Goal: Task Accomplishment & Management: Manage account settings

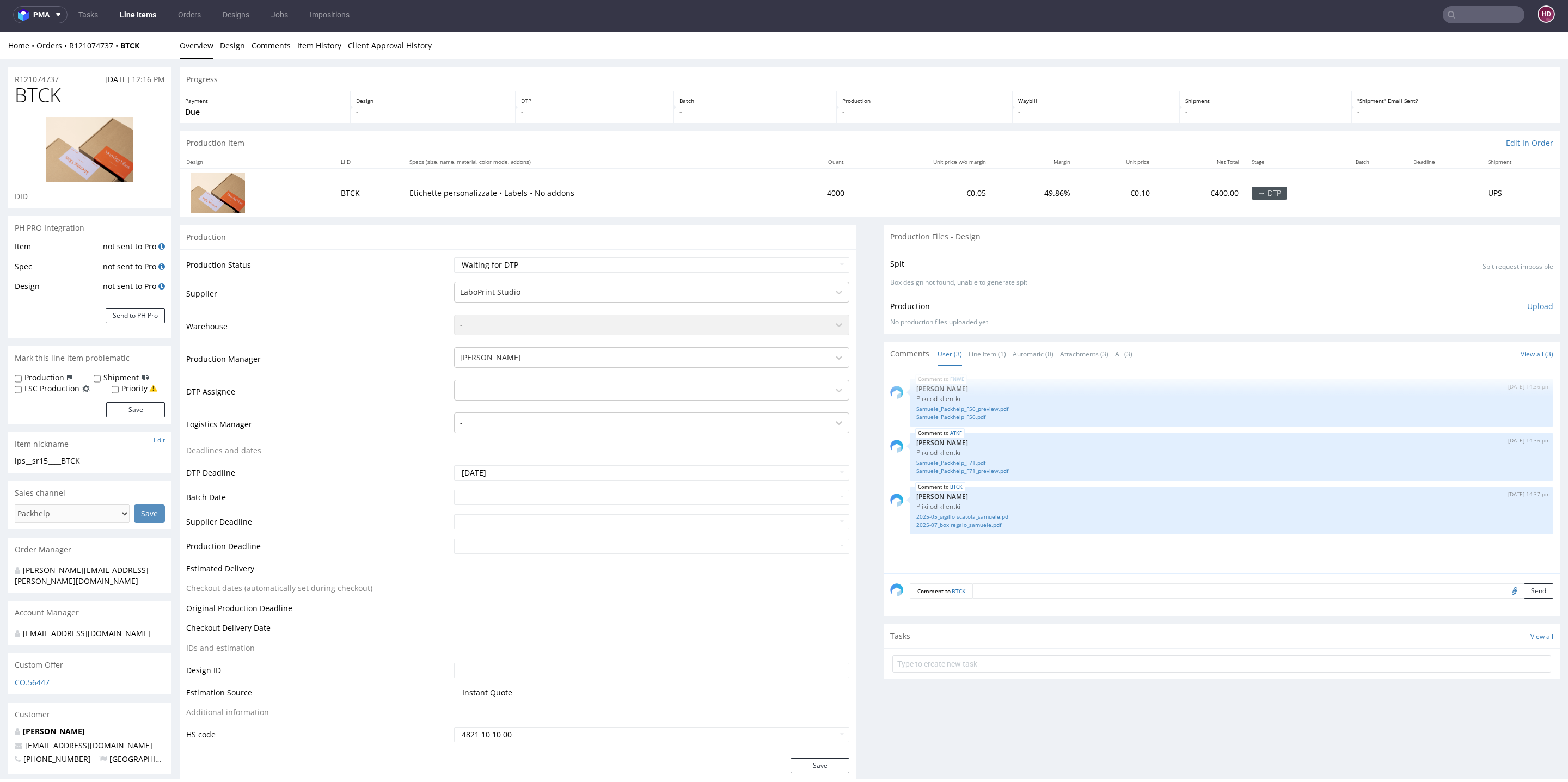
scroll to position [131, 0]
click at [147, 13] on link "Line Items" at bounding box center [138, 15] width 49 height 18
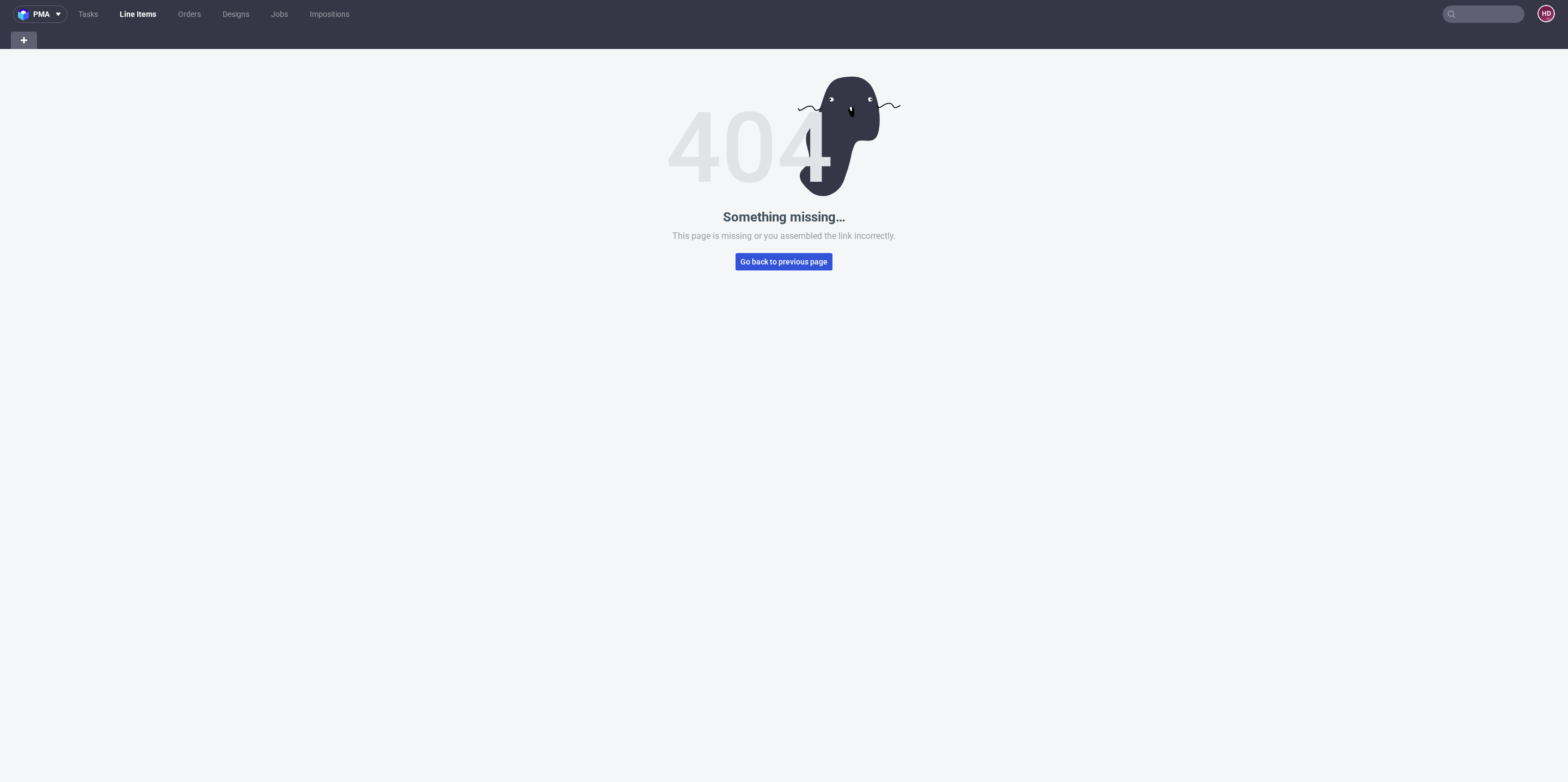
click at [748, 260] on span "Go back to previous page" at bounding box center [783, 262] width 87 height 8
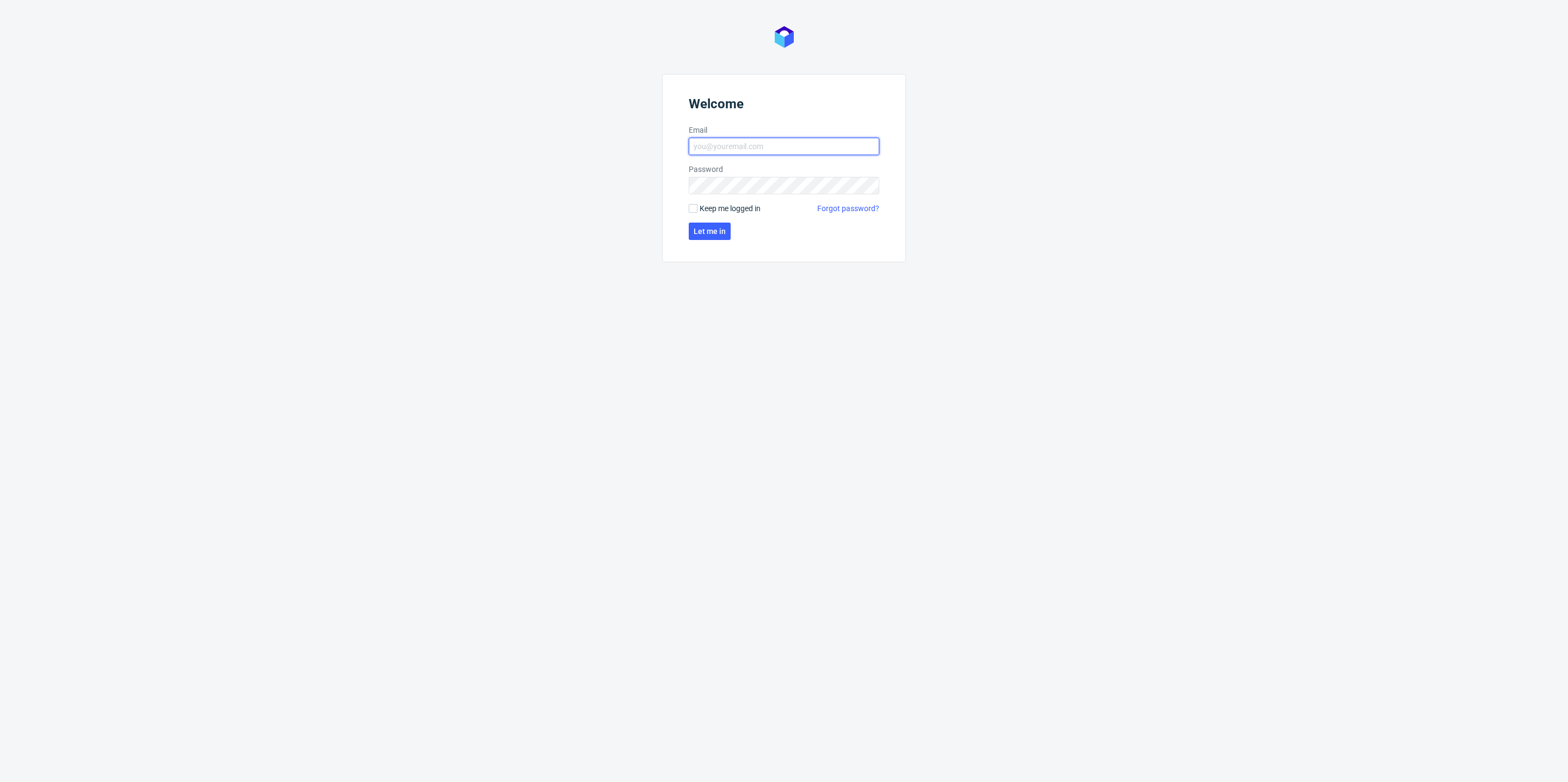
click at [723, 147] on input "Email" at bounding box center [783, 146] width 191 height 18
type input "dominika.hapka@packhelp.com"
click button "Let me in" at bounding box center [709, 231] width 42 height 18
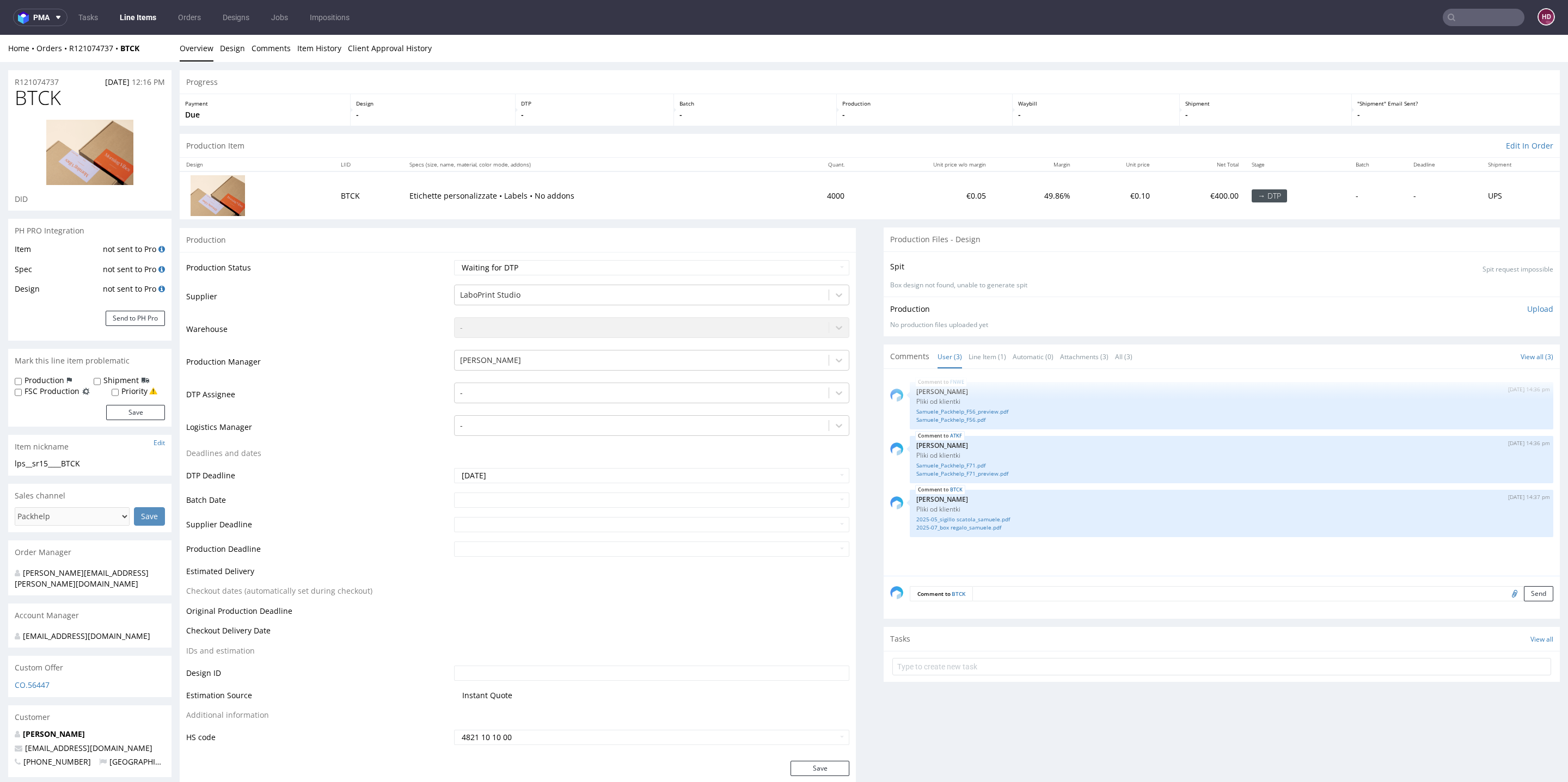
click at [154, 14] on link "Line Items" at bounding box center [138, 17] width 49 height 18
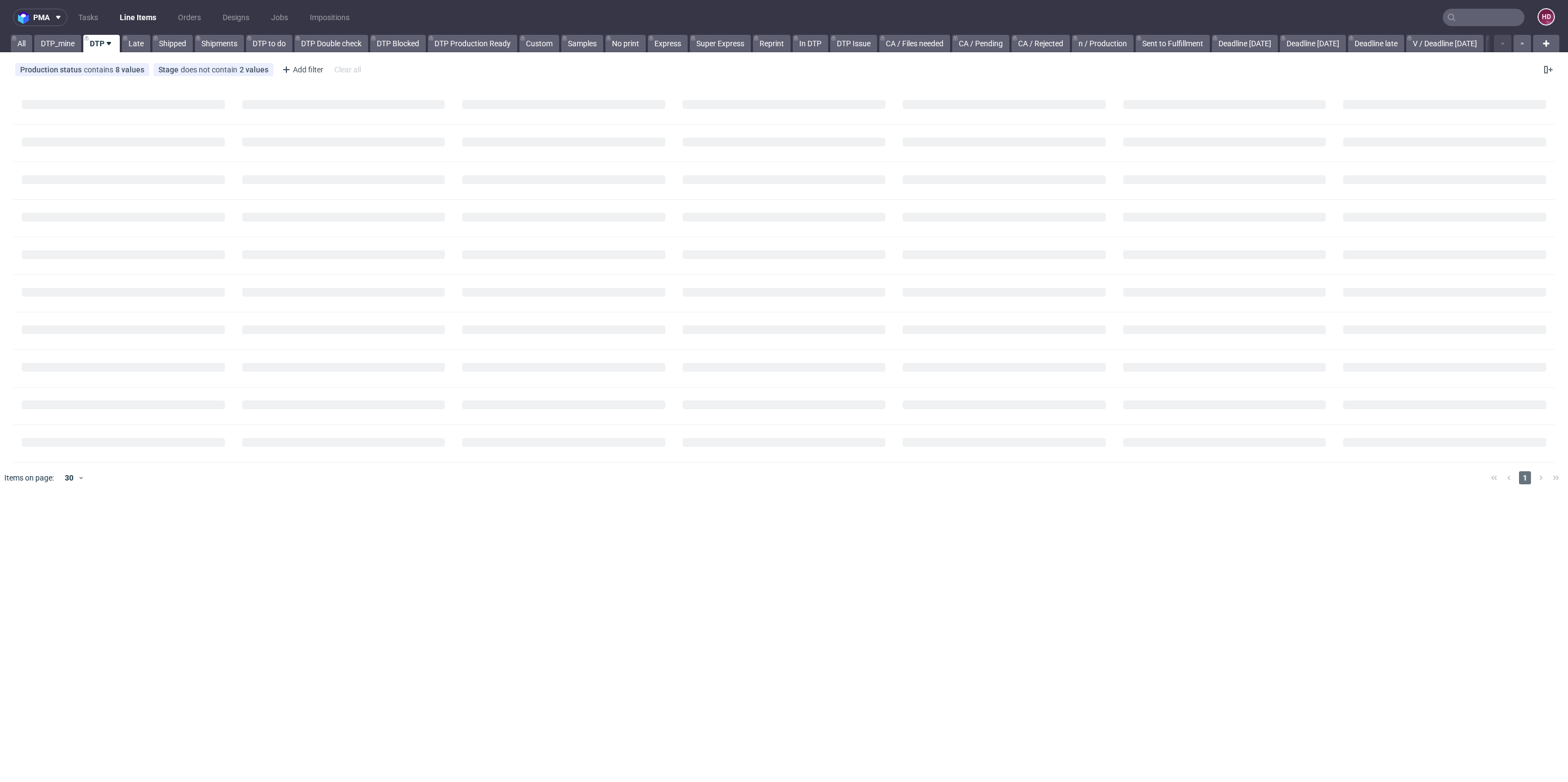
click at [149, 13] on link "Line Items" at bounding box center [138, 17] width 49 height 18
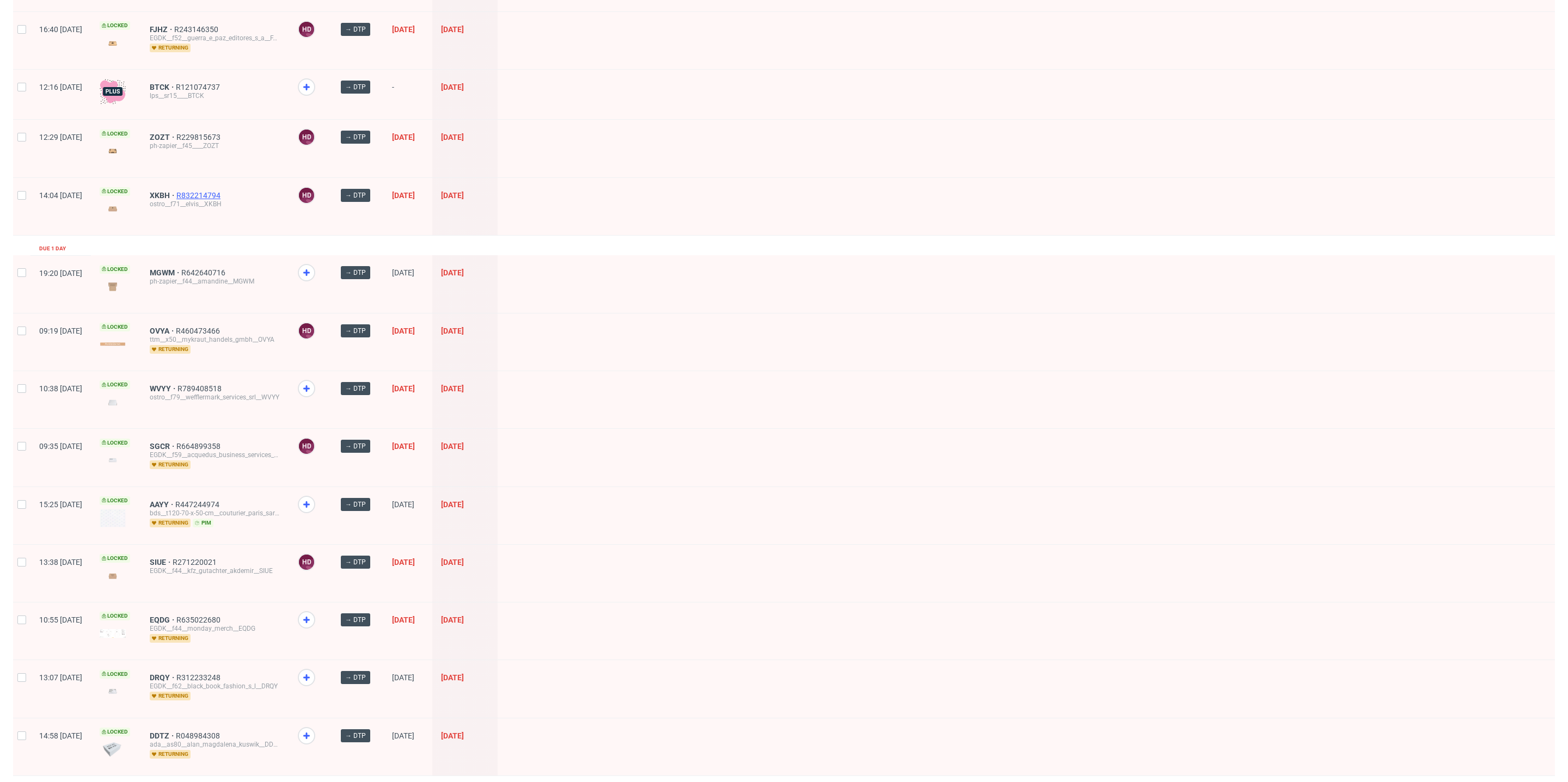
scroll to position [1142, 0]
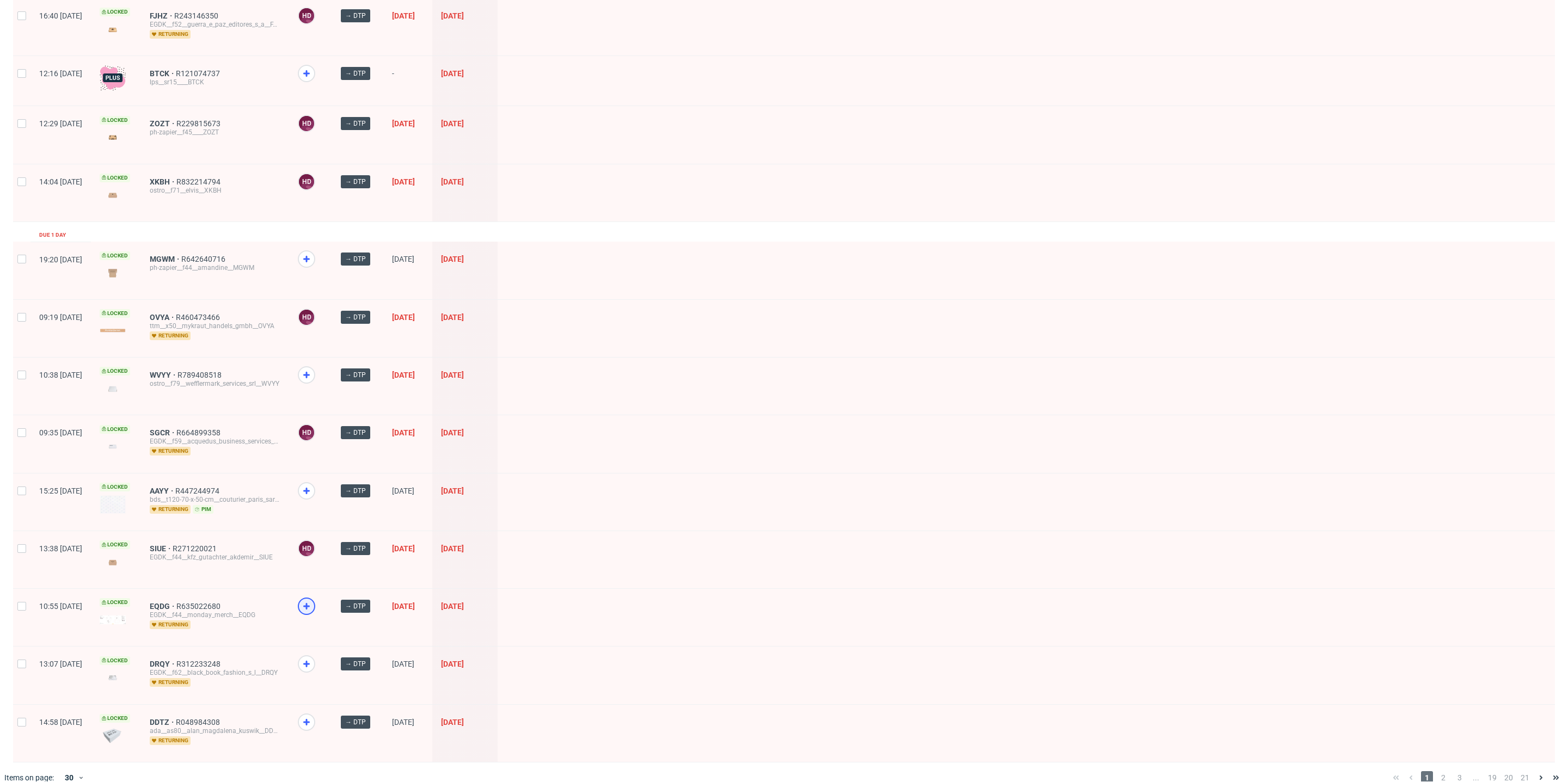
click at [310, 603] on use at bounding box center [306, 606] width 7 height 7
click at [310, 719] on use at bounding box center [306, 722] width 7 height 7
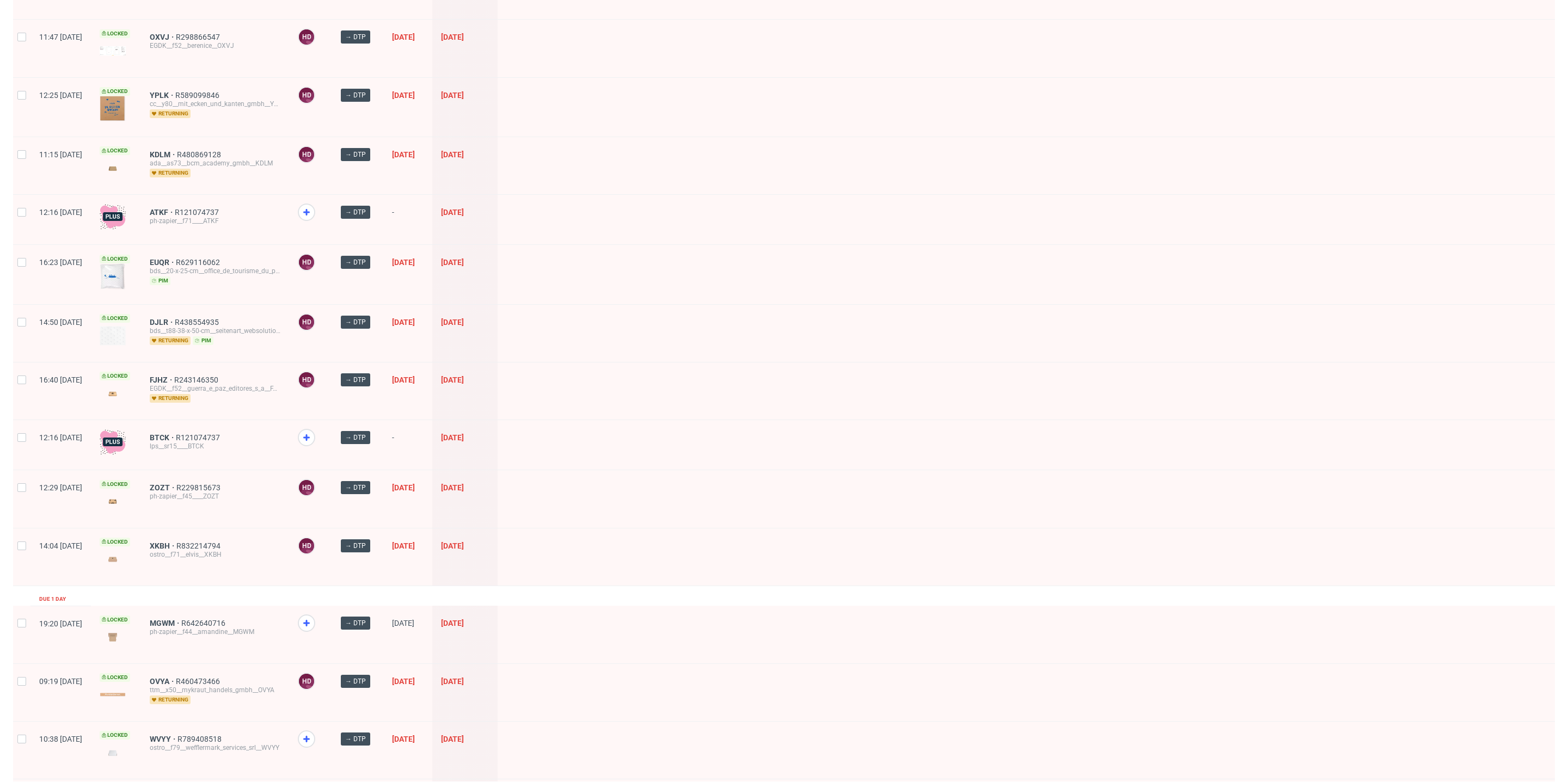
scroll to position [673, 0]
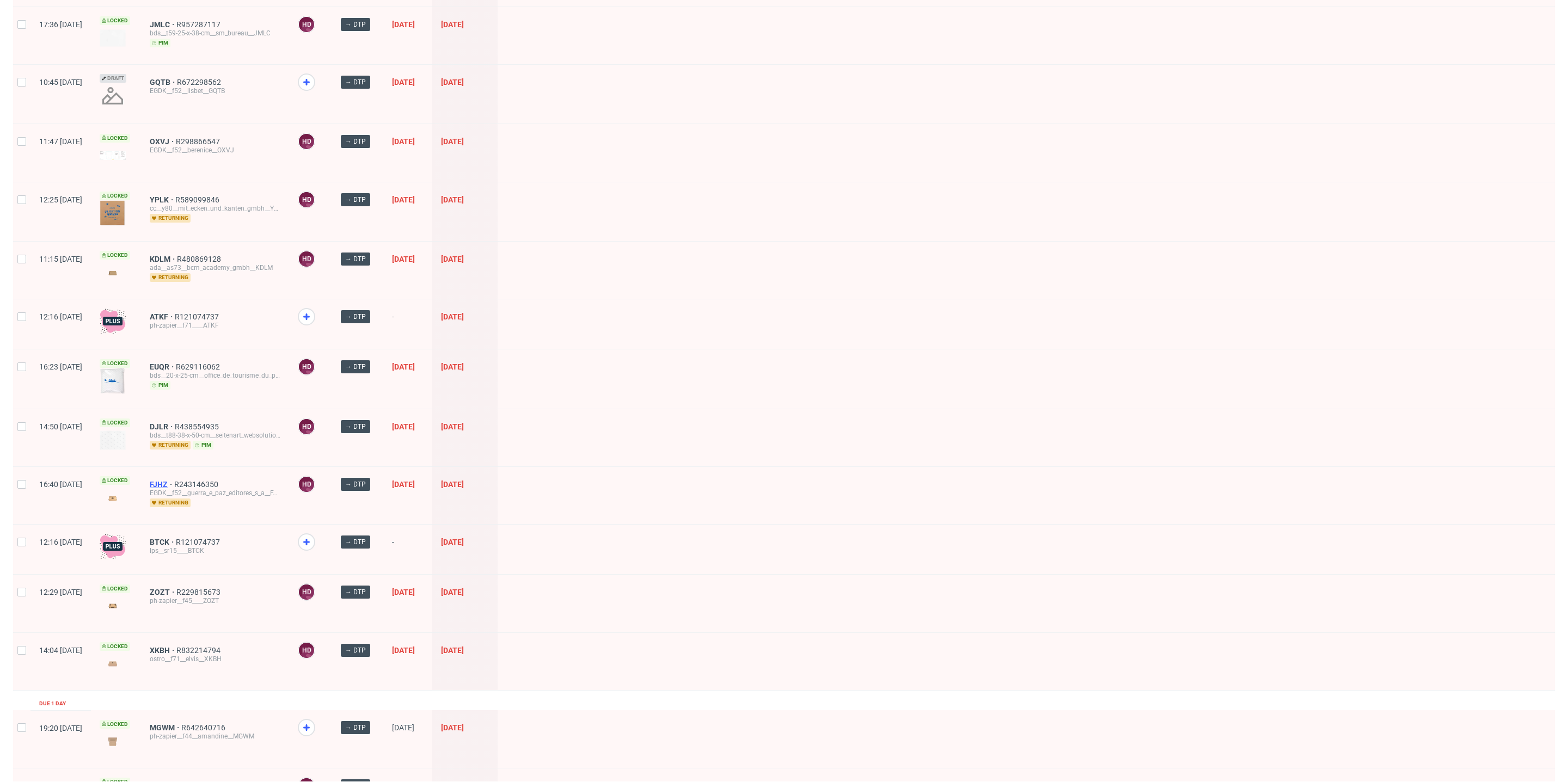
click at [174, 480] on span "FJHZ" at bounding box center [162, 484] width 24 height 9
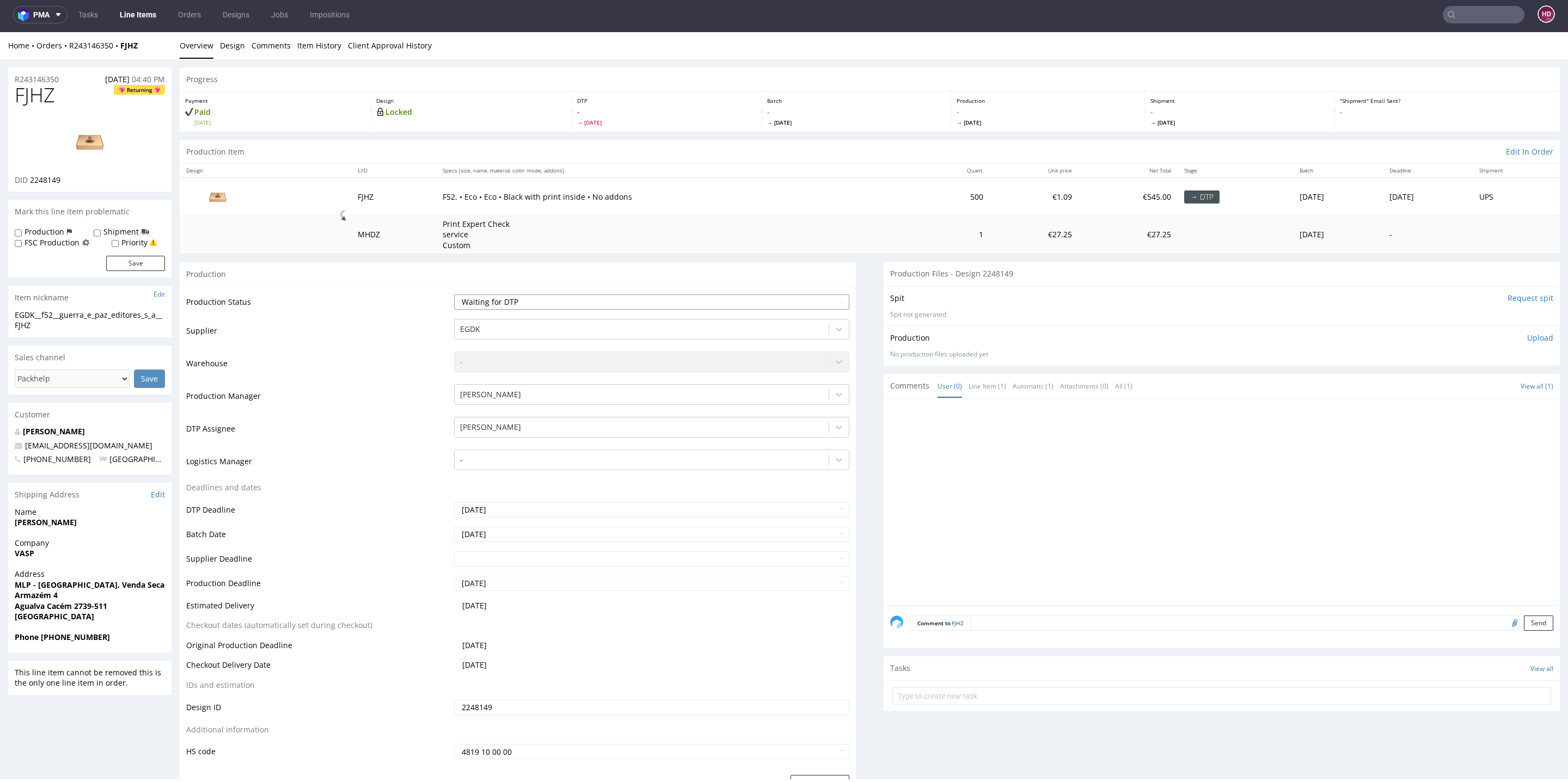
click at [583, 302] on select "Waiting for Artwork Waiting for Diecut Waiting for Mockup Waiting for DTP Waiti…" at bounding box center [651, 302] width 395 height 15
select select "dtp_in_process"
click at [454, 295] on select "Waiting for Artwork Waiting for Diecut Waiting for Mockup Waiting for DTP Waiti…" at bounding box center [651, 302] width 395 height 15
drag, startPoint x: 77, startPoint y: 95, endPoint x: 0, endPoint y: 97, distance: 77.0
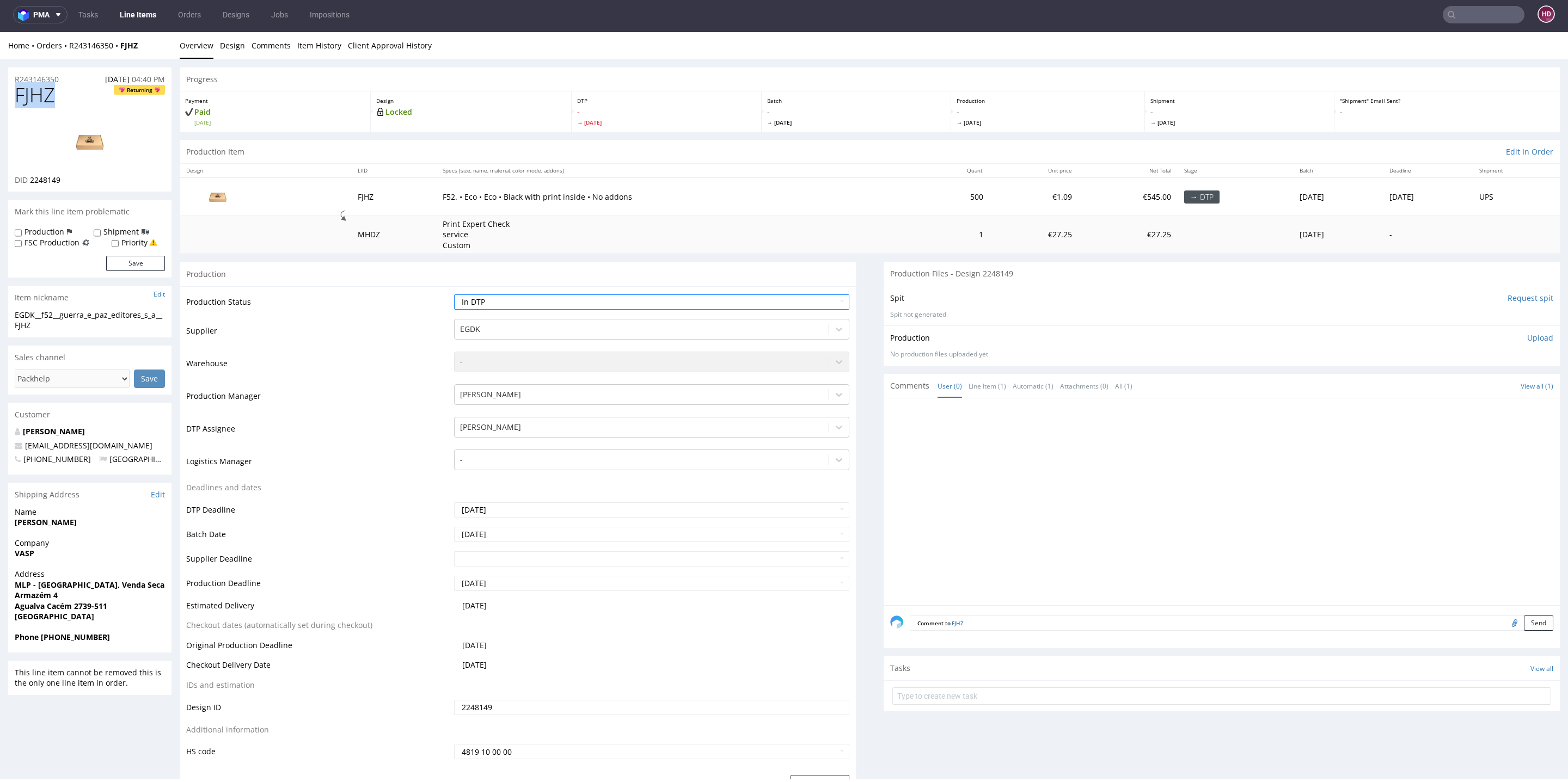
copy span "FJHZ"
drag, startPoint x: 69, startPoint y: 178, endPoint x: 29, endPoint y: 178, distance: 40.0
click at [29, 178] on div "DID 2248149" at bounding box center [89, 180] width 150 height 11
copy p "2248149"
click at [94, 145] on img at bounding box center [89, 141] width 87 height 49
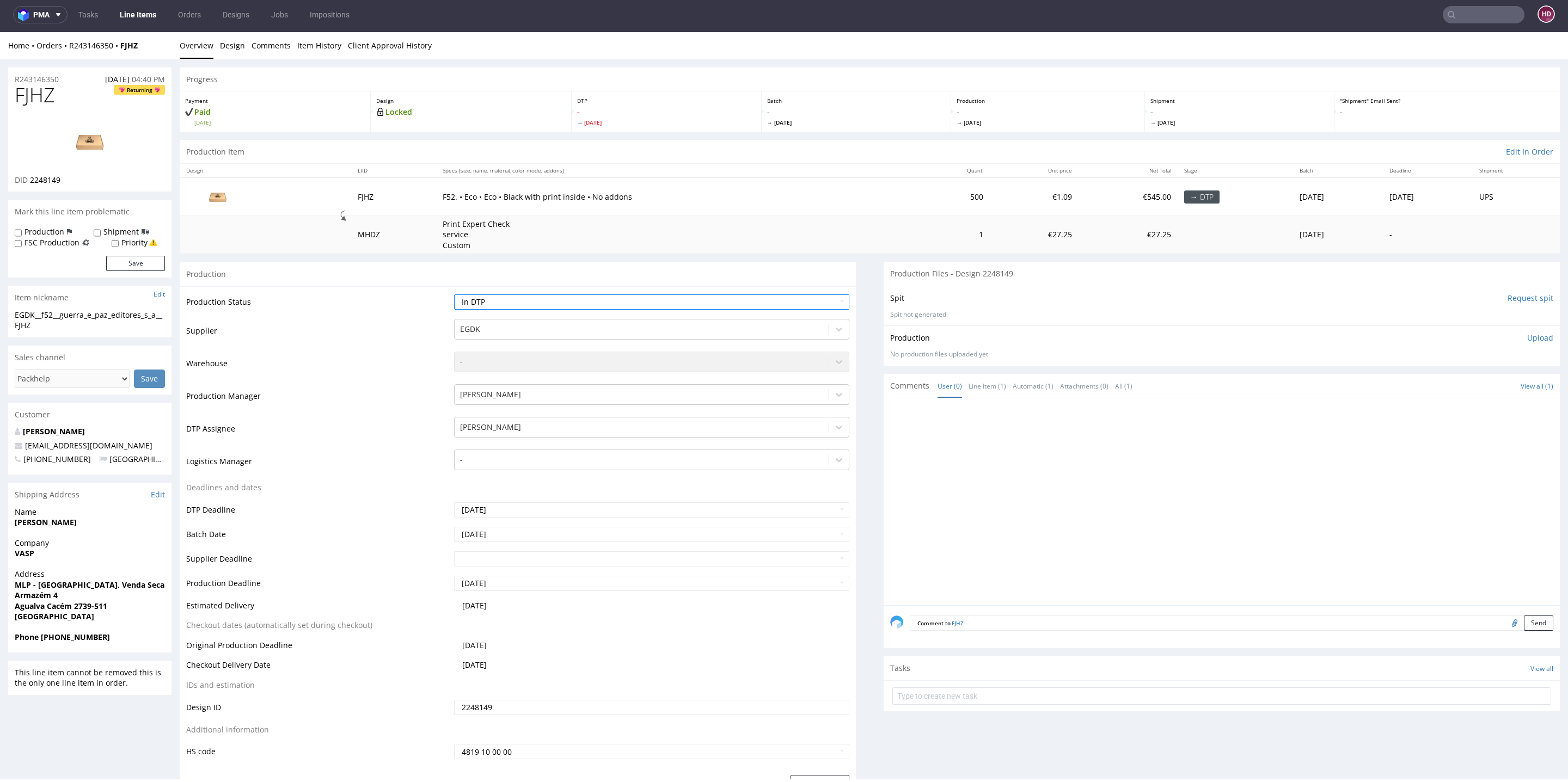
click at [36, 323] on div "EGDK__f52__guerra_e_paz_editores_s_a__FJHZ" at bounding box center [89, 320] width 150 height 21
drag, startPoint x: 49, startPoint y: 327, endPoint x: 13, endPoint y: 313, distance: 38.6
click at [13, 313] on div "EGDK__f52__guerra_e_paz_editores_s_a__FJHZ EGDK__f52 __guerra_e_paz_editores_s_…" at bounding box center [89, 324] width 163 height 28
copy div "EGDK__f52__guerra_e_paz_editores_s_a__FJHZ"
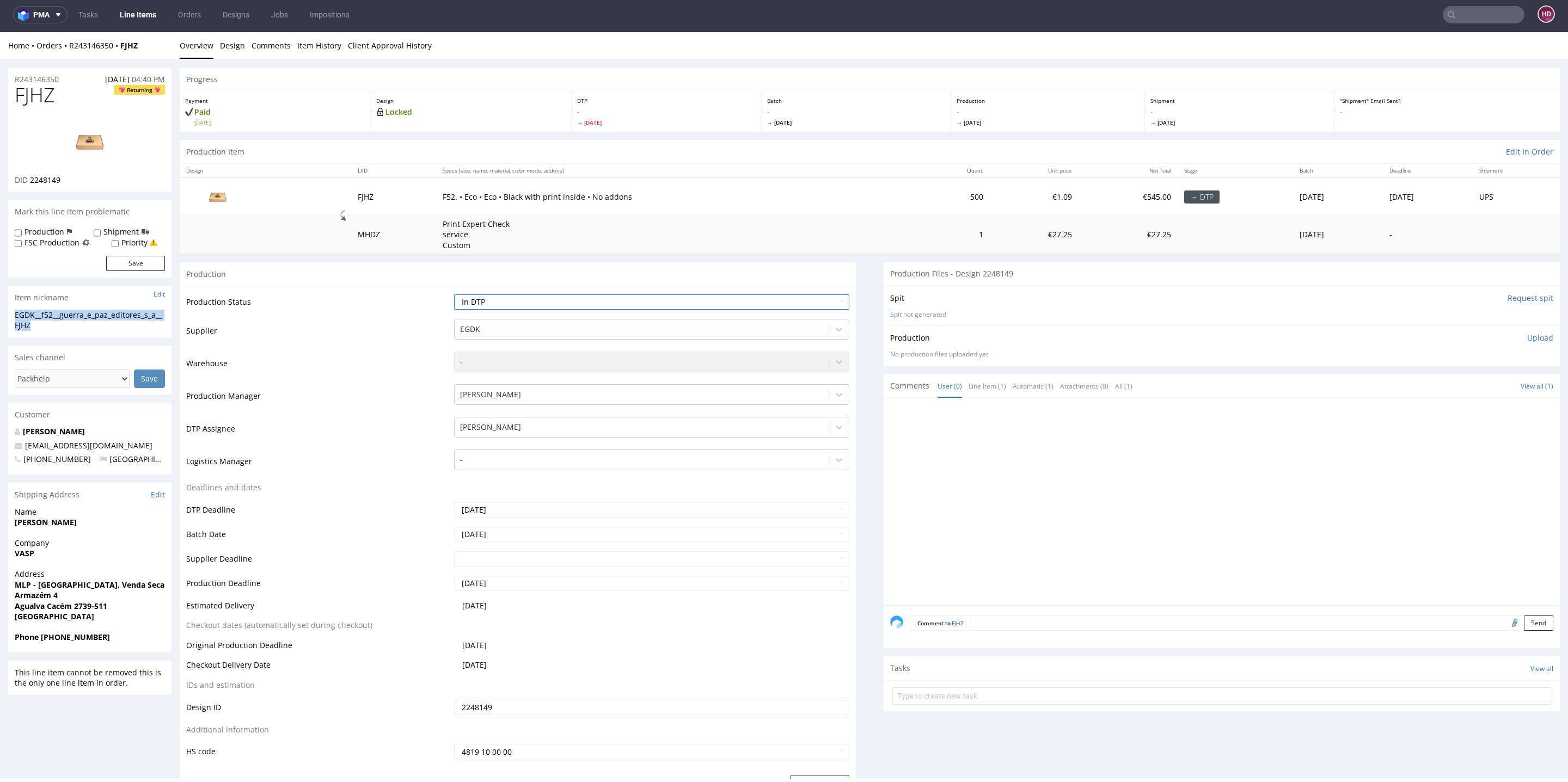
click at [72, 76] on div "R243146350 11.08.2025 04:40 PM" at bounding box center [89, 76] width 163 height 18
drag, startPoint x: 69, startPoint y: 76, endPoint x: 0, endPoint y: 76, distance: 69.0
copy p "R243146350"
drag, startPoint x: 28, startPoint y: 177, endPoint x: 91, endPoint y: 179, distance: 63.0
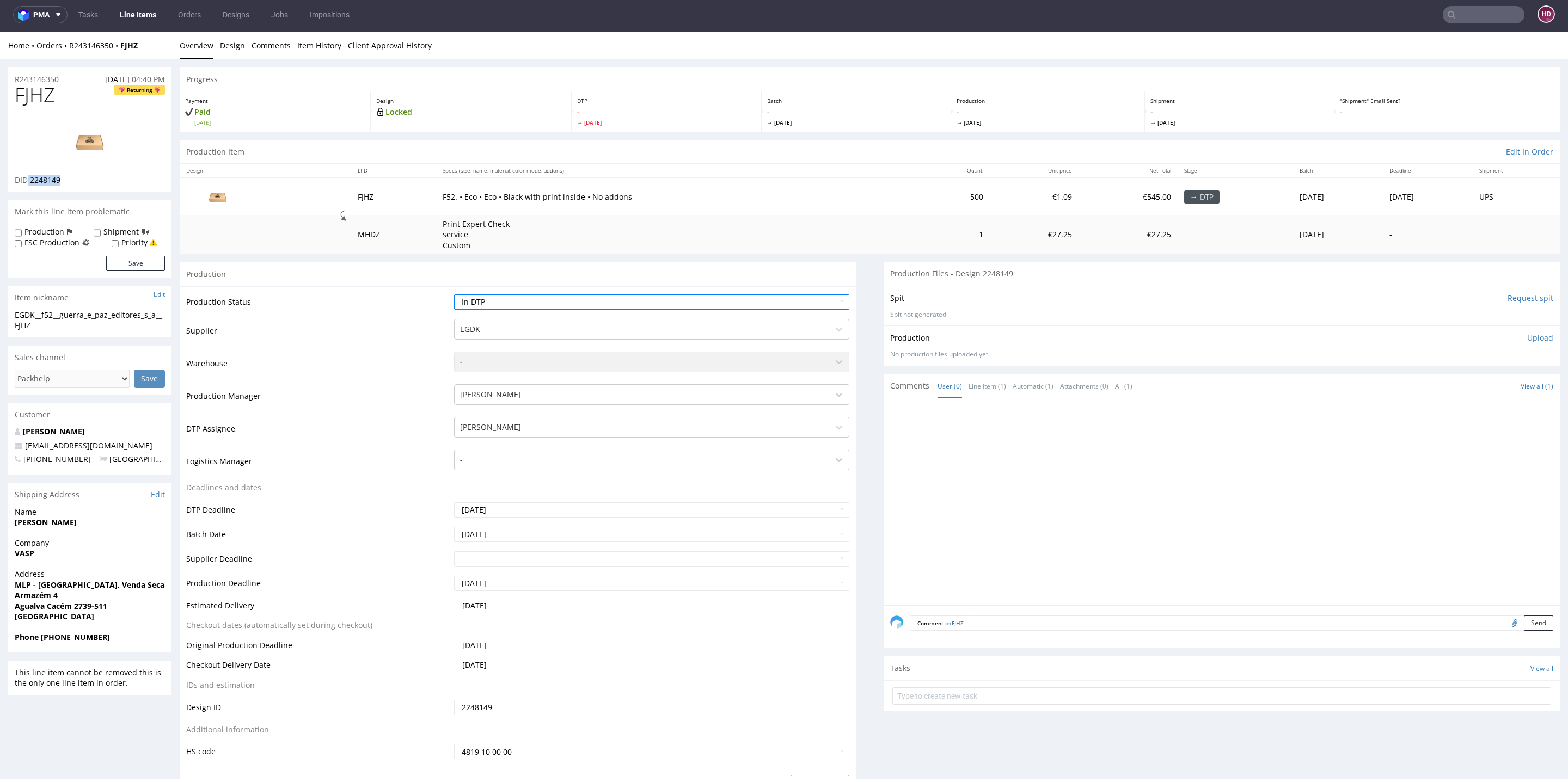
click at [91, 179] on div "DID 2248149" at bounding box center [89, 180] width 150 height 11
copy p "2248149"
drag, startPoint x: 62, startPoint y: 100, endPoint x: 0, endPoint y: 83, distance: 64.3
click at [53, 101] on span "FJHZ" at bounding box center [35, 96] width 40 height 22
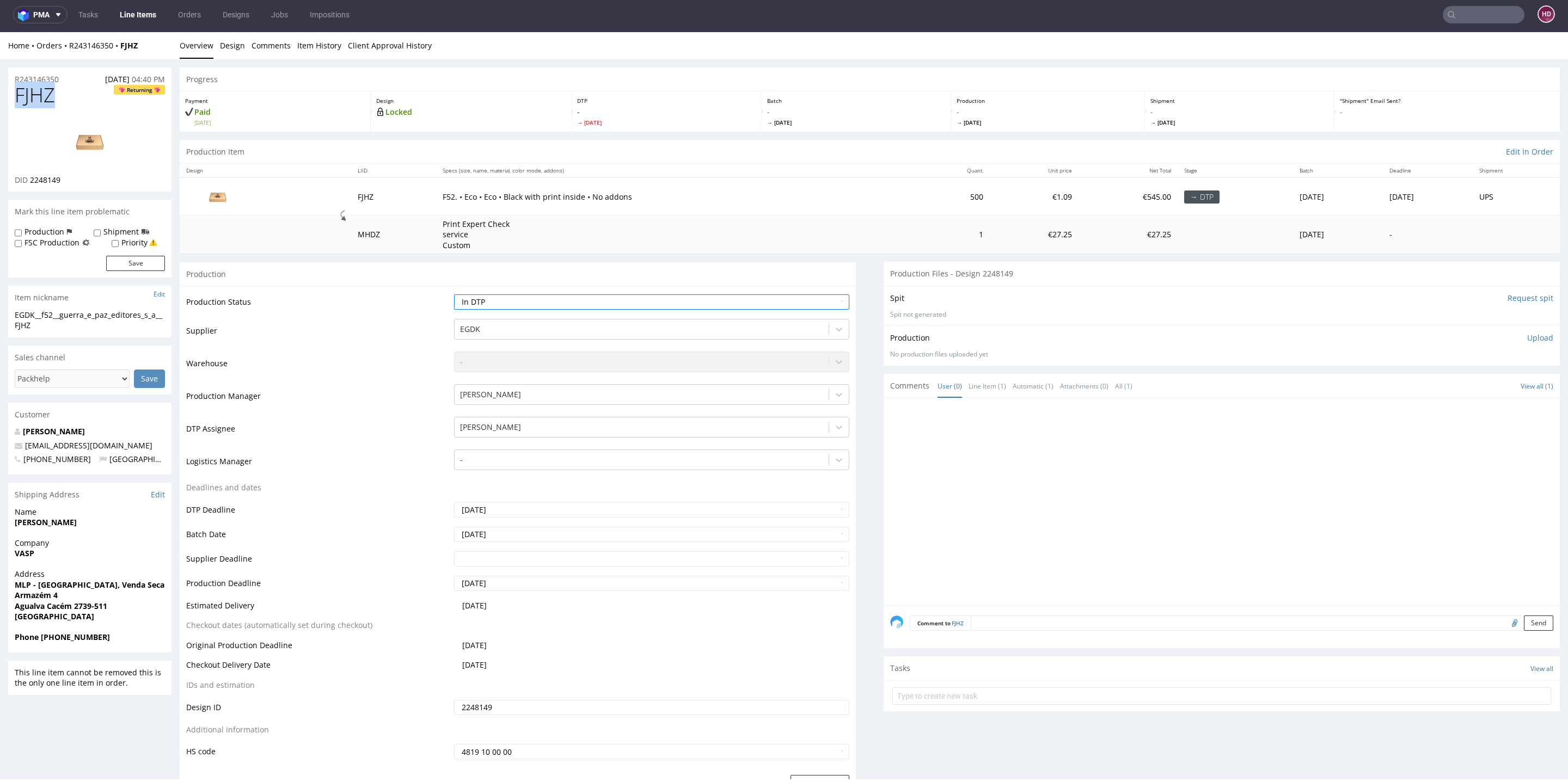
drag, startPoint x: 78, startPoint y: 96, endPoint x: 0, endPoint y: 96, distance: 78.0
copy span "FJHZ"
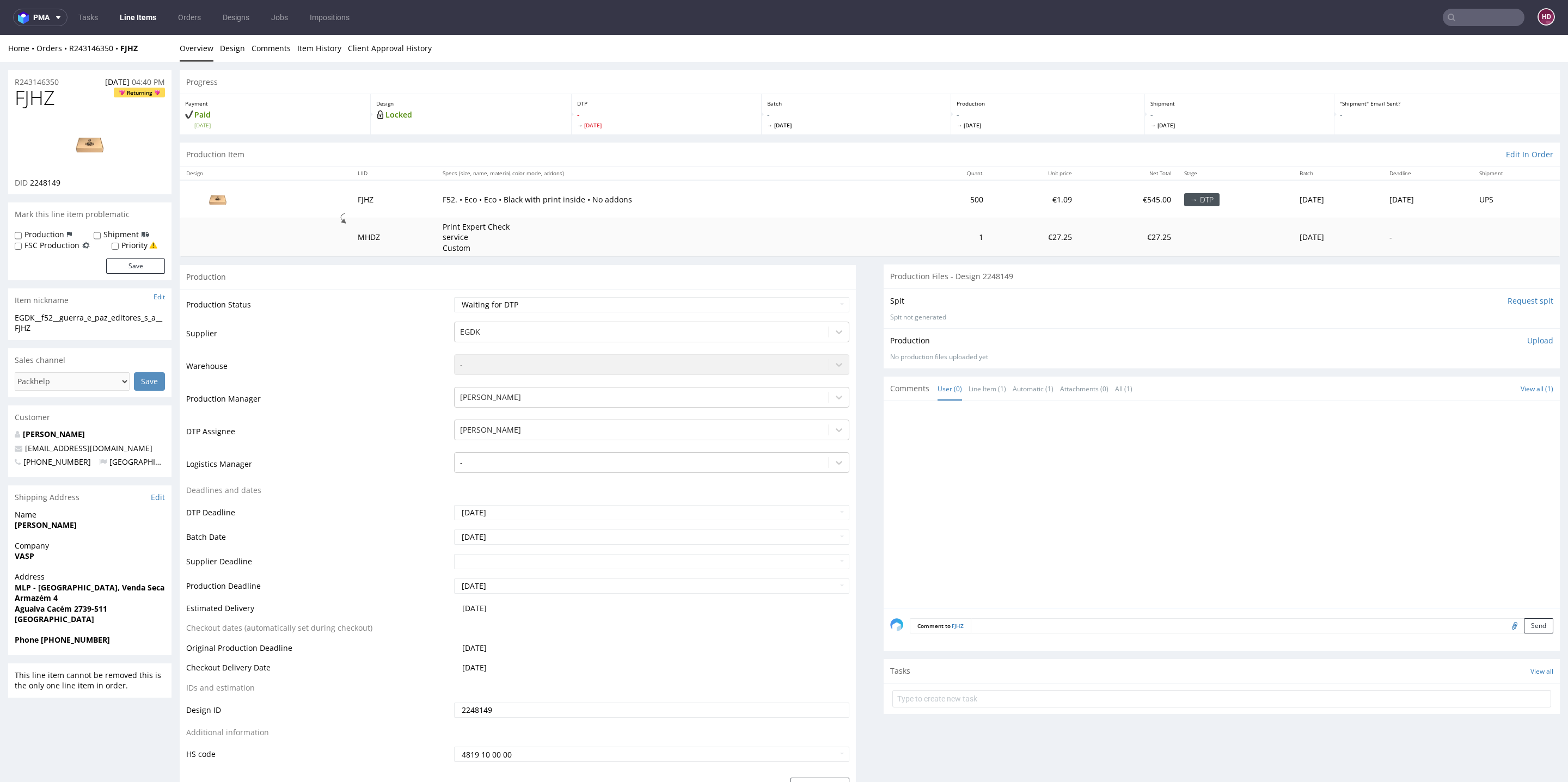
click at [126, 16] on link "Line Items" at bounding box center [138, 17] width 49 height 18
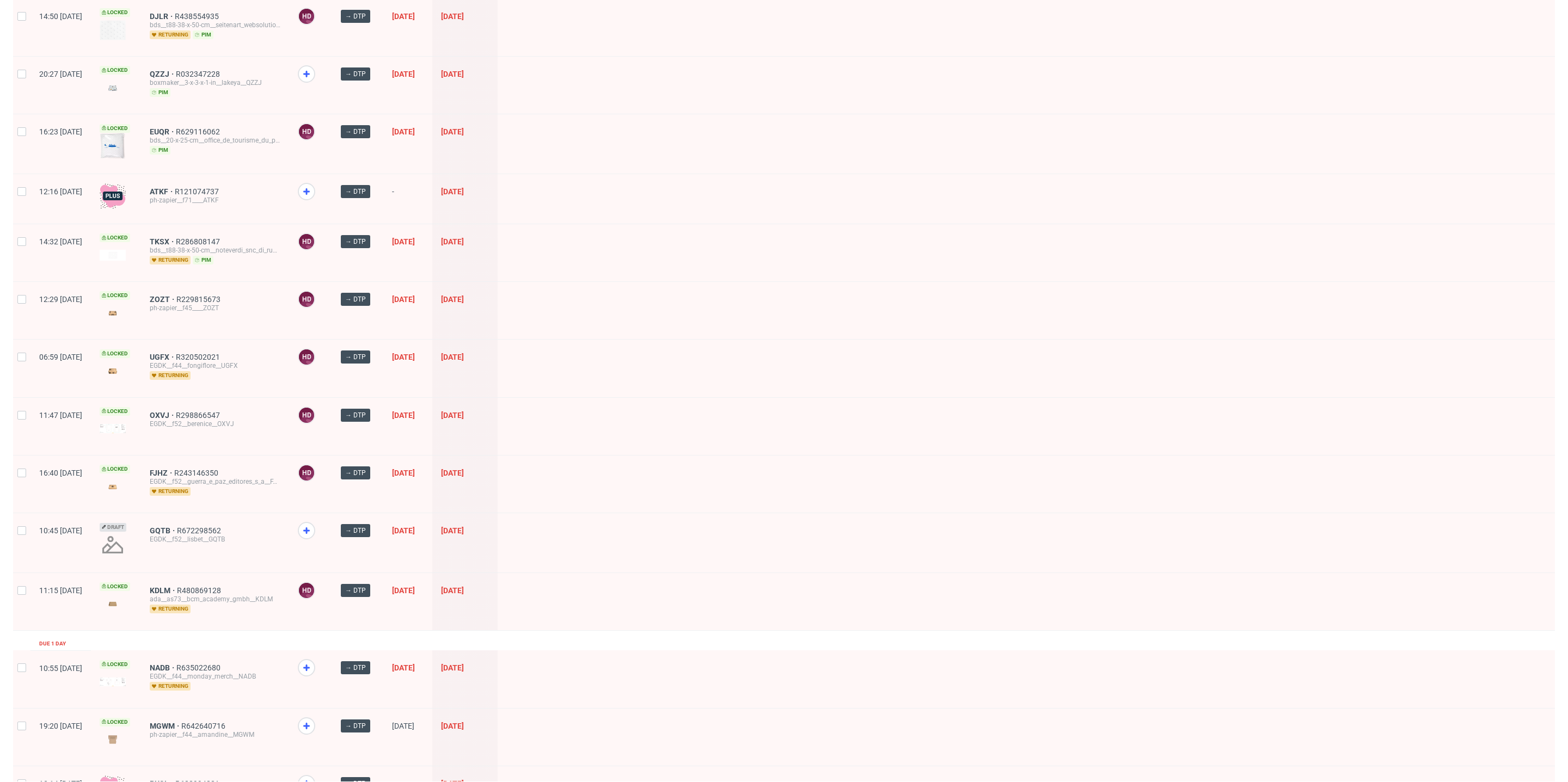
scroll to position [1135, 0]
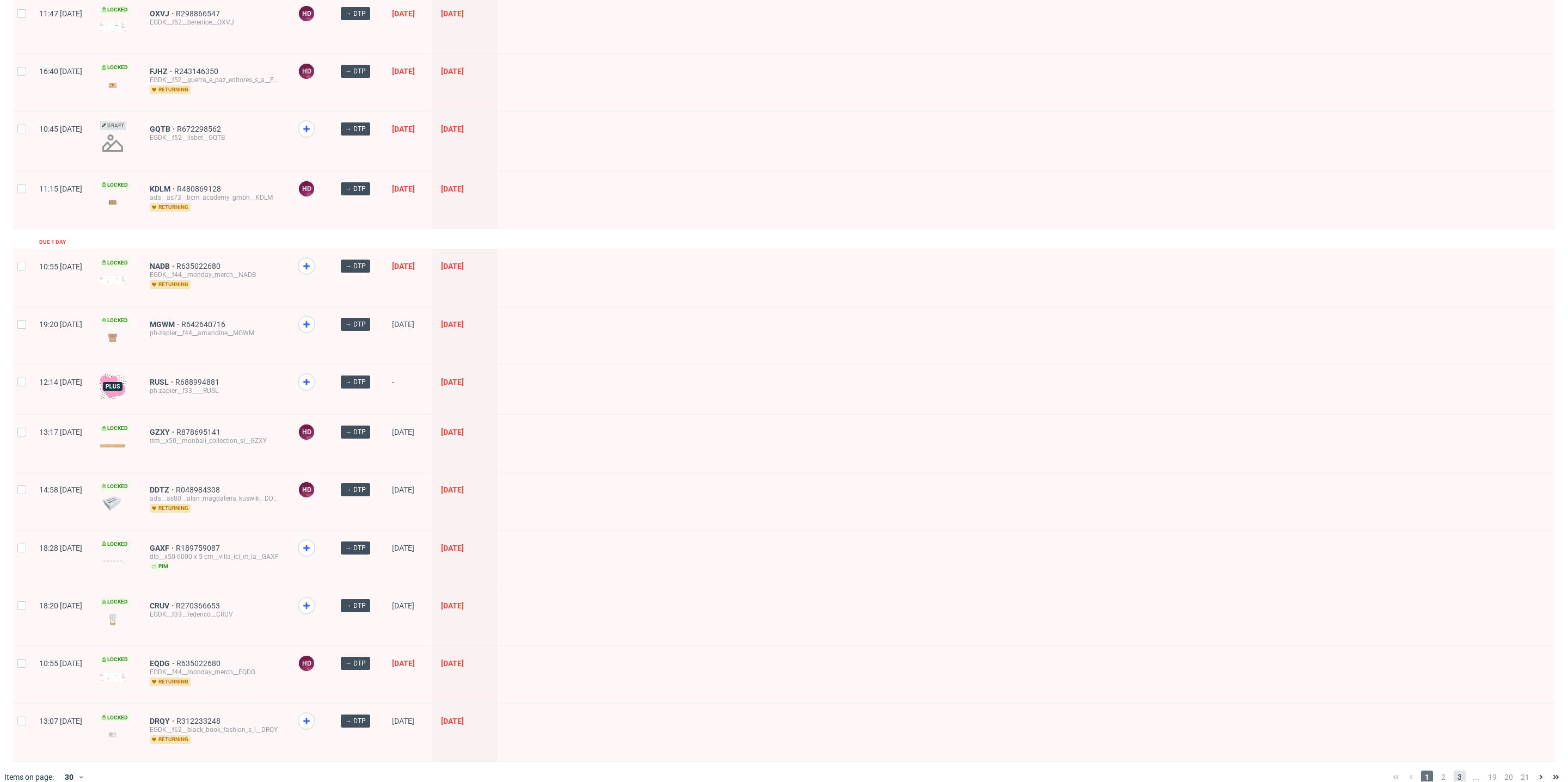
click at [1454, 771] on span "3" at bounding box center [1460, 777] width 12 height 13
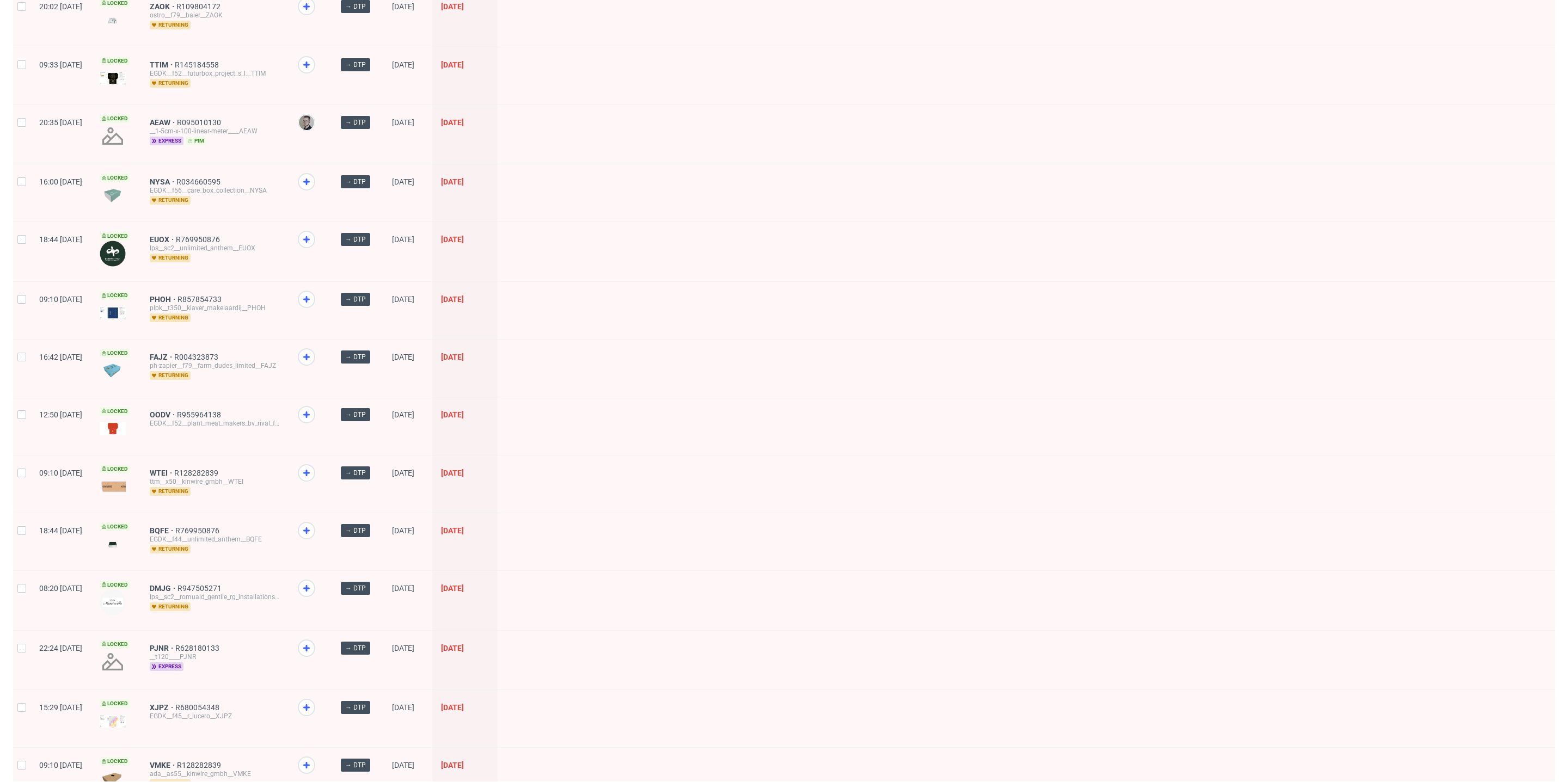
scroll to position [813, 0]
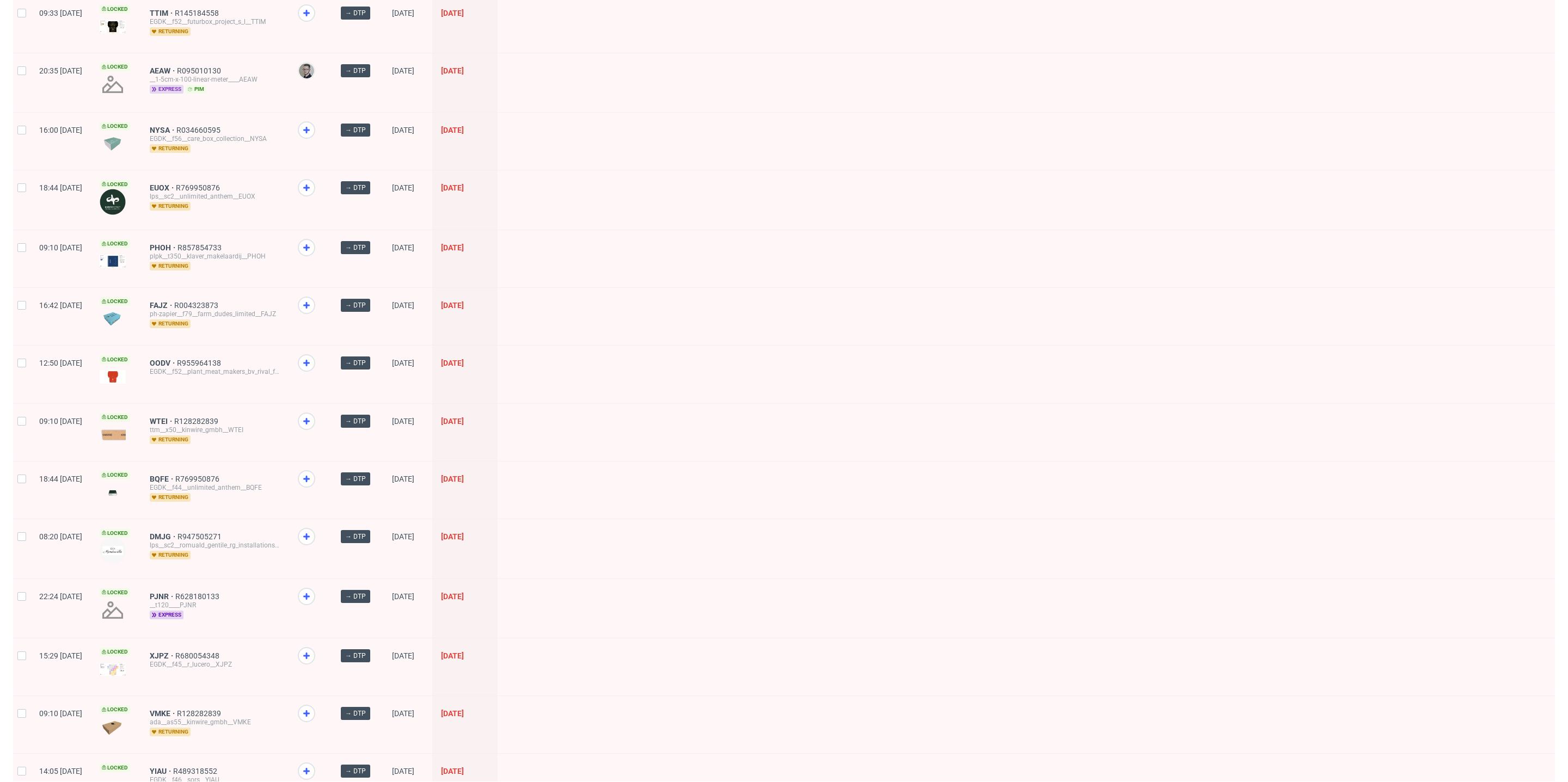
click at [156, 87] on icon at bounding box center [154, 89] width 4 height 4
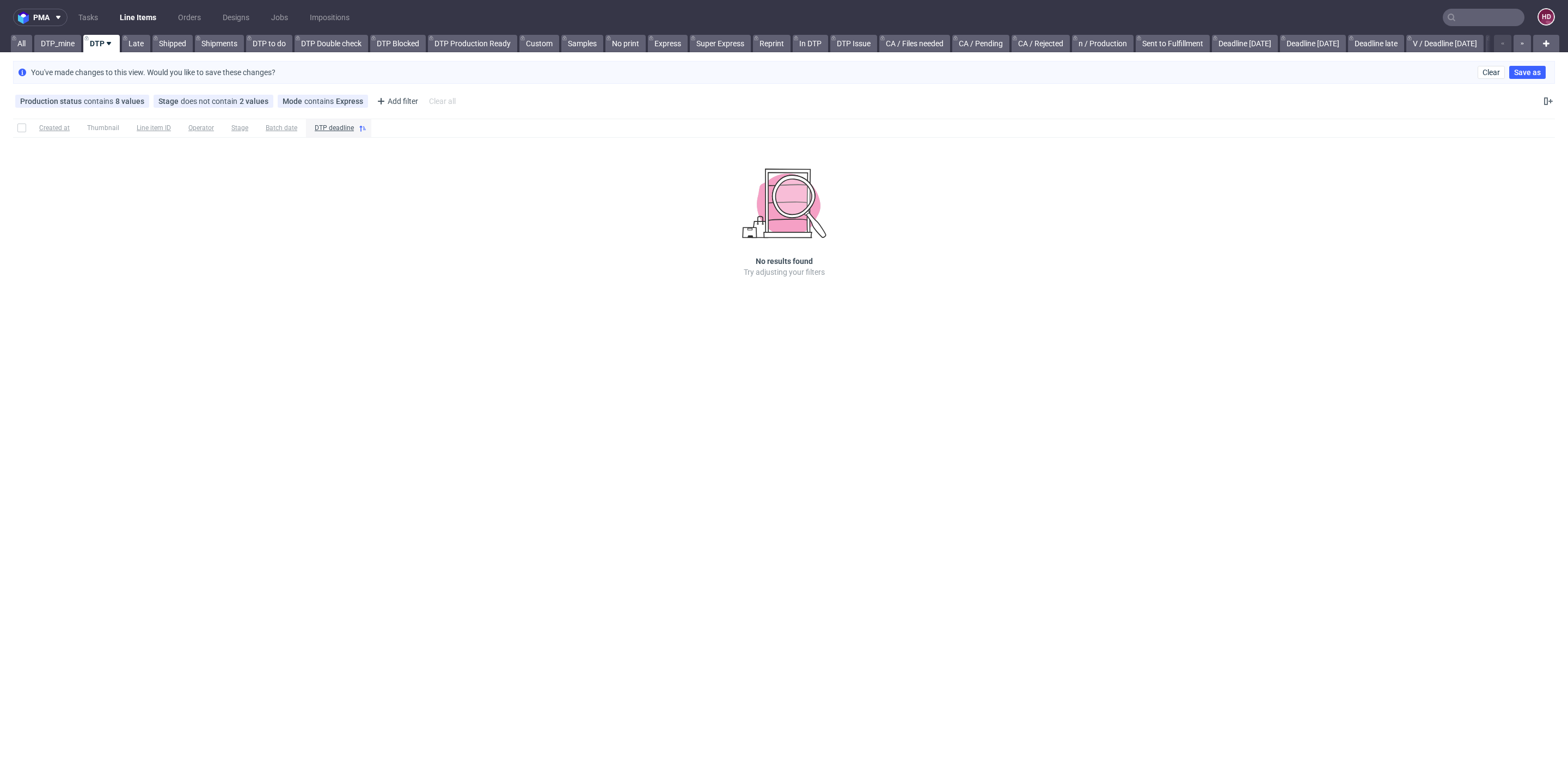
click at [107, 46] on icon at bounding box center [109, 43] width 9 height 9
click at [69, 43] on link "DTP_mine" at bounding box center [57, 43] width 47 height 18
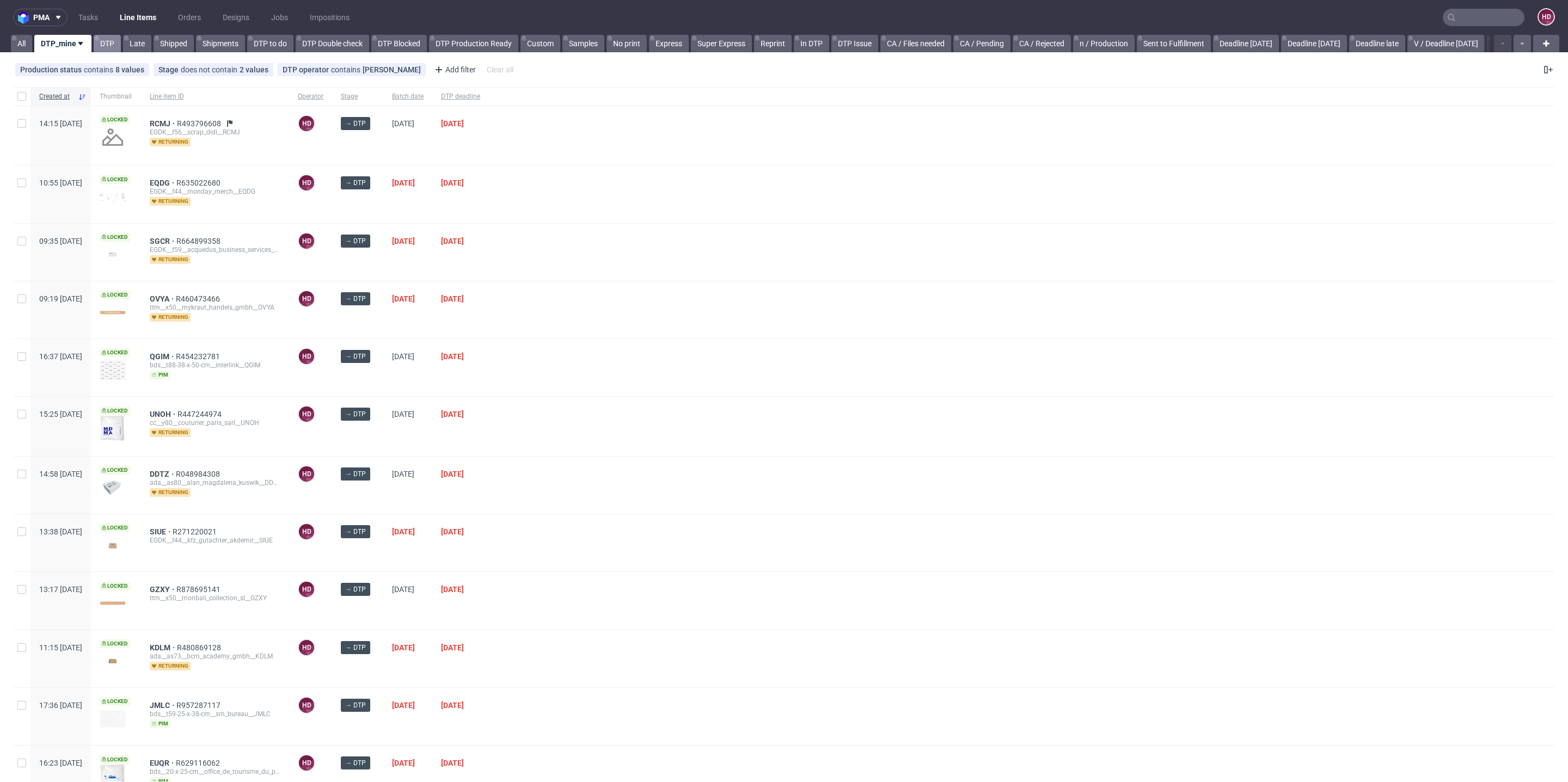
click at [100, 44] on link "DTP" at bounding box center [107, 43] width 27 height 18
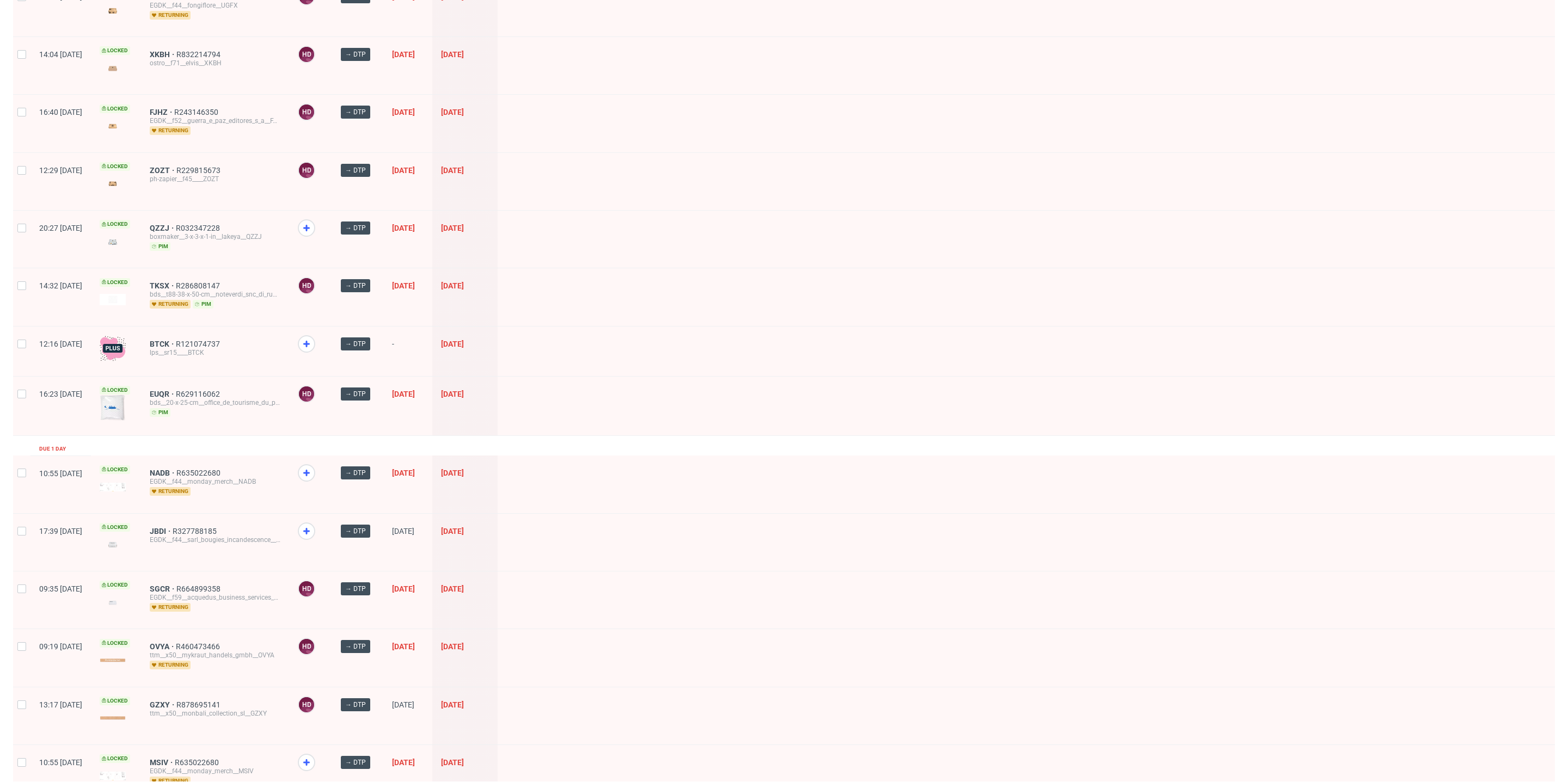
scroll to position [1135, 0]
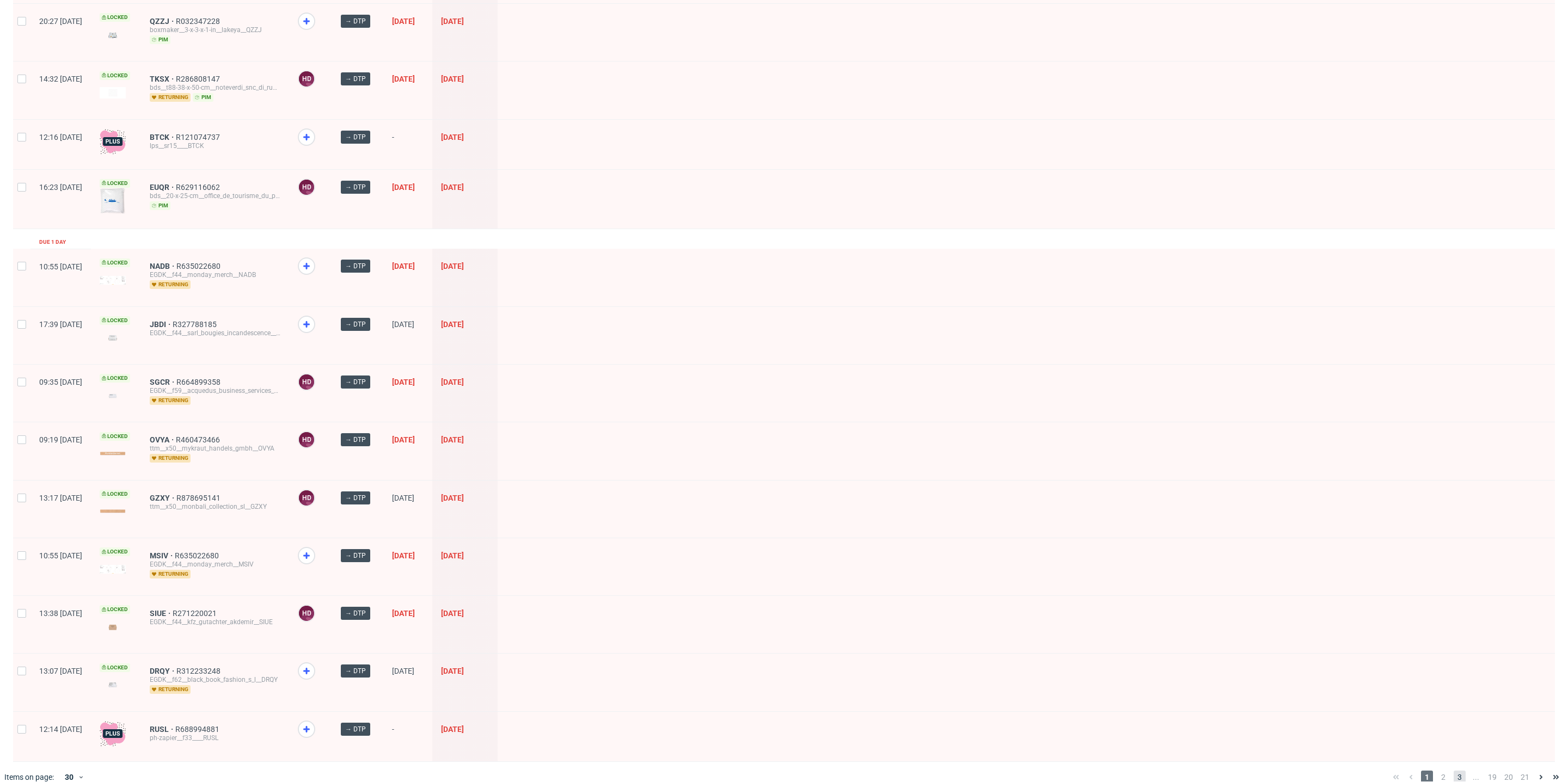
click at [1454, 771] on span "3" at bounding box center [1460, 777] width 12 height 13
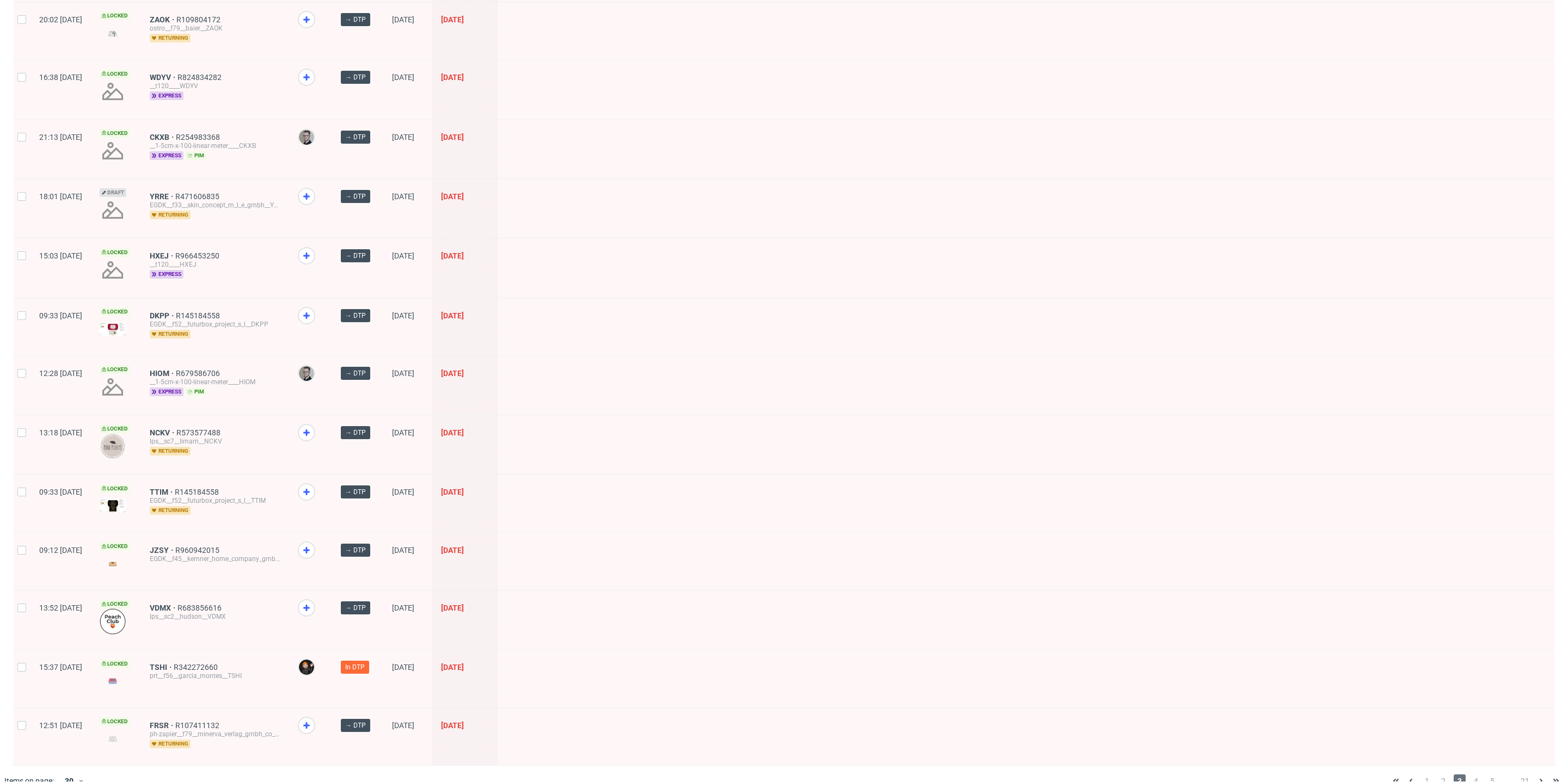
scroll to position [1098, 0]
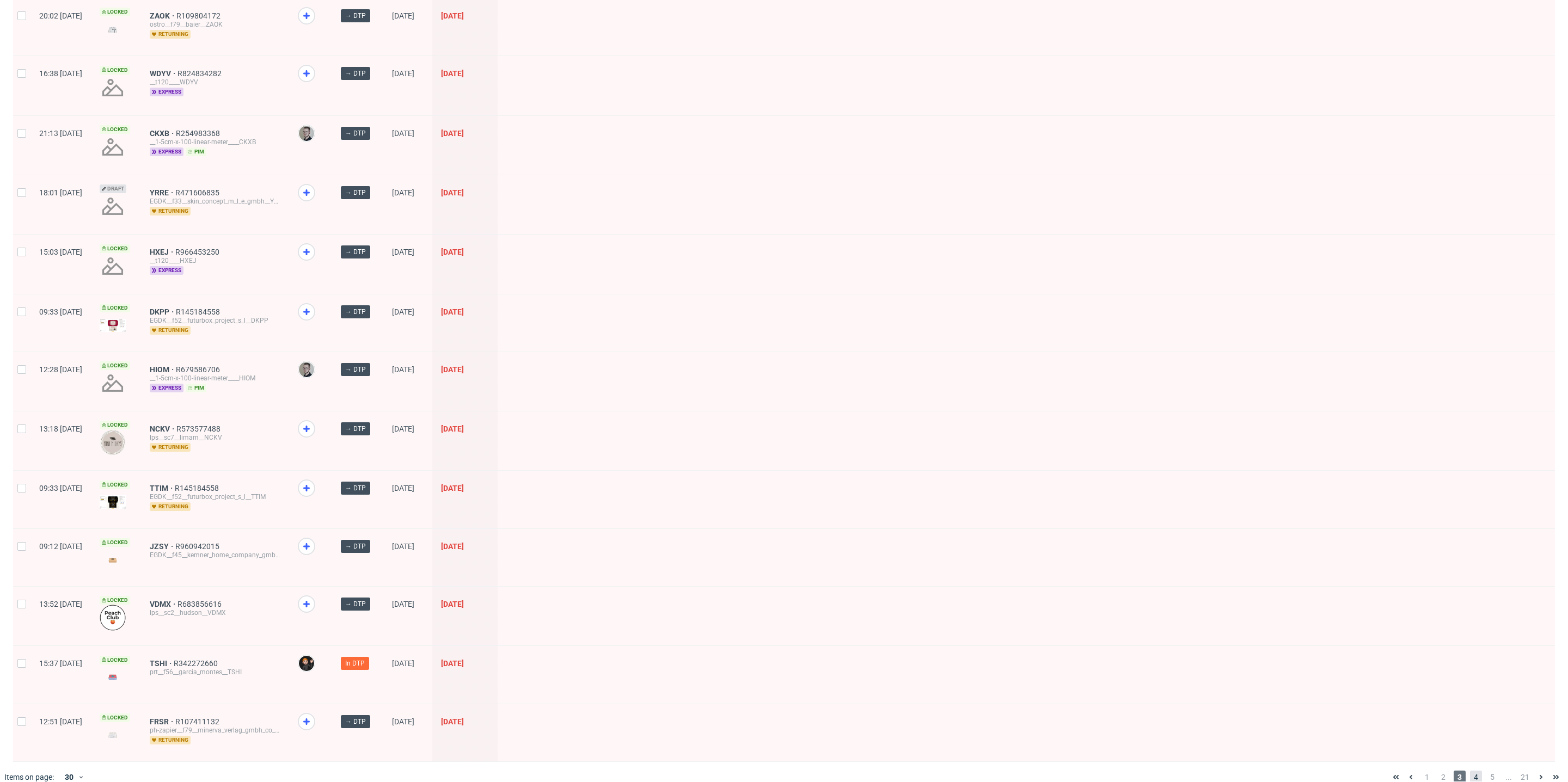
click at [1470, 771] on span "4" at bounding box center [1476, 777] width 12 height 13
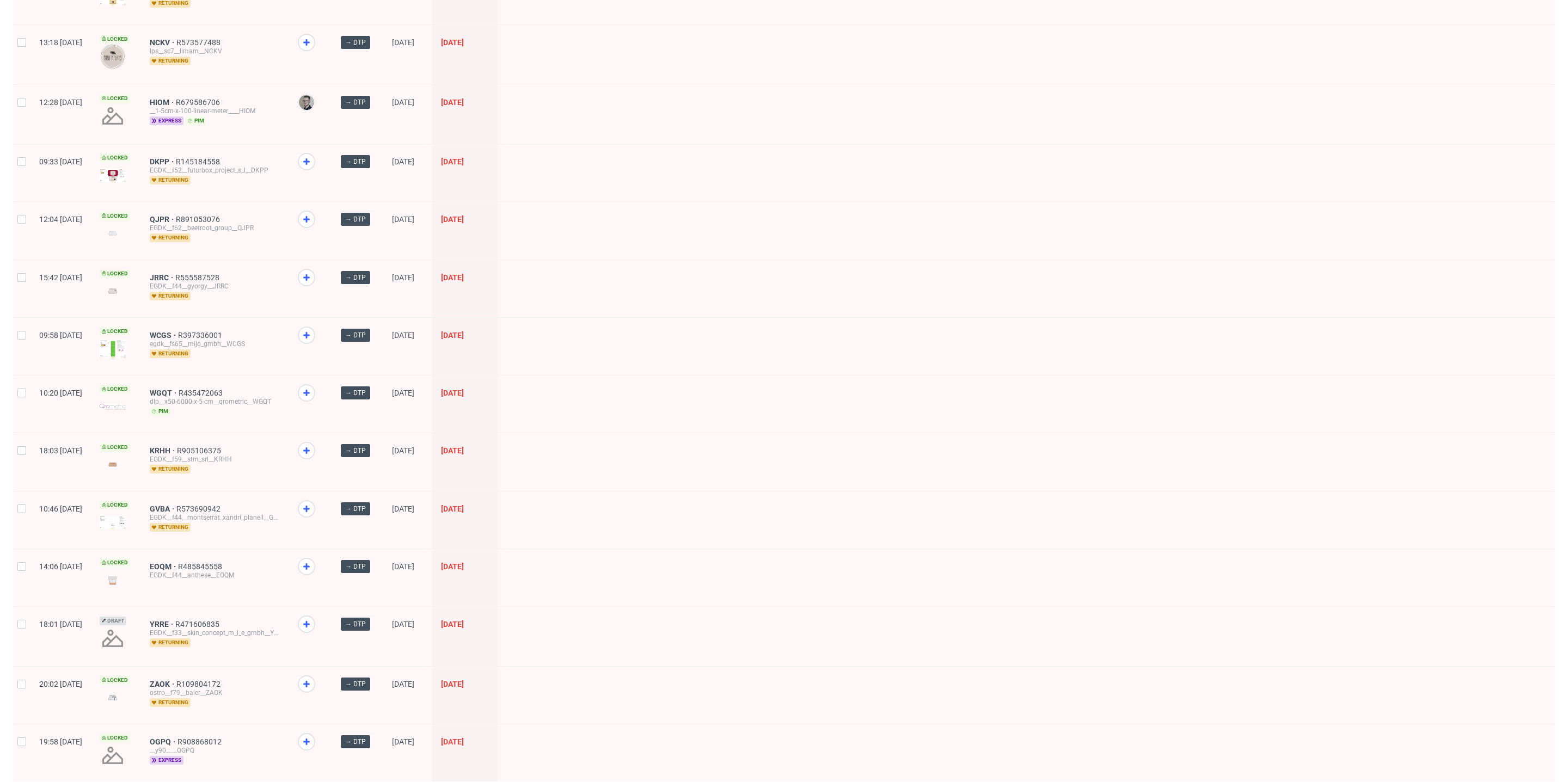
scroll to position [1097, 0]
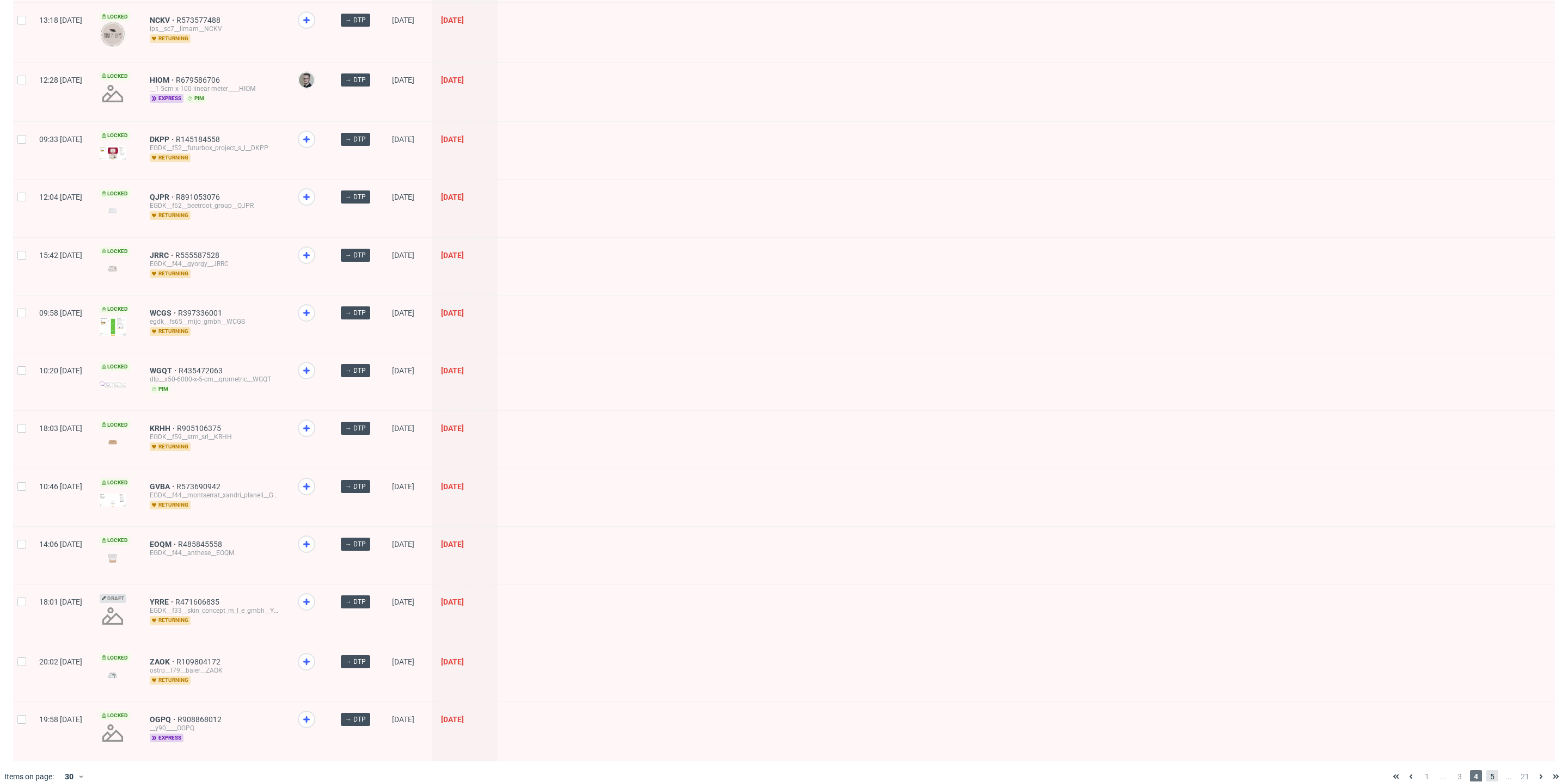
click at [1486, 770] on span "5" at bounding box center [1493, 777] width 12 height 13
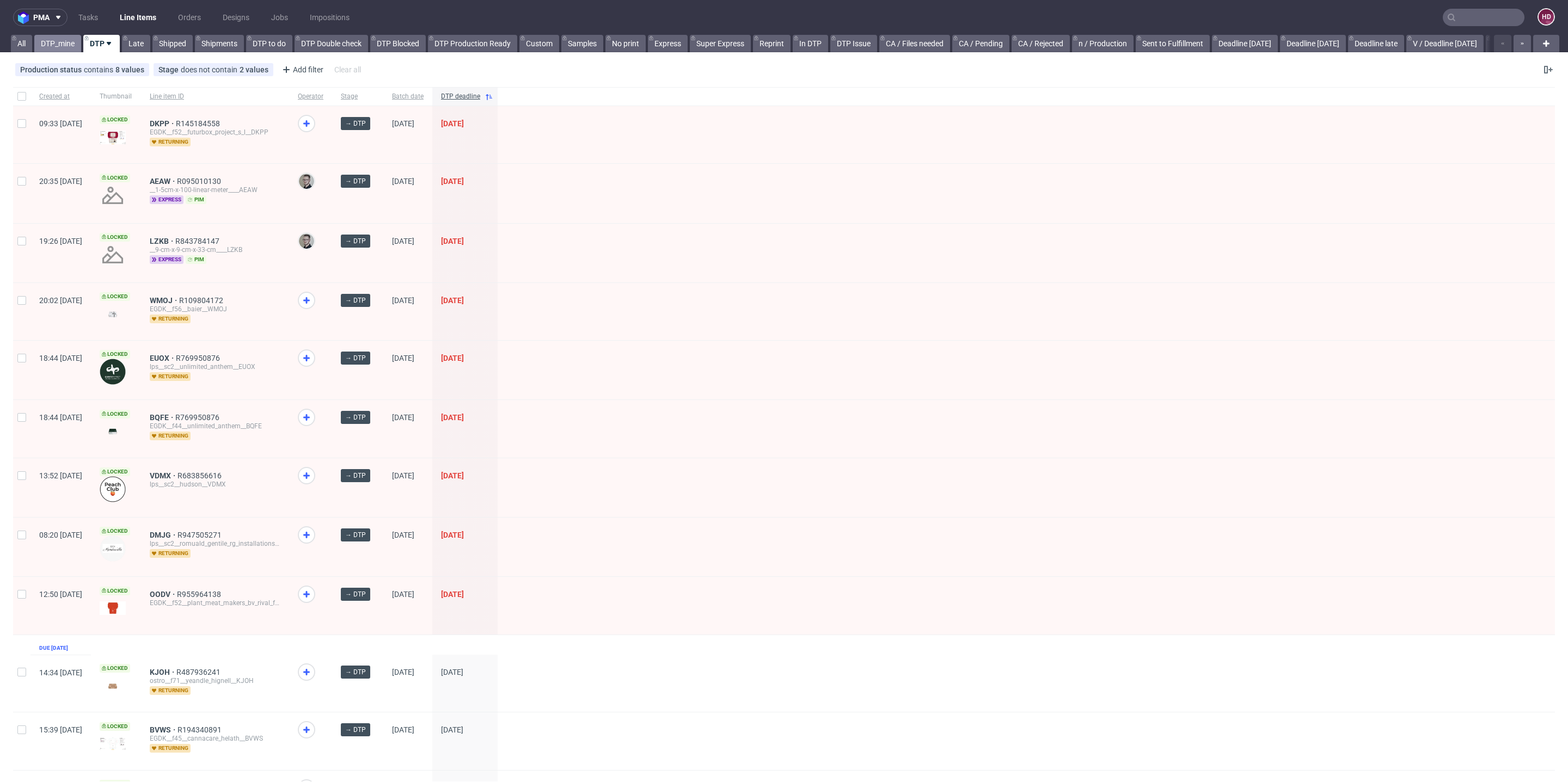
click at [66, 45] on link "DTP_mine" at bounding box center [57, 43] width 47 height 18
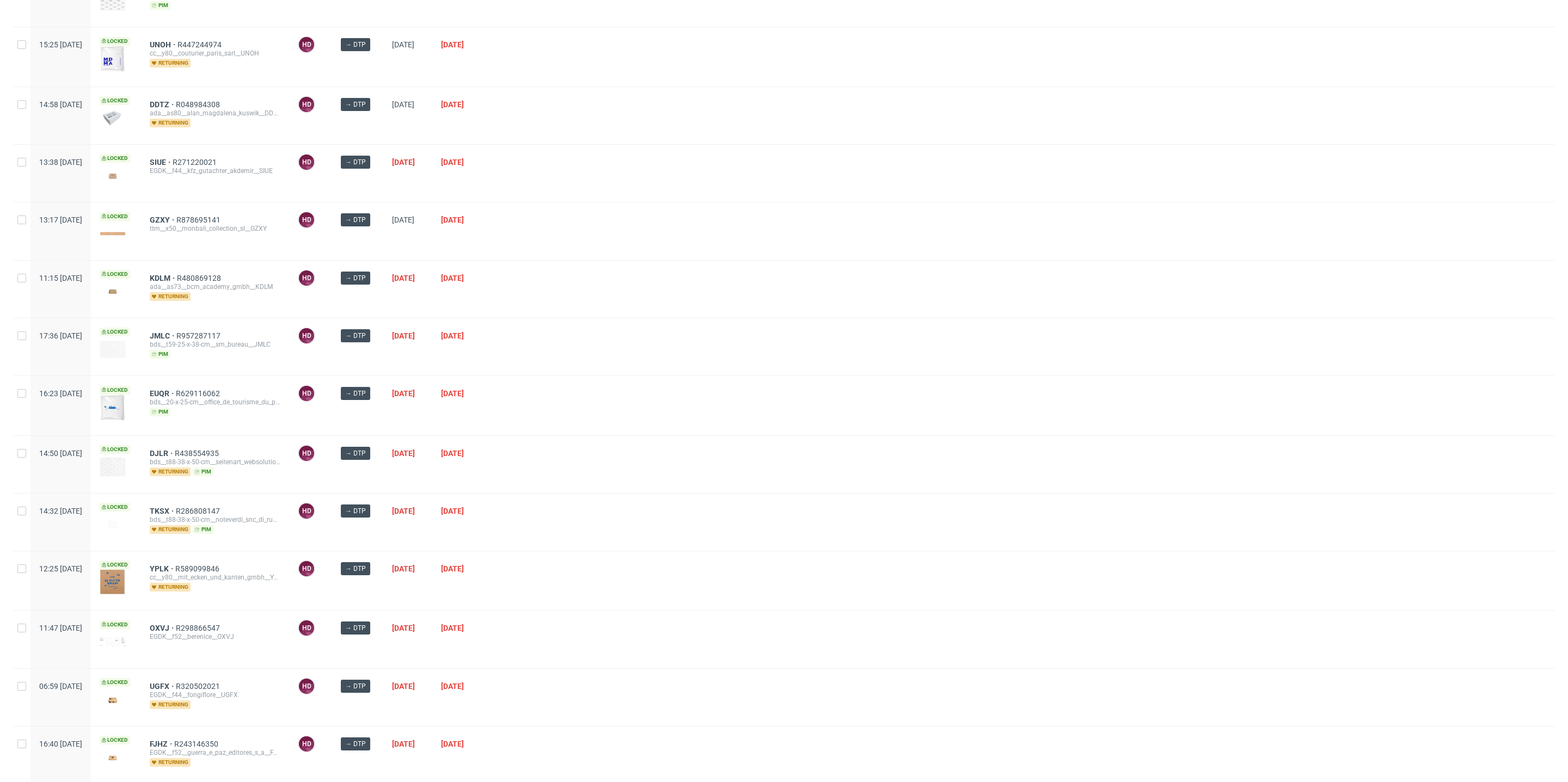
scroll to position [568, 0]
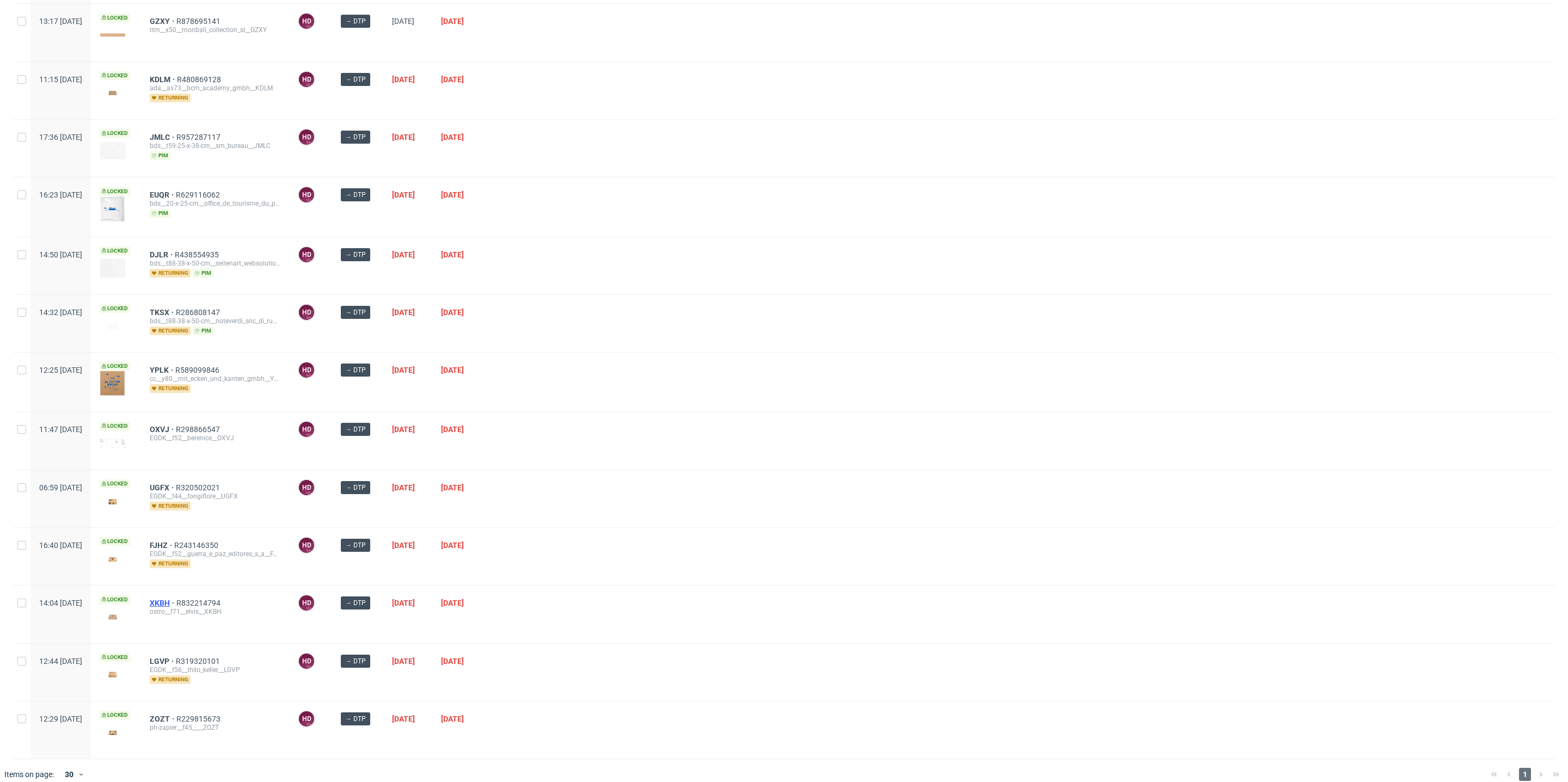
click at [177, 599] on span "XKBH" at bounding box center [163, 603] width 27 height 9
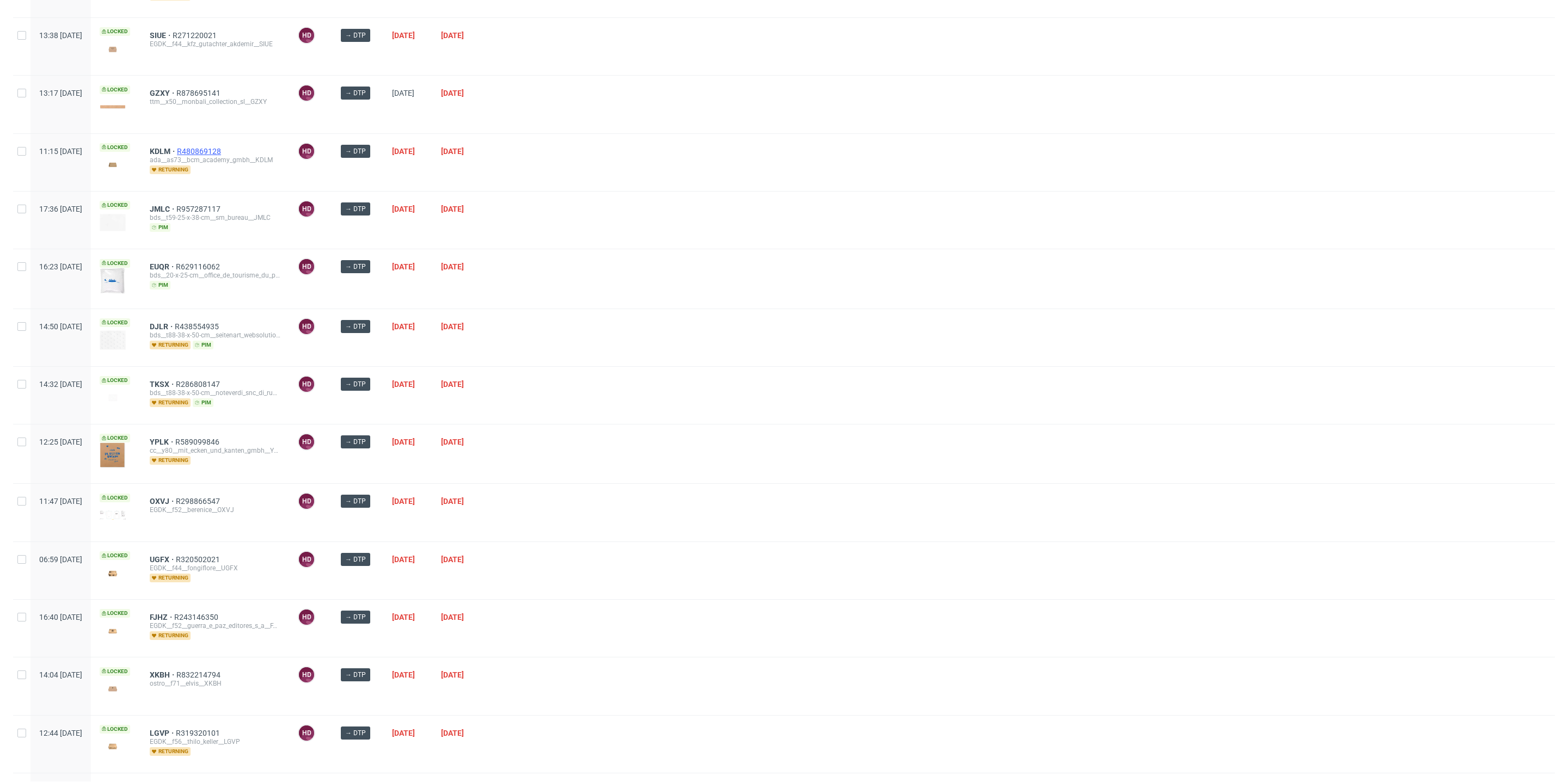
scroll to position [554, 0]
click at [174, 554] on span "FJHZ" at bounding box center [162, 559] width 24 height 9
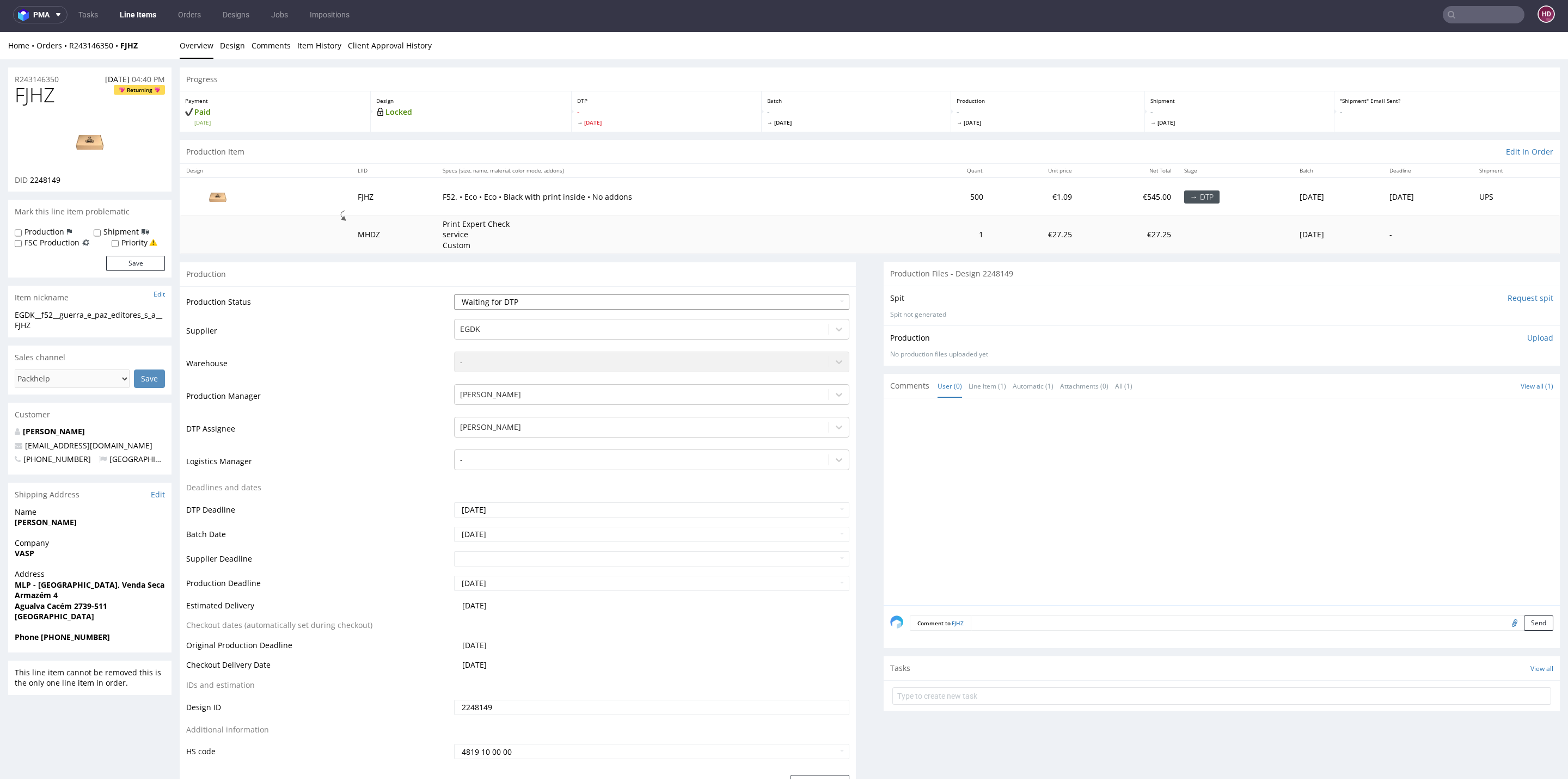
click at [477, 300] on select "Waiting for Artwork Waiting for Diecut Waiting for Mockup Waiting for DTP Waiti…" at bounding box center [651, 302] width 395 height 15
select select "dtp_in_process"
click at [454, 295] on select "Waiting for Artwork Waiting for Diecut Waiting for Mockup Waiting for DTP Waiti…" at bounding box center [651, 302] width 395 height 15
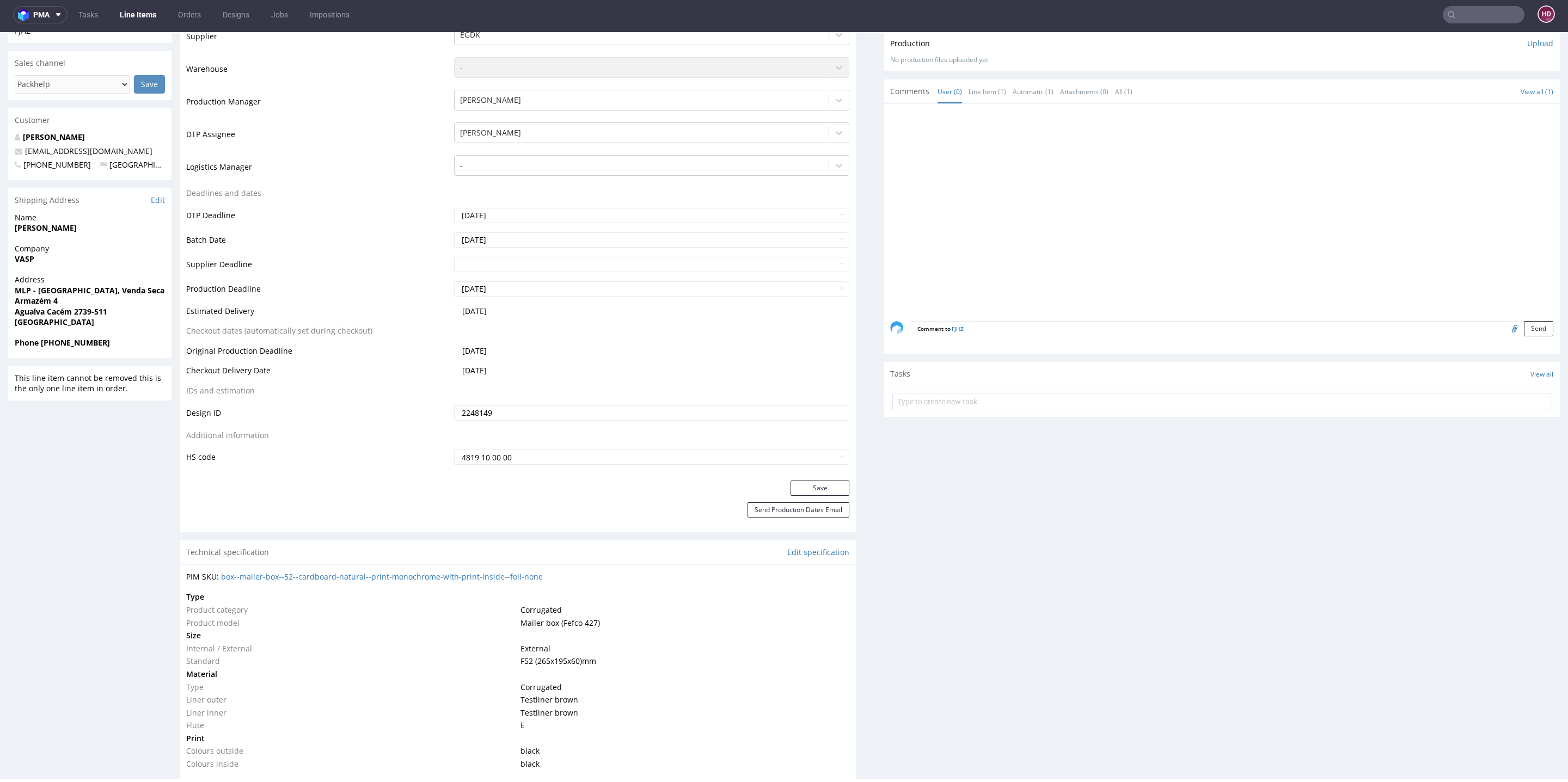
scroll to position [318, 0]
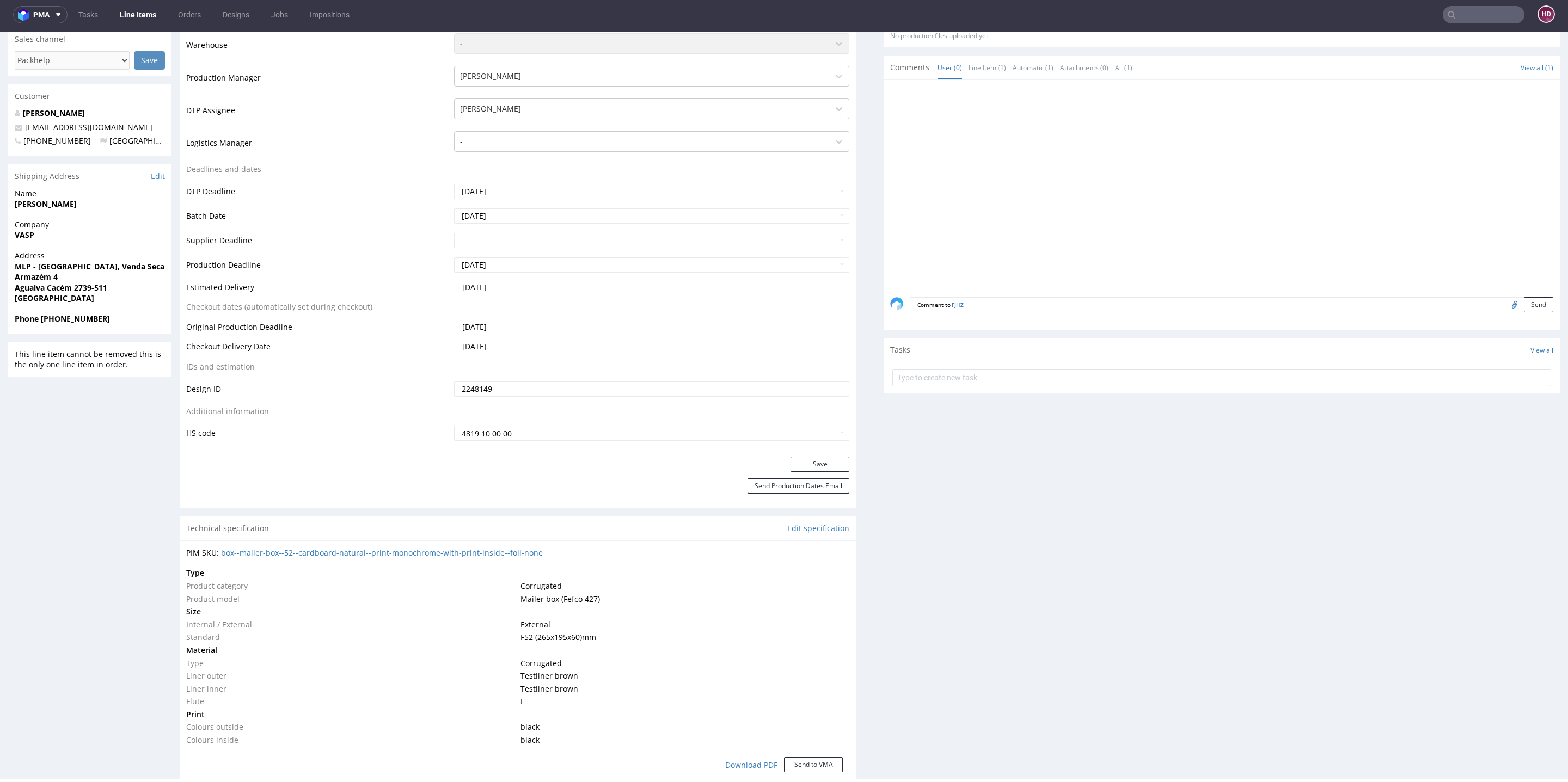
click at [785, 455] on div "Production Status Waiting for Artwork Waiting for Diecut Waiting for Mockup Wai…" at bounding box center [517, 212] width 676 height 489
click at [791, 461] on button "Save" at bounding box center [820, 464] width 59 height 15
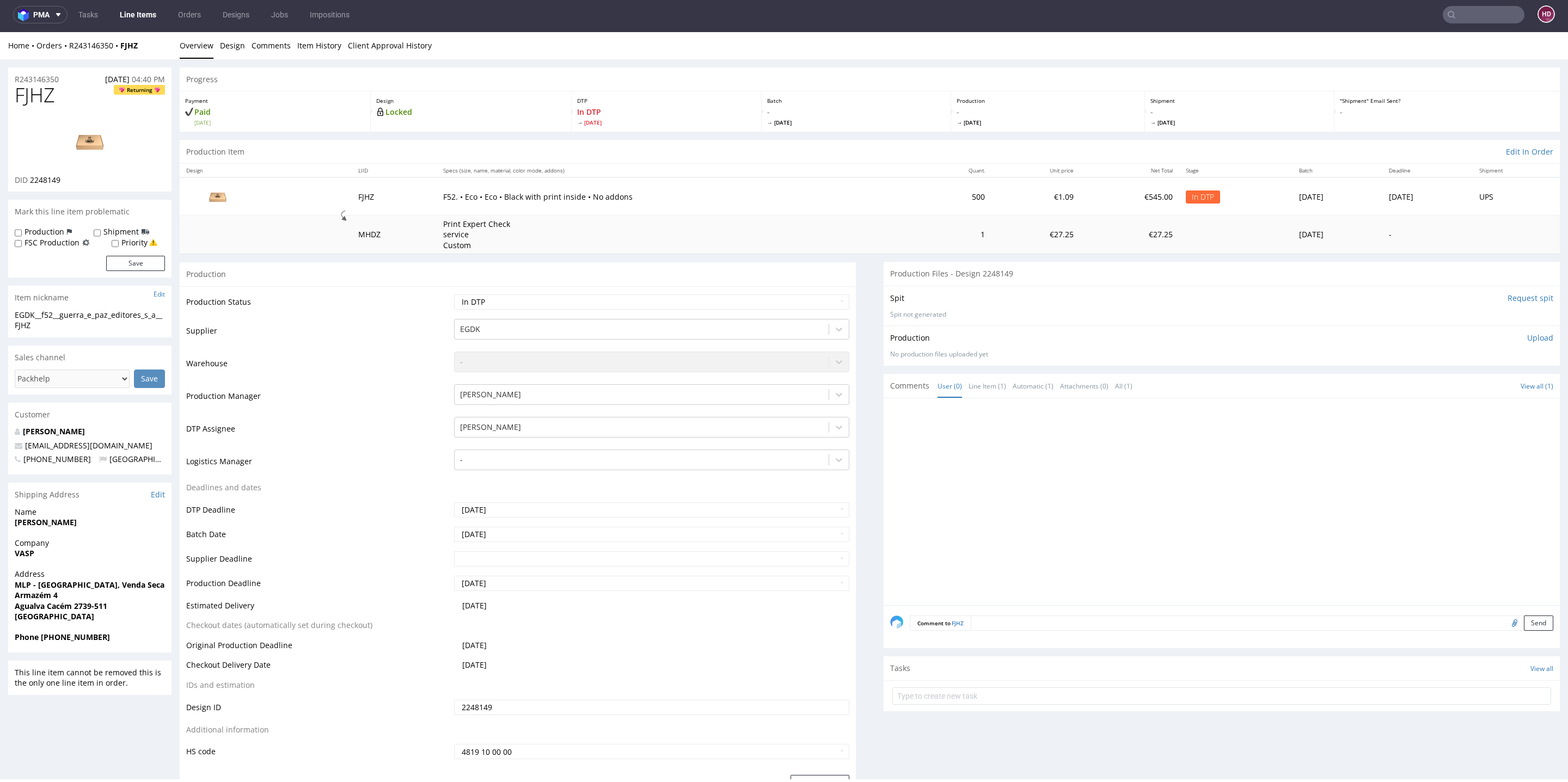
scroll to position [0, 0]
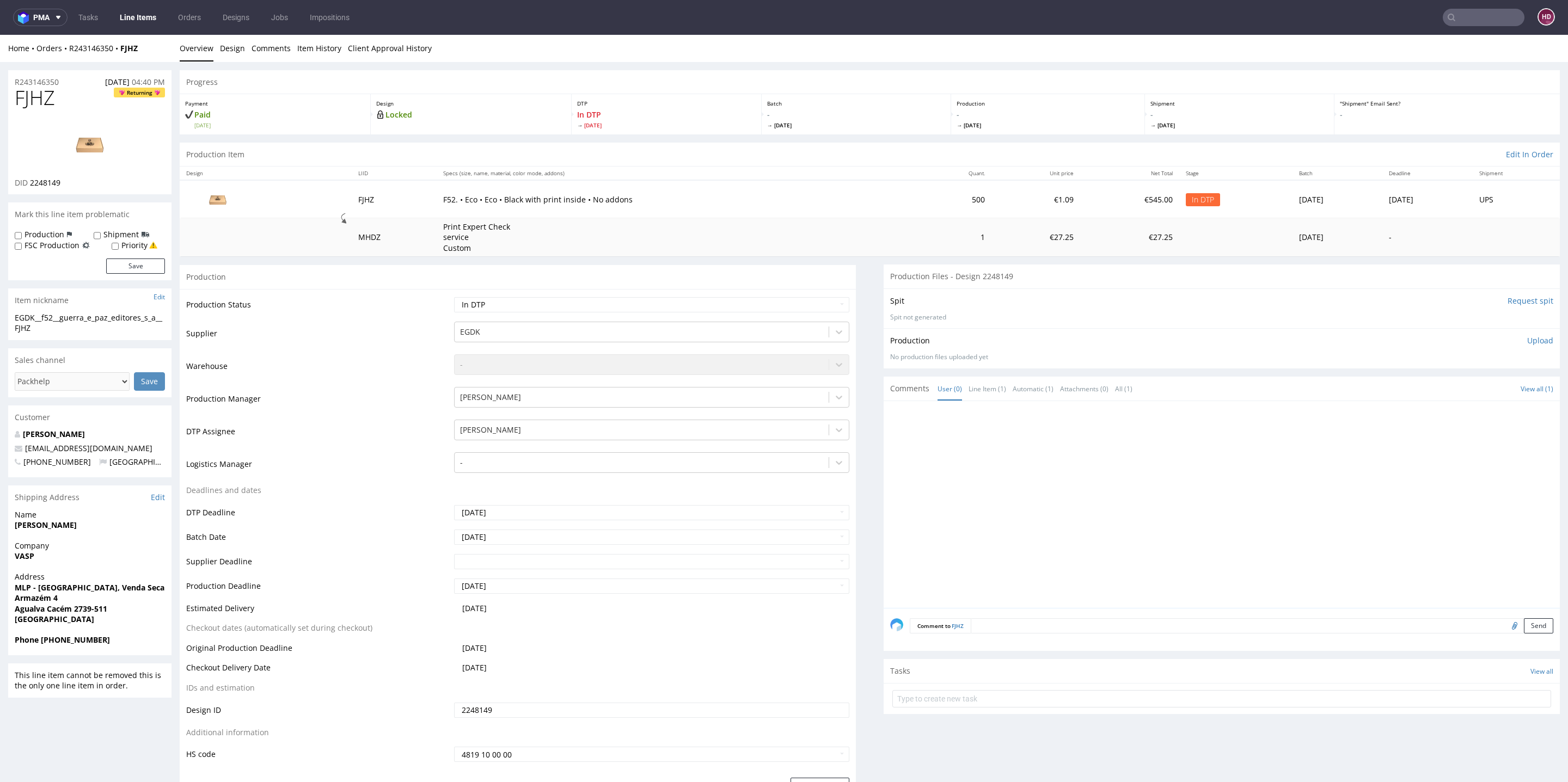
click at [69, 97] on h1 "FJHZ Returning" at bounding box center [89, 98] width 150 height 22
drag, startPoint x: 44, startPoint y: 100, endPoint x: 0, endPoint y: 100, distance: 44.0
copy span "FJHZ"
click at [1528, 342] on p "Upload" at bounding box center [1540, 341] width 26 height 11
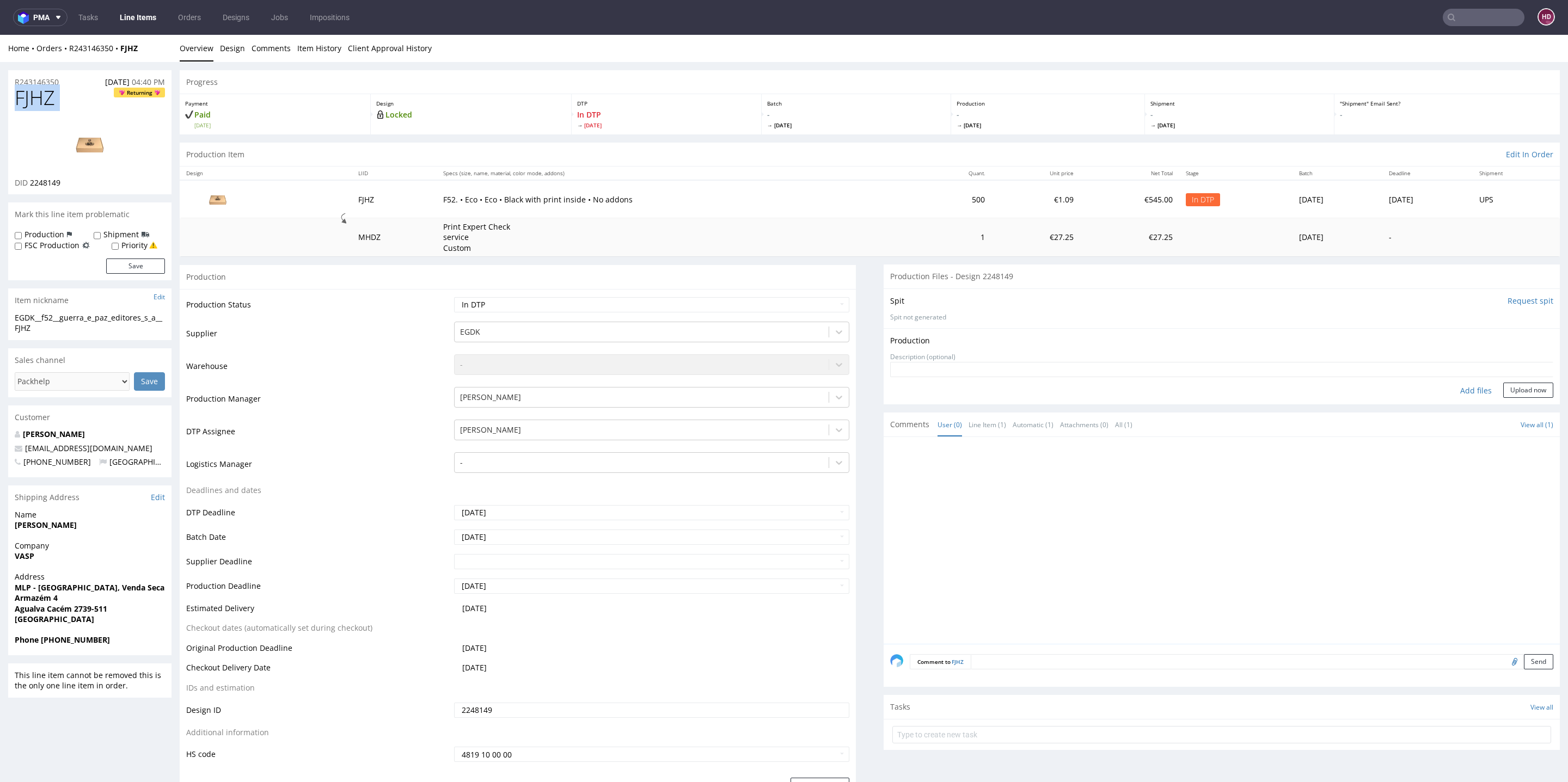
click at [1528, 342] on div "Production Upload" at bounding box center [1221, 341] width 663 height 11
click at [1454, 389] on div "Add files" at bounding box center [1475, 391] width 54 height 16
type input "C:\fakepath\EGDK__f52__guerra_e_paz_editores_s_a__FJHZ__d2248149__oR243146350__…"
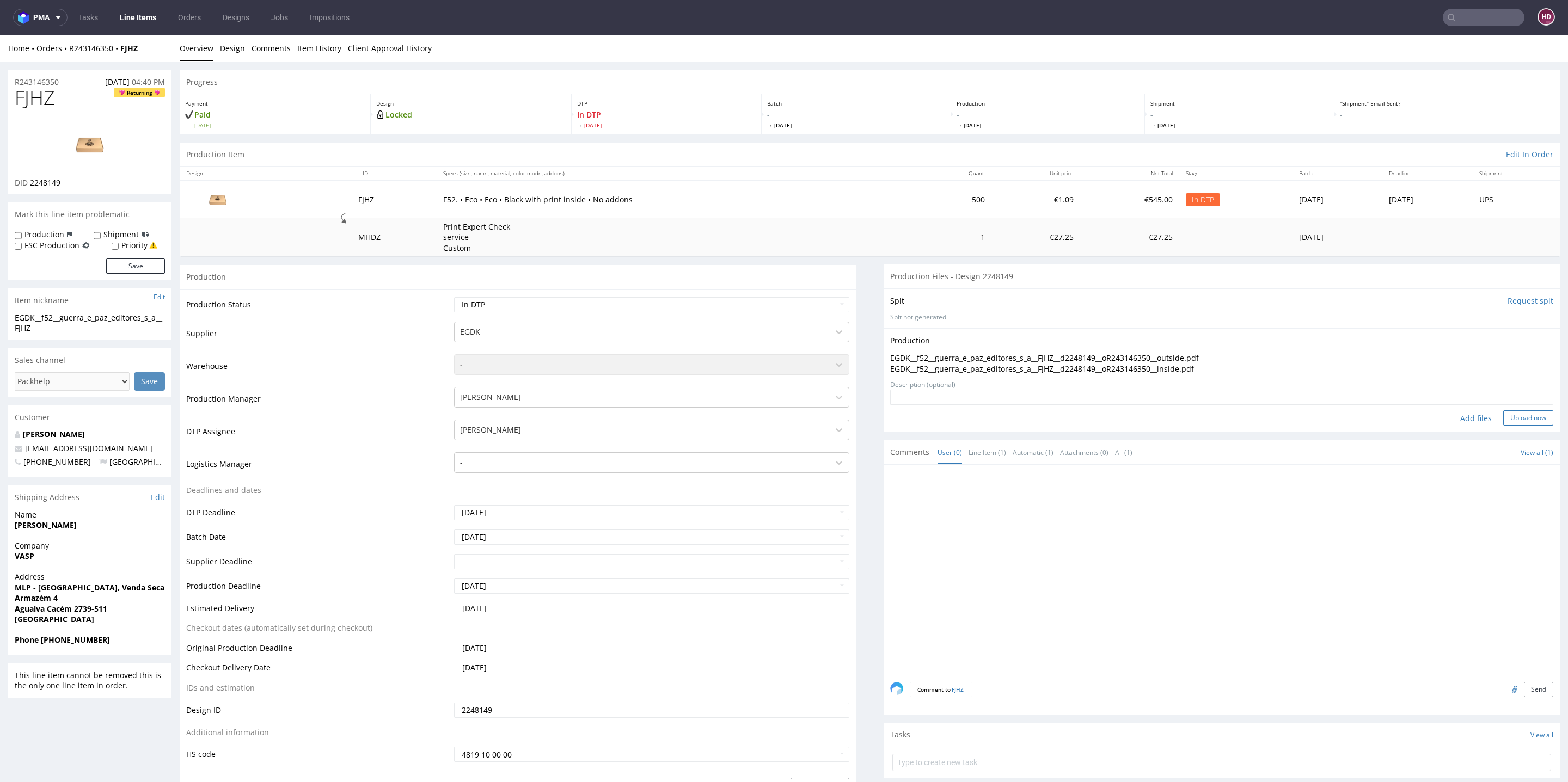
click at [1503, 416] on button "Upload now" at bounding box center [1528, 417] width 50 height 15
click at [663, 300] on select "Waiting for Artwork Waiting for Diecut Waiting for Mockup Waiting for DTP Waiti…" at bounding box center [651, 304] width 395 height 15
click at [454, 297] on select "Waiting for Artwork Waiting for Diecut Waiting for Mockup Waiting for DTP Waiti…" at bounding box center [651, 304] width 395 height 15
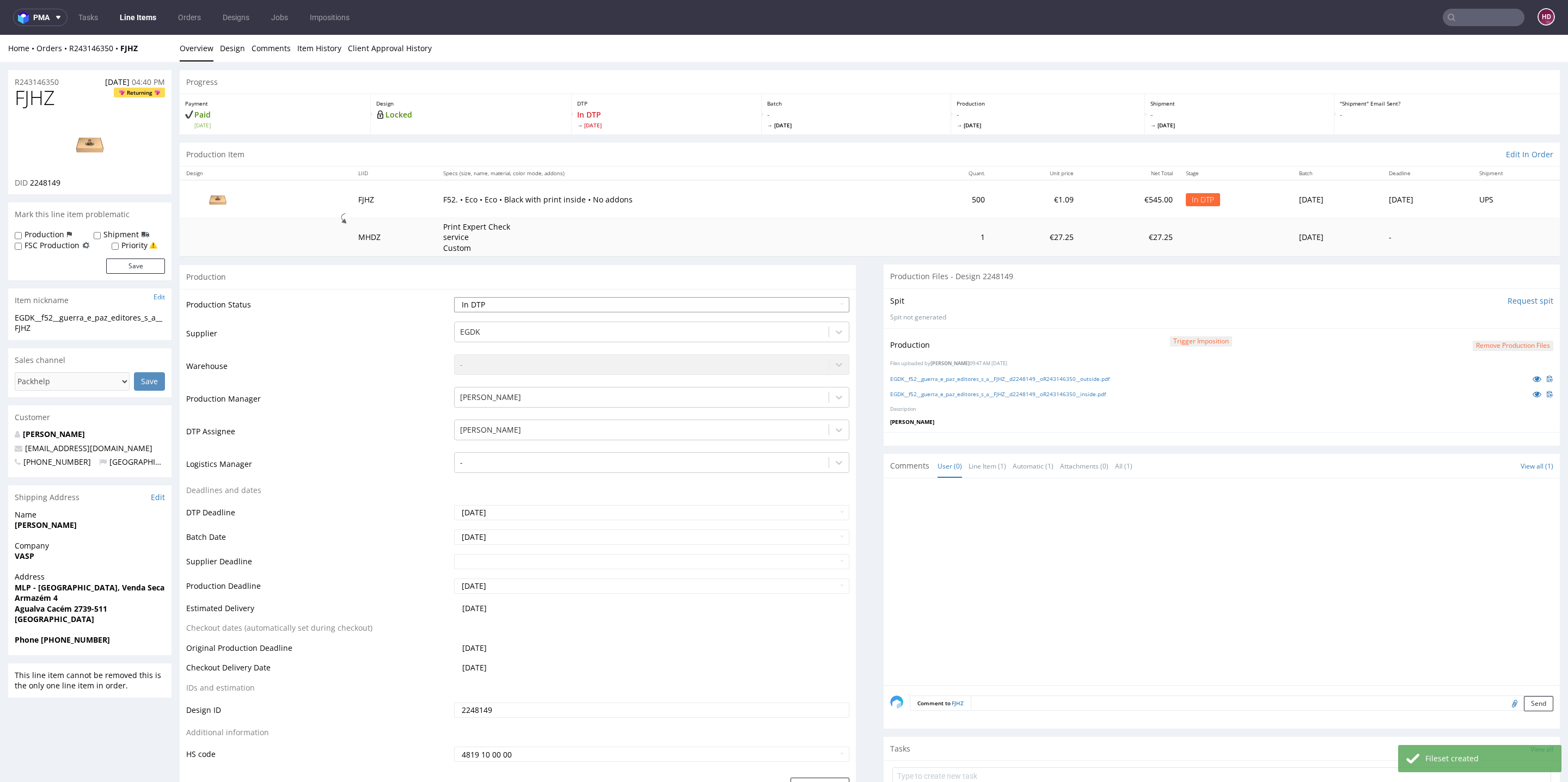
click at [640, 302] on select "Waiting for Artwork Waiting for Diecut Waiting for Mockup Waiting for DTP Waiti…" at bounding box center [651, 304] width 395 height 15
select select "dtp_production_ready"
click at [454, 297] on select "Waiting for Artwork Waiting for Diecut Waiting for Mockup Waiting for DTP Waiti…" at bounding box center [651, 304] width 395 height 15
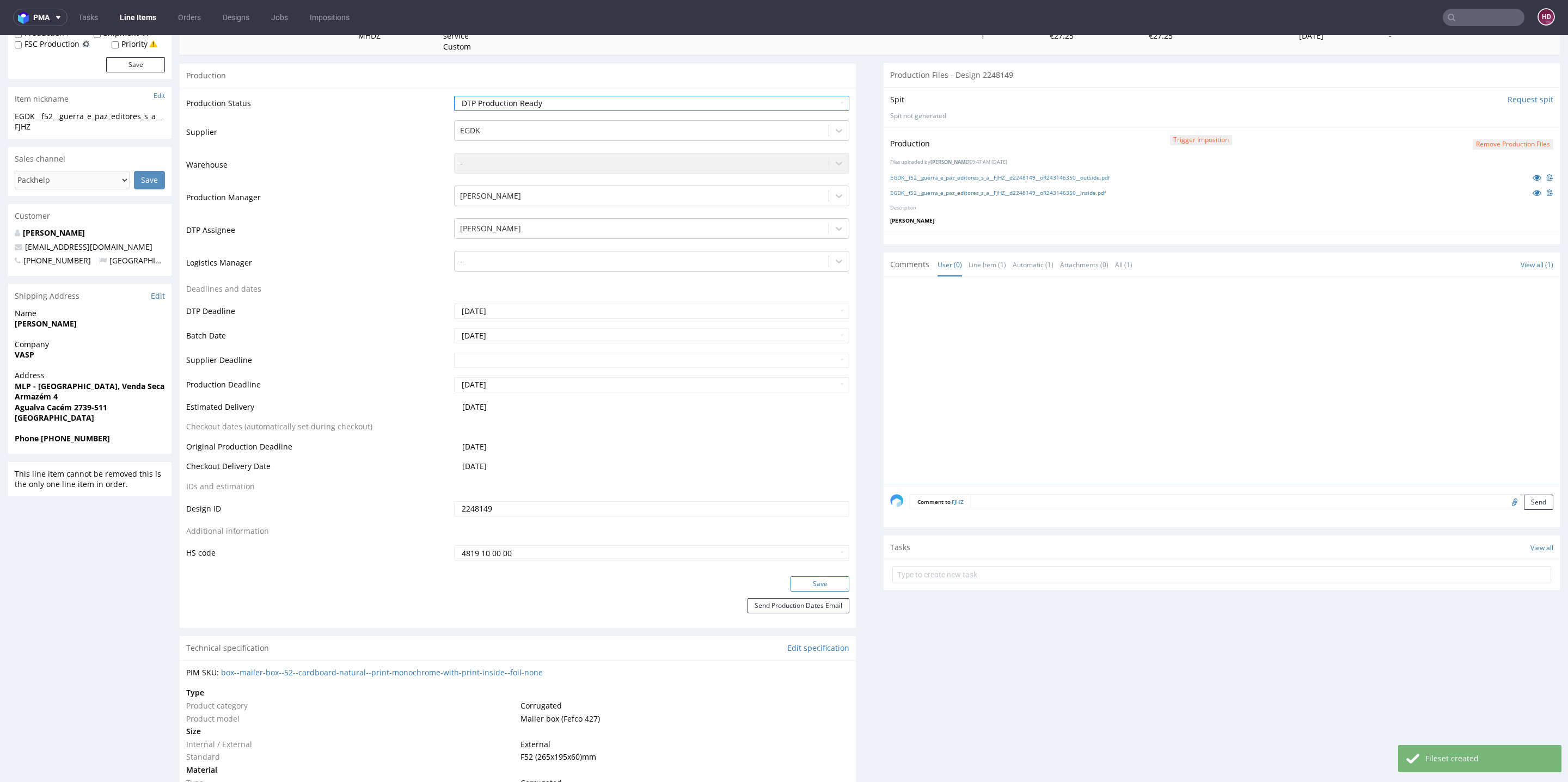
click at [791, 576] on button "Save" at bounding box center [820, 584] width 59 height 15
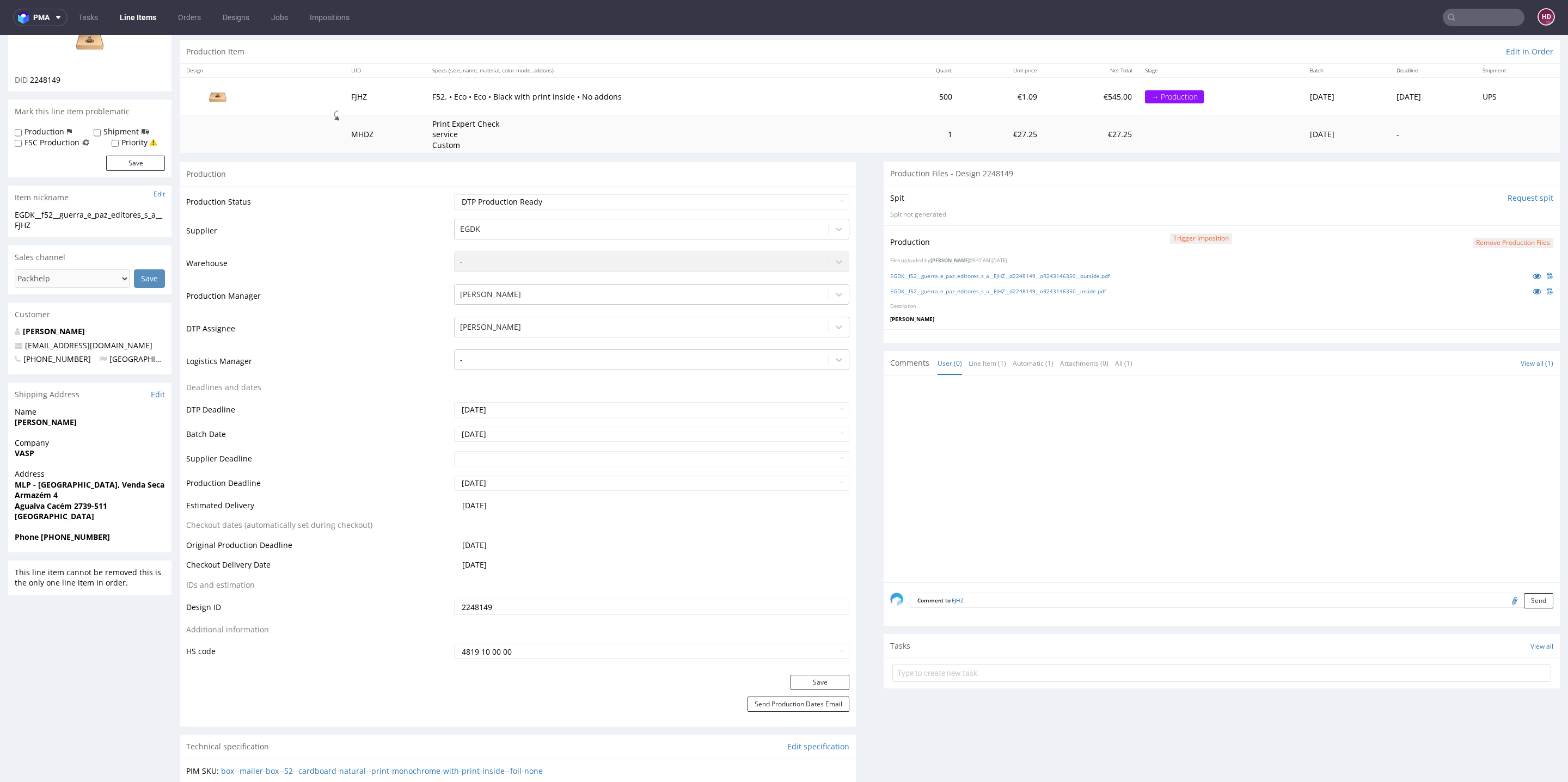
scroll to position [0, 0]
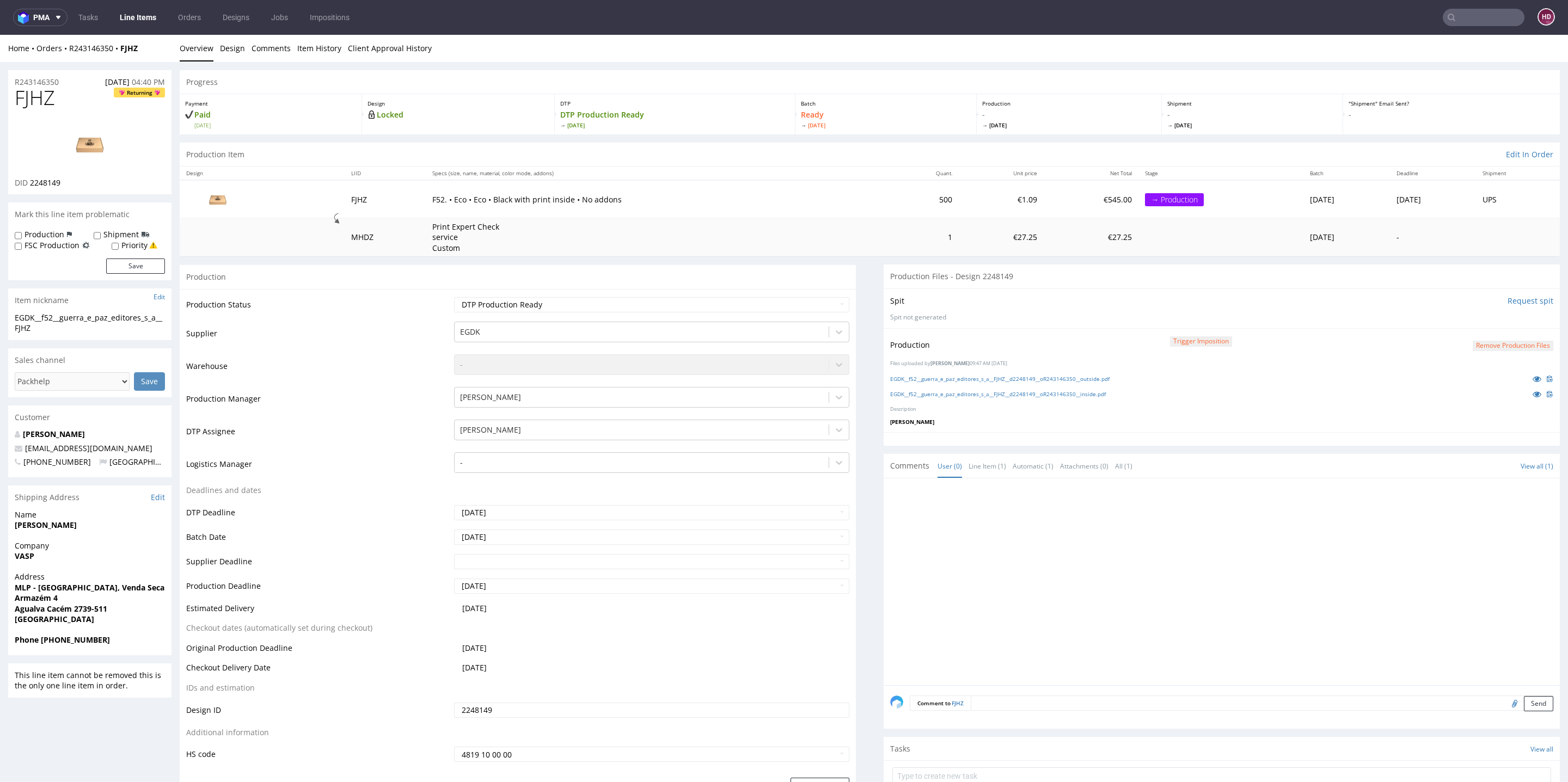
click at [120, 13] on link "Line Items" at bounding box center [138, 17] width 49 height 18
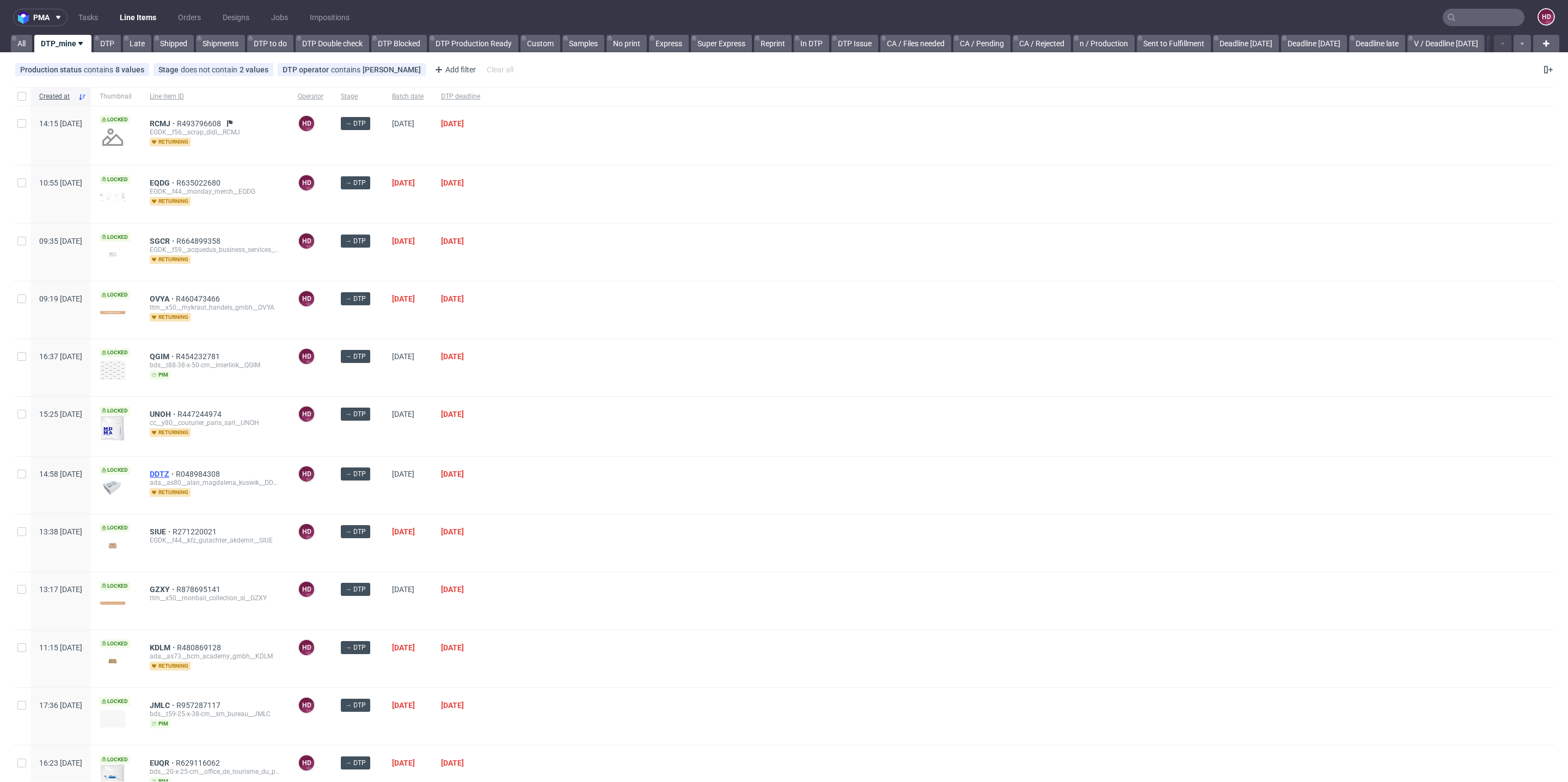
click at [176, 470] on span "DDTZ" at bounding box center [163, 474] width 26 height 9
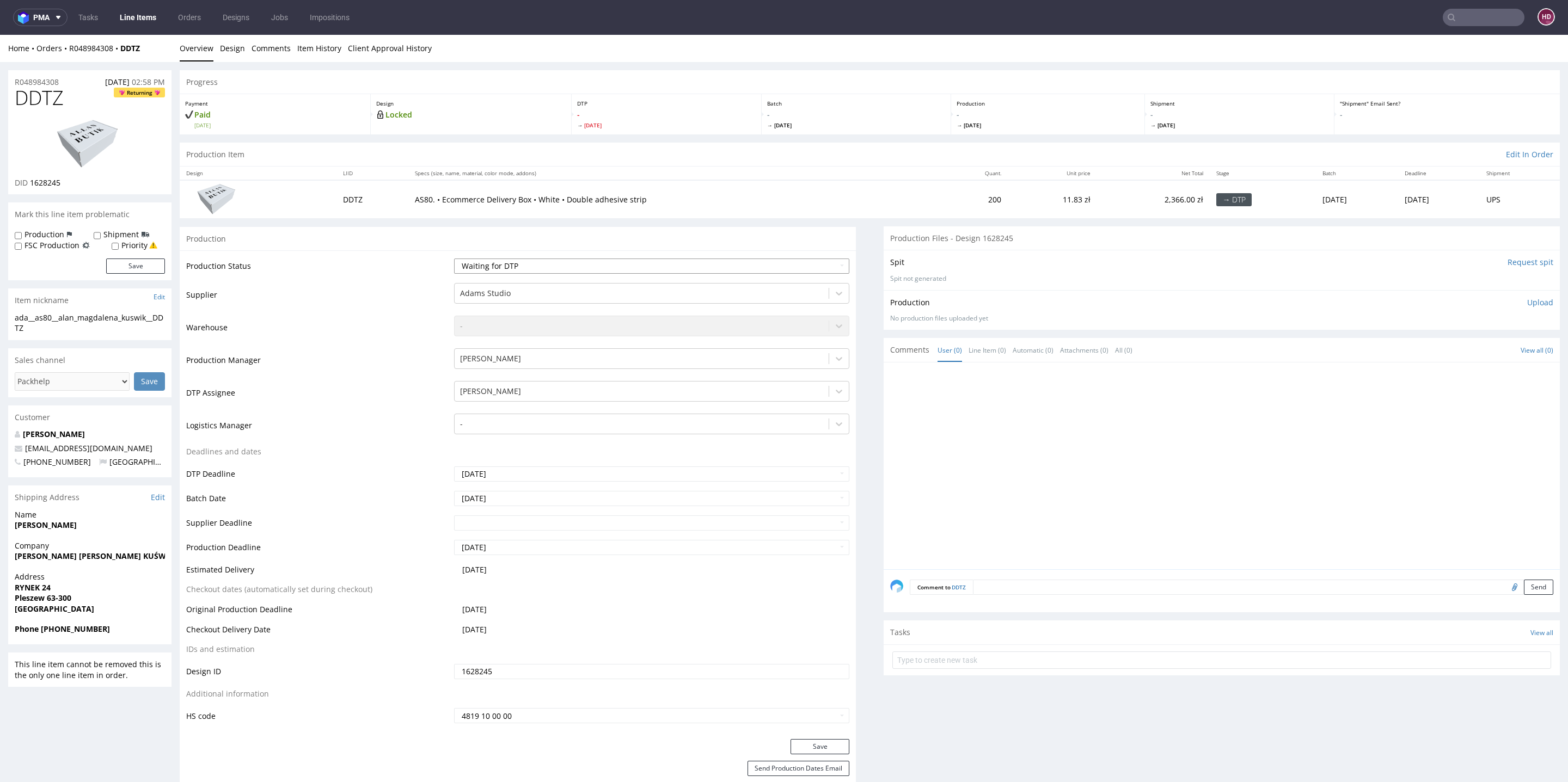
click at [565, 268] on select "Waiting for Artwork Waiting for Diecut Waiting for Mockup Waiting for DTP Waiti…" at bounding box center [651, 266] width 395 height 15
select select "dtp_in_process"
click at [454, 259] on select "Waiting for Artwork Waiting for Diecut Waiting for Mockup Waiting for DTP Waiti…" at bounding box center [651, 266] width 395 height 15
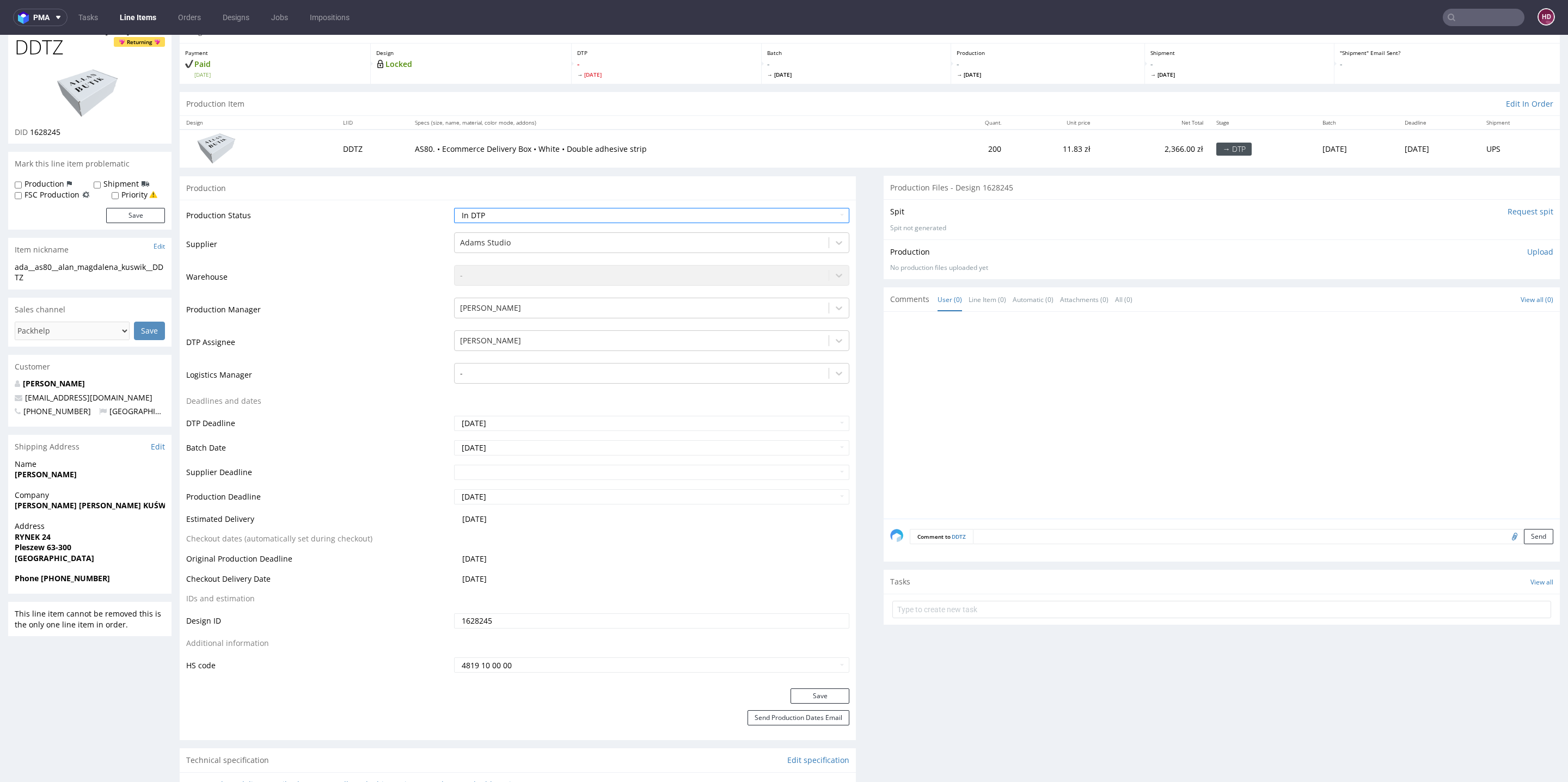
scroll to position [110, 0]
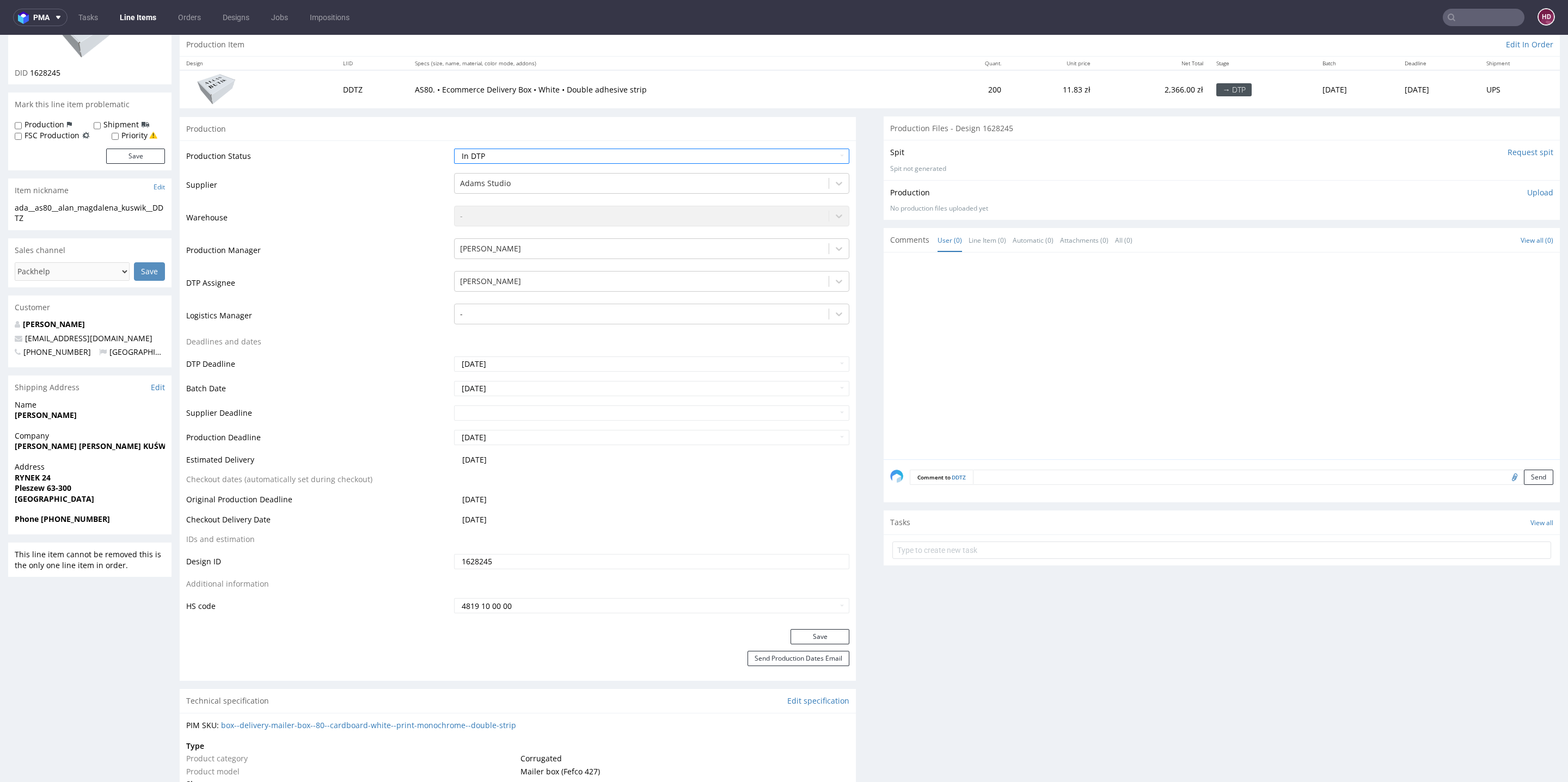
click at [789, 627] on div "Production Status Waiting for Artwork Waiting for Diecut Waiting for Mockup Wai…" at bounding box center [517, 385] width 676 height 489
click at [791, 636] on button "Save" at bounding box center [820, 637] width 59 height 15
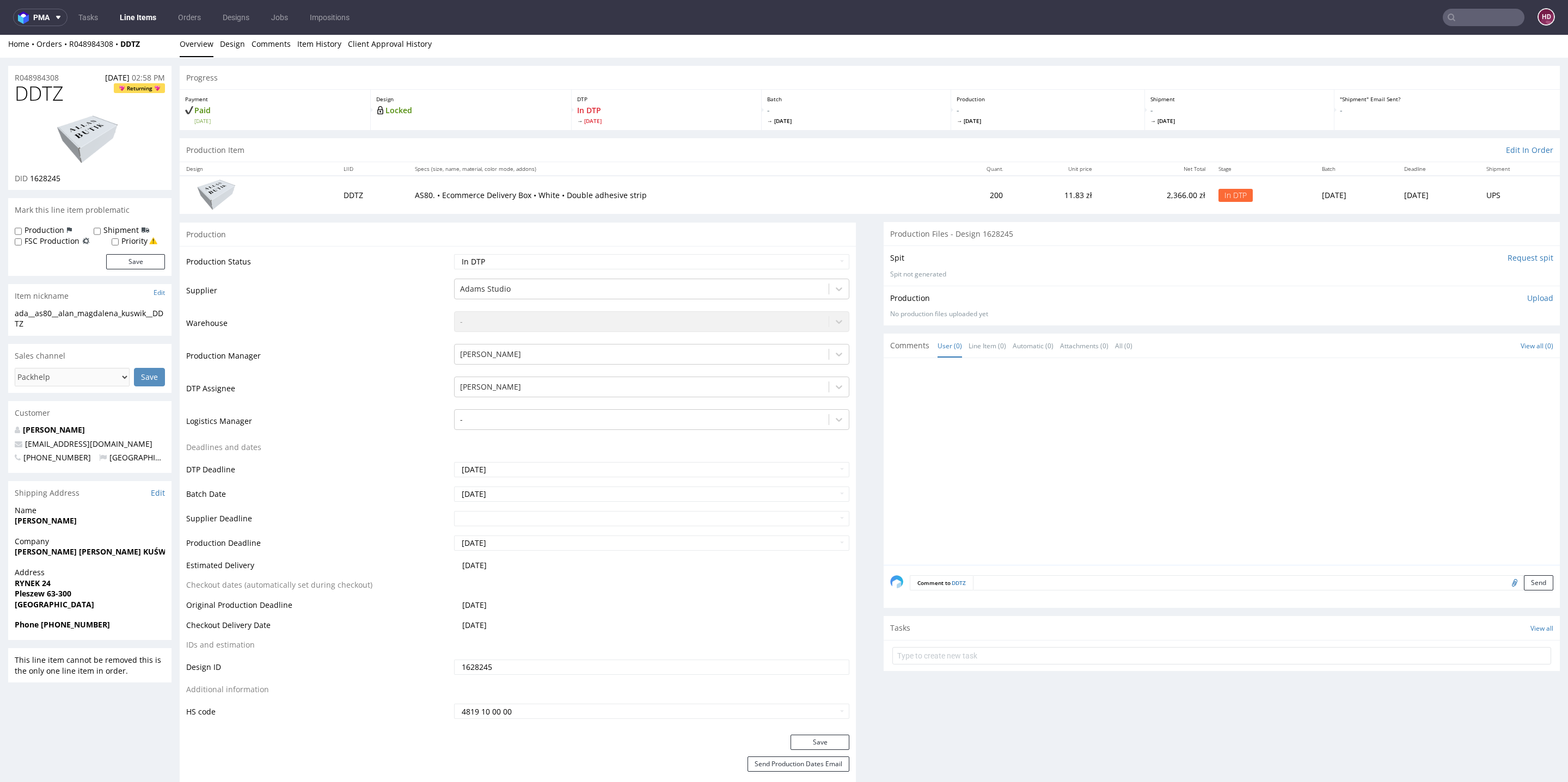
scroll to position [0, 0]
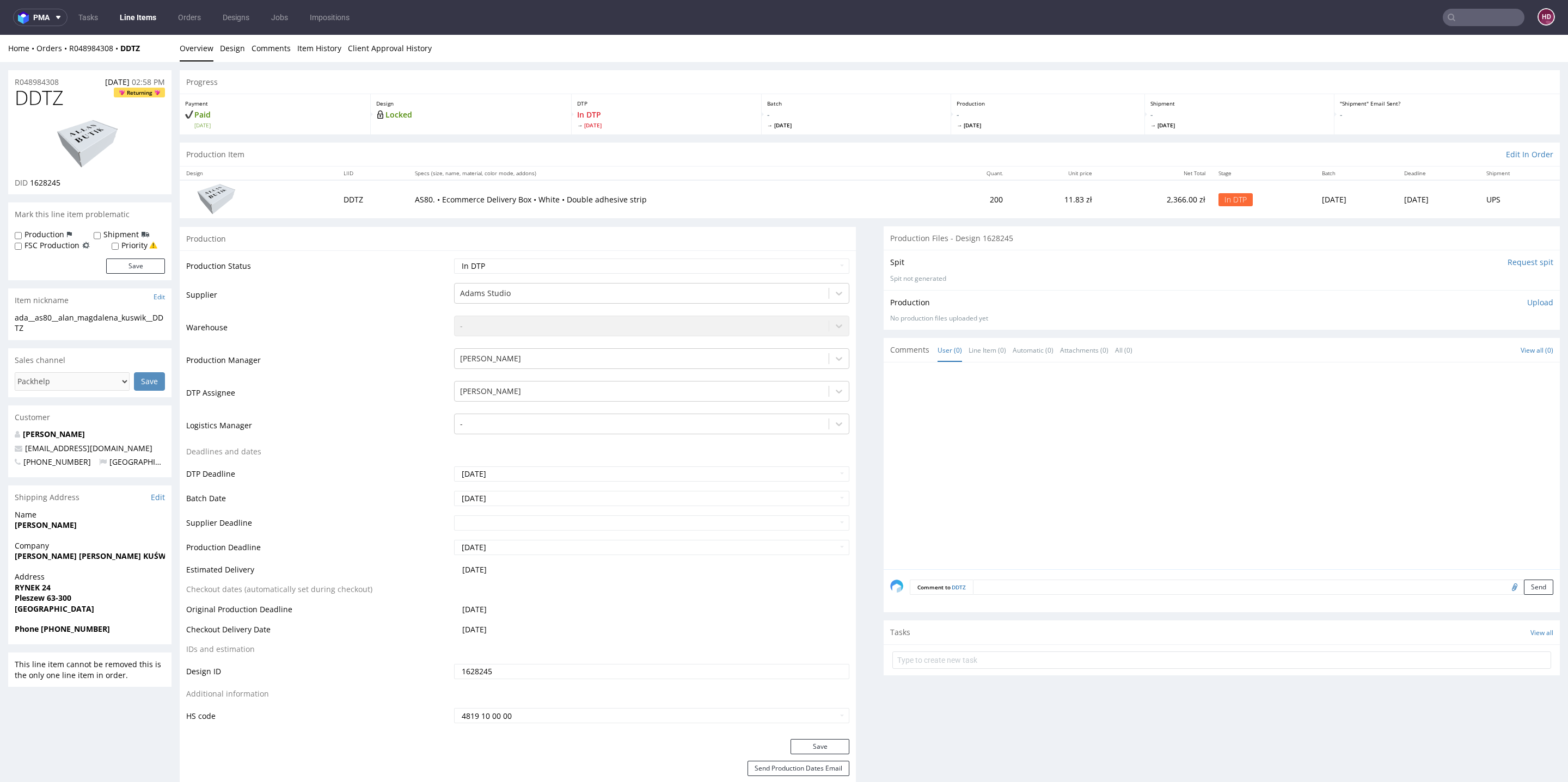
click at [72, 96] on h1 "DDTZ Returning" at bounding box center [89, 98] width 150 height 22
drag, startPoint x: 72, startPoint y: 96, endPoint x: 0, endPoint y: 75, distance: 75.0
click at [82, 103] on h1 "DDTZ Returning" at bounding box center [89, 98] width 150 height 22
drag, startPoint x: 74, startPoint y: 98, endPoint x: 0, endPoint y: 90, distance: 74.4
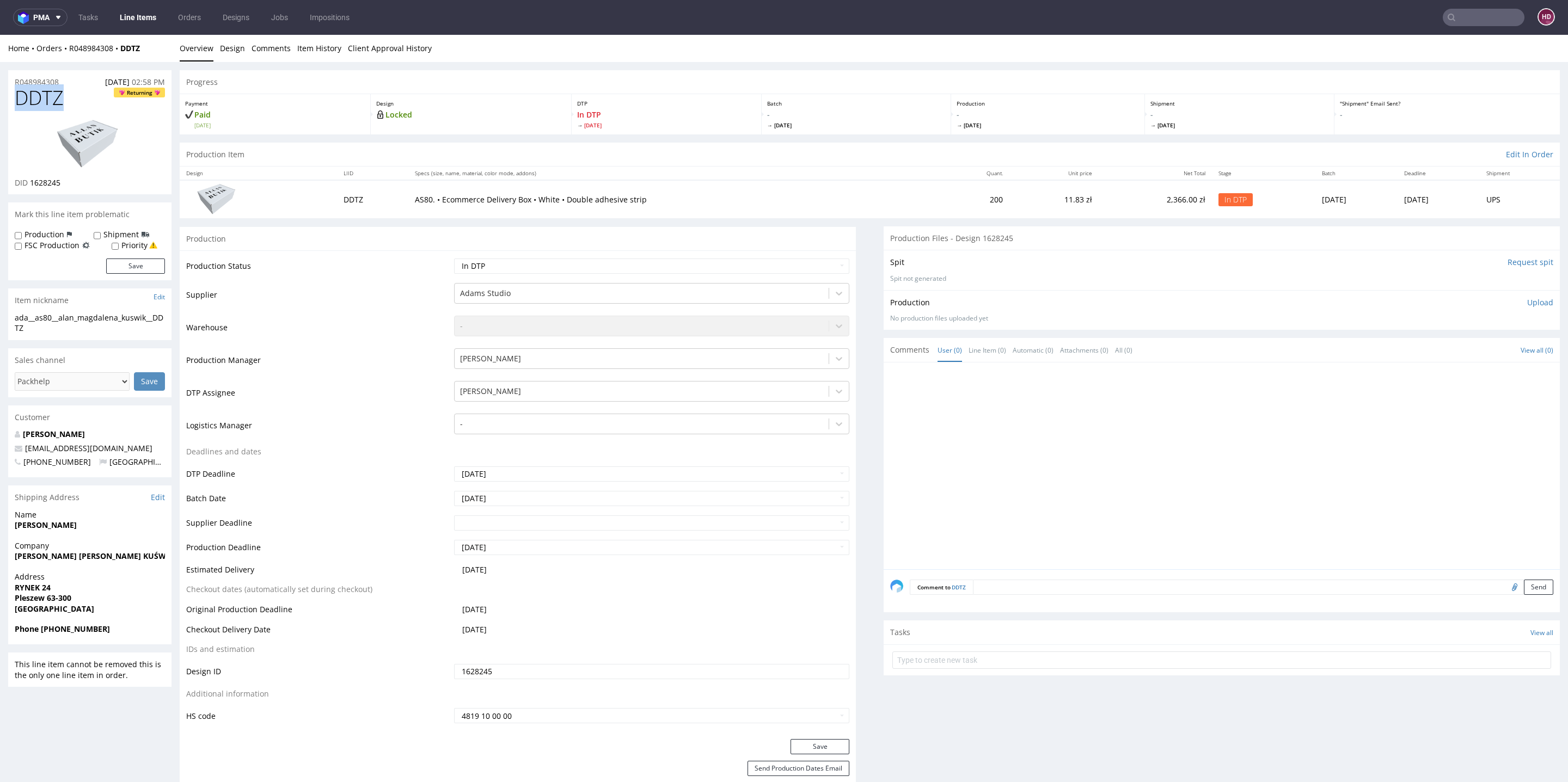
copy span "DDTZ"
drag, startPoint x: 65, startPoint y: 185, endPoint x: 30, endPoint y: 180, distance: 35.4
click at [30, 180] on div "DID 1628245" at bounding box center [89, 183] width 150 height 11
copy span "1628245"
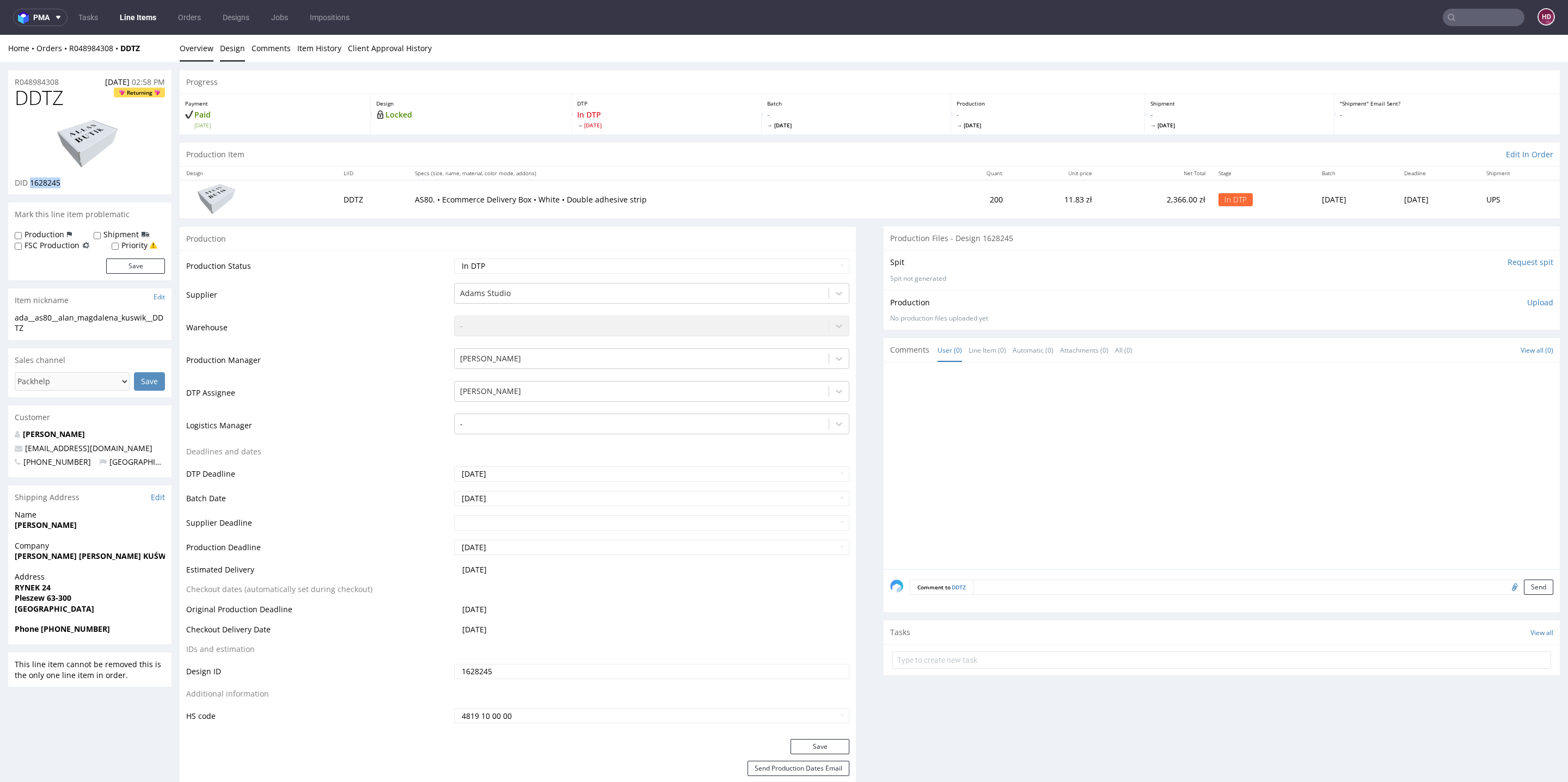
click at [236, 51] on link "Design" at bounding box center [232, 48] width 25 height 27
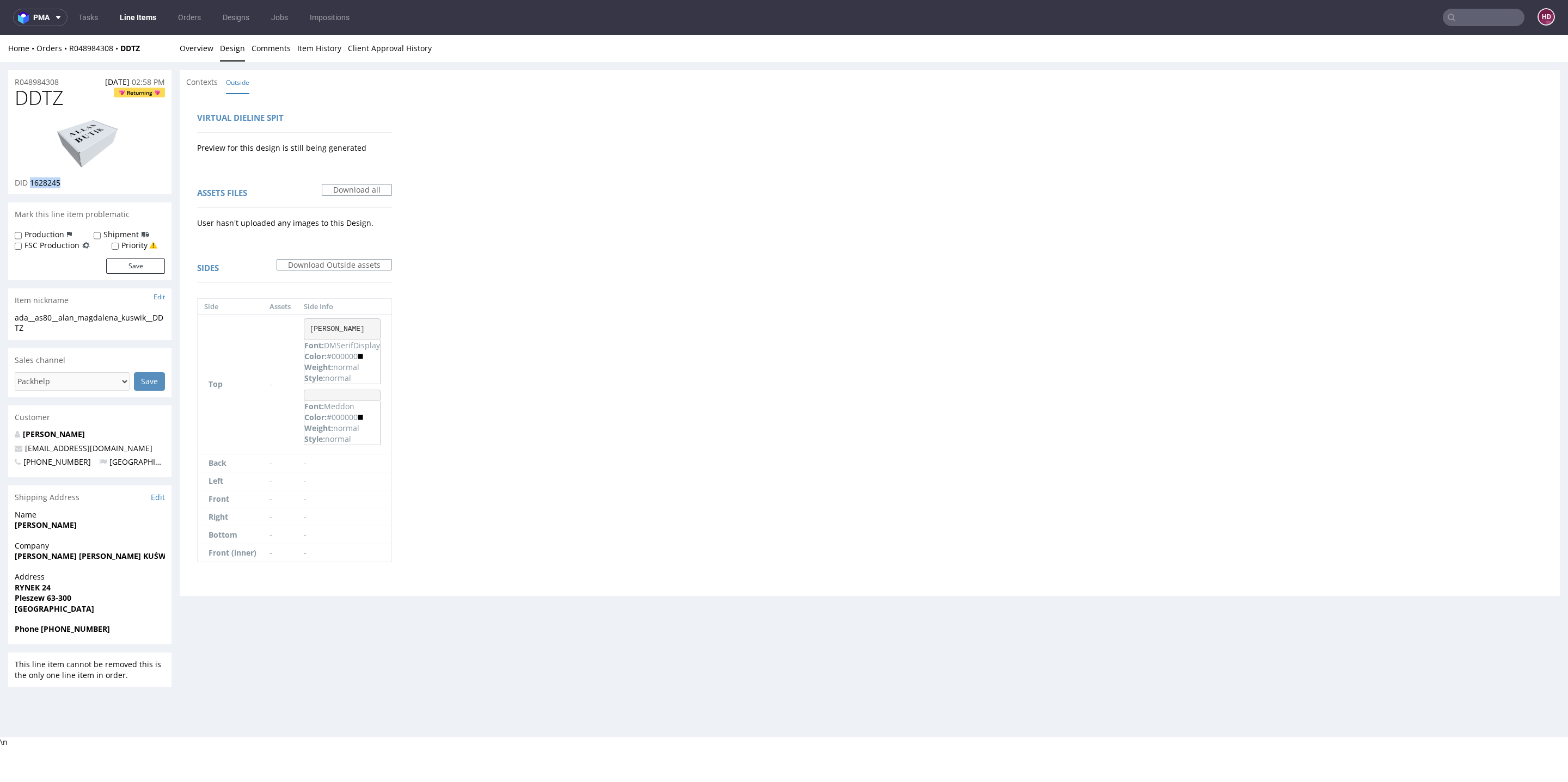
click at [105, 155] on img at bounding box center [89, 144] width 87 height 49
click at [47, 326] on div "ada__as80__alan_magdalena_kuswik__DDTZ" at bounding box center [89, 323] width 150 height 21
drag, startPoint x: 33, startPoint y: 329, endPoint x: 0, endPoint y: 321, distance: 34.0
click at [0, 321] on div "R048984308 13.08.2025 02:58 PM DDTZ Returning DID 1628245 Mark this line item p…" at bounding box center [784, 379] width 1568 height 634
copy div "ada__as80__alan_magdalena_kuswik__DDTZ"
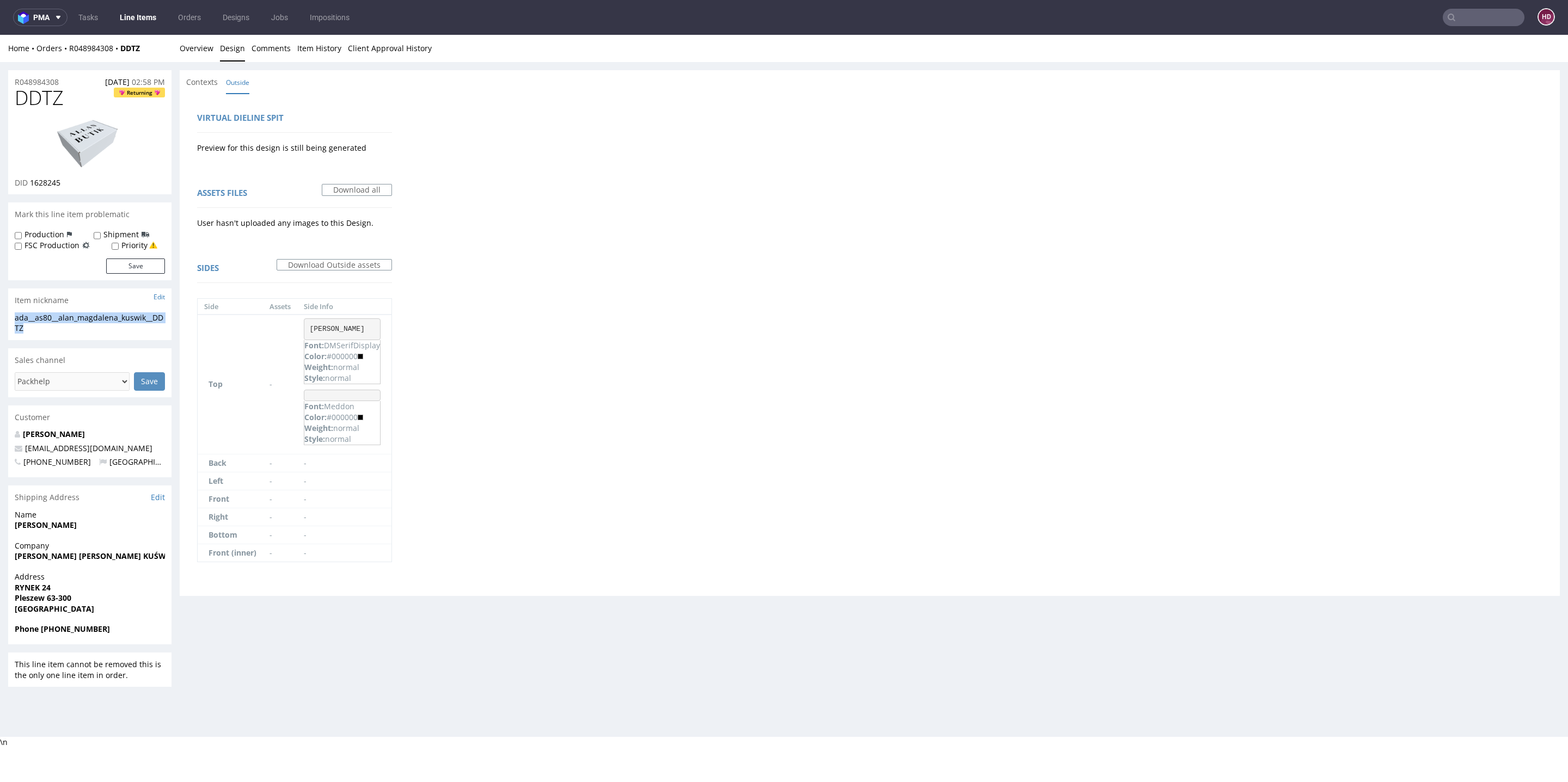
click at [72, 83] on div "R048984308 13.08.2025 02:58 PM" at bounding box center [89, 79] width 163 height 18
drag, startPoint x: 72, startPoint y: 83, endPoint x: 0, endPoint y: 83, distance: 72.0
click at [0, 83] on div "R048984308 13.08.2025 02:58 PM DDTZ Returning DID 1628245 Mark this line item p…" at bounding box center [784, 379] width 1568 height 634
copy p "R048984308"
drag, startPoint x: 69, startPoint y: 185, endPoint x: 29, endPoint y: 181, distance: 40.2
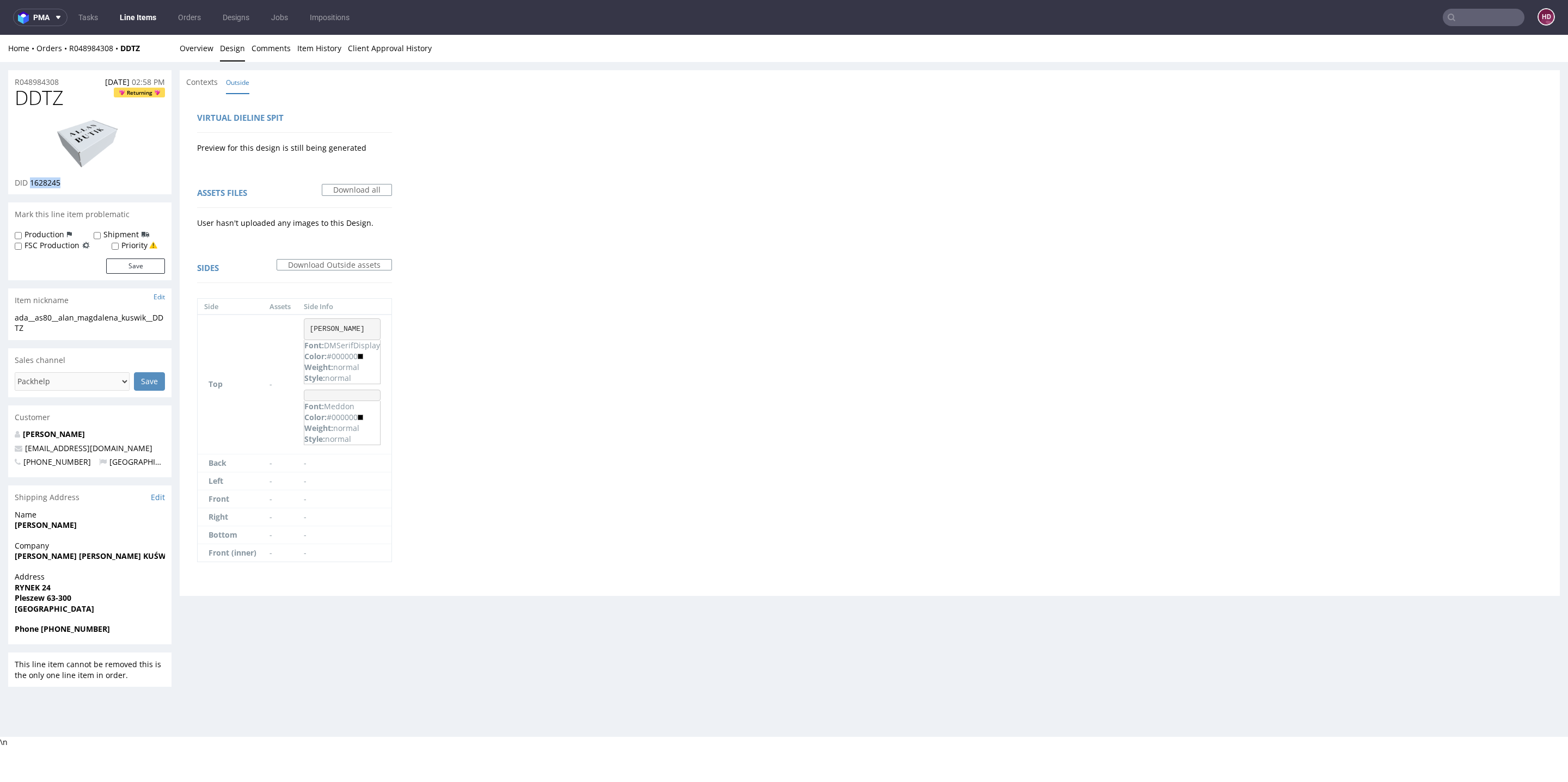
click at [29, 181] on div "DID 1628245" at bounding box center [89, 183] width 150 height 11
copy span "1628245"
click at [182, 52] on link "Overview" at bounding box center [196, 48] width 33 height 27
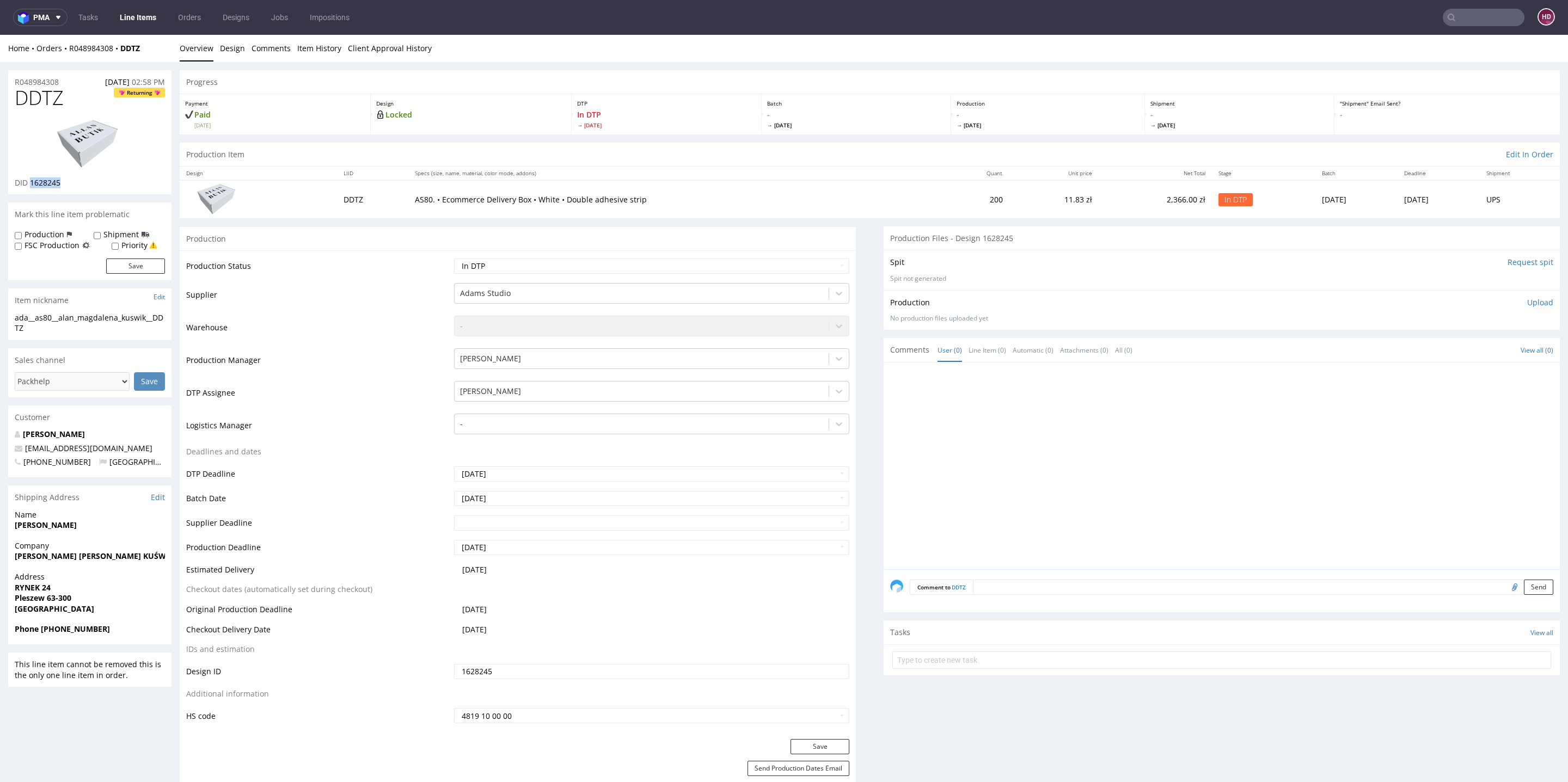
click at [1527, 302] on p "Upload" at bounding box center [1540, 302] width 26 height 11
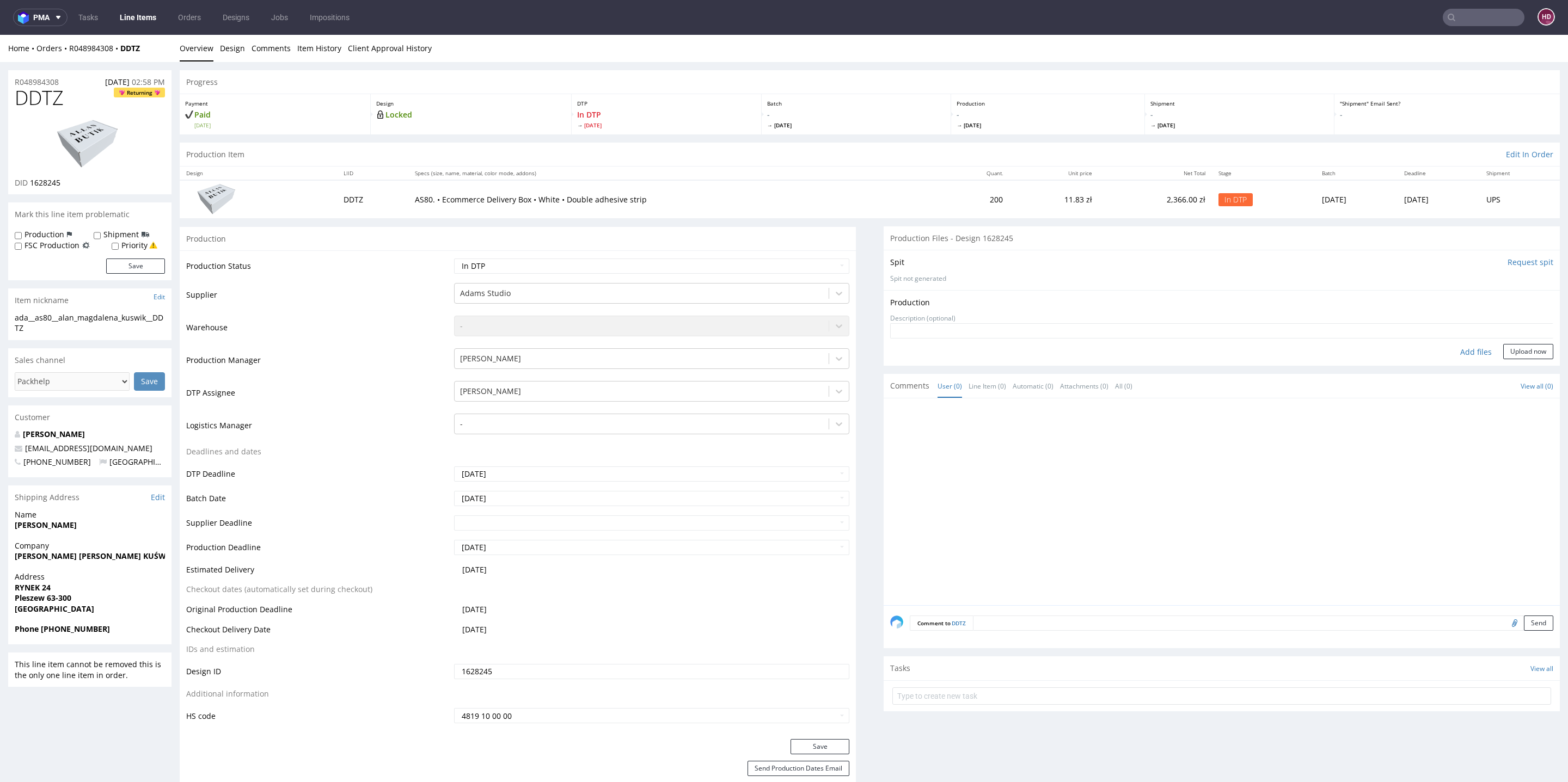
click at [1458, 352] on div "Add files" at bounding box center [1475, 352] width 54 height 16
type input "C:\fakepath\ada__as80__alan_magdalena_kuswik__DDTZ__d1628245__oR048984308.pdf"
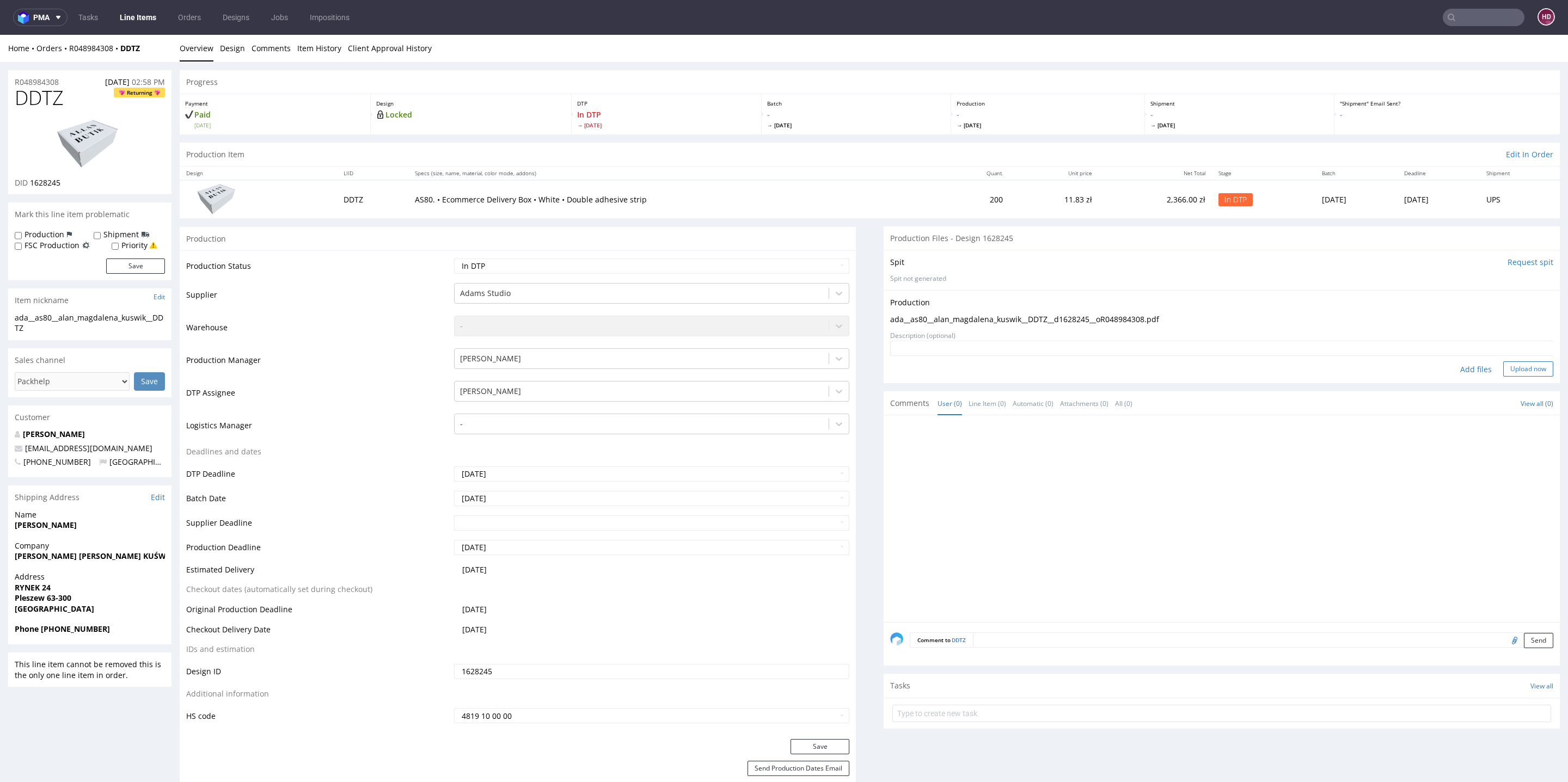
click at [1503, 368] on button "Upload now" at bounding box center [1528, 369] width 50 height 15
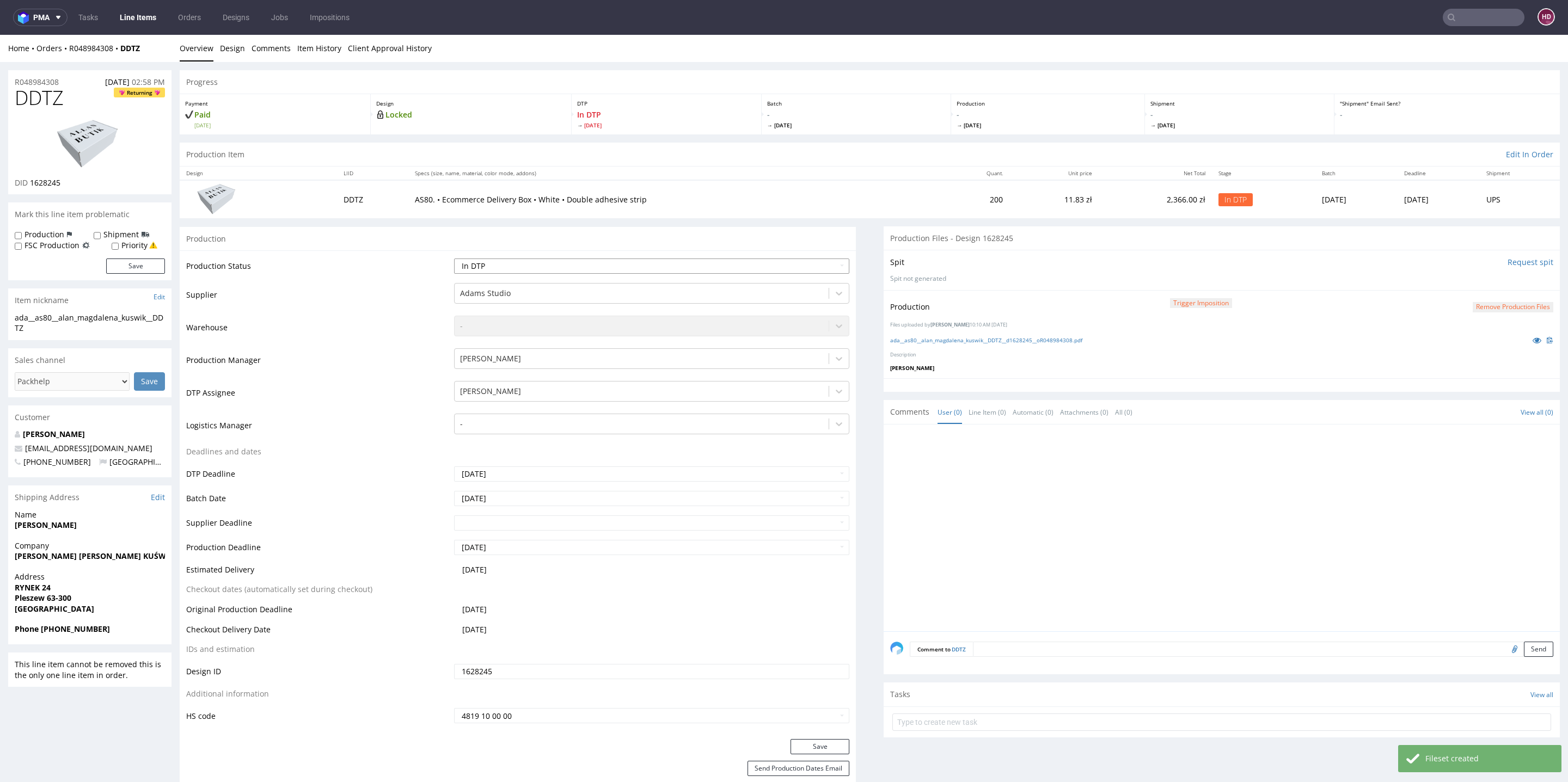
click at [620, 271] on select "Waiting for Artwork Waiting for Diecut Waiting for Mockup Waiting for DTP Waiti…" at bounding box center [651, 266] width 395 height 15
select select "dtp_production_ready"
click at [454, 259] on select "Waiting for Artwork Waiting for Diecut Waiting for Mockup Waiting for DTP Waiti…" at bounding box center [651, 266] width 395 height 15
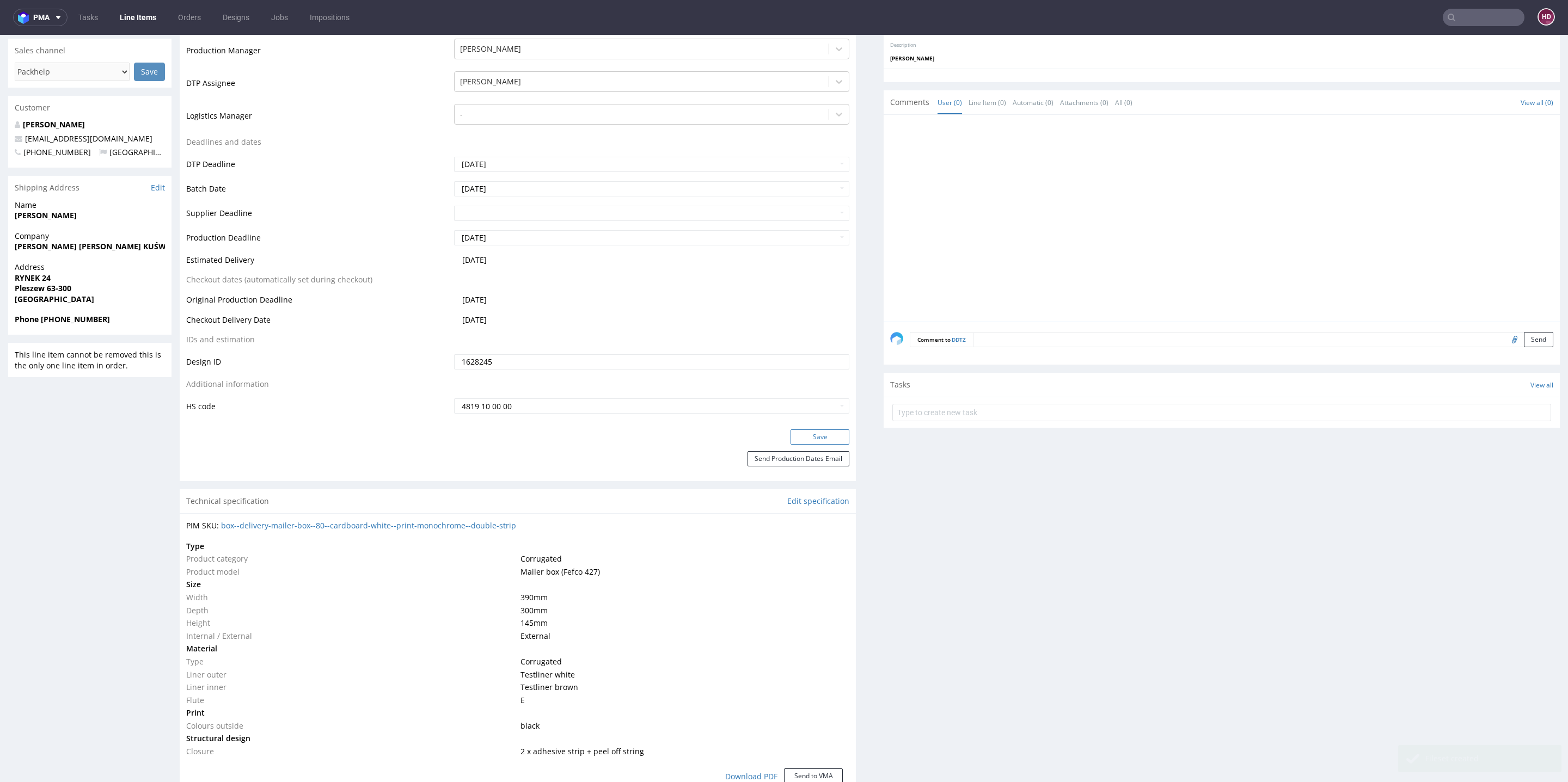
click at [822, 435] on button "Save" at bounding box center [820, 437] width 59 height 15
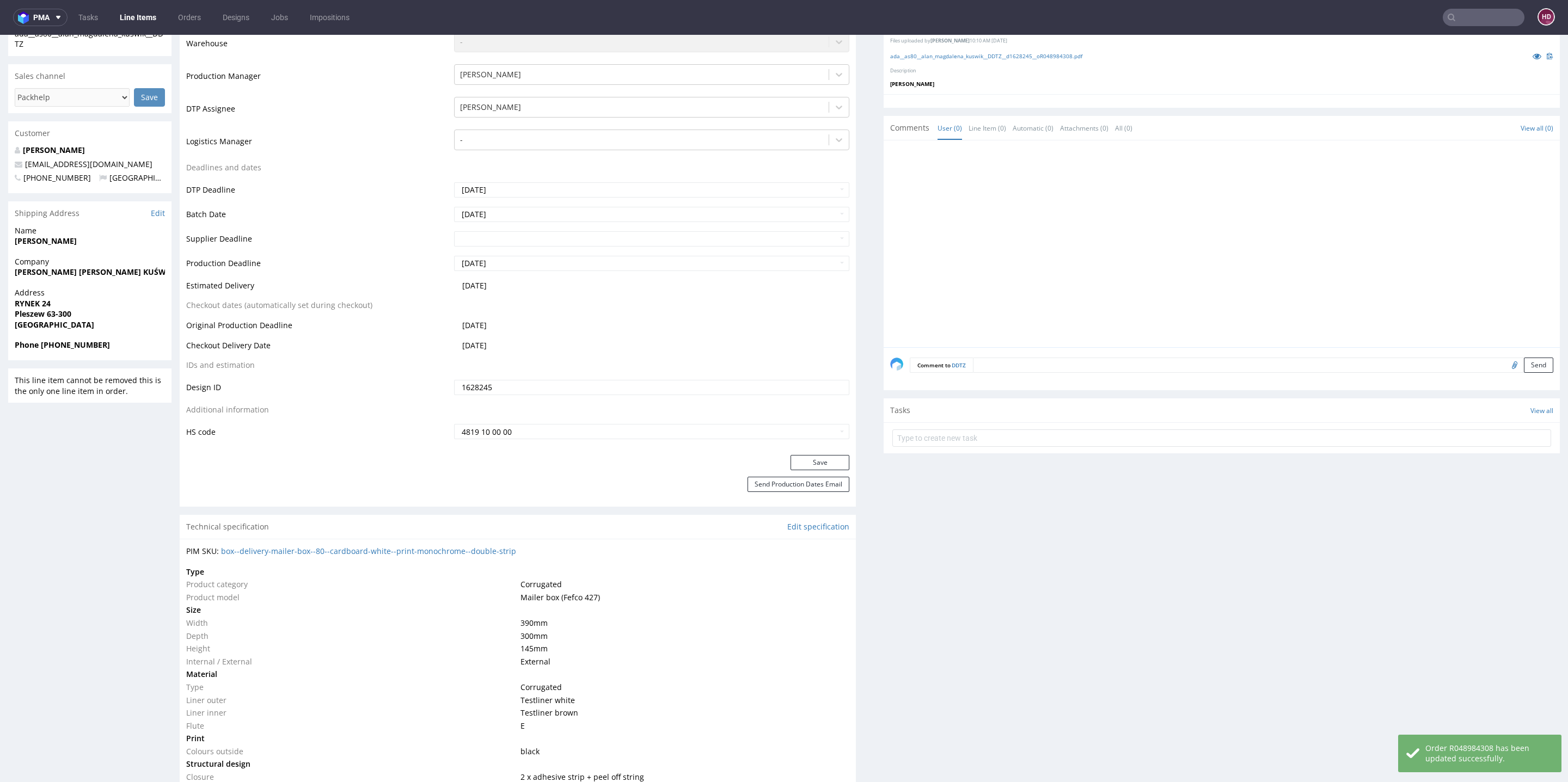
scroll to position [214, 0]
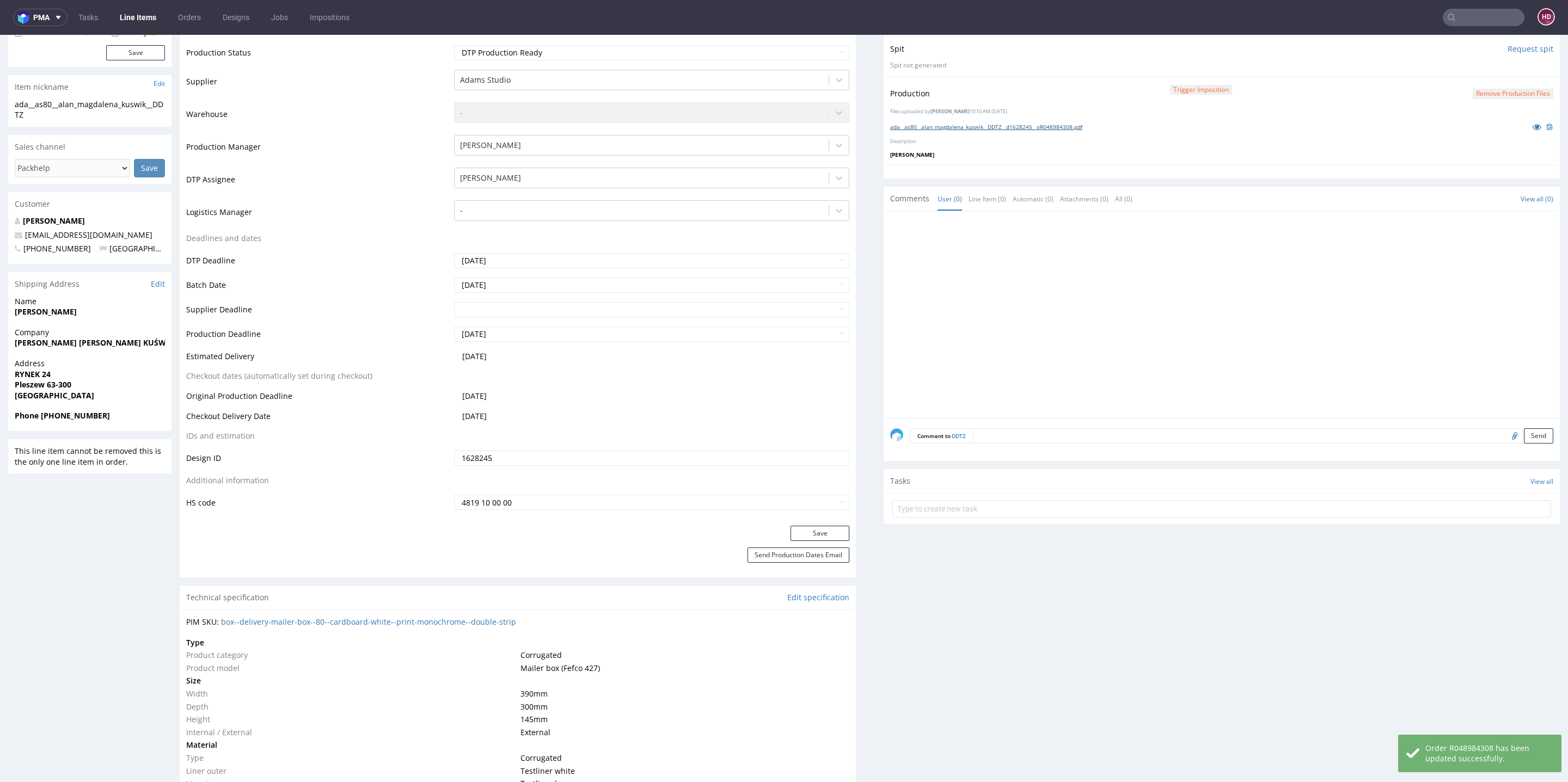
click at [931, 127] on link "ada__as80__alan_magdalena_kuswik__DDTZ__d1628245__oR048984308.pdf" at bounding box center [986, 127] width 192 height 8
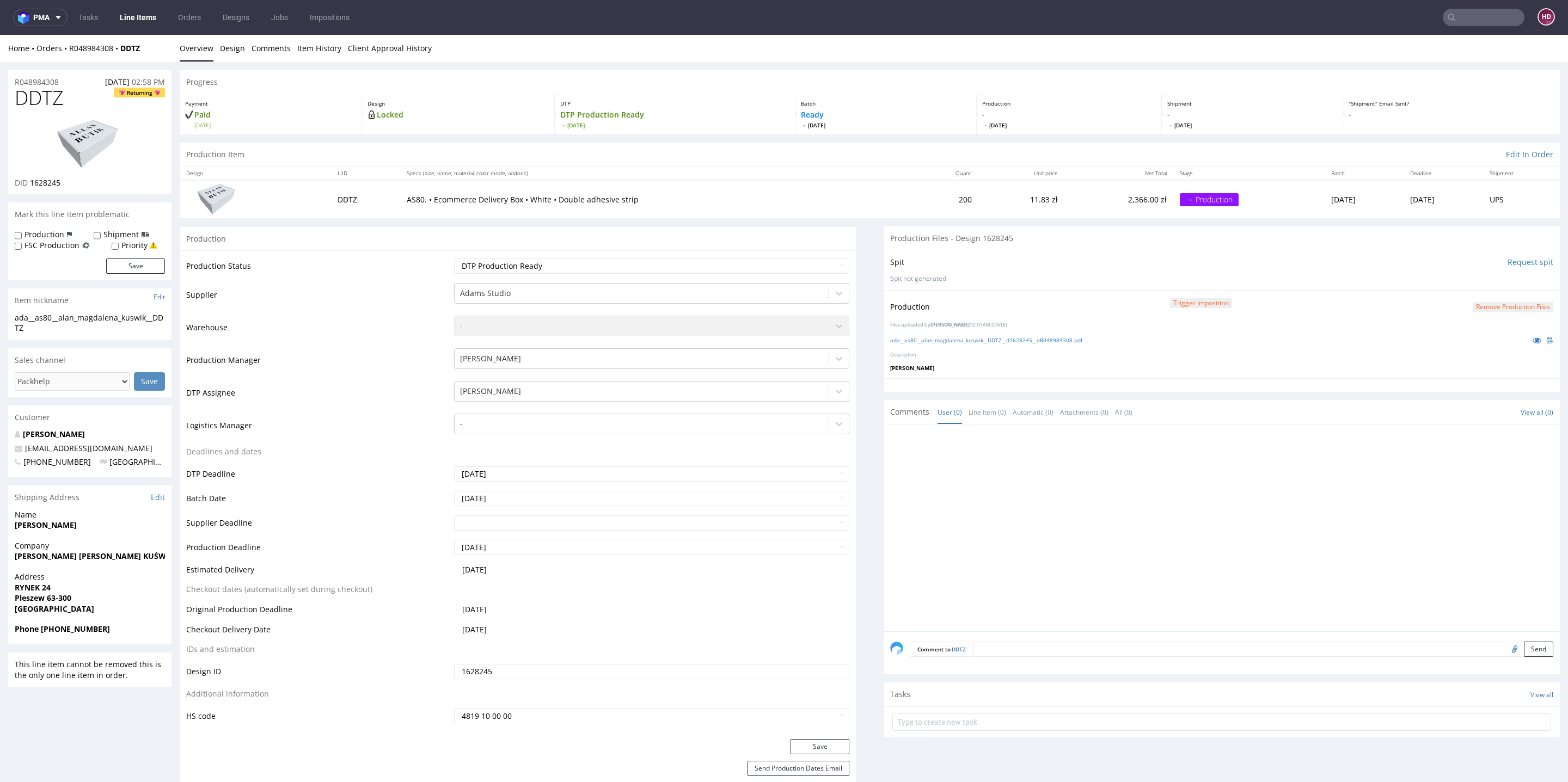
click at [139, 7] on nav "pma Tasks Line Items Orders Designs Jobs Impositions HD" at bounding box center [784, 17] width 1568 height 35
click at [140, 14] on link "Line Items" at bounding box center [138, 17] width 49 height 18
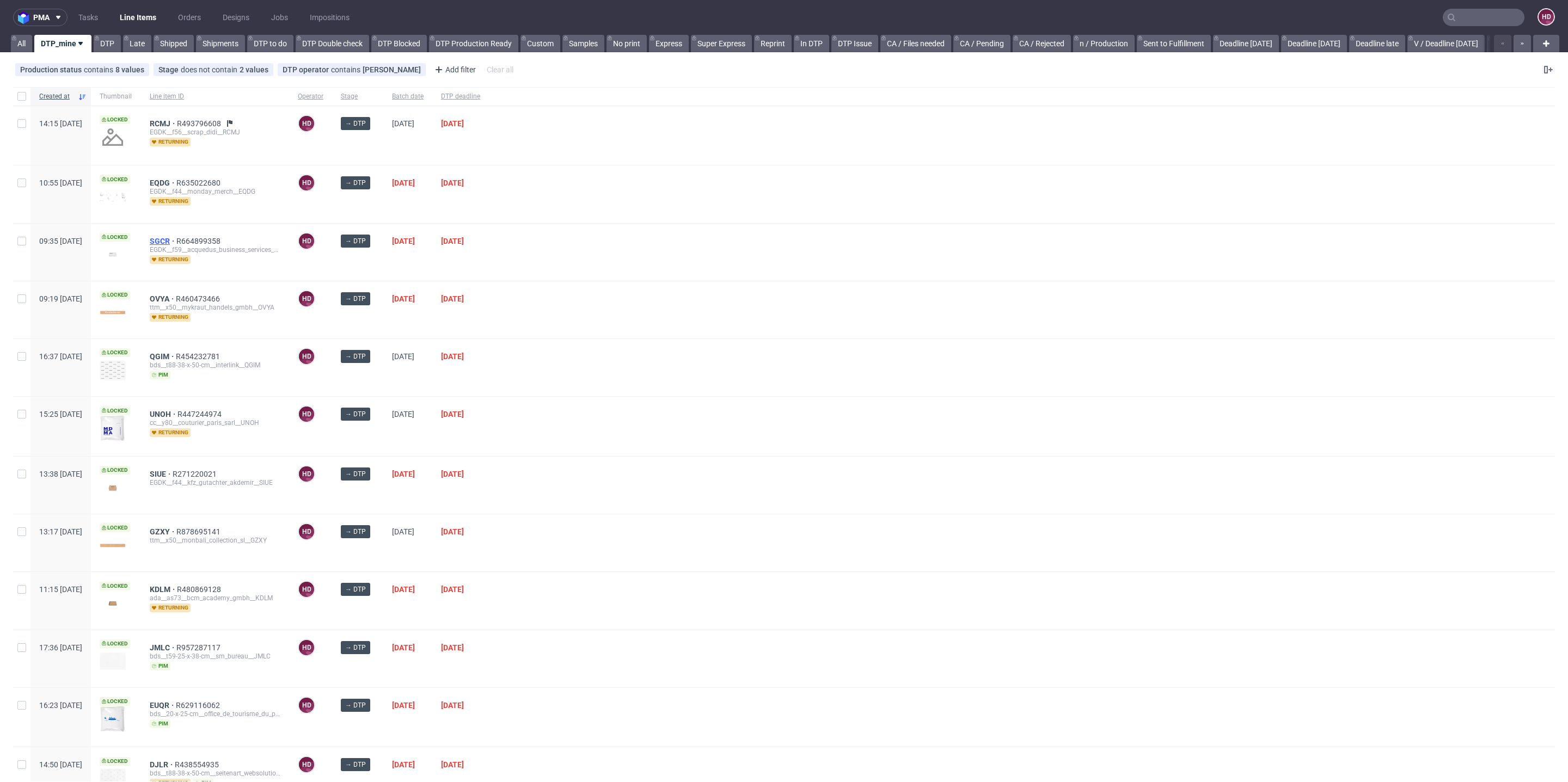
click at [177, 237] on span "SGCR" at bounding box center [163, 241] width 27 height 9
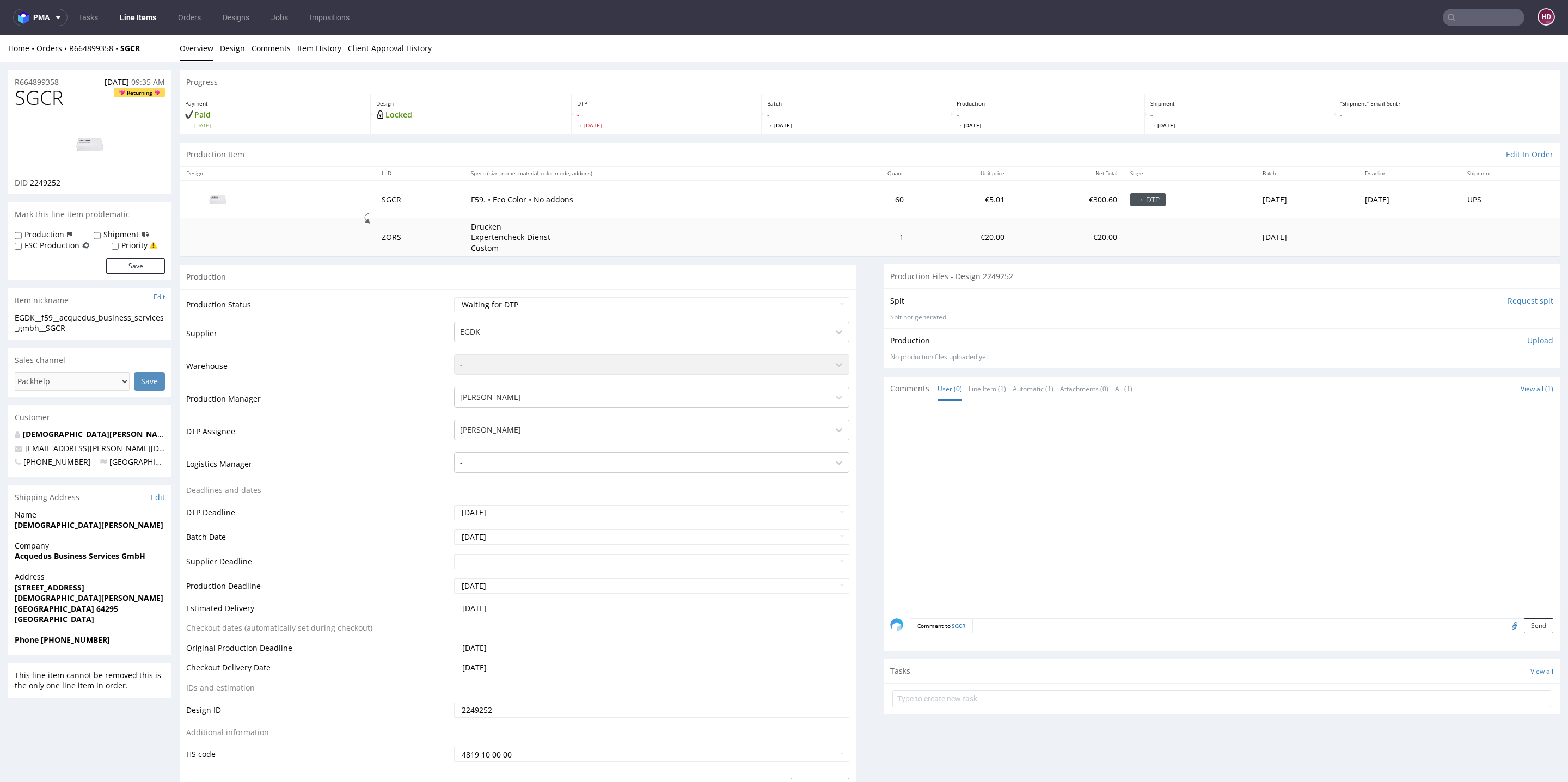
click at [136, 19] on link "Line Items" at bounding box center [138, 17] width 49 height 18
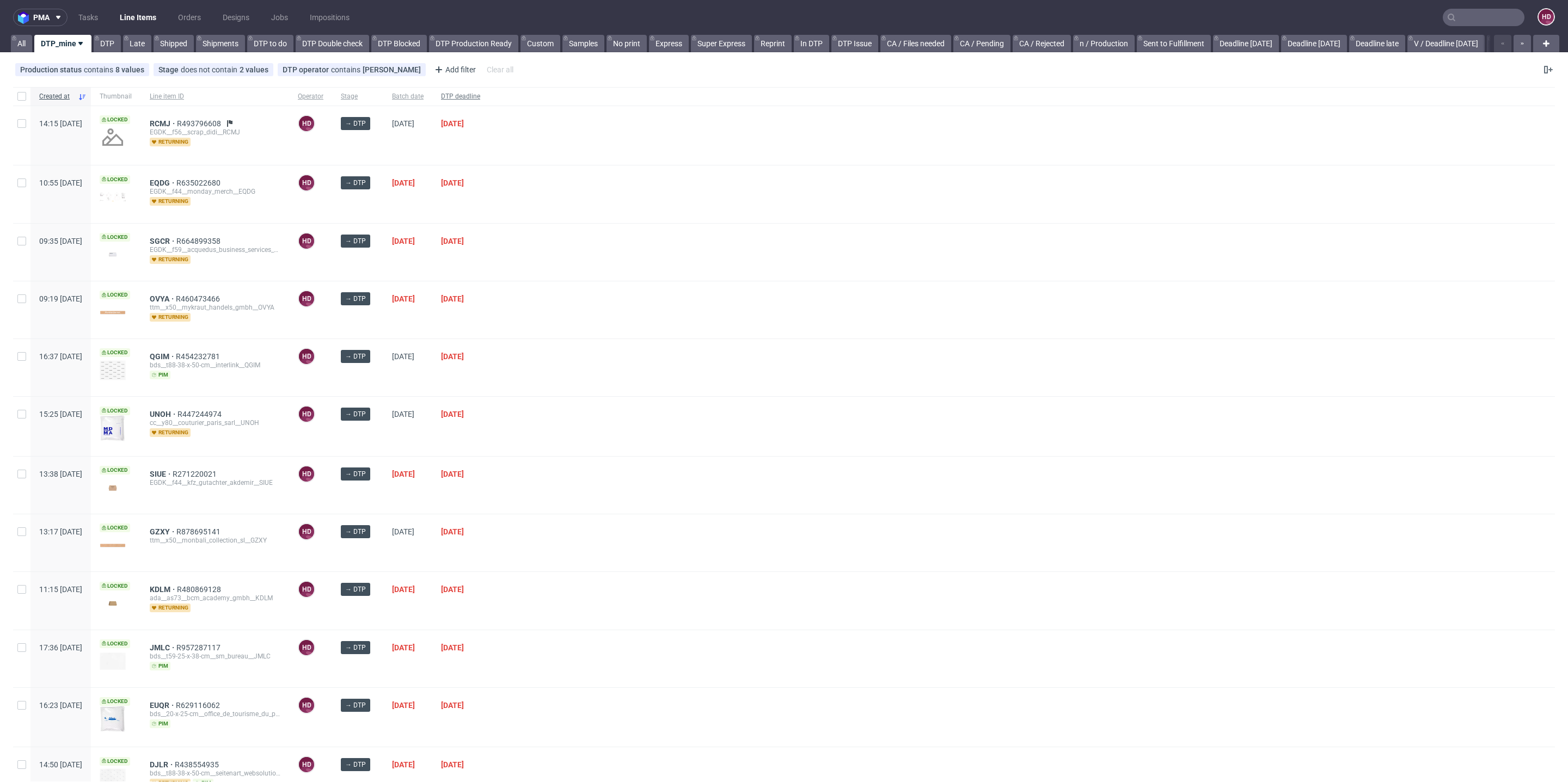
click at [480, 97] on span "DTP deadline" at bounding box center [460, 96] width 39 height 9
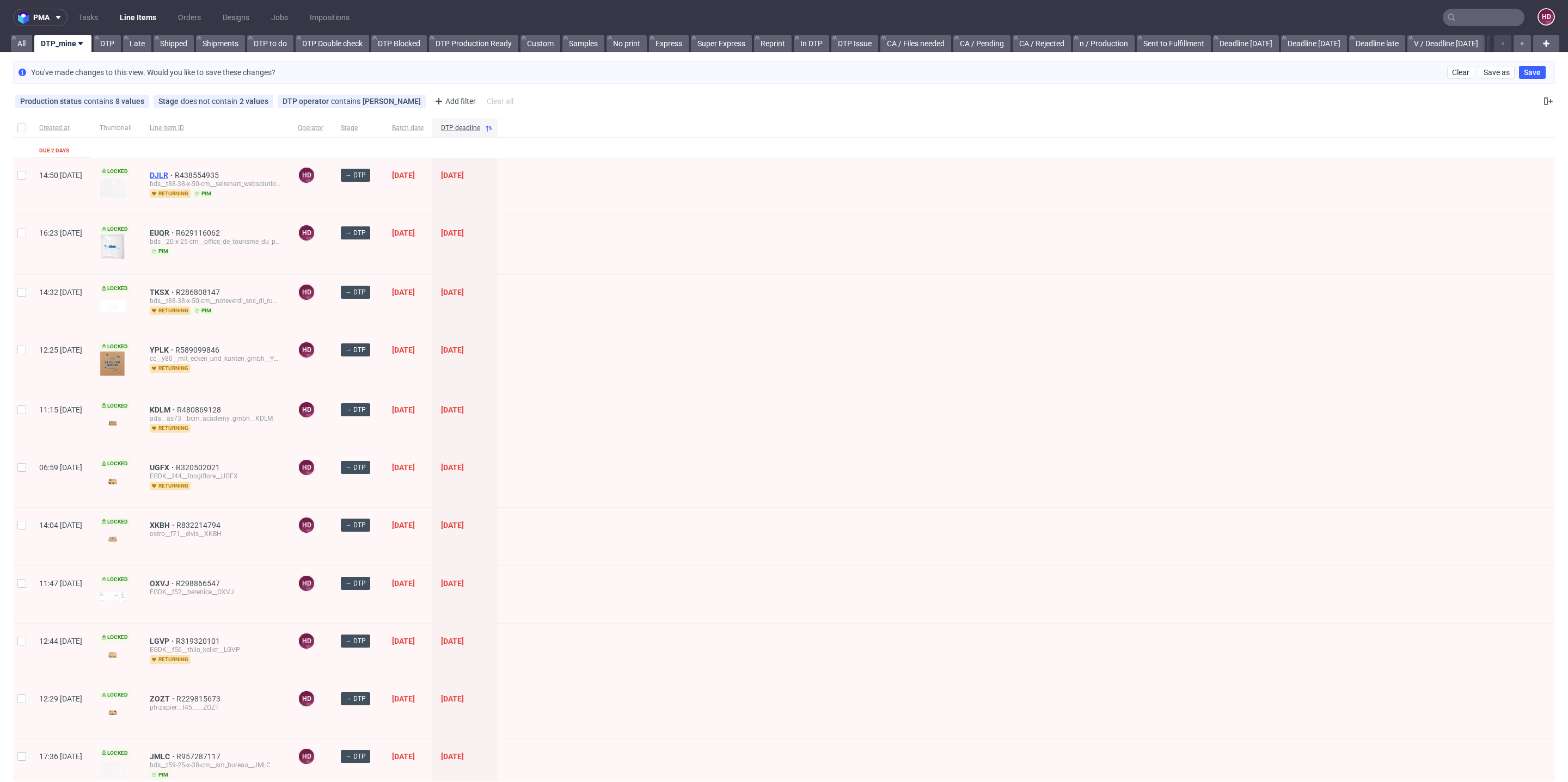
click at [175, 172] on span "DJLR" at bounding box center [162, 175] width 25 height 9
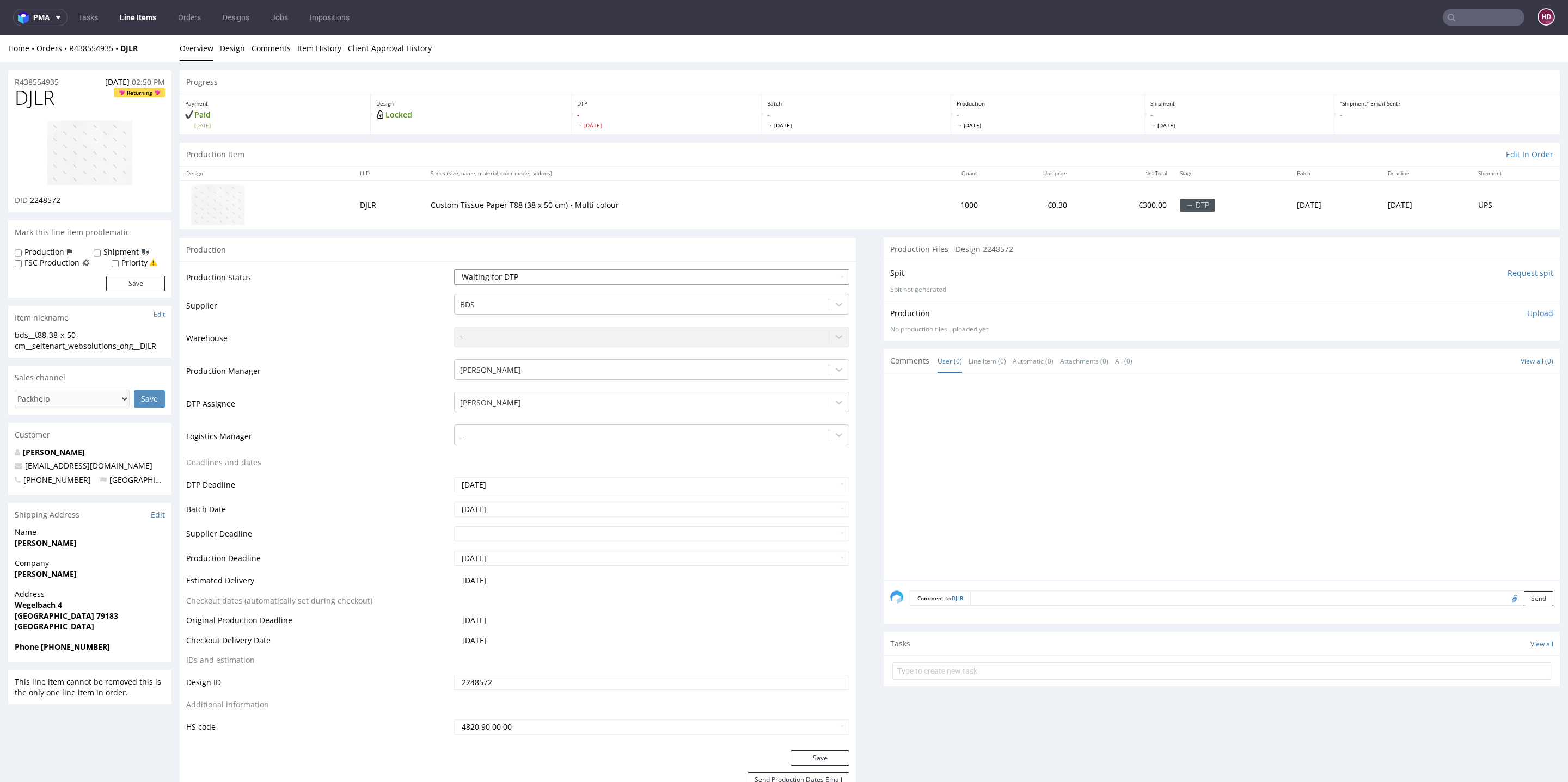
click at [491, 281] on select "Waiting for Artwork Waiting for Diecut Waiting for Mockup Waiting for DTP Waiti…" at bounding box center [651, 277] width 395 height 15
click at [454, 270] on select "Waiting for Artwork Waiting for Diecut Waiting for Mockup Waiting for DTP Waiti…" at bounding box center [651, 277] width 395 height 15
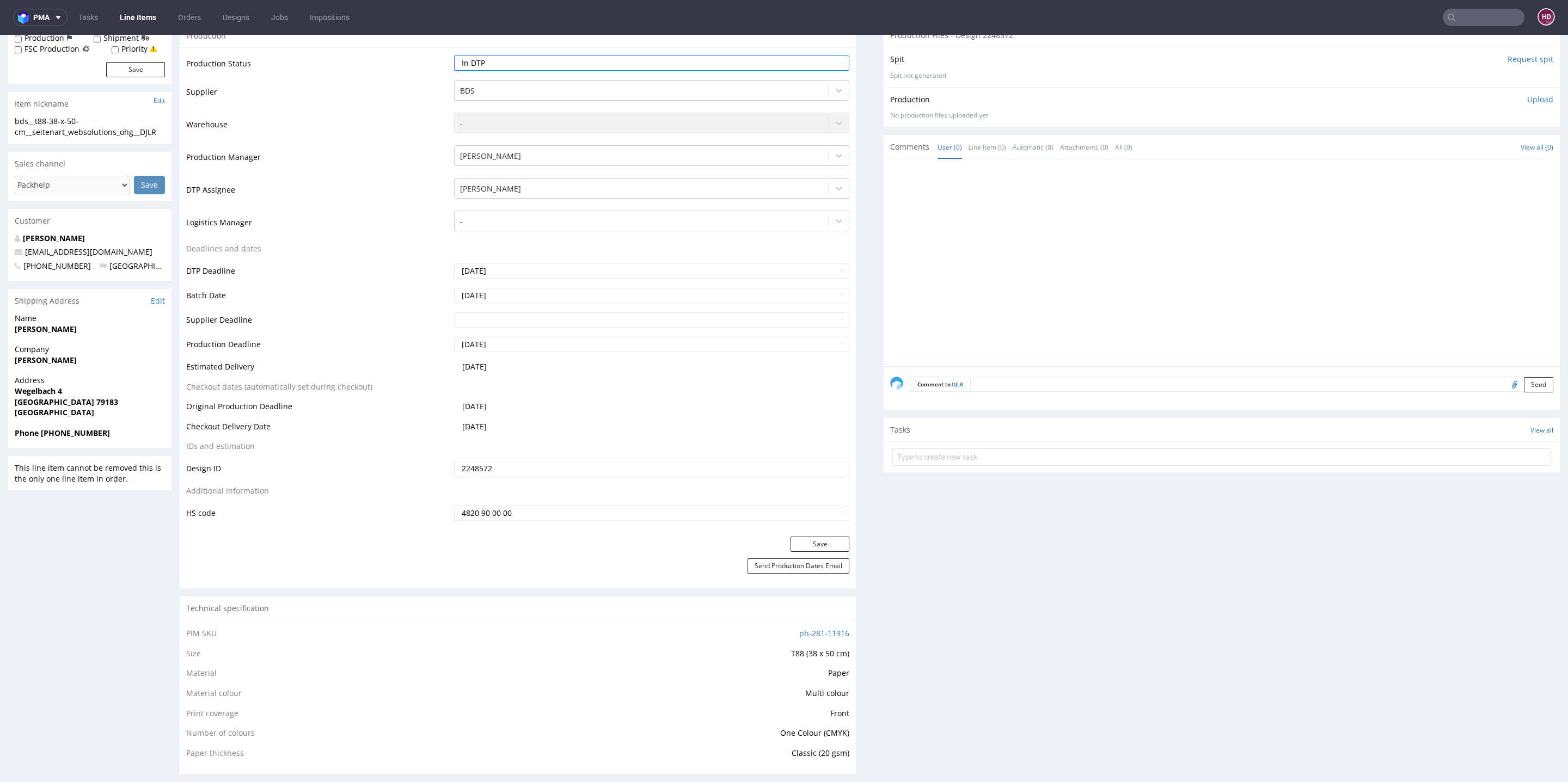
scroll to position [253, 0]
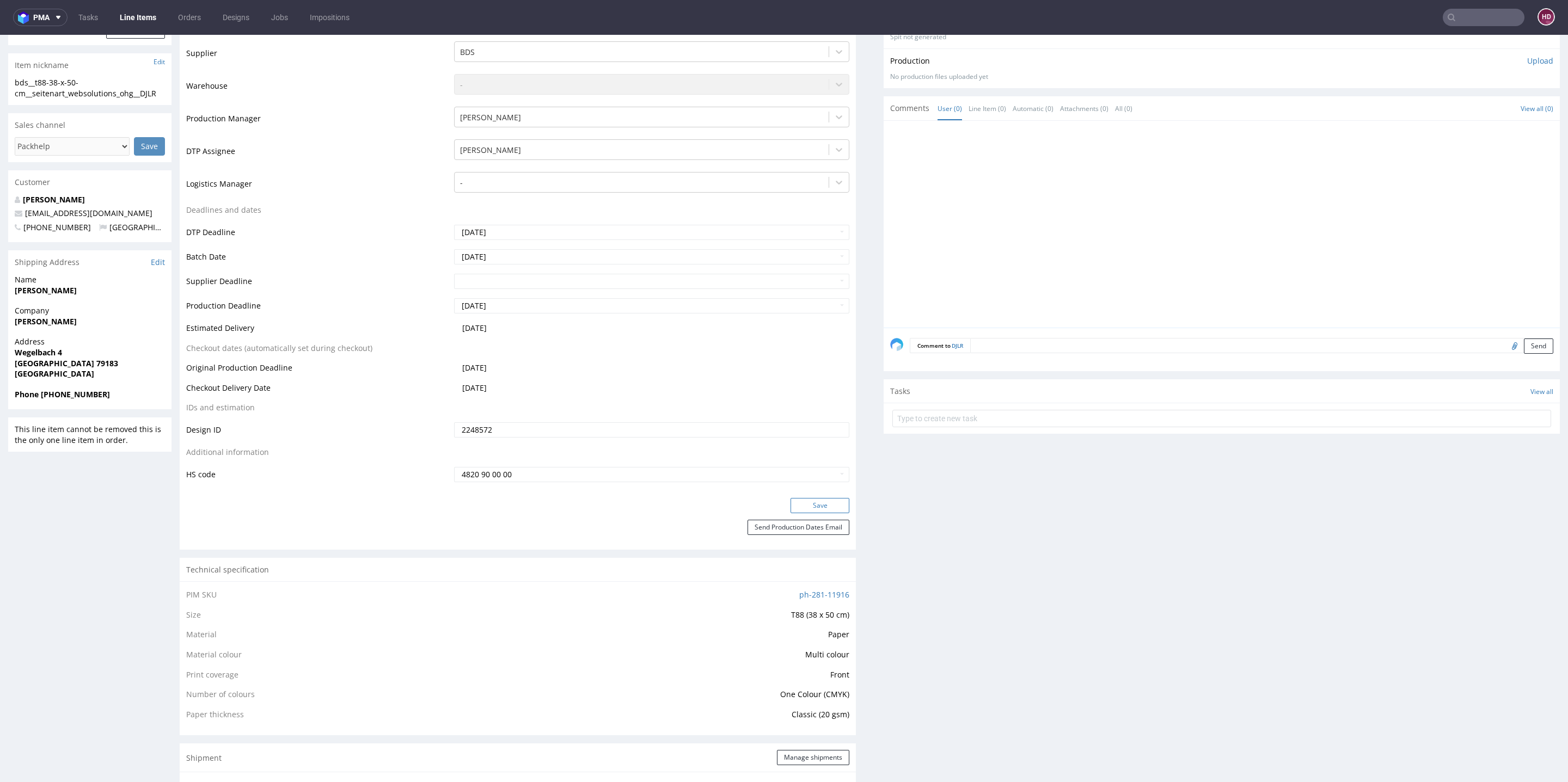
click at [796, 503] on button "Save" at bounding box center [820, 505] width 59 height 15
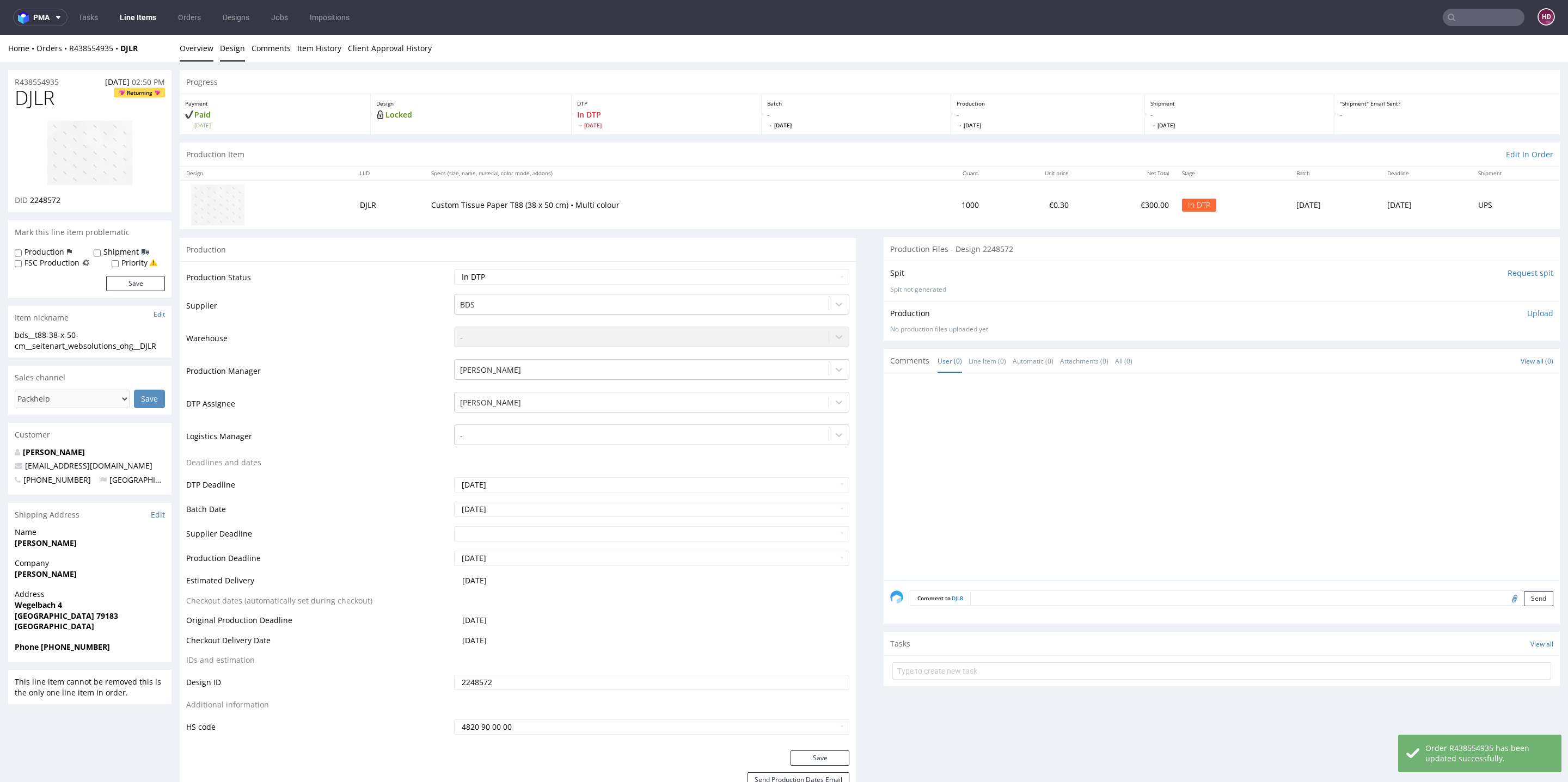
click at [229, 45] on link "Design" at bounding box center [232, 48] width 25 height 27
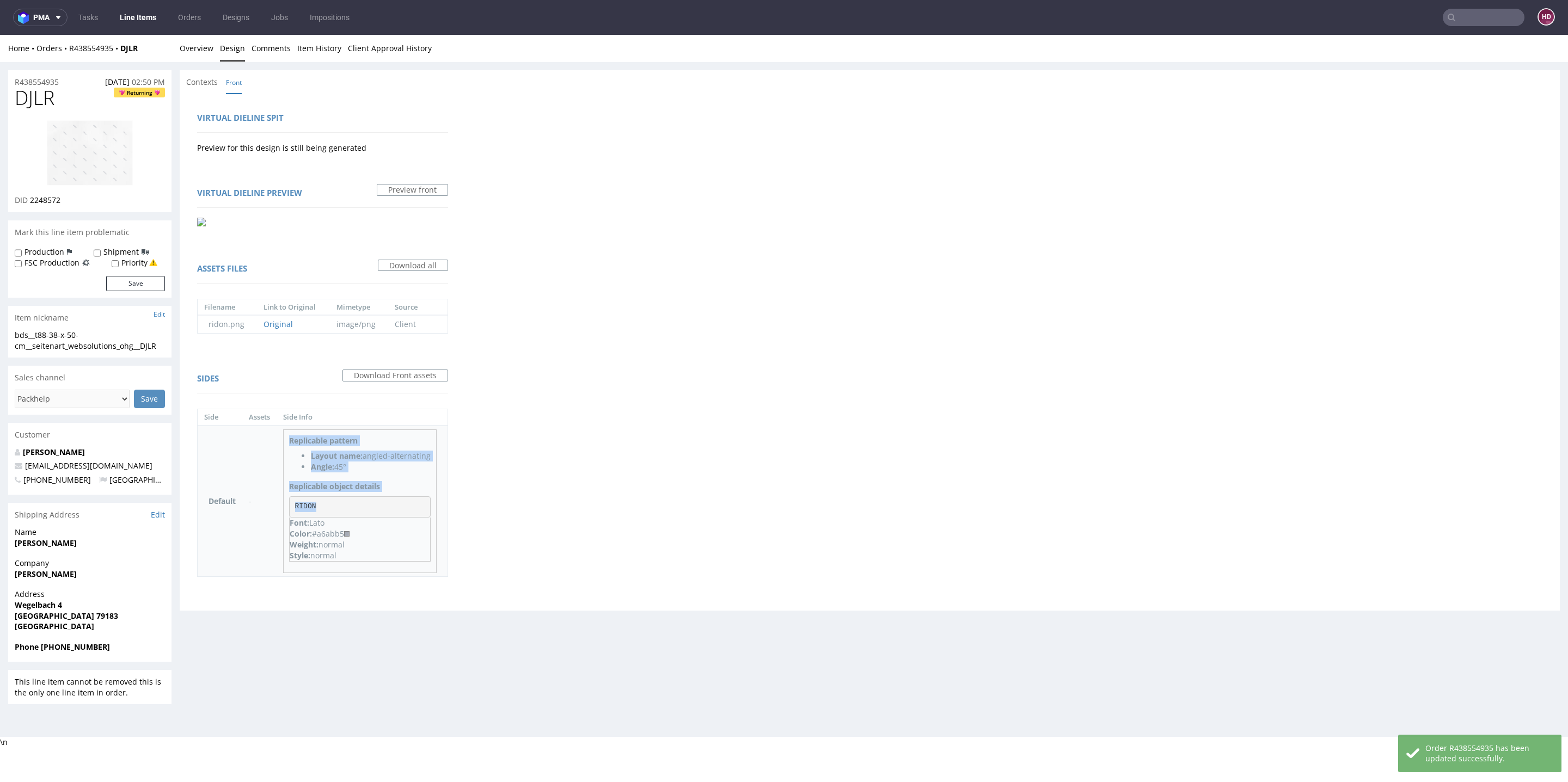
drag, startPoint x: 317, startPoint y: 505, endPoint x: 270, endPoint y: 504, distance: 47.0
click at [270, 504] on tr "Default - Replicable pattern Layout name: angled-alternating Angle: 45° Replica…" at bounding box center [323, 501] width 250 height 152
copy tr "Replicable pattern Layout name: angled-alternating Angle: 45° Replicable object…"
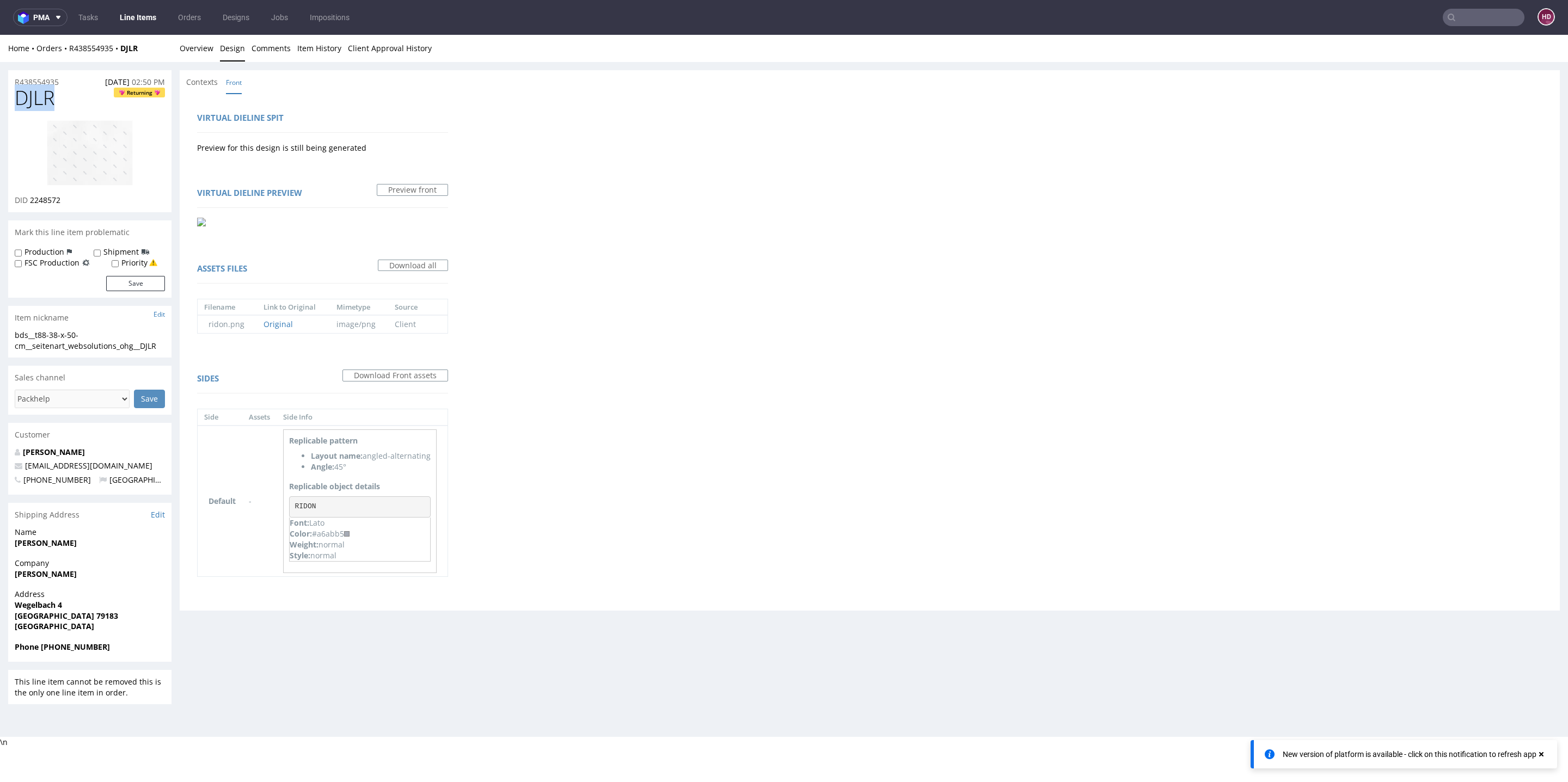
drag, startPoint x: 39, startPoint y: 98, endPoint x: 0, endPoint y: 93, distance: 39.3
click at [0, 93] on div "R438554935 12.08.2025 02:50 PM DJLR Returning DID 2248572 Mark this line item p…" at bounding box center [784, 388] width 1568 height 651
copy span "DJLR"
drag, startPoint x: 31, startPoint y: 198, endPoint x: 75, endPoint y: 203, distance: 44.3
click at [75, 203] on div "DID 2248572" at bounding box center [89, 200] width 150 height 11
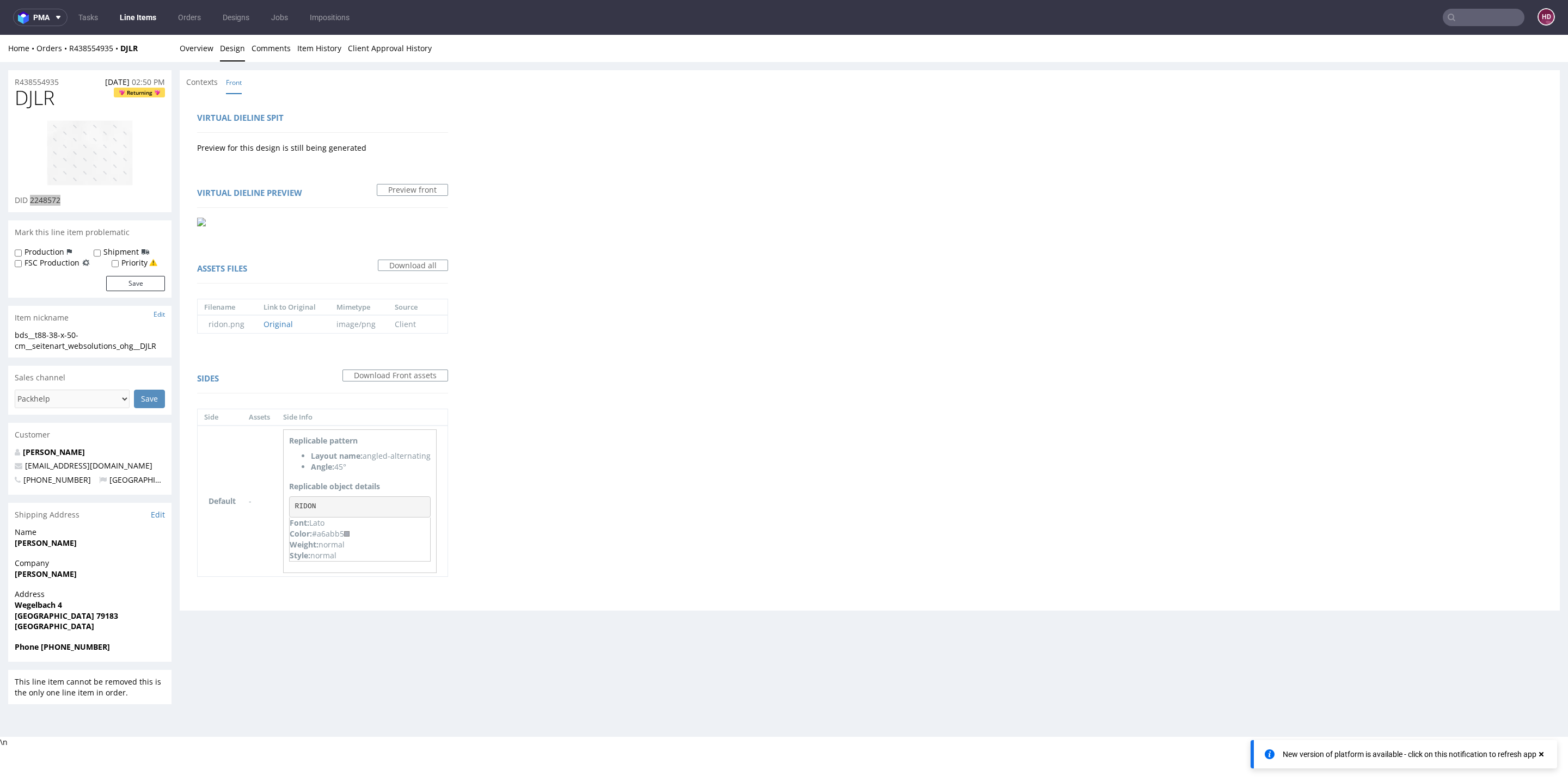
copy span "2248572"
click at [122, 149] on img at bounding box center [89, 153] width 87 height 66
click at [199, 52] on link "Overview" at bounding box center [196, 48] width 33 height 27
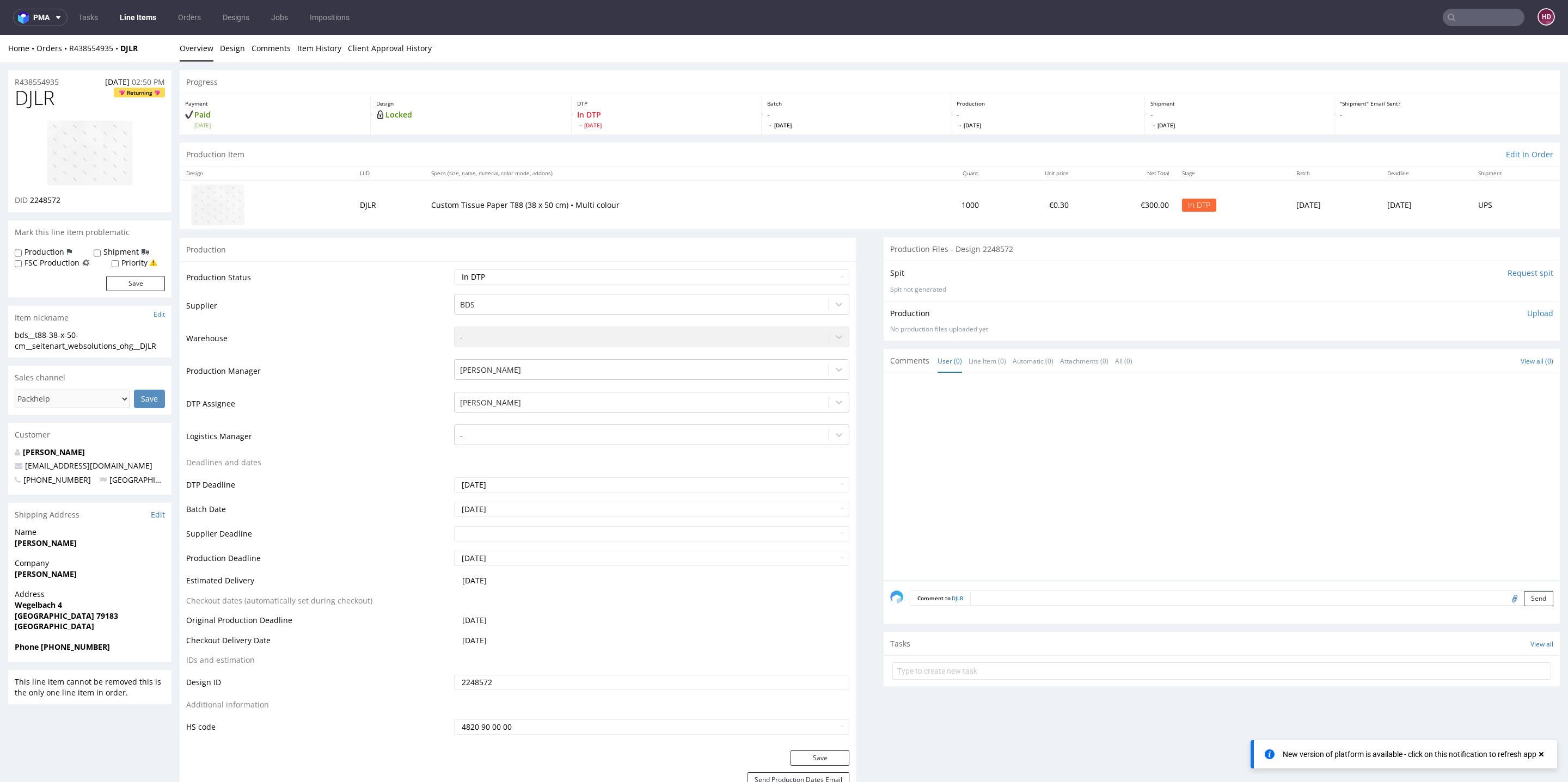
click at [514, 287] on td "Waiting for Artwork Waiting for Diecut Waiting for Mockup Waiting for DTP Waiti…" at bounding box center [650, 281] width 398 height 24
click at [514, 281] on select "Waiting for Artwork Waiting for Diecut Waiting for Mockup Waiting for DTP Waiti…" at bounding box center [651, 277] width 395 height 15
select select "dtp_production_ready"
click at [454, 270] on select "Waiting for Artwork Waiting for Diecut Waiting for Mockup Waiting for DTP Waiti…" at bounding box center [651, 277] width 395 height 15
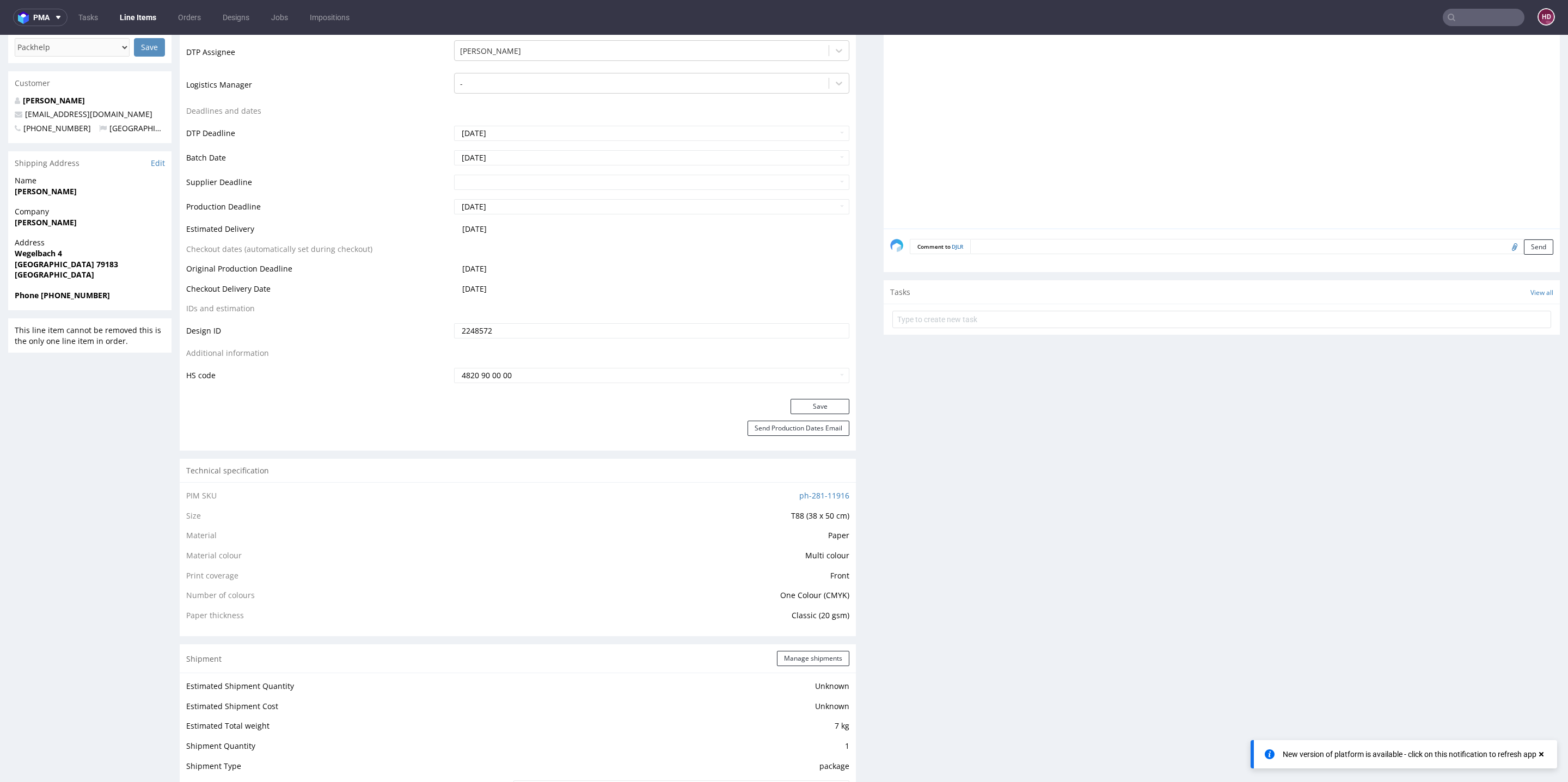
drag, startPoint x: 818, startPoint y: 395, endPoint x: 812, endPoint y: 402, distance: 9.2
click at [818, 396] on div "Production Status Waiting for Artwork Waiting for Diecut Waiting for Mockup Wai…" at bounding box center [517, 154] width 676 height 489
click at [811, 403] on button "Save" at bounding box center [820, 407] width 59 height 15
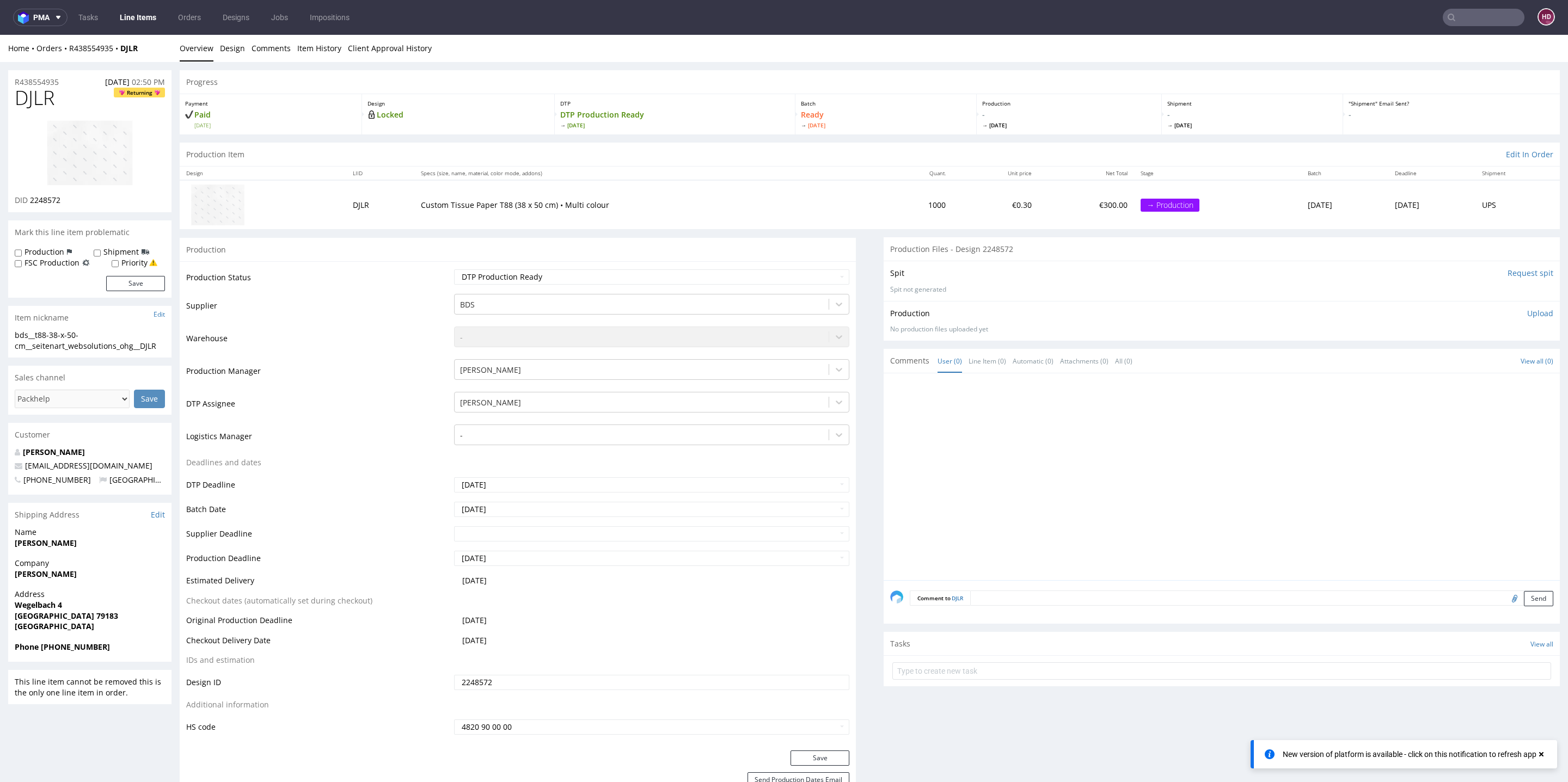
click at [163, 347] on div "bds__t88-38-x-50-cm__seitenart_websolutions_ohg__DJLR" at bounding box center [89, 340] width 150 height 21
drag, startPoint x: 133, startPoint y: 346, endPoint x: 0, endPoint y: 328, distance: 134.2
copy section "bds__t88-38-x-50-cm__seitenart_websolutions_ohg__DJLR Update"
drag, startPoint x: 58, startPoint y: 77, endPoint x: 0, endPoint y: 73, distance: 58.1
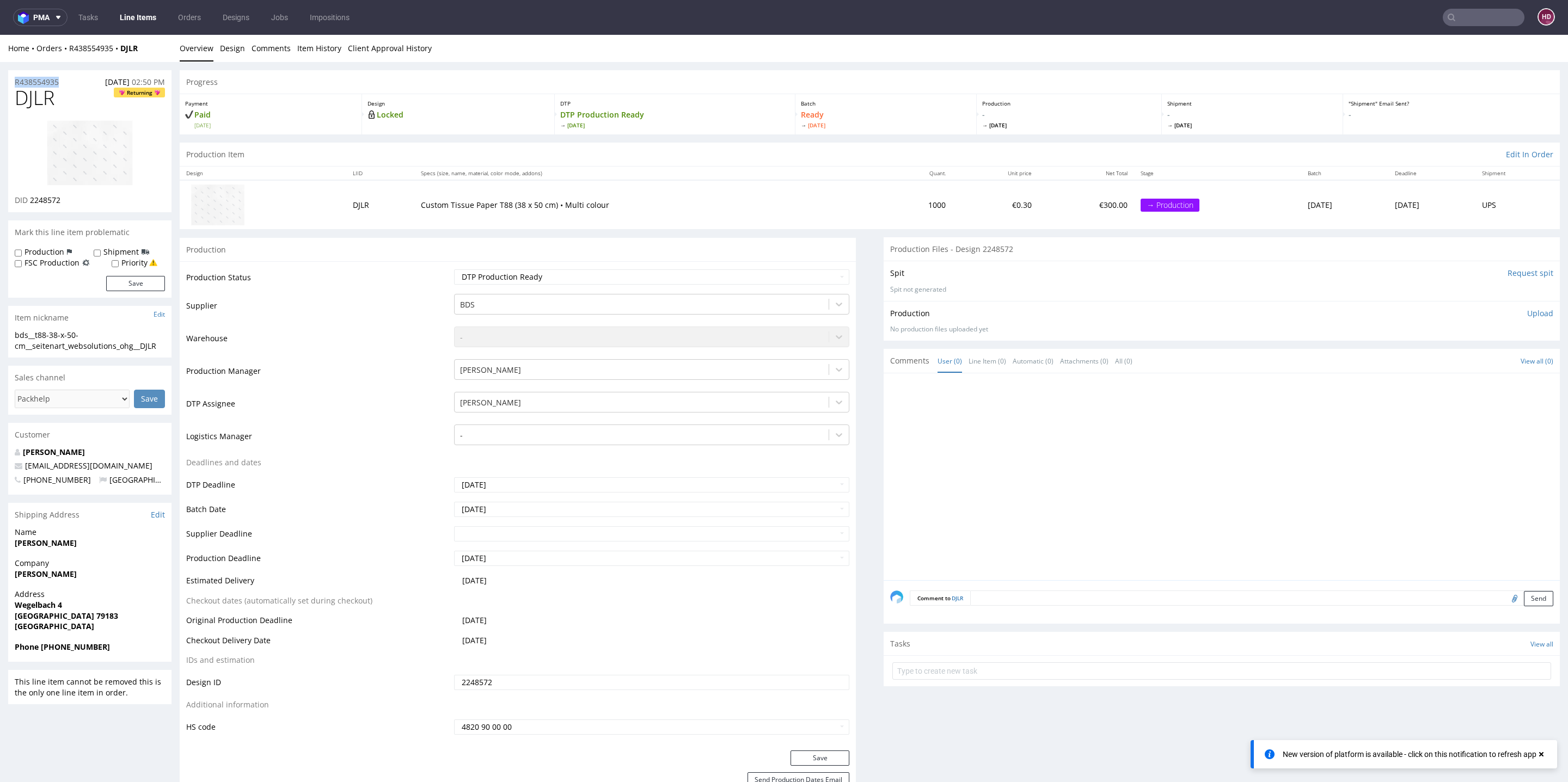
drag, startPoint x: 79, startPoint y: 204, endPoint x: 30, endPoint y: 198, distance: 49.4
click at [30, 198] on div "DID 2248572" at bounding box center [89, 200] width 150 height 11
click at [1527, 312] on p "Upload" at bounding box center [1540, 313] width 26 height 11
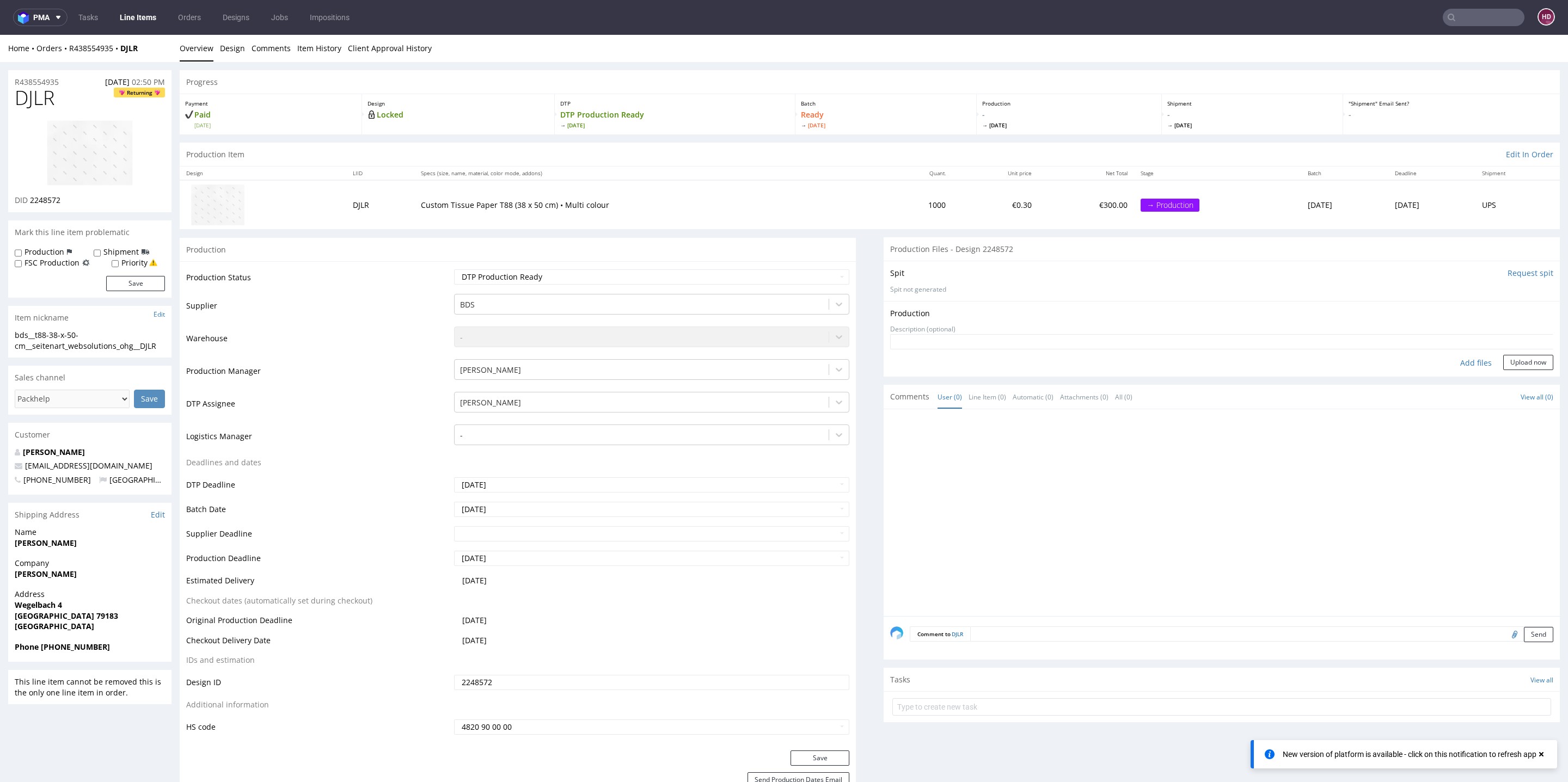
click at [1457, 360] on div "Add files" at bounding box center [1475, 363] width 54 height 16
type input "C:\fakepath\ bds__t88-38-x-50-cm__seitenart_websolutions_ohg__DJLR__d2248572__o…"
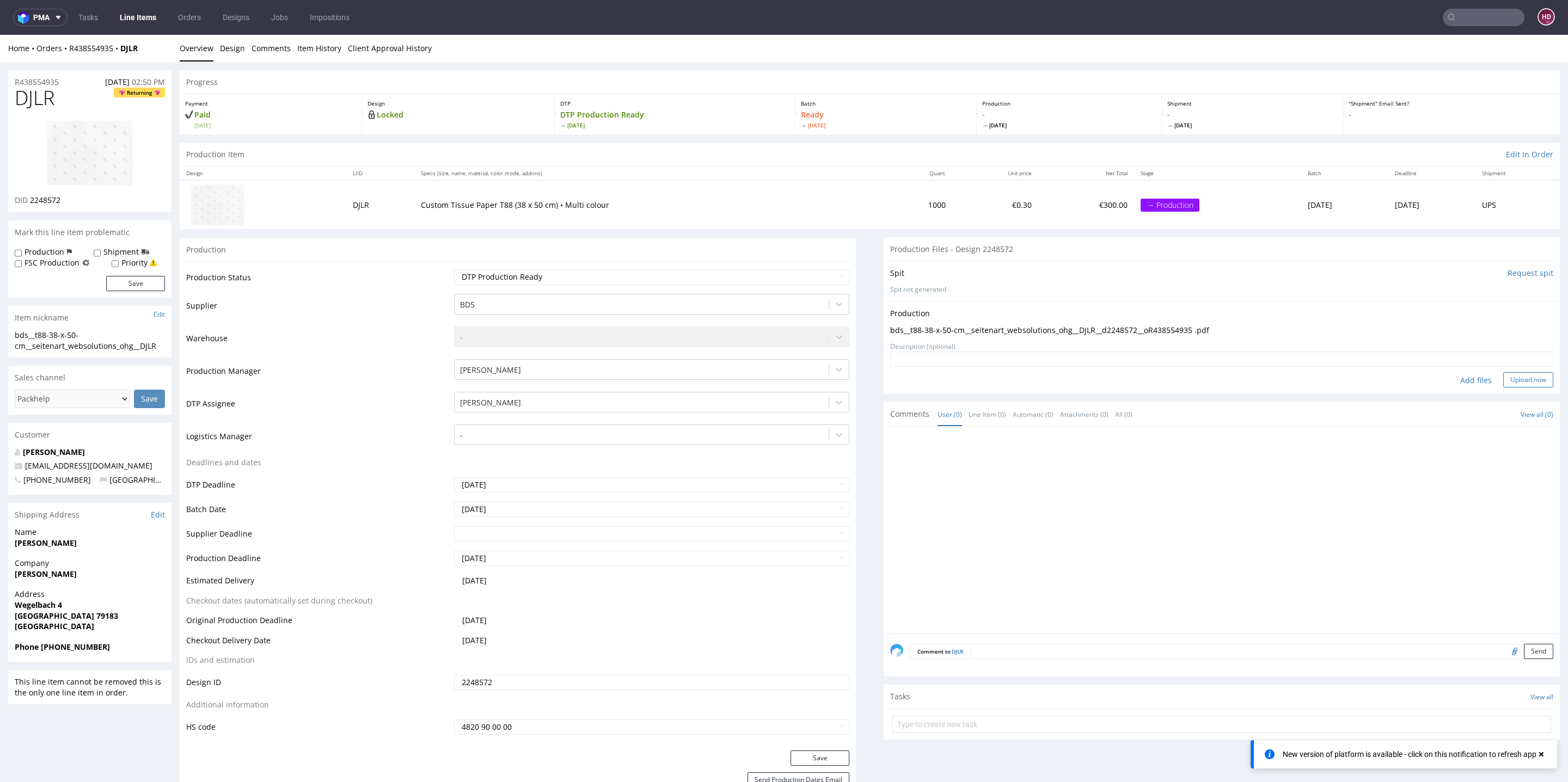
click at [1503, 379] on button "Upload now" at bounding box center [1528, 380] width 50 height 15
click at [150, 19] on link "Line Items" at bounding box center [138, 17] width 49 height 18
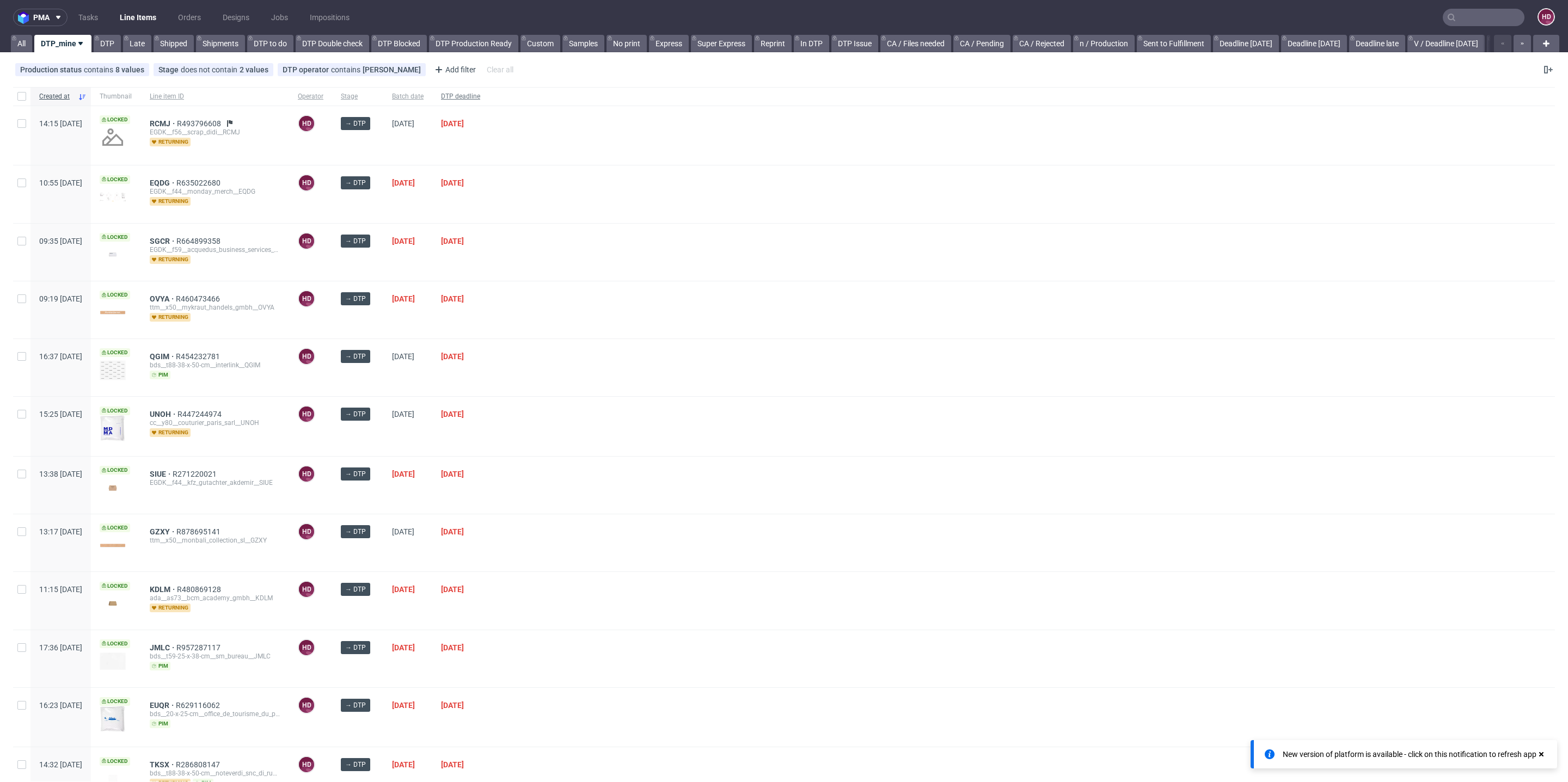
click at [480, 96] on span "DTP deadline" at bounding box center [460, 96] width 39 height 9
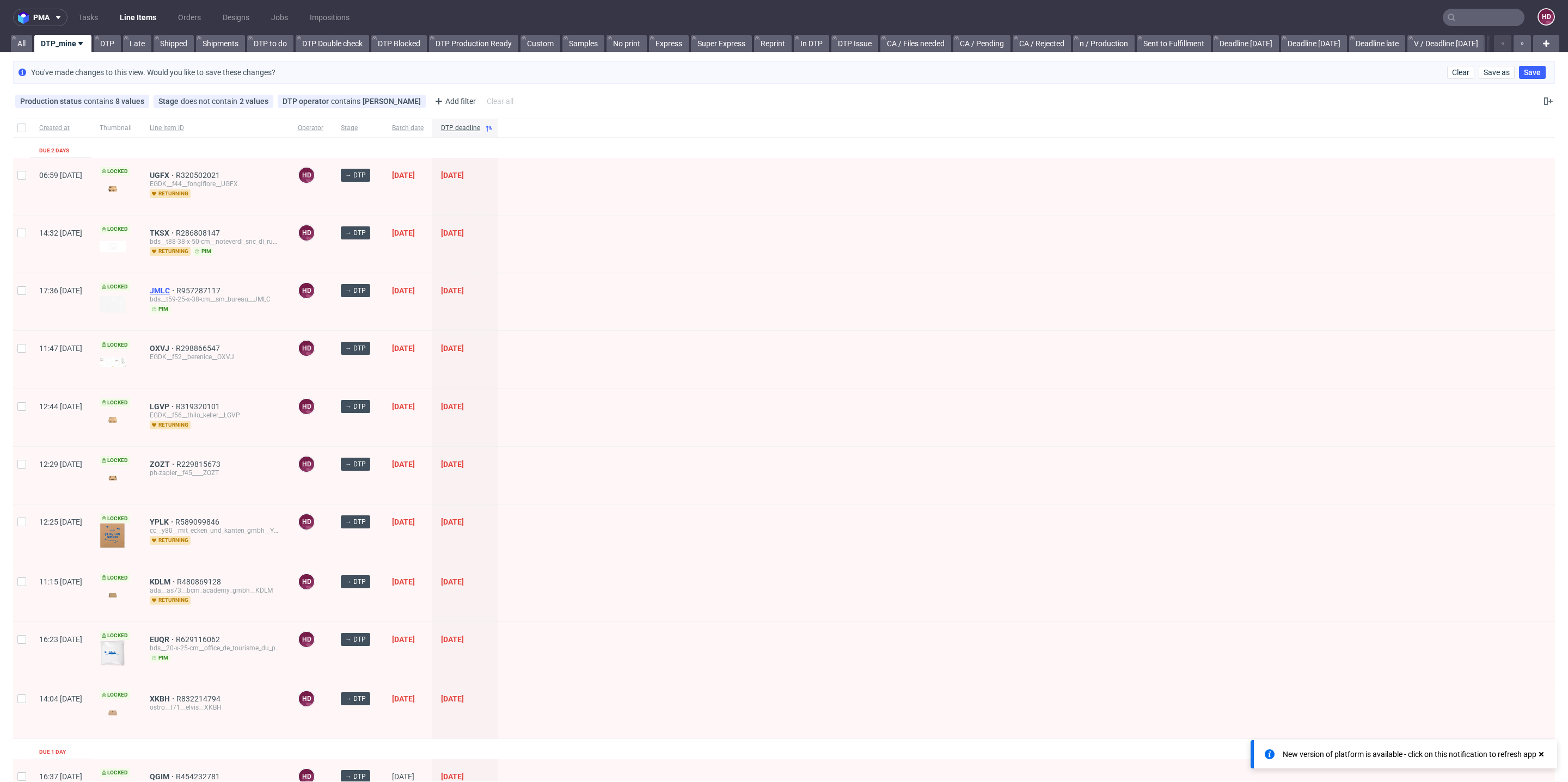
click at [177, 286] on span "JMLC" at bounding box center [163, 290] width 27 height 9
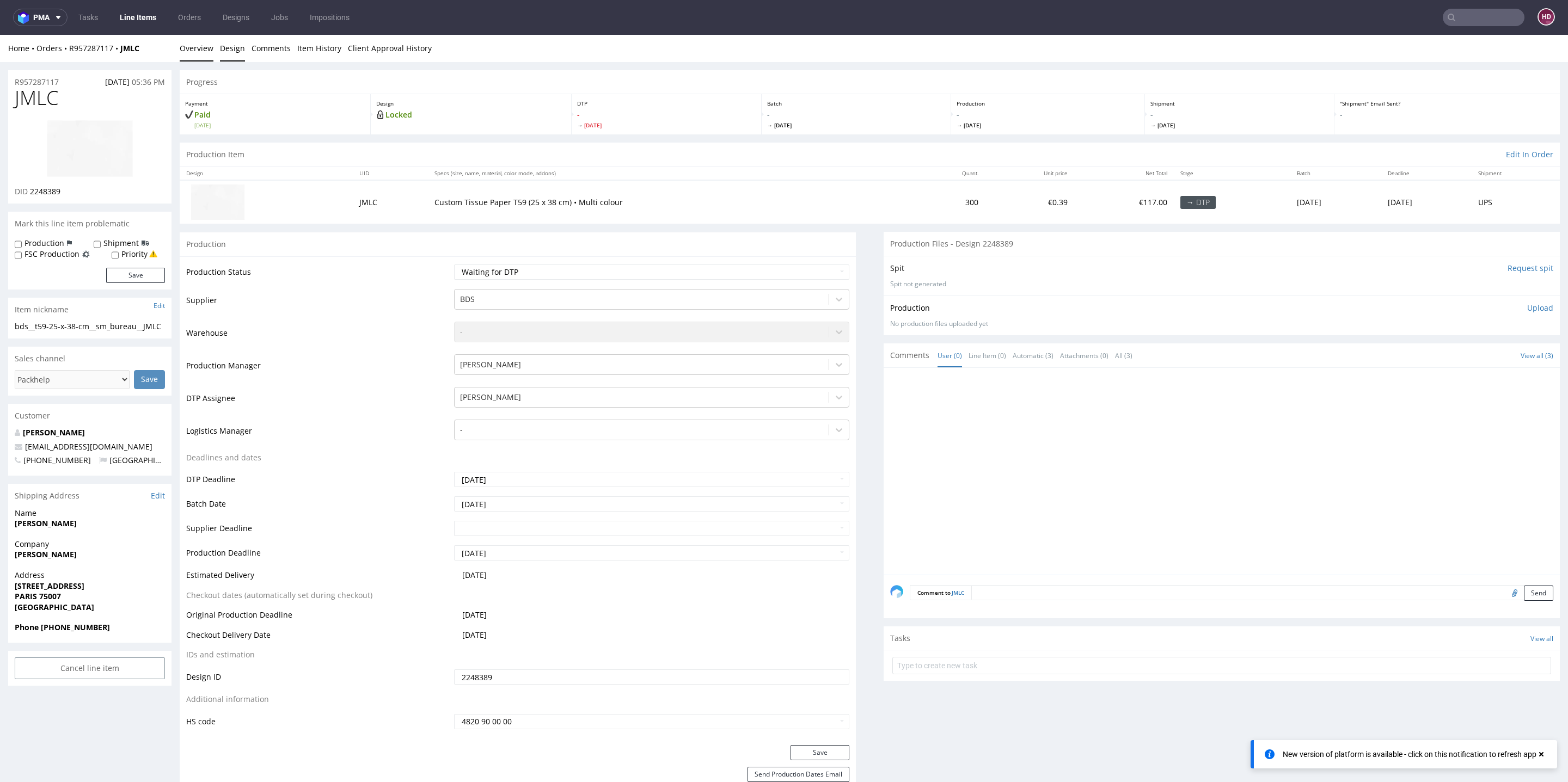
click at [240, 49] on link "Design" at bounding box center [232, 48] width 25 height 27
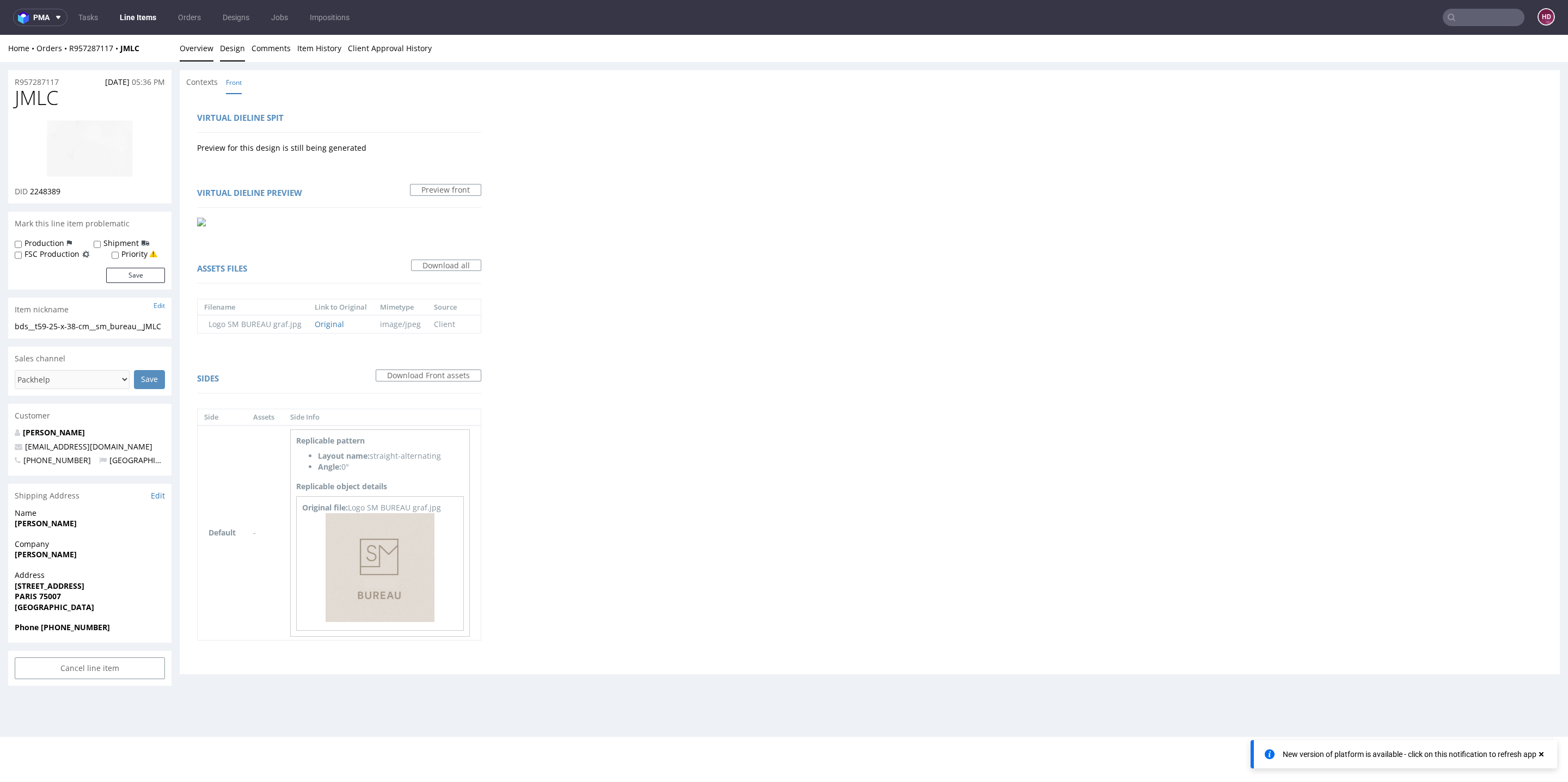
click at [191, 47] on link "Overview" at bounding box center [196, 48] width 33 height 27
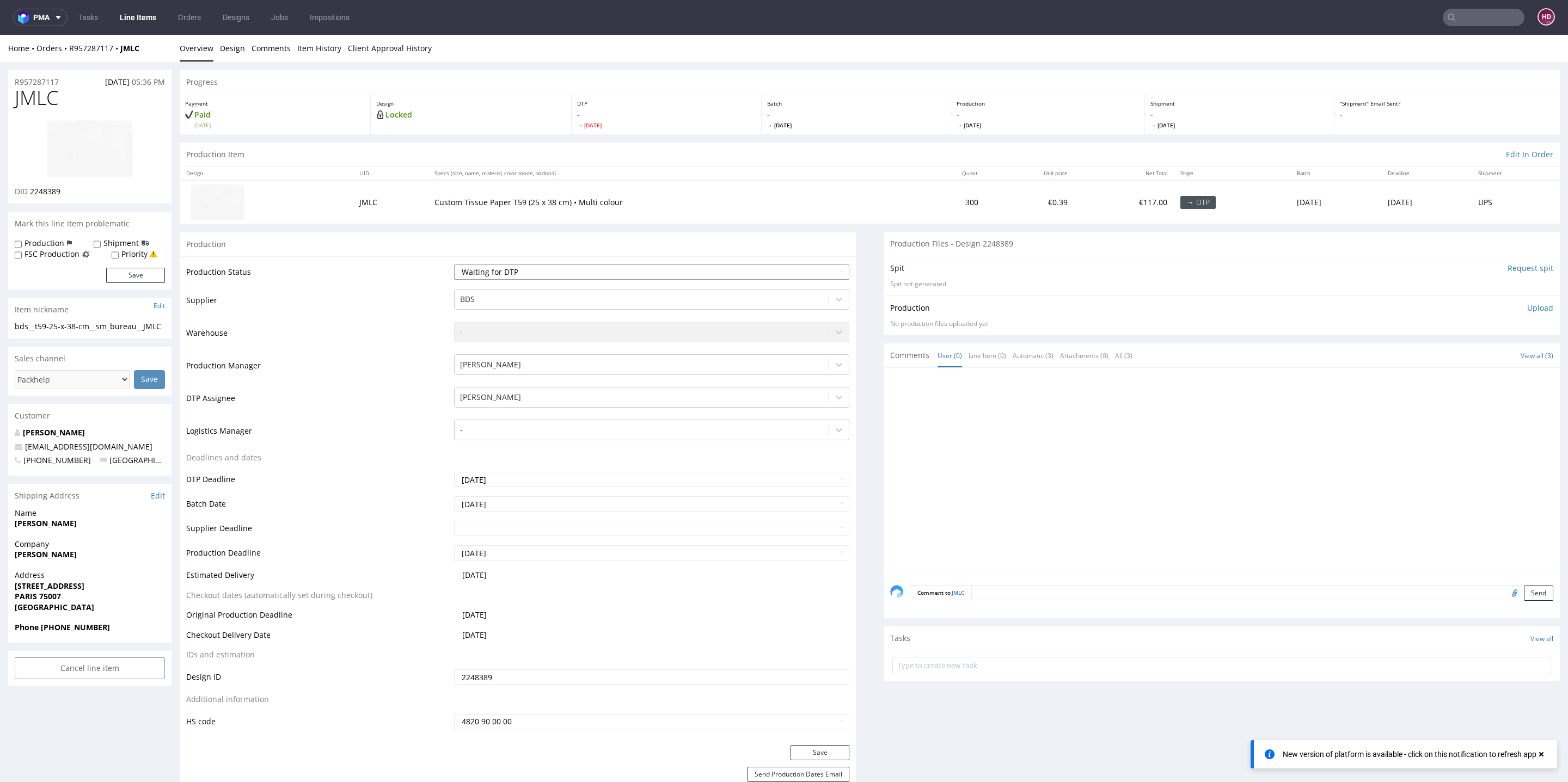
click at [484, 271] on select "Waiting for Artwork Waiting for Diecut Waiting for Mockup Waiting for DTP Waiti…" at bounding box center [651, 272] width 395 height 15
click at [454, 265] on select "Waiting for Artwork Waiting for Diecut Waiting for Mockup Waiting for DTP Waiti…" at bounding box center [651, 272] width 395 height 15
click at [91, 158] on img at bounding box center [89, 148] width 87 height 58
click at [569, 270] on select "Waiting for Artwork Waiting for Diecut Waiting for Mockup Waiting for DTP Waiti…" at bounding box center [651, 272] width 395 height 15
select select "dtp_issue"
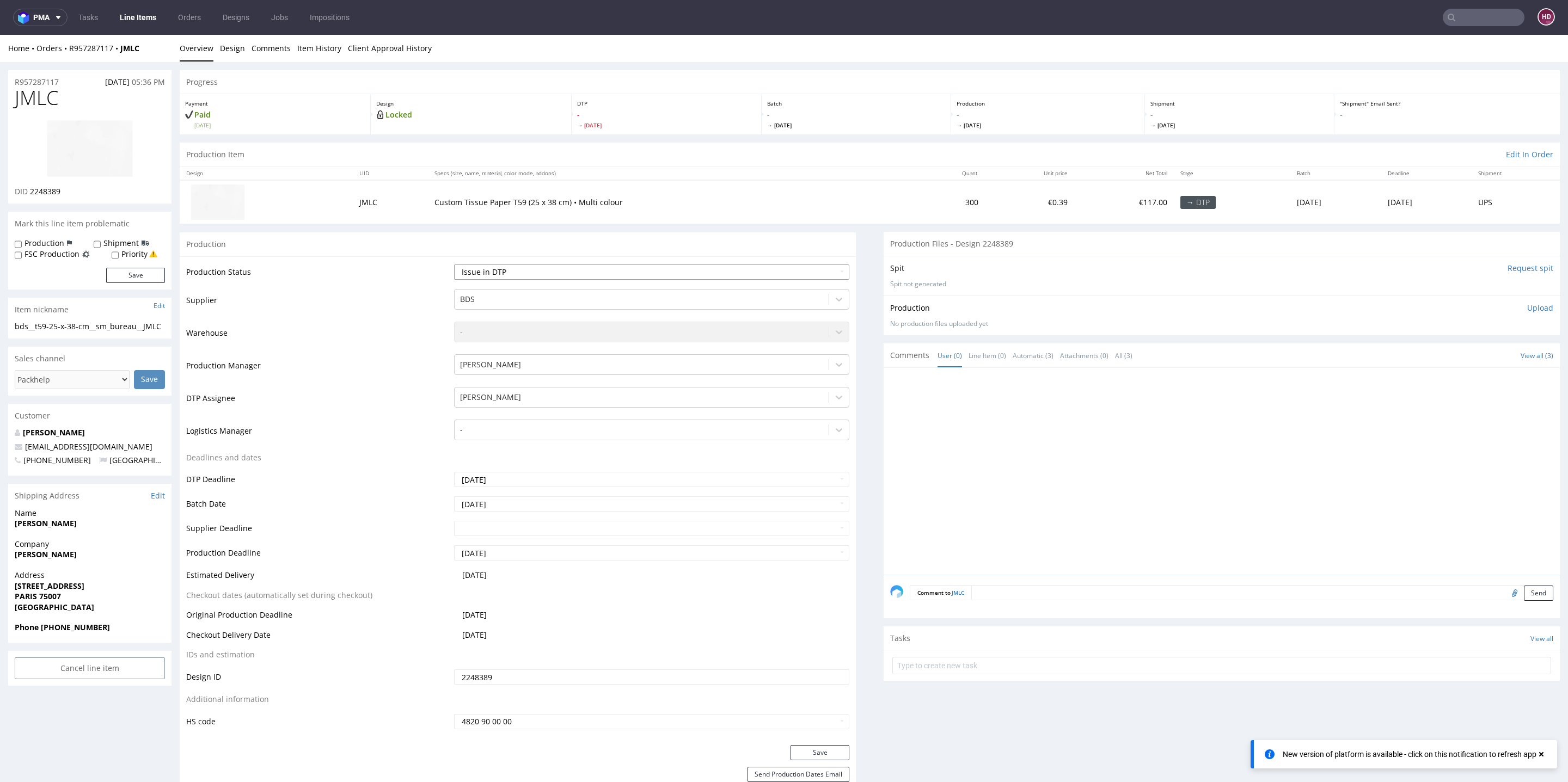
click at [454, 265] on select "Waiting for Artwork Waiting for Diecut Waiting for Mockup Waiting for DTP Waiti…" at bounding box center [651, 272] width 395 height 15
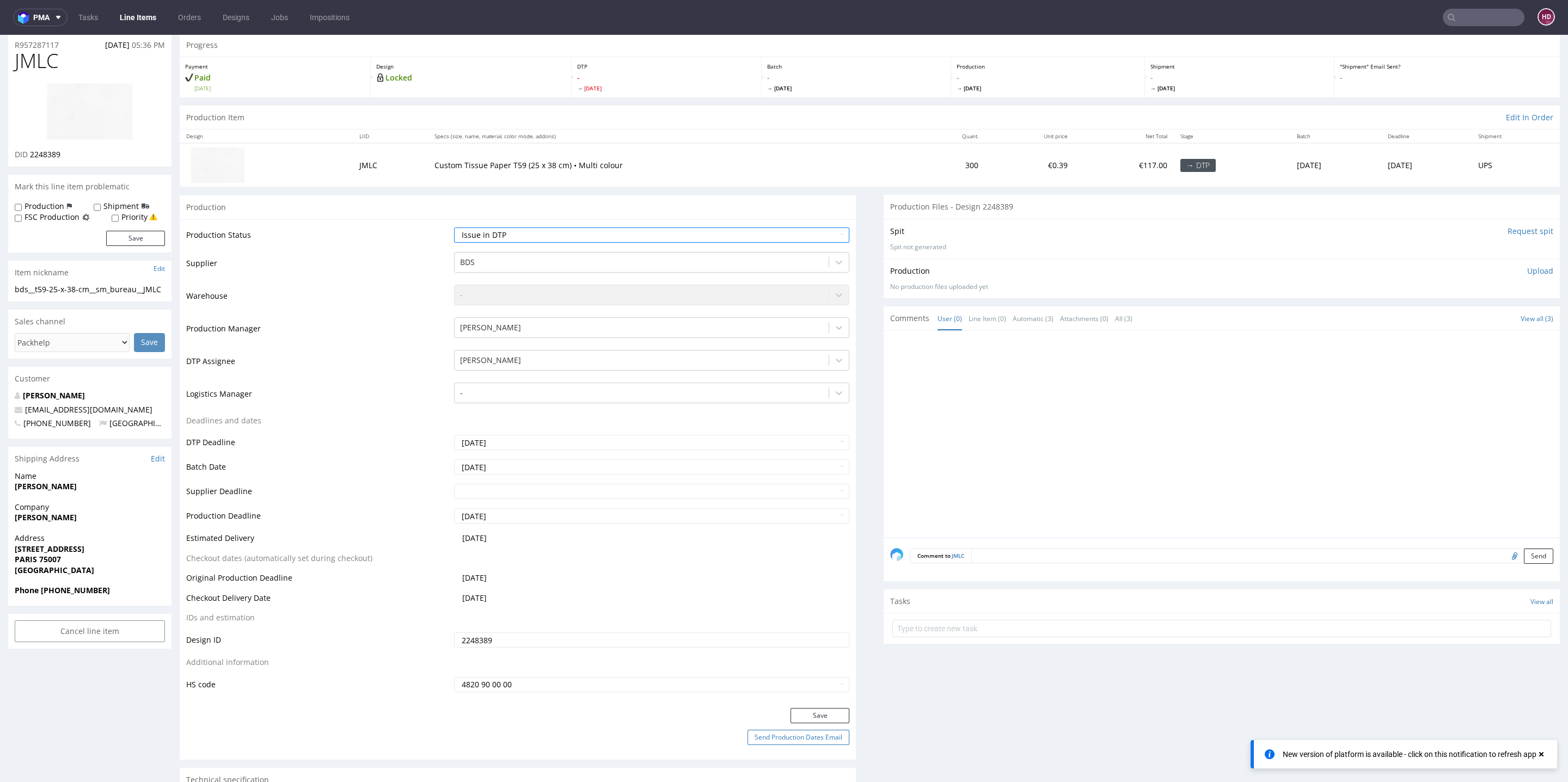
scroll to position [86, 0]
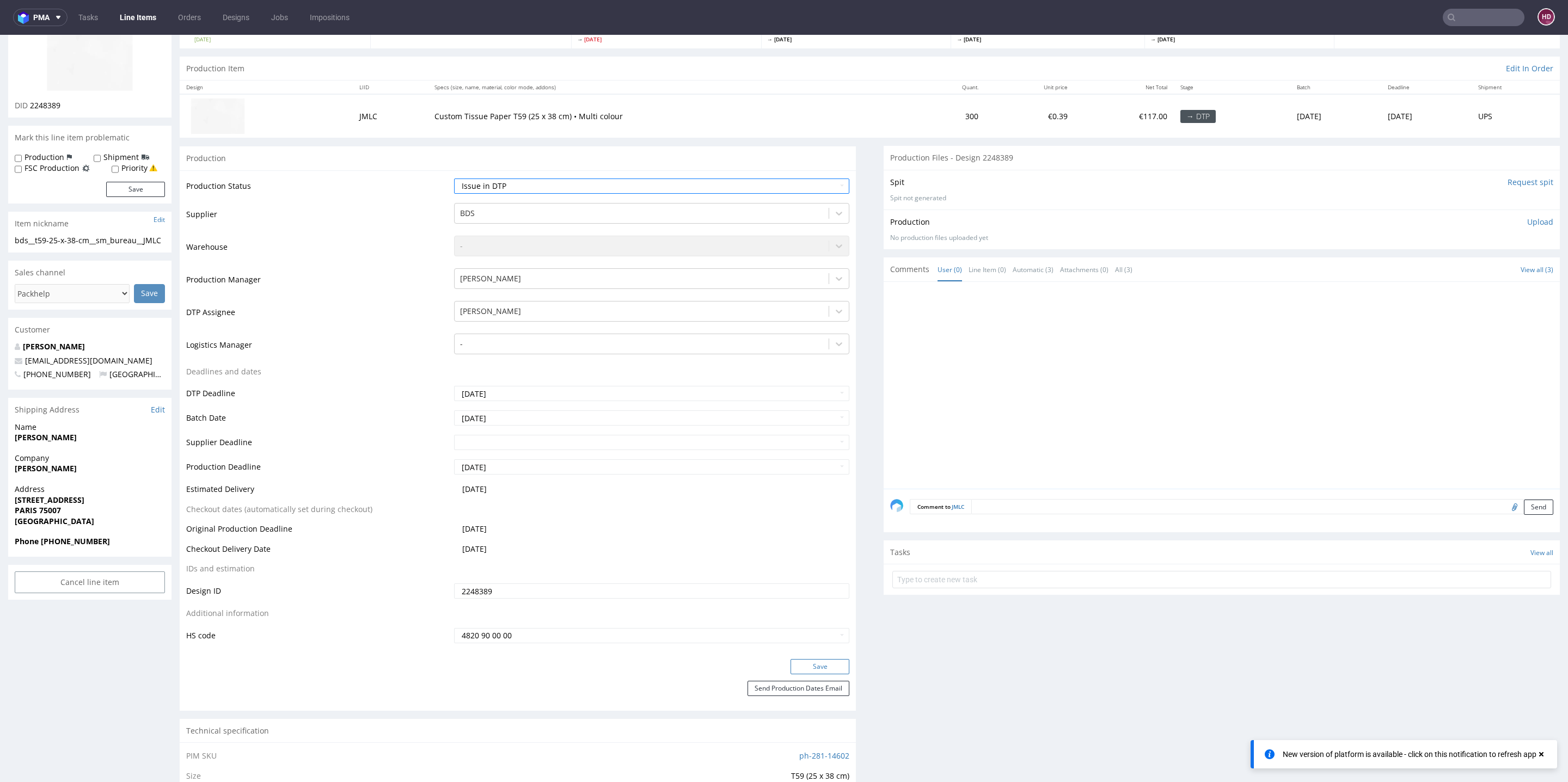
click at [816, 666] on button "Save" at bounding box center [820, 666] width 59 height 15
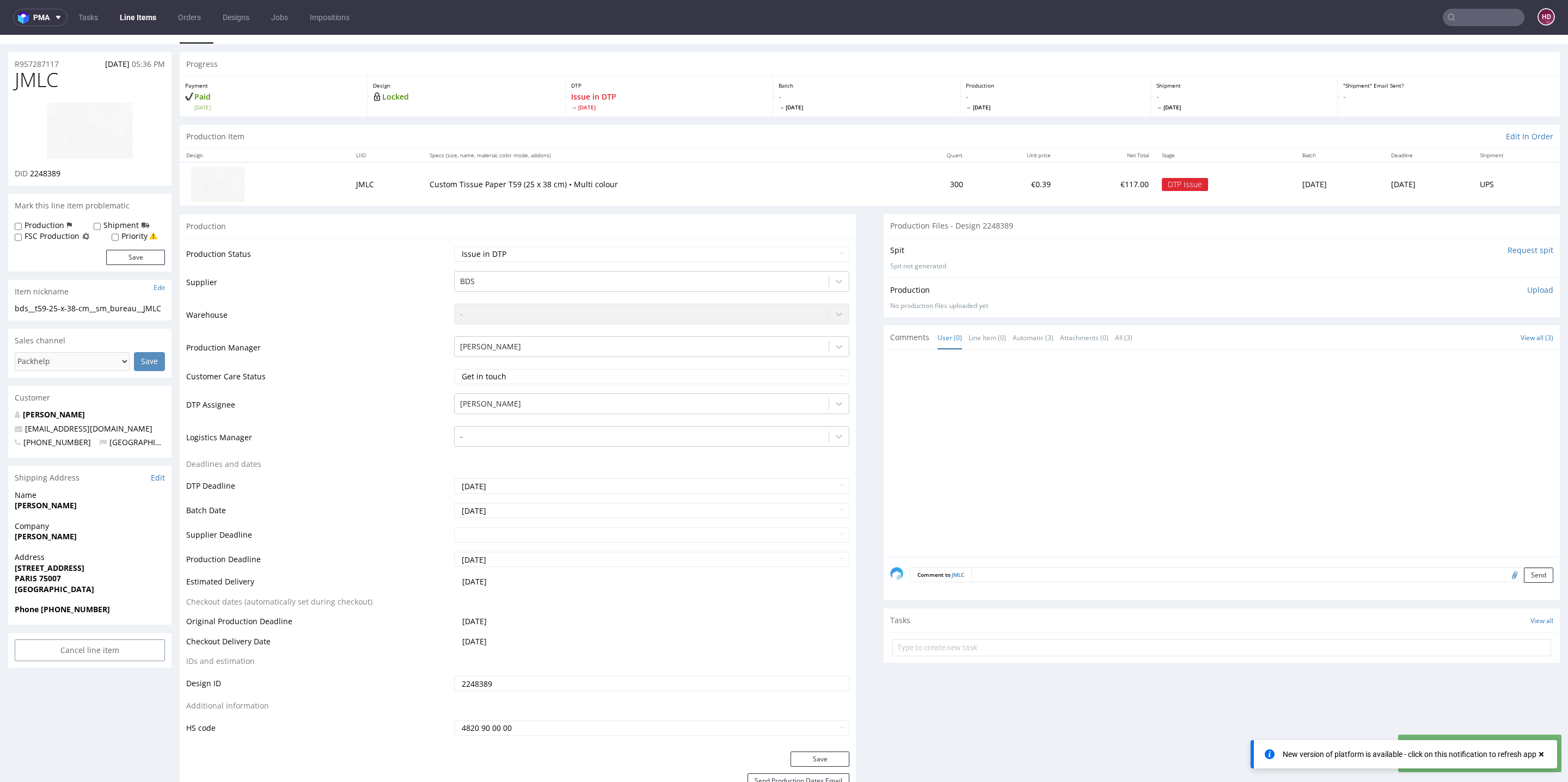
scroll to position [0, 0]
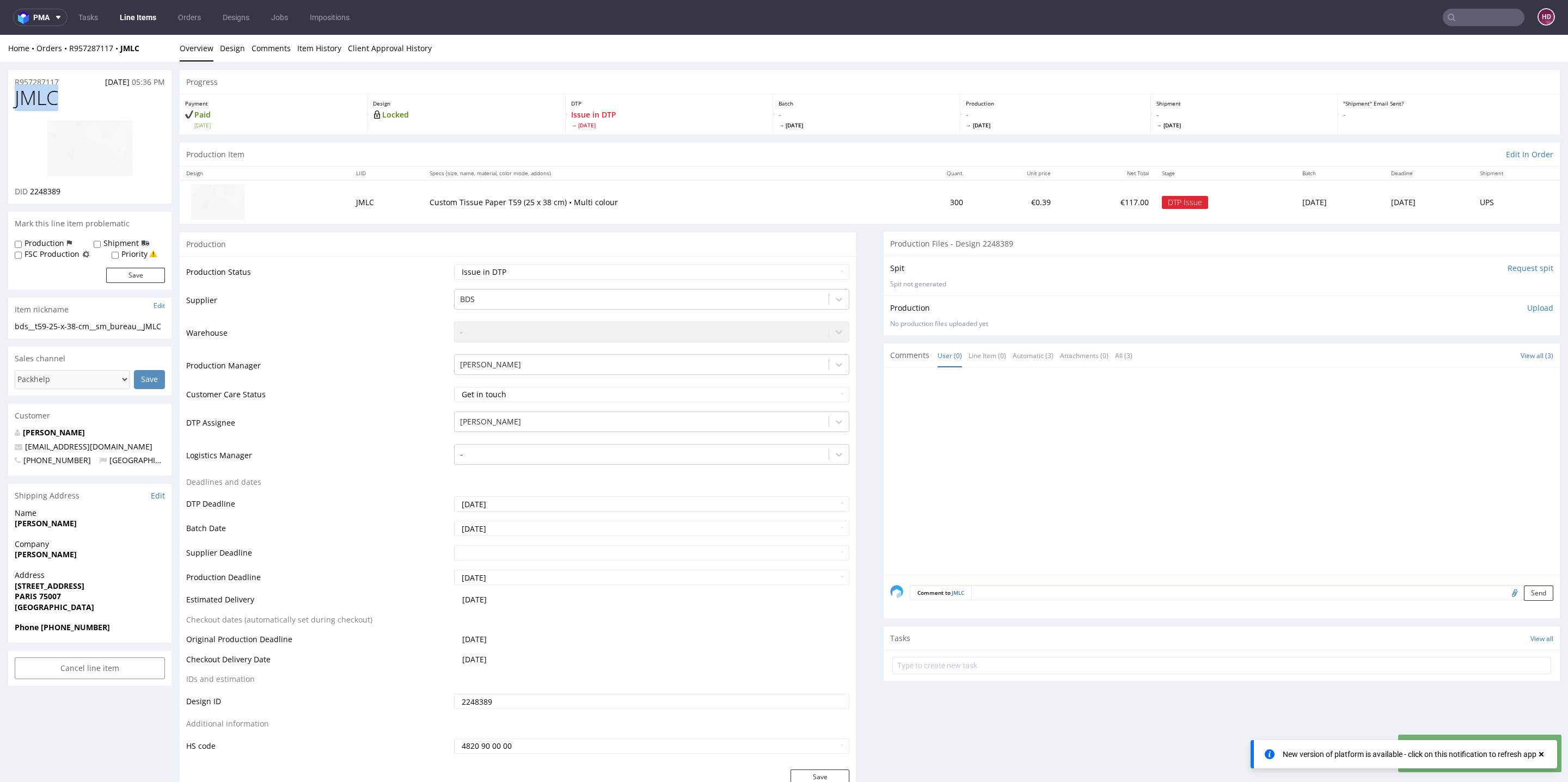
drag, startPoint x: 89, startPoint y: 100, endPoint x: 0, endPoint y: 94, distance: 89.2
click at [941, 674] on form at bounding box center [1222, 665] width 659 height 26
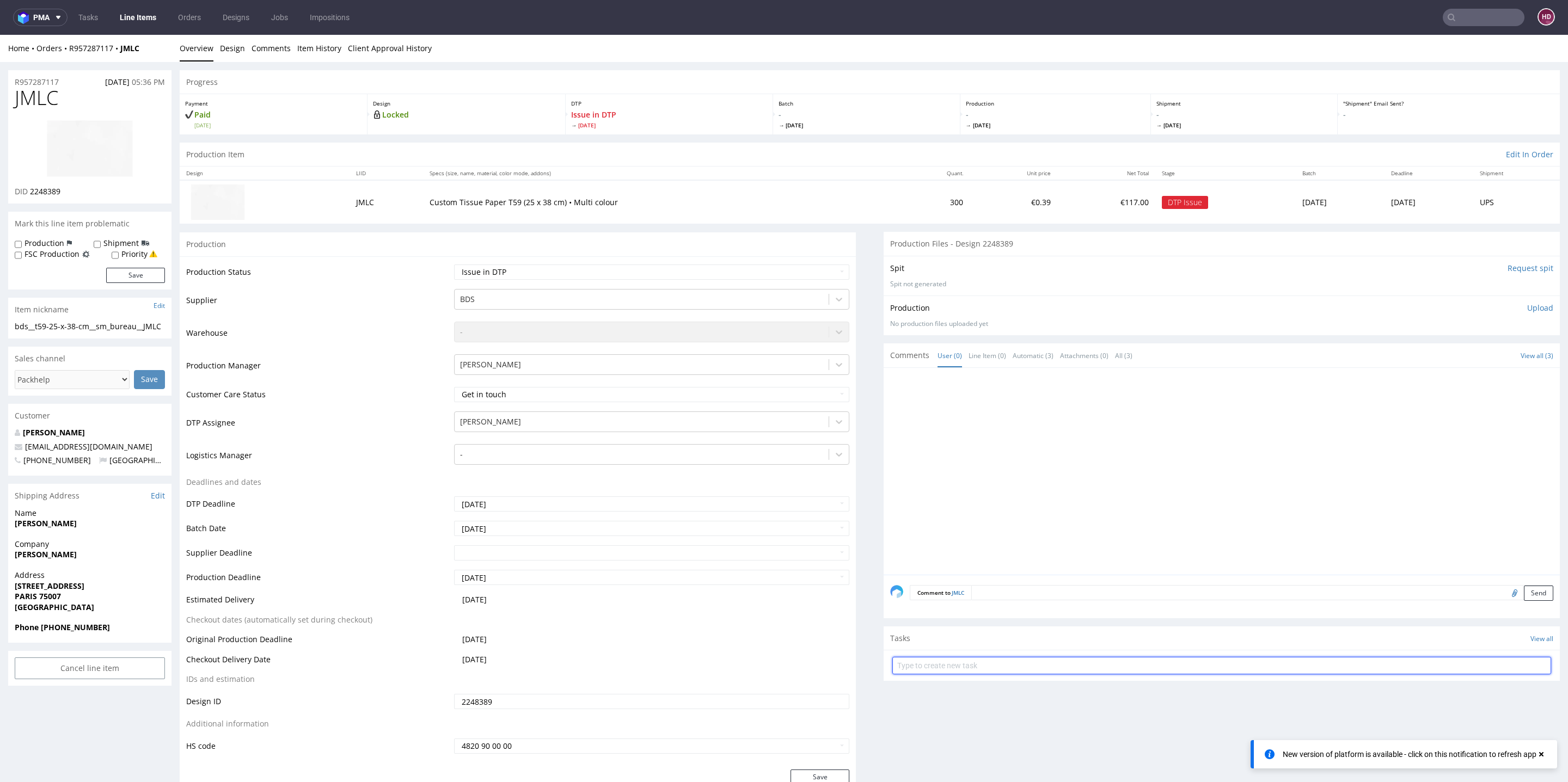
click at [937, 672] on input "text" at bounding box center [1222, 666] width 659 height 18
type input "issue"
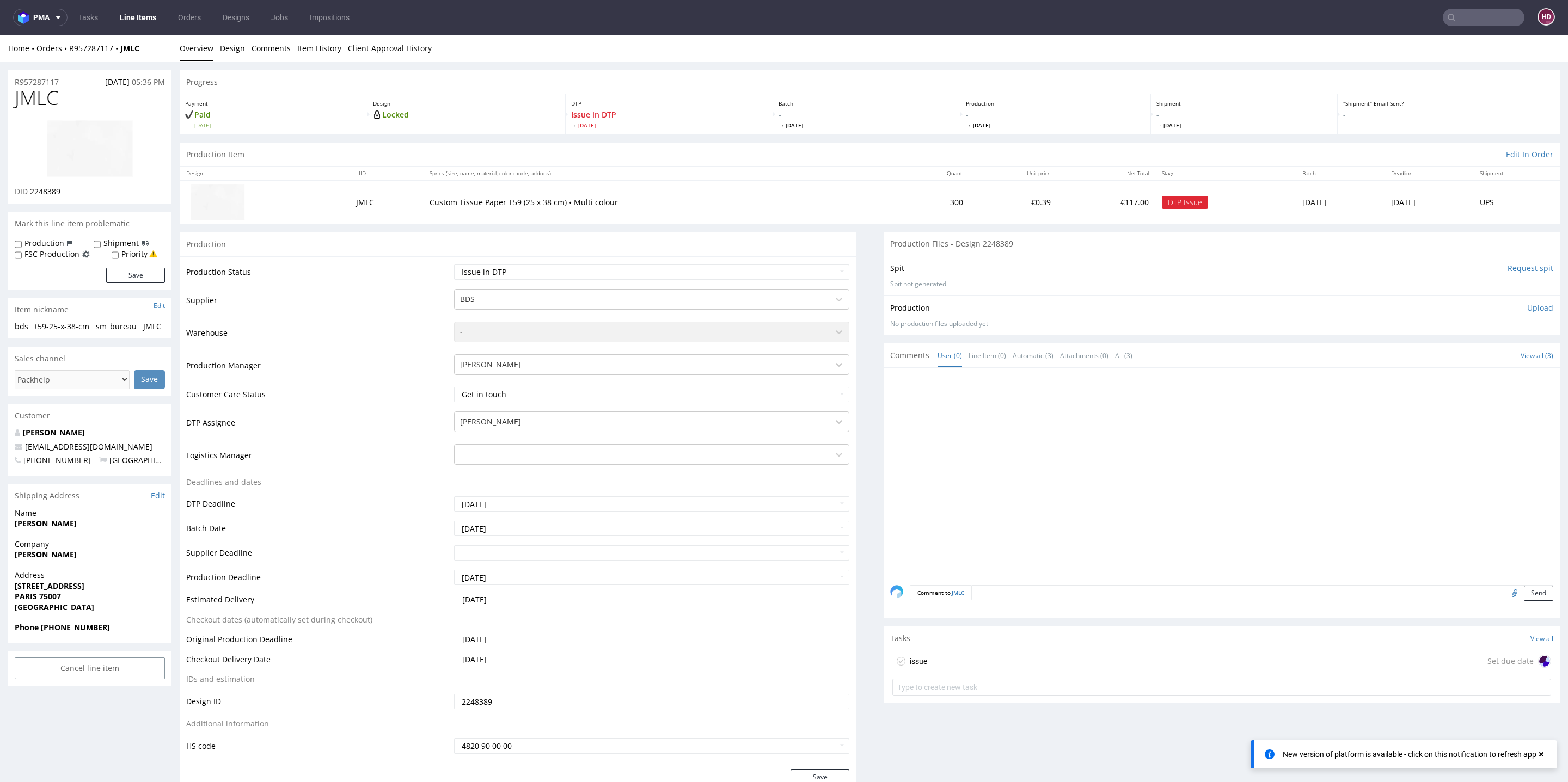
click at [926, 657] on div "issue Set due date" at bounding box center [1222, 662] width 659 height 22
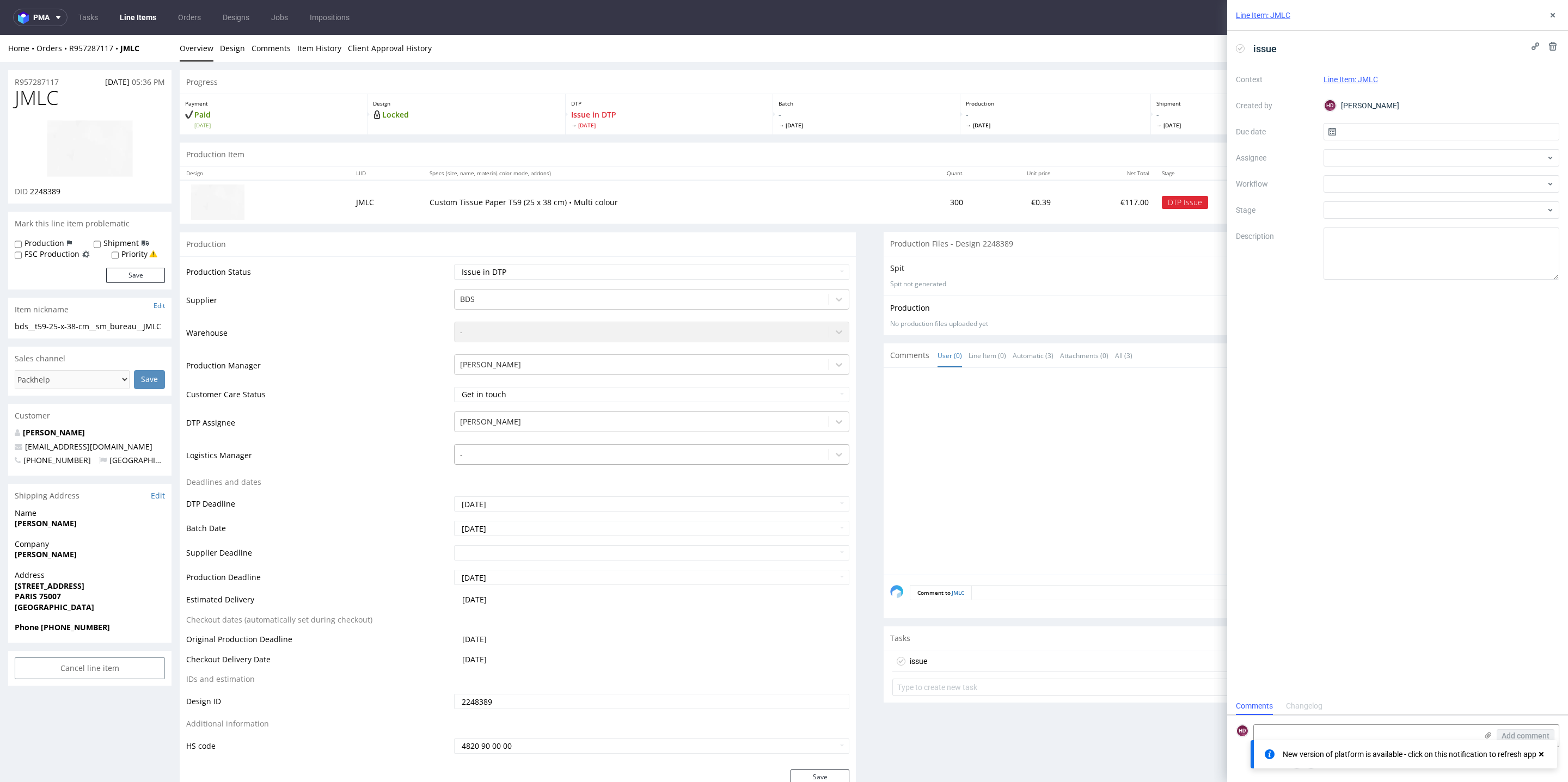
scroll to position [8, 0]
click at [1521, 127] on input "text" at bounding box center [1441, 131] width 236 height 18
click at [1432, 254] on button "19" at bounding box center [1424, 256] width 17 height 18
click at [1398, 131] on input "[DATE]" at bounding box center [1441, 131] width 236 height 18
click at [1438, 254] on span "20" at bounding box center [1441, 256] width 9 height 11
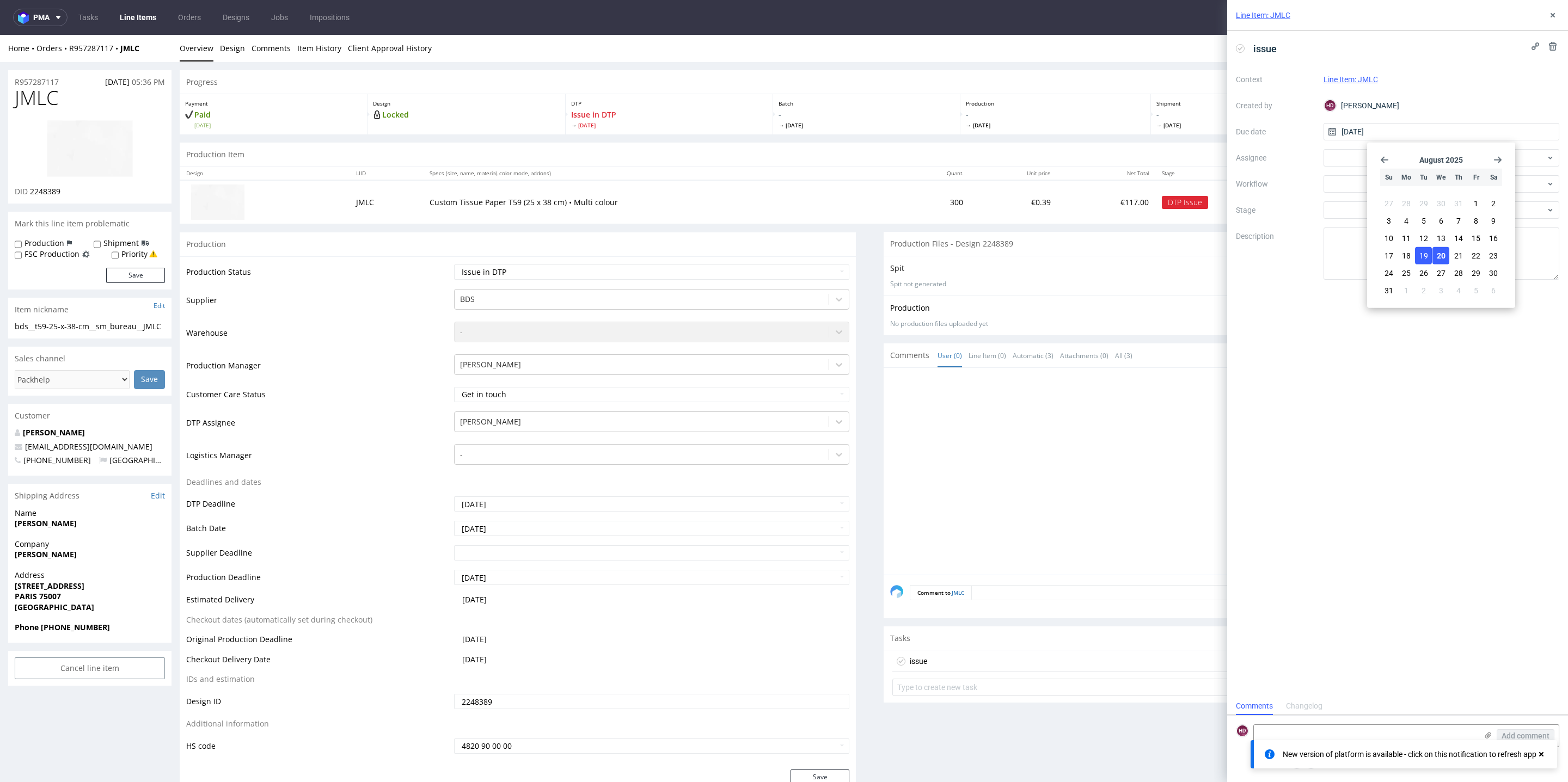
type input "[DATE]"
click at [1413, 132] on input "[DATE]" at bounding box center [1441, 131] width 236 height 18
click at [1281, 181] on label "Workflow" at bounding box center [1275, 184] width 79 height 13
click at [1361, 153] on div at bounding box center [1441, 158] width 236 height 18
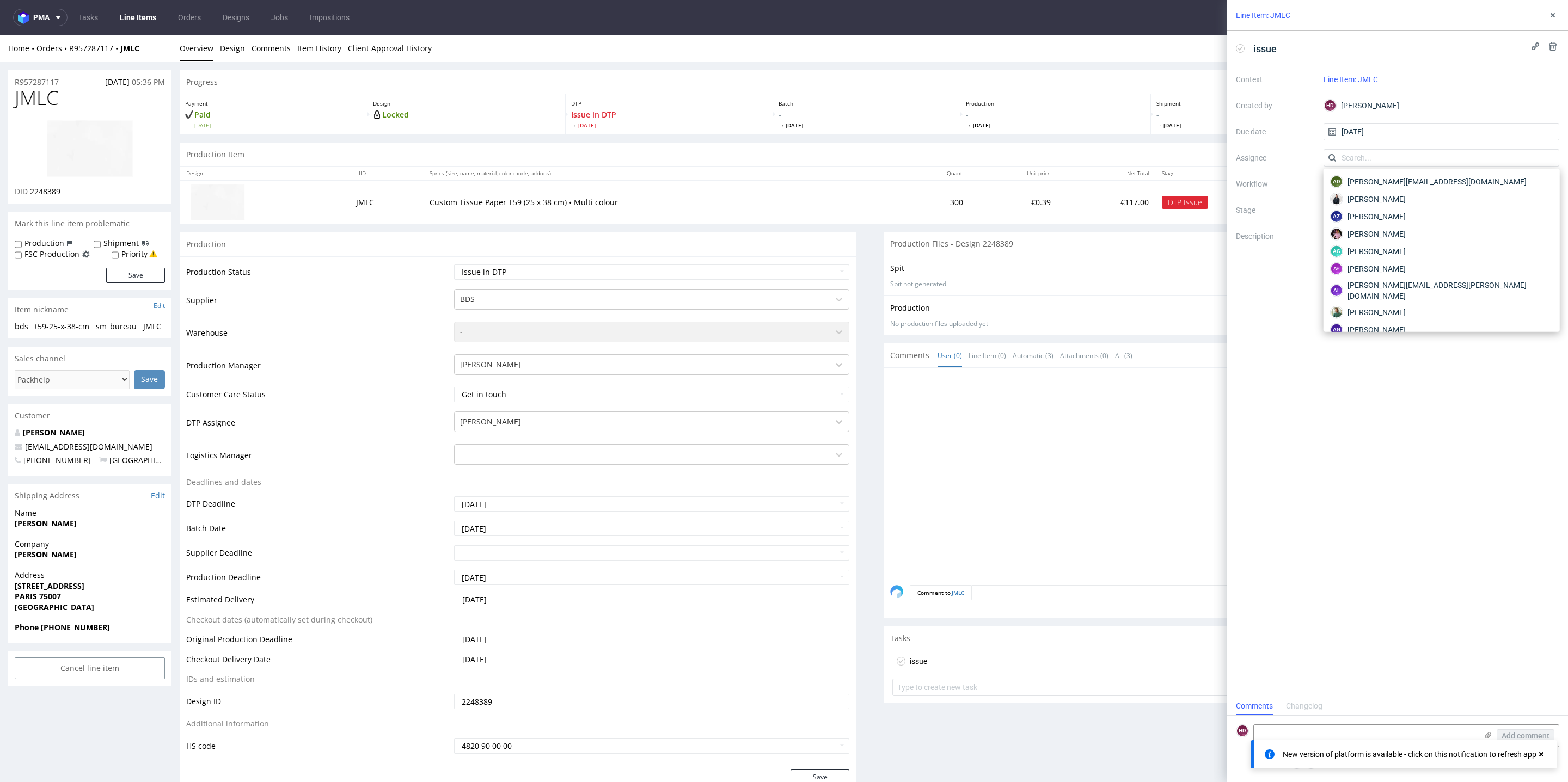
click at [1296, 163] on label "Assignee" at bounding box center [1275, 158] width 79 height 13
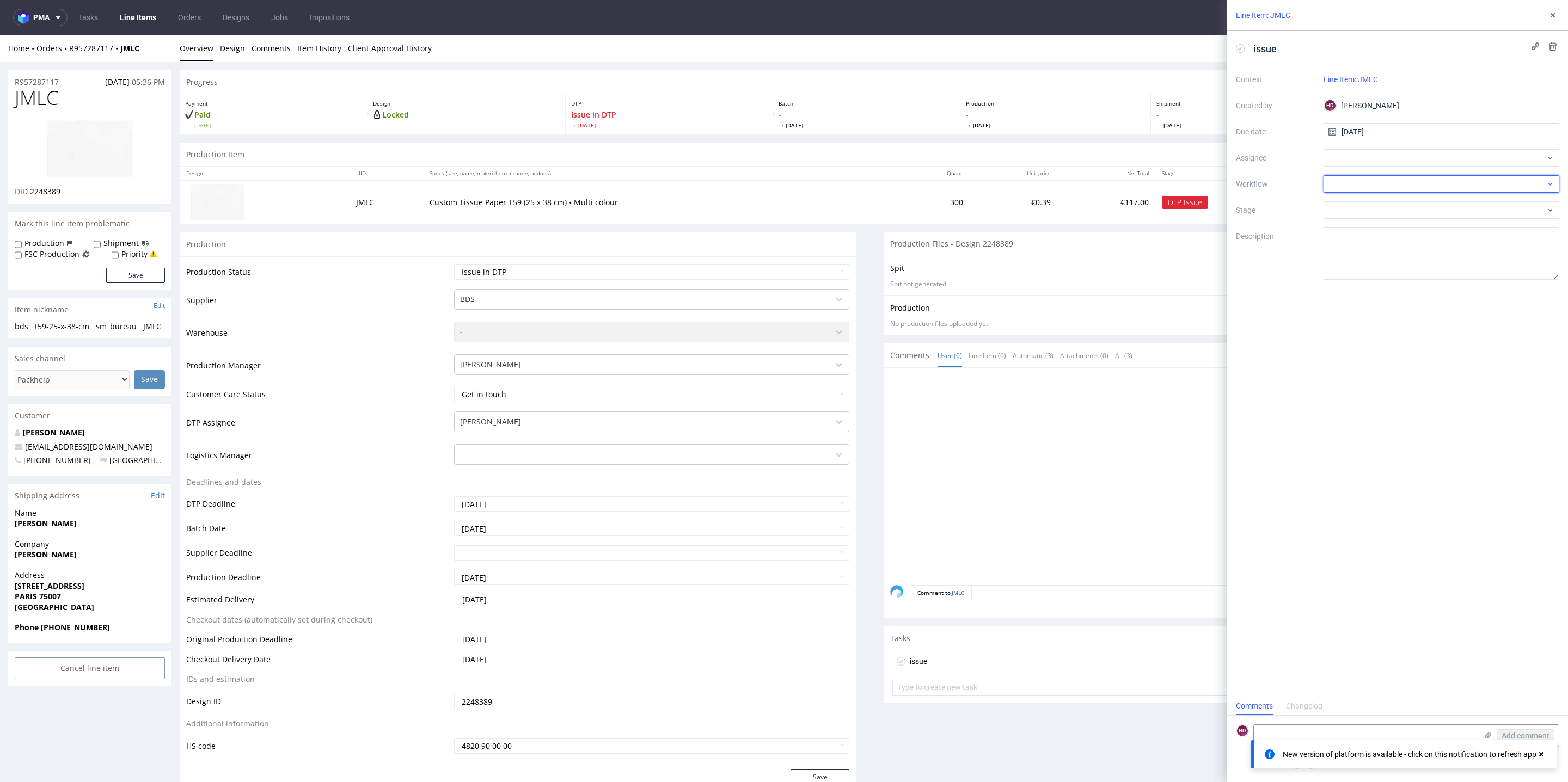
click at [1341, 187] on div at bounding box center [1441, 184] width 236 height 18
click at [1368, 237] on div "DTP - Issue" at bounding box center [1442, 243] width 228 height 19
drag, startPoint x: 1423, startPoint y: 260, endPoint x: 1291, endPoint y: 231, distance: 135.1
click at [1291, 231] on div "Context Line Item: JMLC Created by HD Hapka Dominika Due date 20/08/2025 Assign…" at bounding box center [1397, 175] width 323 height 209
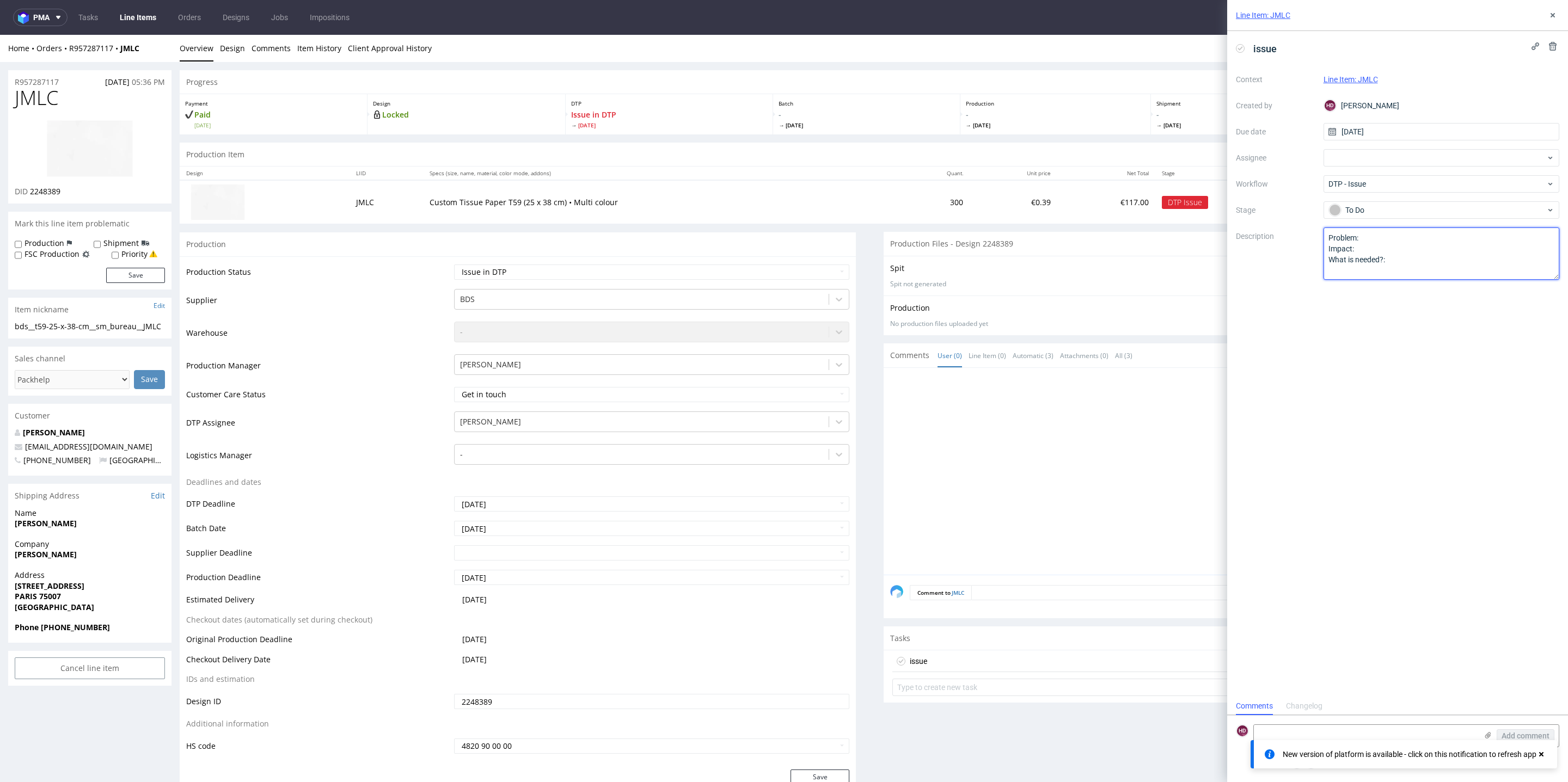
paste textarea "The print is white in CMYK. Please let me know if black text on a white backgro…"
click at [1430, 302] on div "issue Context Line Item: JMLC Created by HD Hapka Dominika Due date 20/08/2025 …" at bounding box center [1398, 364] width 341 height 666
click at [1328, 232] on textarea "The print is white in CMYK. Please let me know if black text on a white backgro…" at bounding box center [1441, 254] width 236 height 52
click at [1346, 240] on textarea "The print is white in CMYK. Please let me know if black text on a white backgro…" at bounding box center [1441, 254] width 236 height 52
drag, startPoint x: 1436, startPoint y: 238, endPoint x: 1387, endPoint y: 234, distance: 49.2
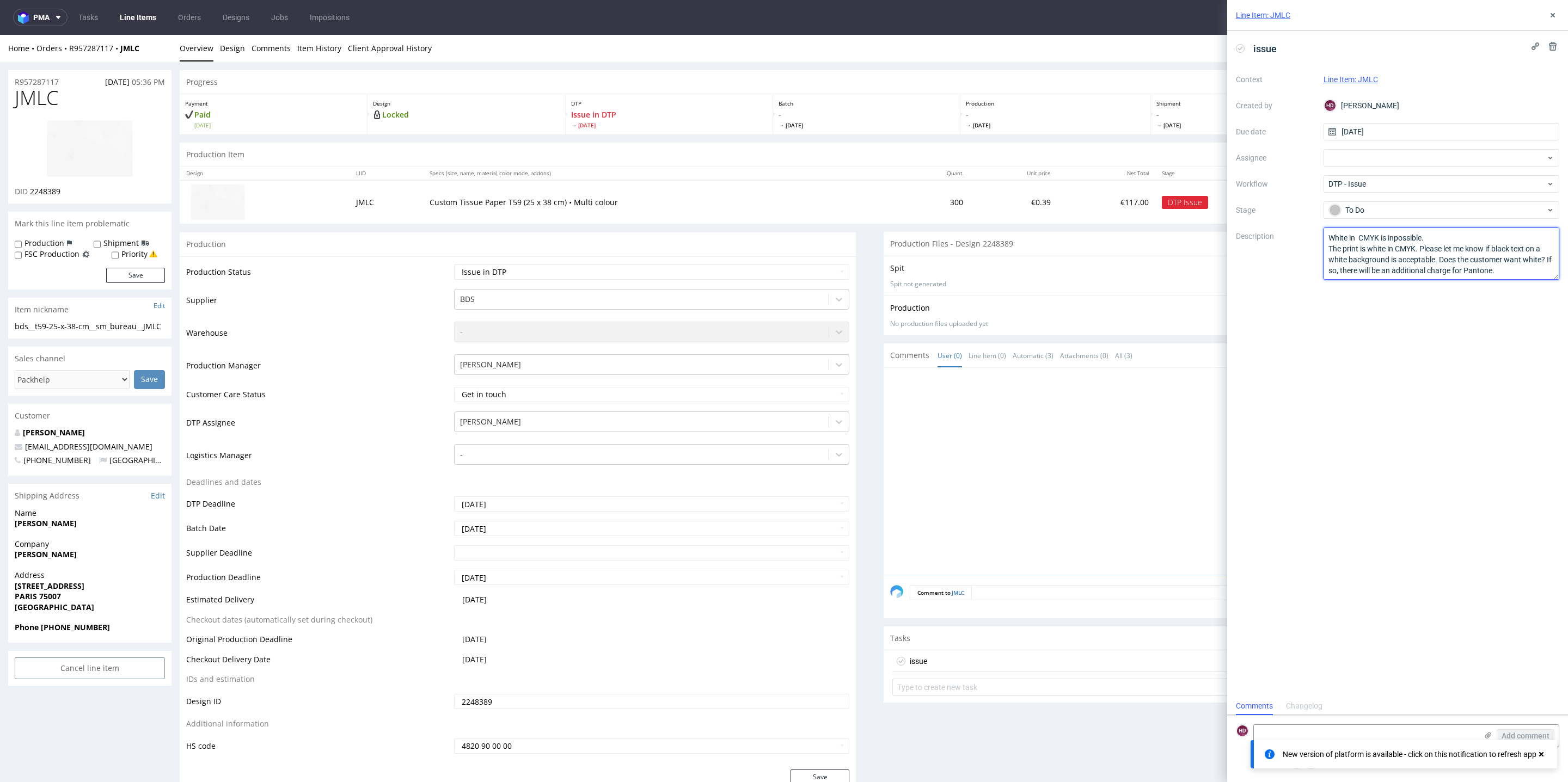
click at [1387, 234] on textarea "White in CMYK is inpossible. The print is white in CMYK. Please let me know if …" at bounding box center [1441, 254] width 236 height 52
paste textarea "impossible"
click at [1387, 236] on textarea "White in CMYK is inpossible. The print is white in CMYK. Please let me know if …" at bounding box center [1441, 254] width 236 height 52
click at [1429, 235] on textarea "White in CMYK is inpossible. The print is white in CMYK. Please let me know if …" at bounding box center [1441, 254] width 236 height 52
type textarea "White in CMYK is impossible. The print is white in CMYK. Please let me know if …"
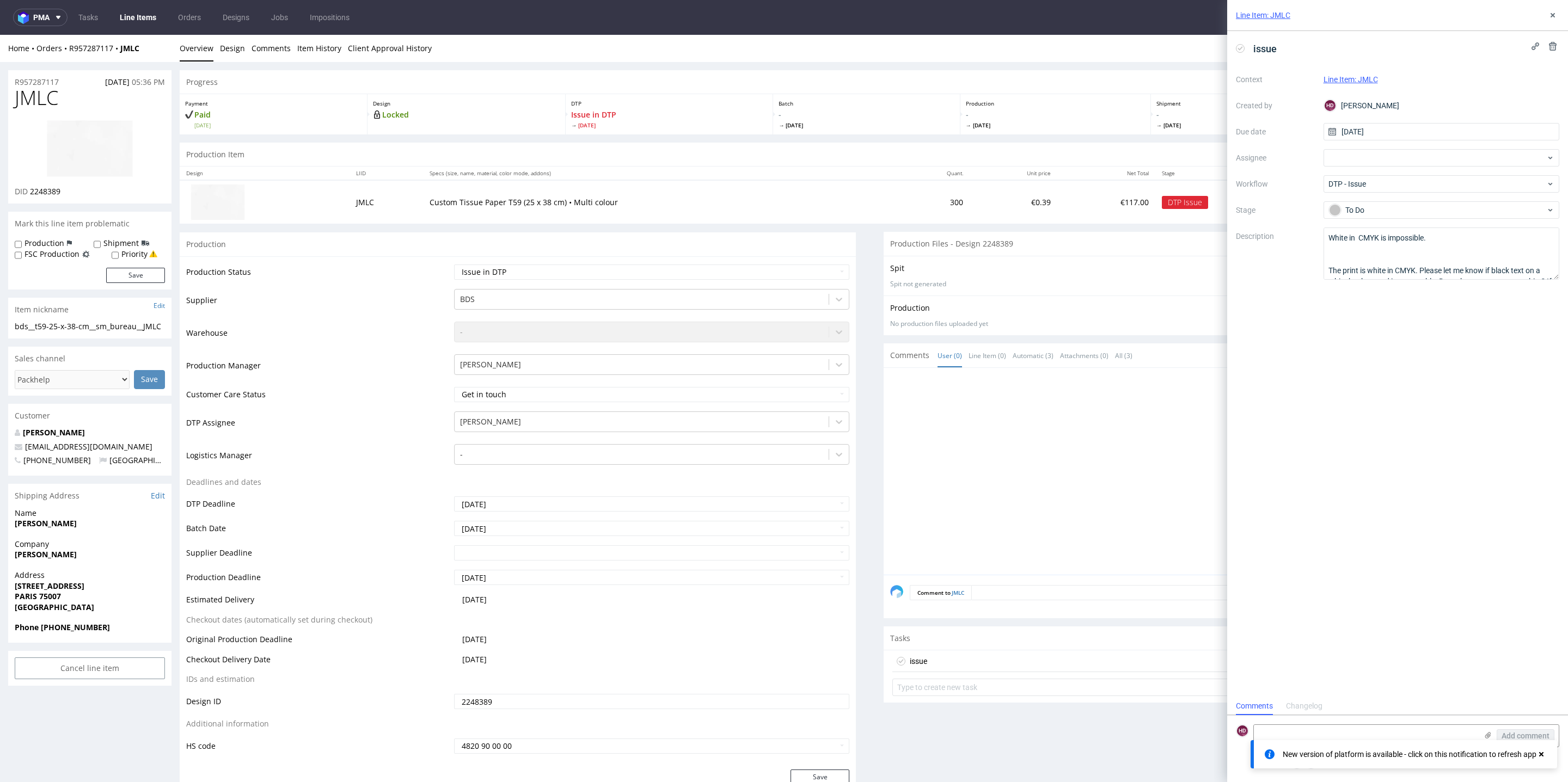
click at [1431, 386] on div "issue Context Line Item: JMLC Created by HD Hapka Dominika Due date 20/08/2025 …" at bounding box center [1398, 364] width 341 height 666
click at [1561, 13] on div "Line Item: JMLC" at bounding box center [1398, 15] width 341 height 31
click at [1555, 13] on icon at bounding box center [1553, 15] width 9 height 9
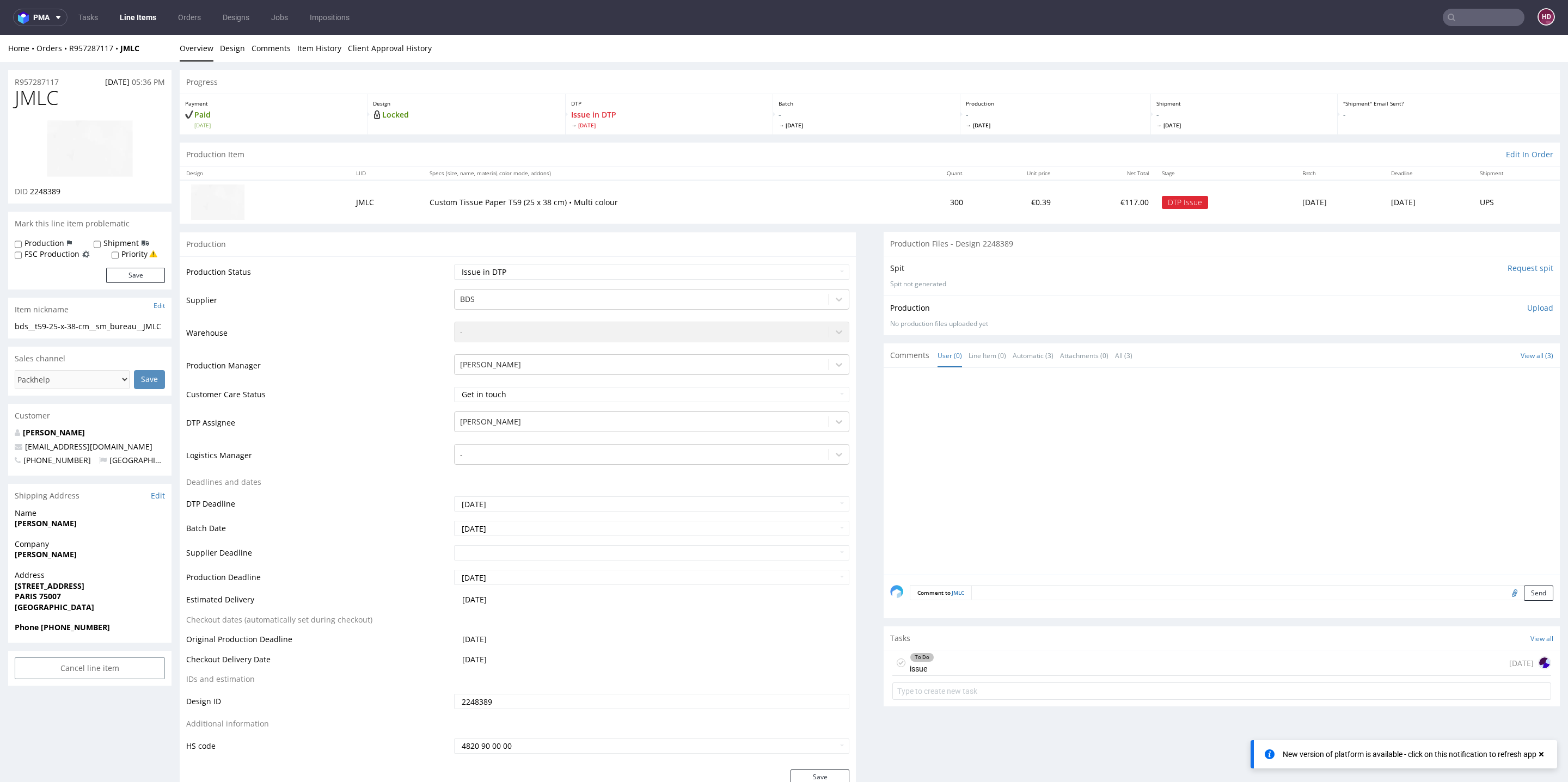
click at [950, 655] on div "To Do issue today" at bounding box center [1222, 663] width 659 height 26
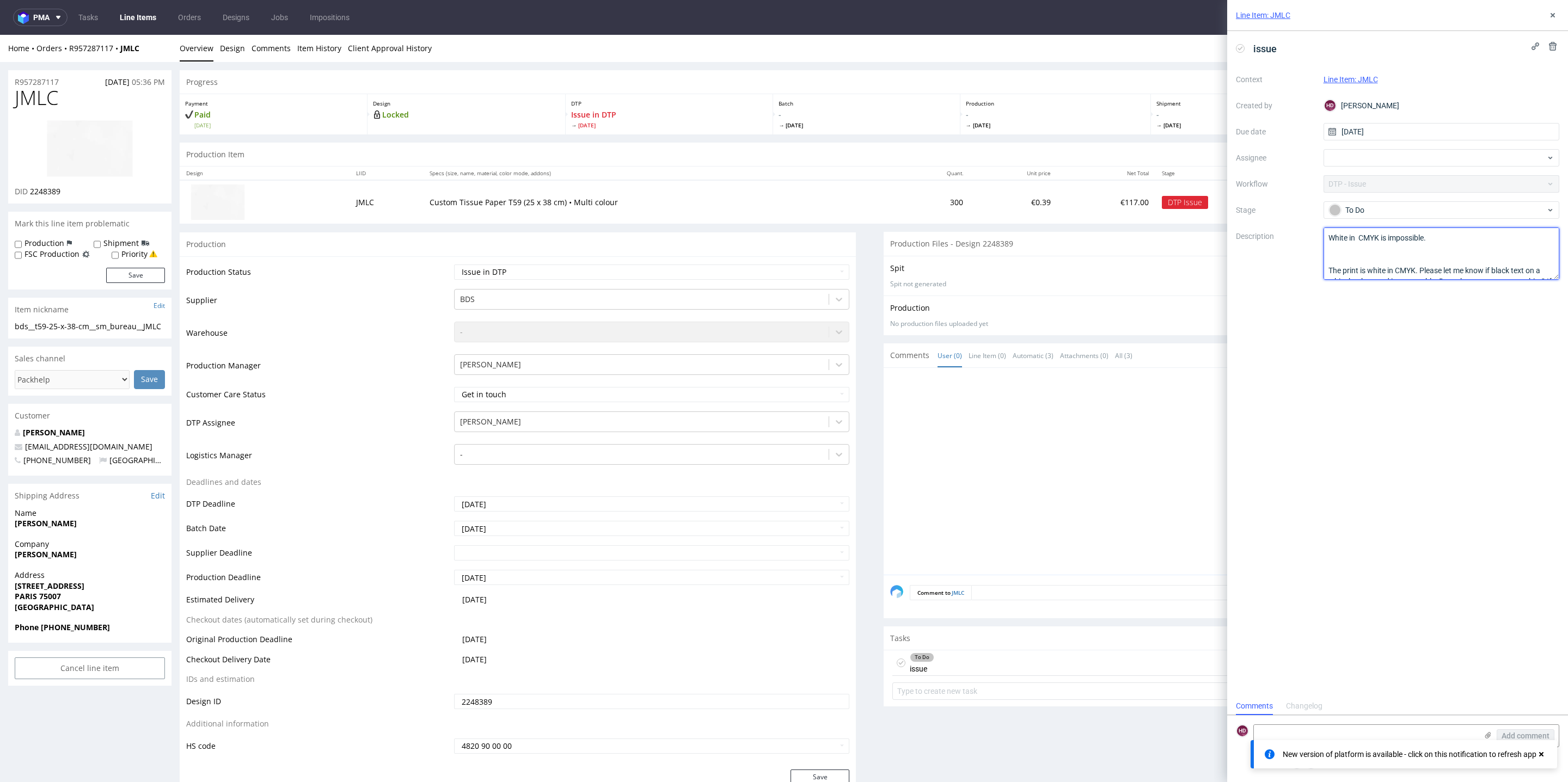
scroll to position [23, 0]
drag, startPoint x: 1328, startPoint y: 267, endPoint x: 1567, endPoint y: 391, distance: 269.3
click at [1567, 391] on div "issue Context Line Item: JMLC Created by HD Hapka Dominika Due date 20/08/2025 …" at bounding box center [1398, 364] width 341 height 666
click at [115, 155] on img at bounding box center [89, 148] width 87 height 58
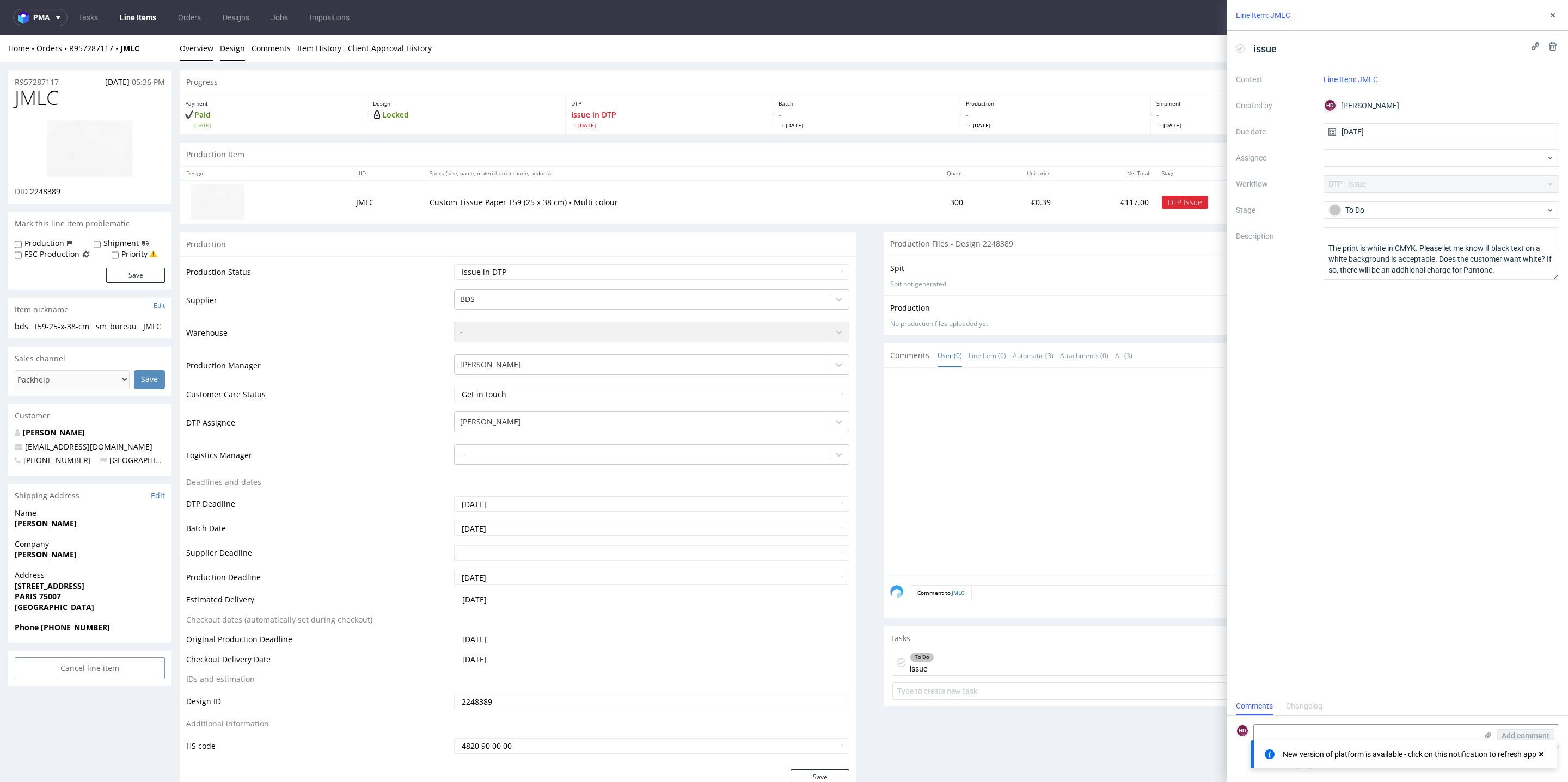
click at [221, 51] on link "Design" at bounding box center [232, 48] width 25 height 27
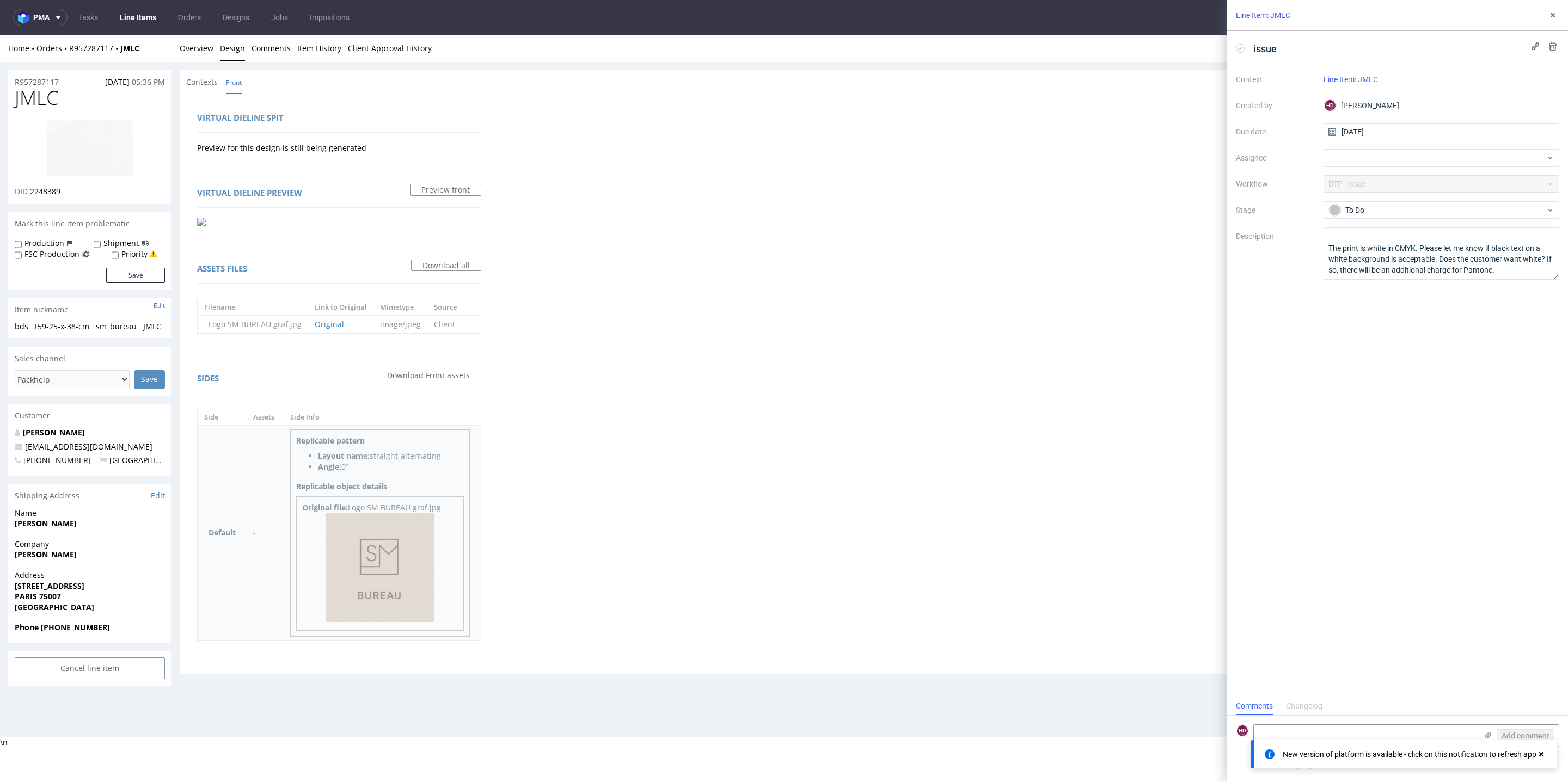
click at [370, 557] on img at bounding box center [380, 567] width 109 height 109
click at [66, 100] on h1 "JMLC" at bounding box center [89, 98] width 150 height 22
drag, startPoint x: 44, startPoint y: 100, endPoint x: 1, endPoint y: 98, distance: 43.0
click at [1, 98] on div "R957287117 12.08.2025 05:36 PM JMLC DID 2248389 Mark this line item problematic…" at bounding box center [784, 378] width 1568 height 632
drag, startPoint x: 31, startPoint y: 188, endPoint x: 93, endPoint y: 204, distance: 64.0
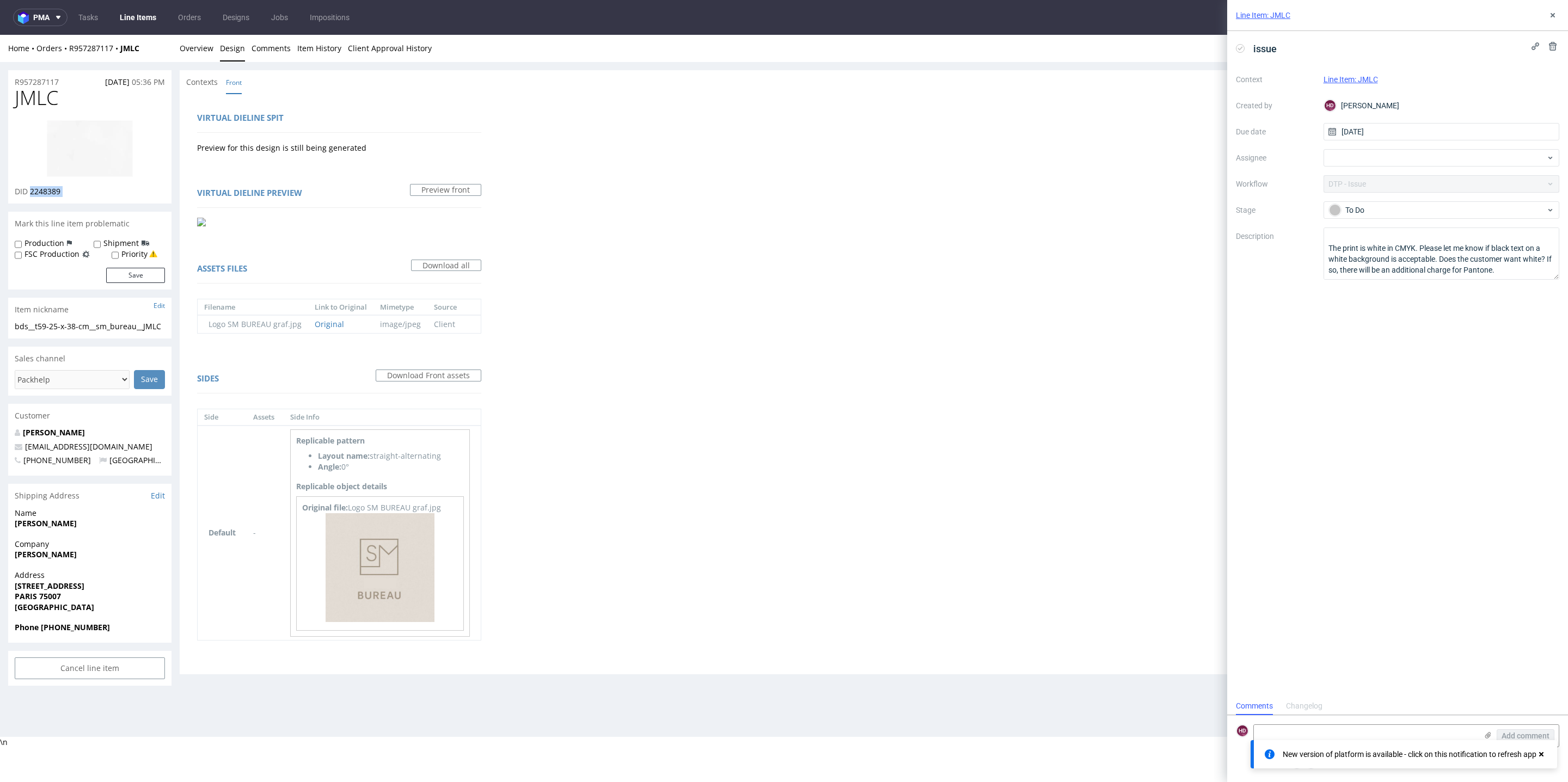
click at [93, 204] on div "R957287117 12.08.2025 05:36 PM JMLC DID 2248389 Mark this line item problematic…" at bounding box center [89, 378] width 163 height 616
drag, startPoint x: 102, startPoint y: 338, endPoint x: 5, endPoint y: 325, distance: 97.9
click at [5, 325] on div "R957287117 12.08.2025 05:36 PM JMLC DID 2248389 Mark this line item problematic…" at bounding box center [784, 378] width 1568 height 632
drag, startPoint x: 61, startPoint y: 80, endPoint x: 10, endPoint y: 77, distance: 51.1
click at [10, 77] on div "R957287117 12.08.2025 05:36 PM" at bounding box center [89, 79] width 163 height 18
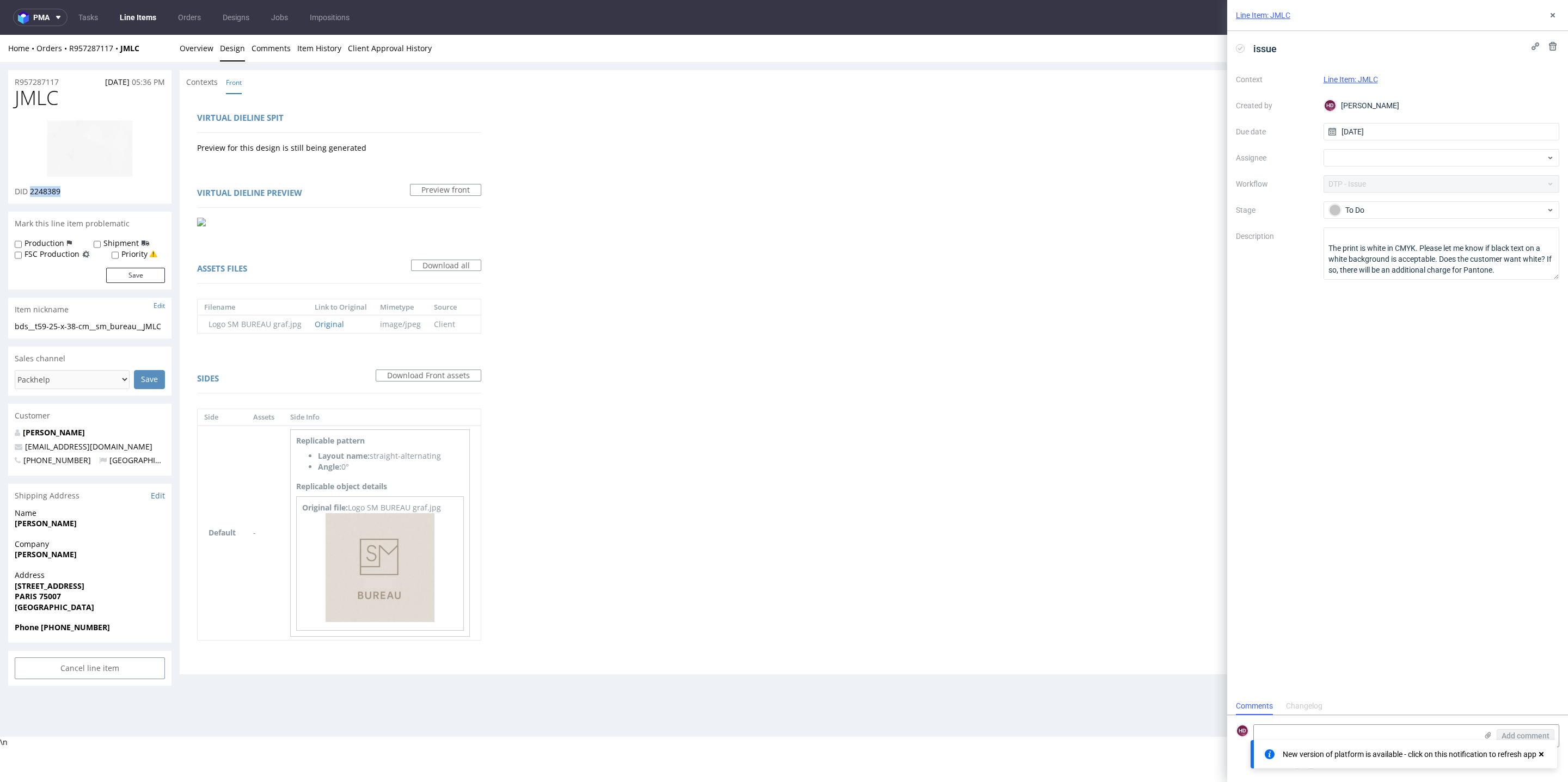
drag, startPoint x: 45, startPoint y: 192, endPoint x: 29, endPoint y: 192, distance: 16.0
click at [29, 192] on div "DID 2248389" at bounding box center [89, 192] width 150 height 11
drag, startPoint x: 125, startPoint y: 338, endPoint x: 0, endPoint y: 323, distance: 125.9
click at [0, 323] on div "R957287117 12.08.2025 05:36 PM JMLC DID 2248389 Mark this line item problematic…" at bounding box center [784, 378] width 1568 height 632
click at [70, 80] on div "R957287117 12.08.2025 05:36 PM" at bounding box center [89, 79] width 163 height 18
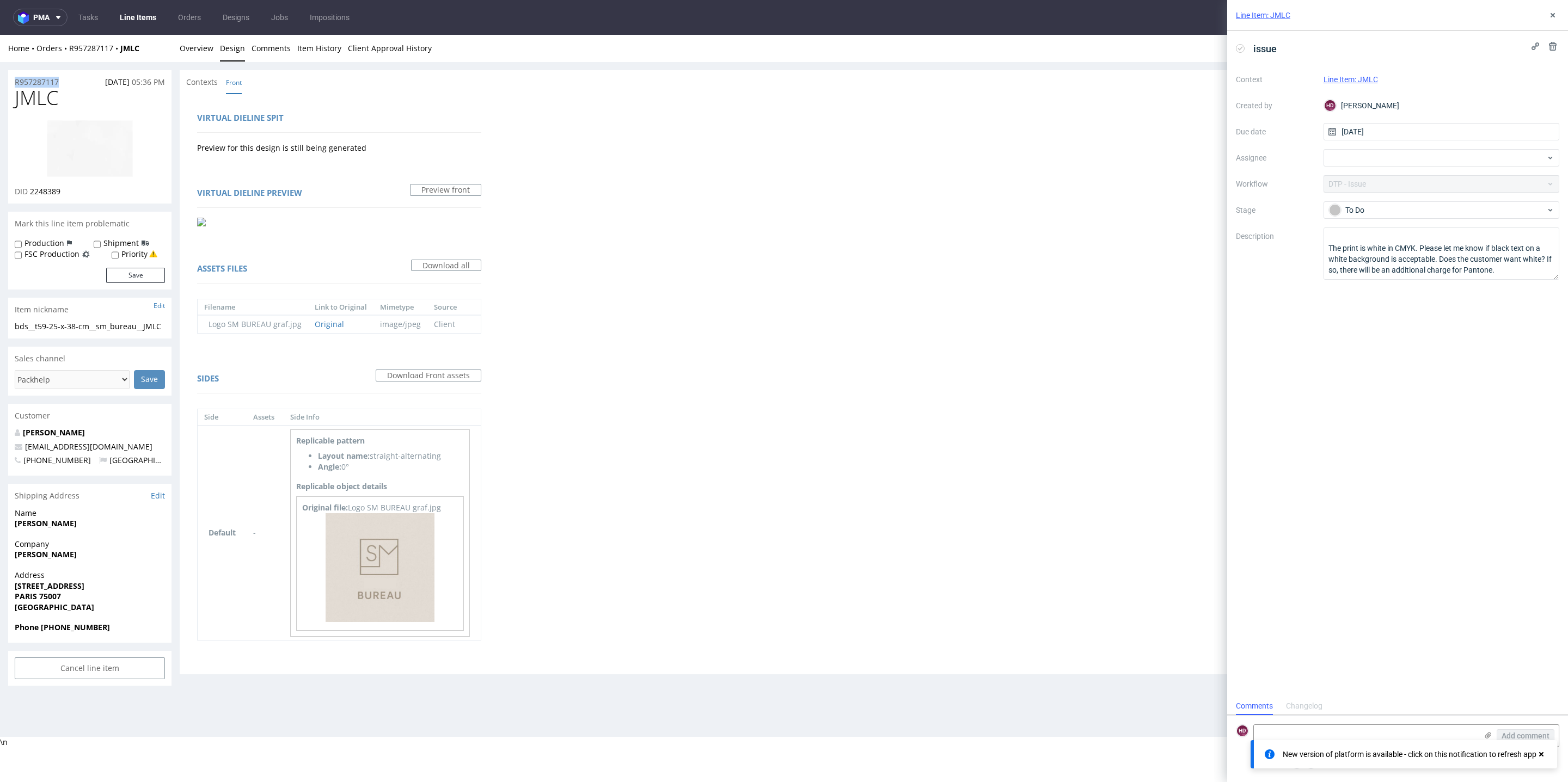
drag, startPoint x: 70, startPoint y: 80, endPoint x: 0, endPoint y: 81, distance: 70.0
click at [0, 81] on div "R957287117 12.08.2025 05:36 PM JMLC DID 2248389 Mark this line item problematic…" at bounding box center [784, 378] width 1568 height 632
drag, startPoint x: 68, startPoint y: 191, endPoint x: 31, endPoint y: 193, distance: 37.1
click at [31, 193] on div "DID 2248389" at bounding box center [89, 192] width 150 height 11
click at [1488, 735] on use at bounding box center [1488, 735] width 6 height 7
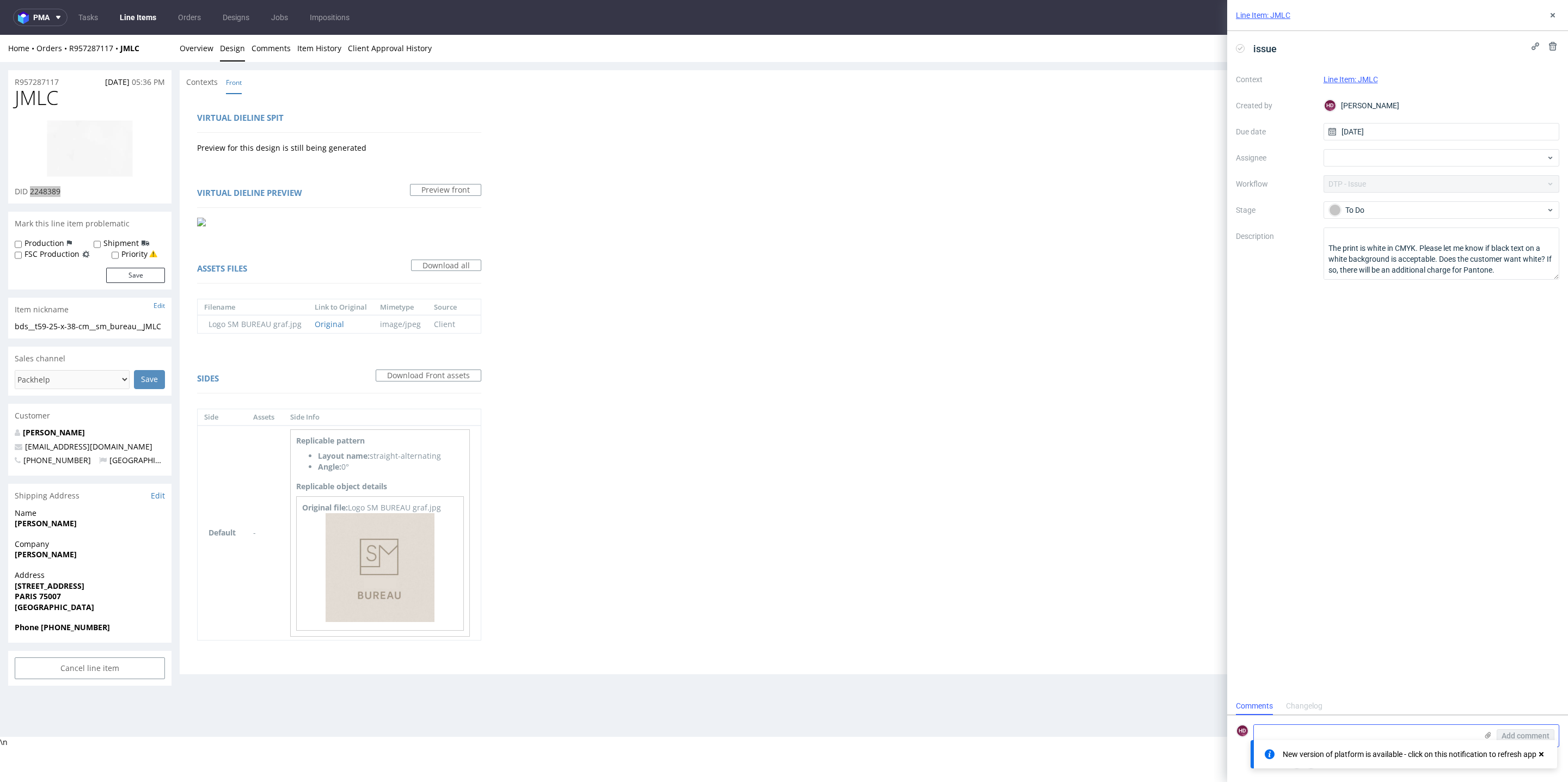
click at [0, 0] on input "file" at bounding box center [0, 0] width 0 height 0
click at [1529, 733] on span "Add comment" at bounding box center [1525, 736] width 48 height 8
click at [189, 41] on link "Overview" at bounding box center [196, 48] width 33 height 27
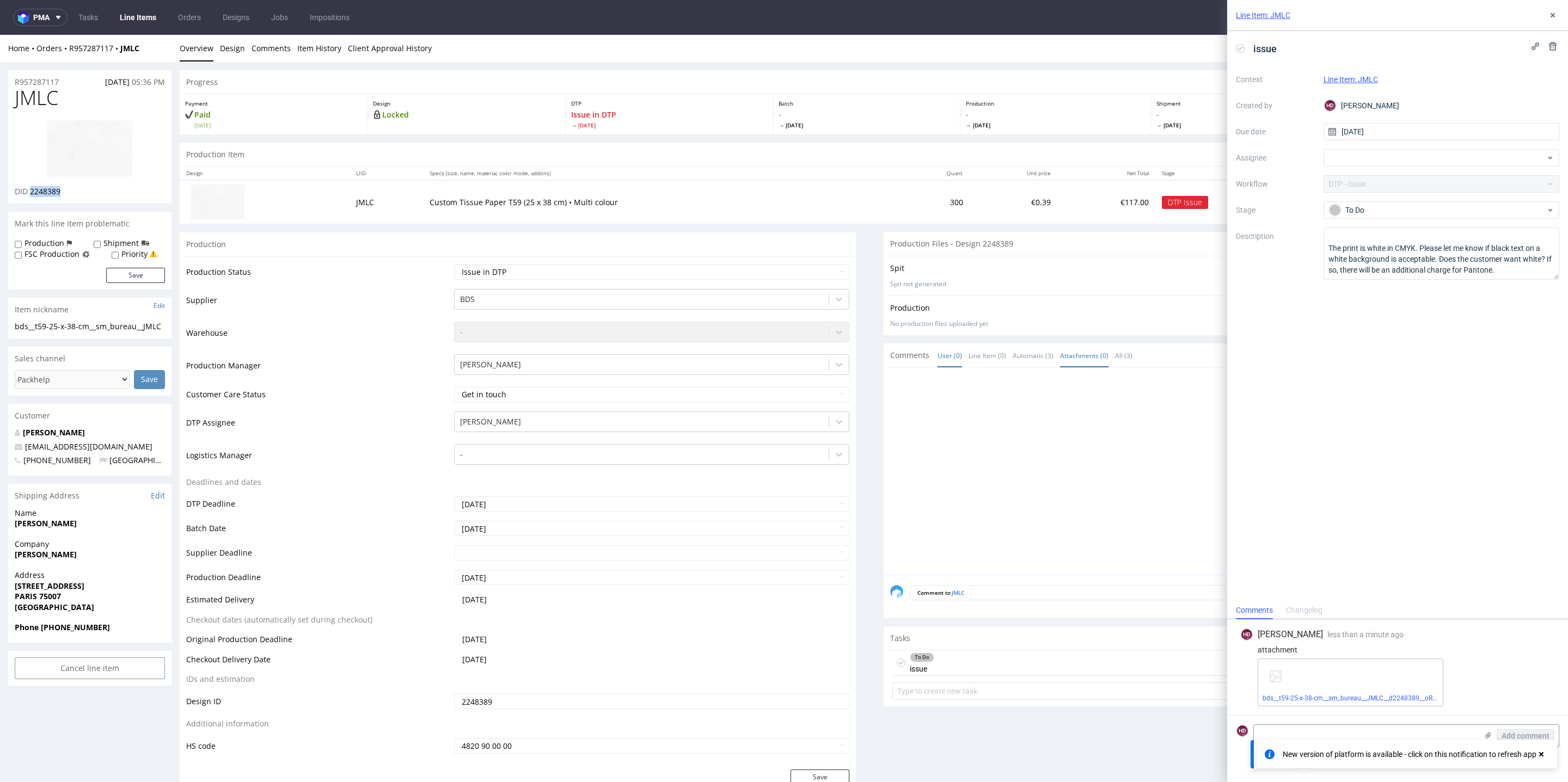
click at [1081, 364] on link "Attachments (0)" at bounding box center [1084, 355] width 49 height 23
click at [1549, 21] on button at bounding box center [1552, 15] width 13 height 13
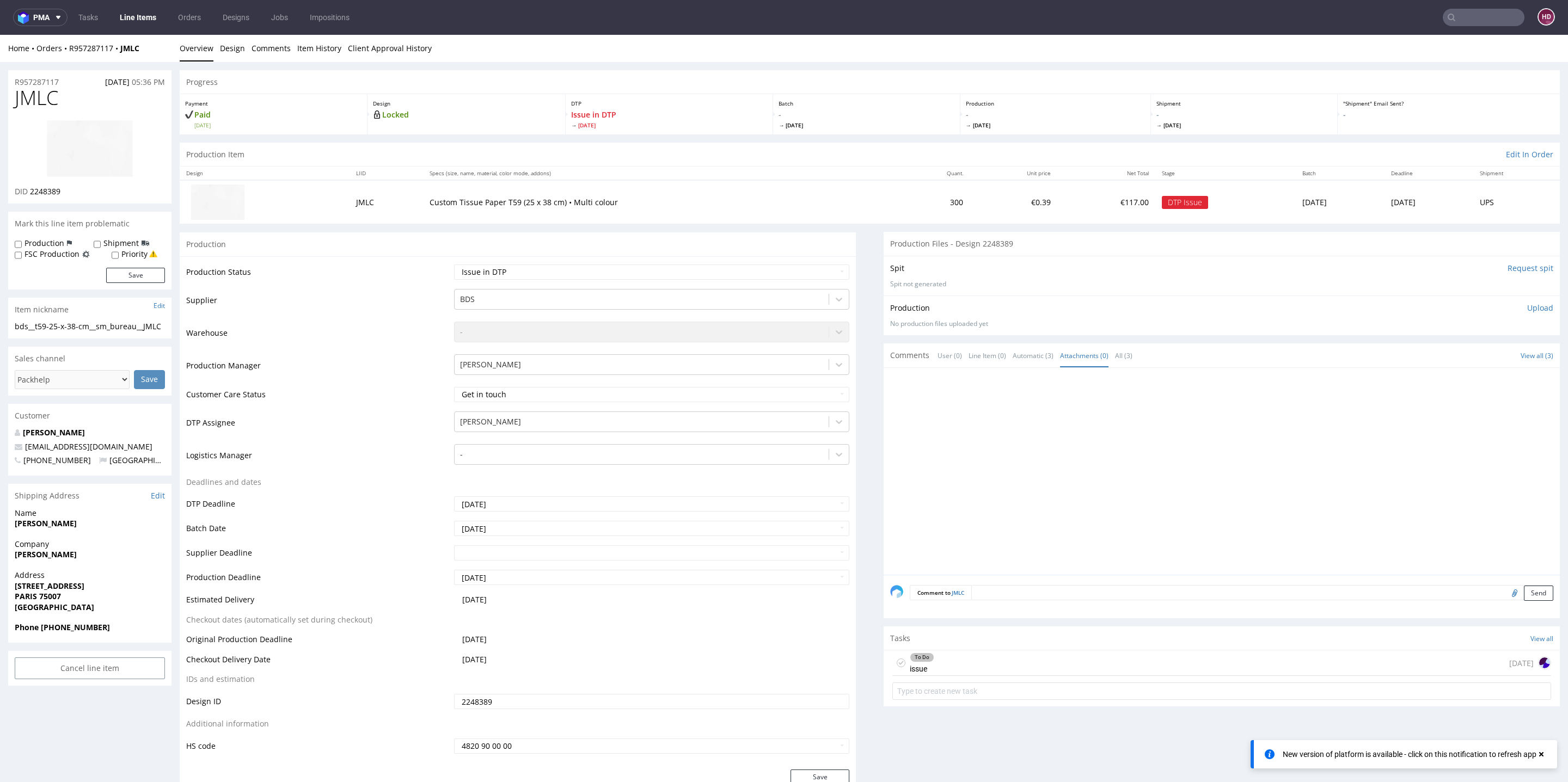
click at [1527, 304] on p "Upload" at bounding box center [1540, 308] width 26 height 11
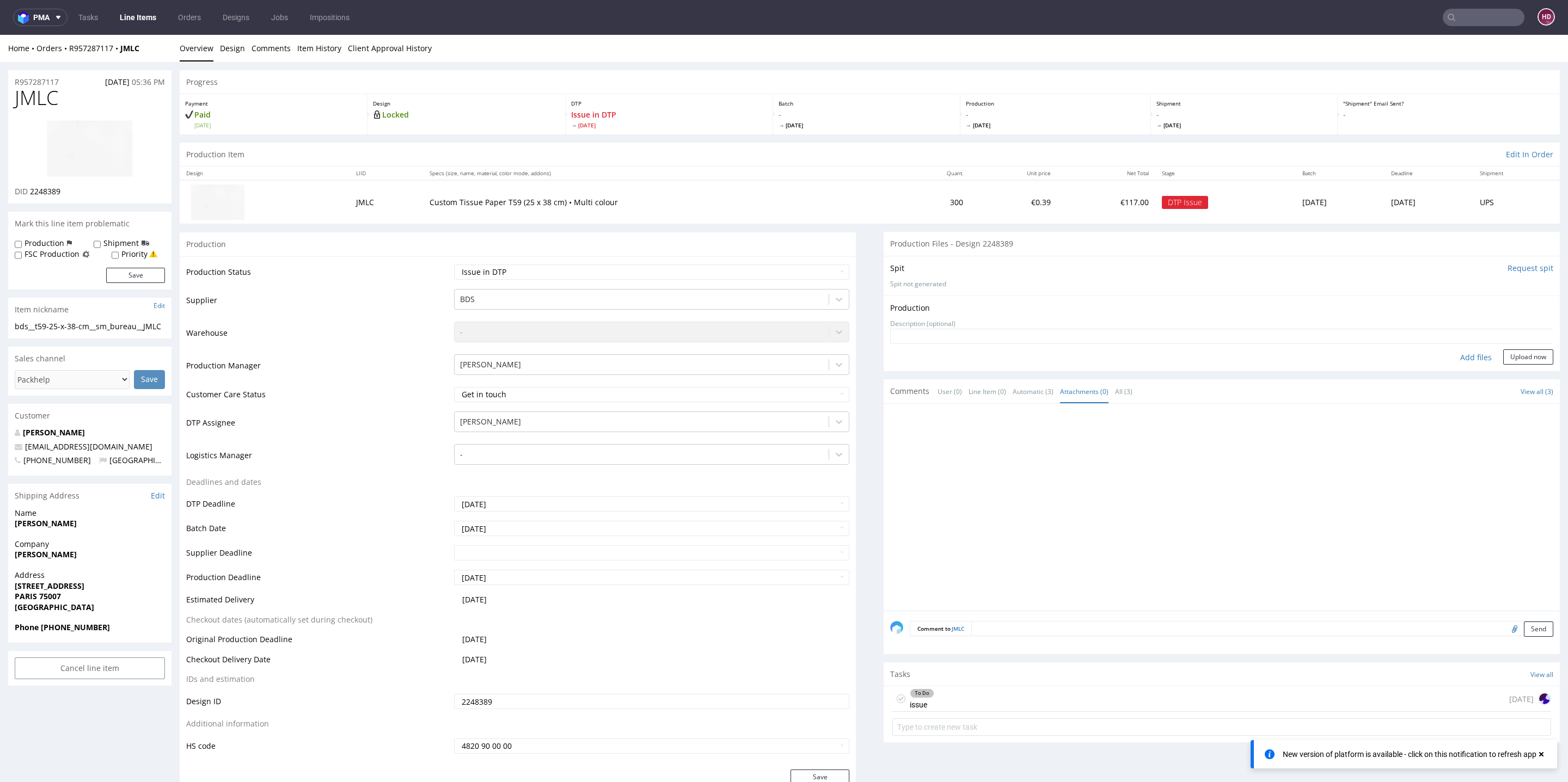
click at [1452, 354] on div "Add files" at bounding box center [1475, 357] width 54 height 16
type input "C:\fakepath\bds__t59-25-x-38-cm__sm_bureau__JMLC__d2248389__oR957287117.pdf"
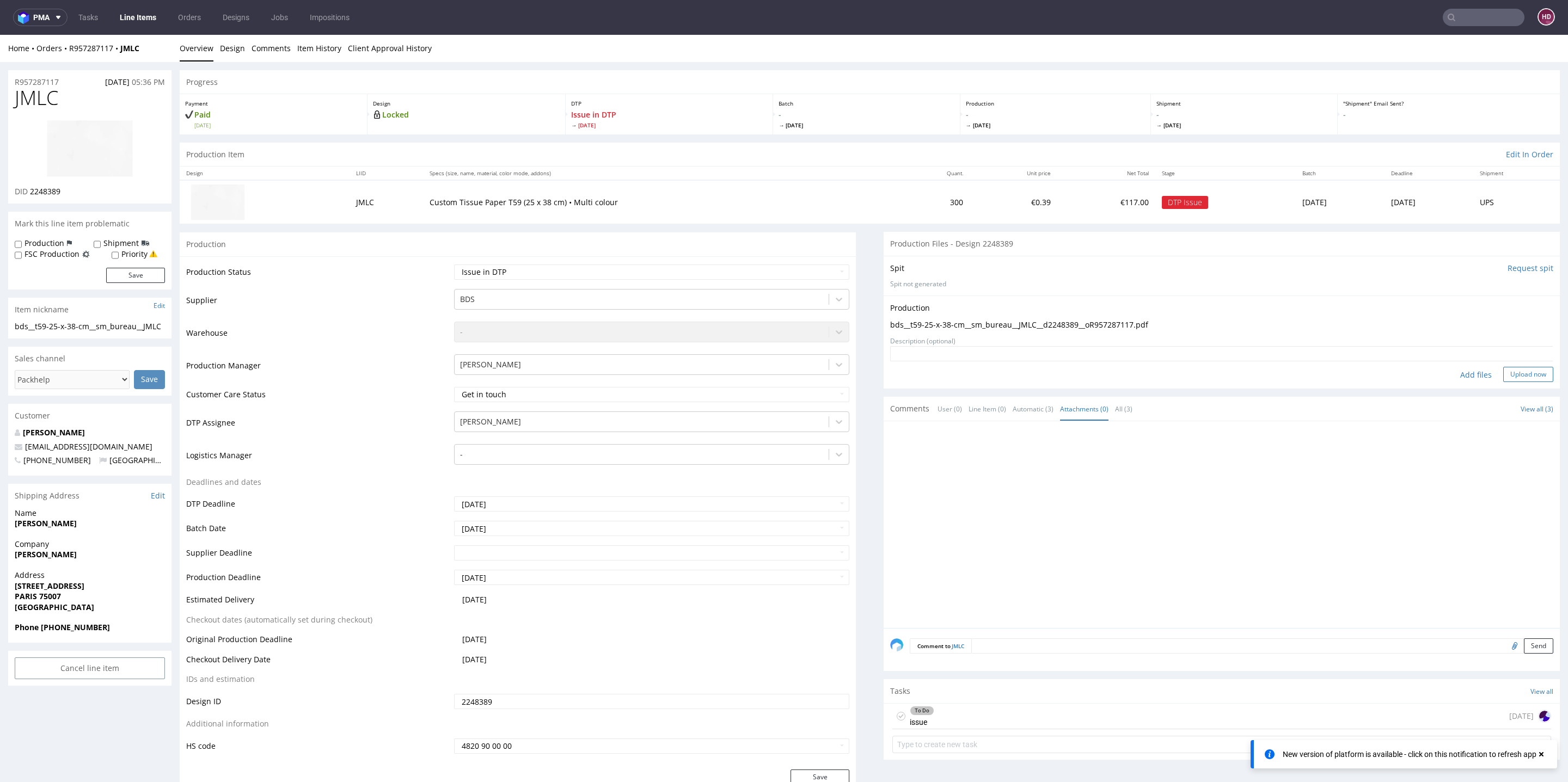
click at [1524, 367] on button "Upload now" at bounding box center [1528, 374] width 50 height 15
click at [133, 18] on link "Line Items" at bounding box center [138, 17] width 49 height 18
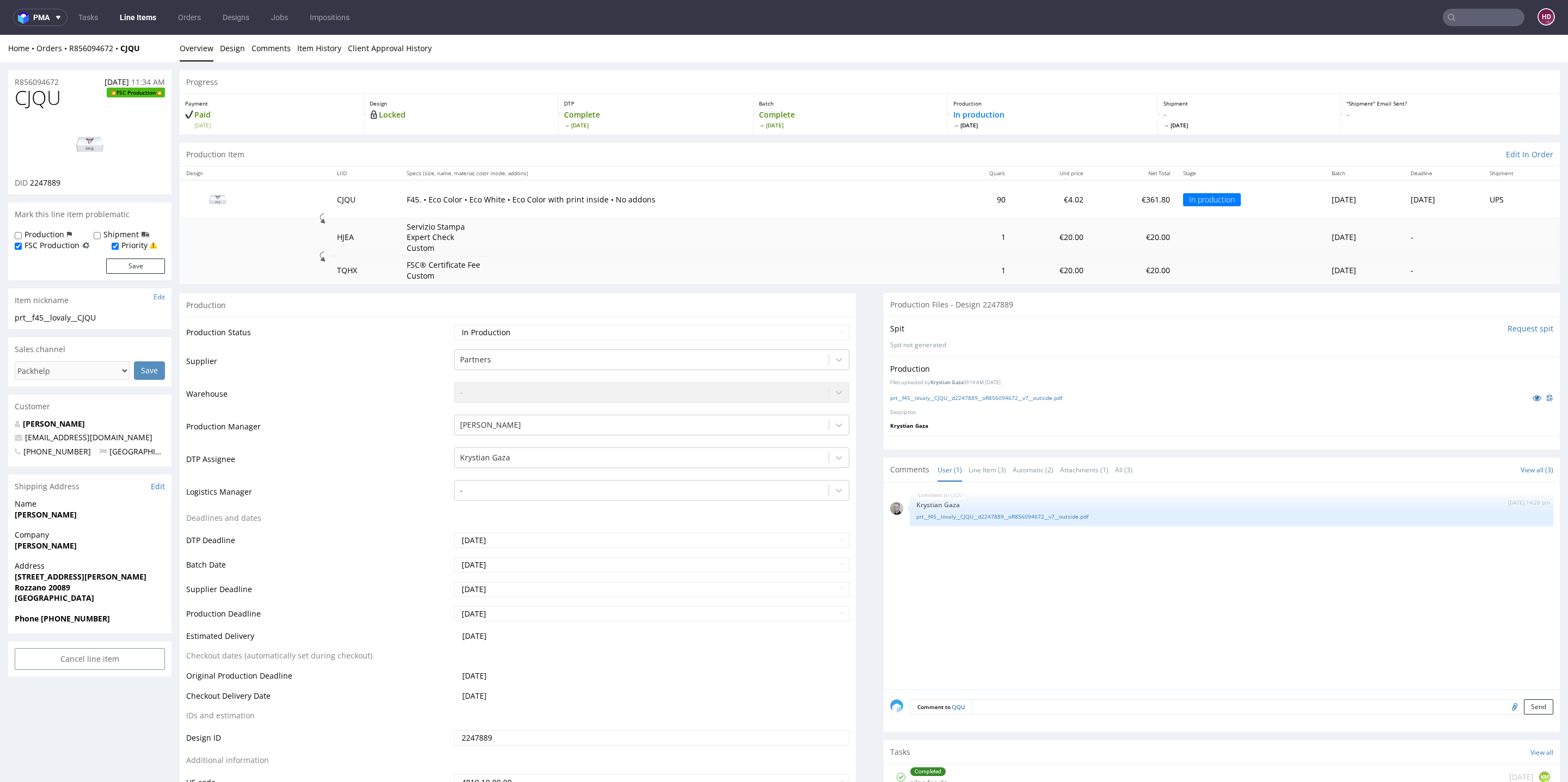
click at [99, 138] on img at bounding box center [89, 144] width 87 height 49
click at [228, 47] on link "Design" at bounding box center [232, 48] width 25 height 27
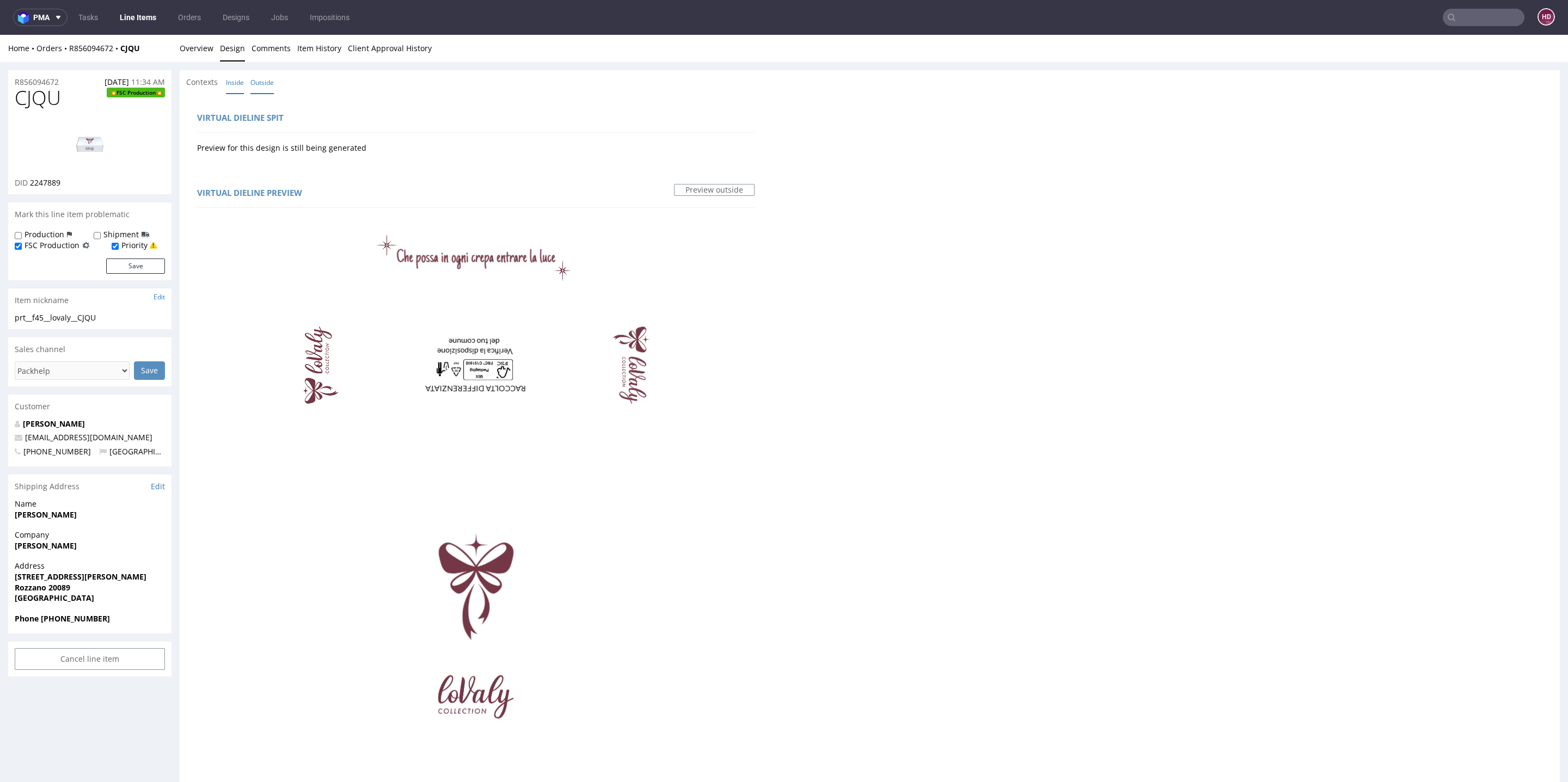
click at [231, 85] on link "Inside" at bounding box center [235, 82] width 18 height 23
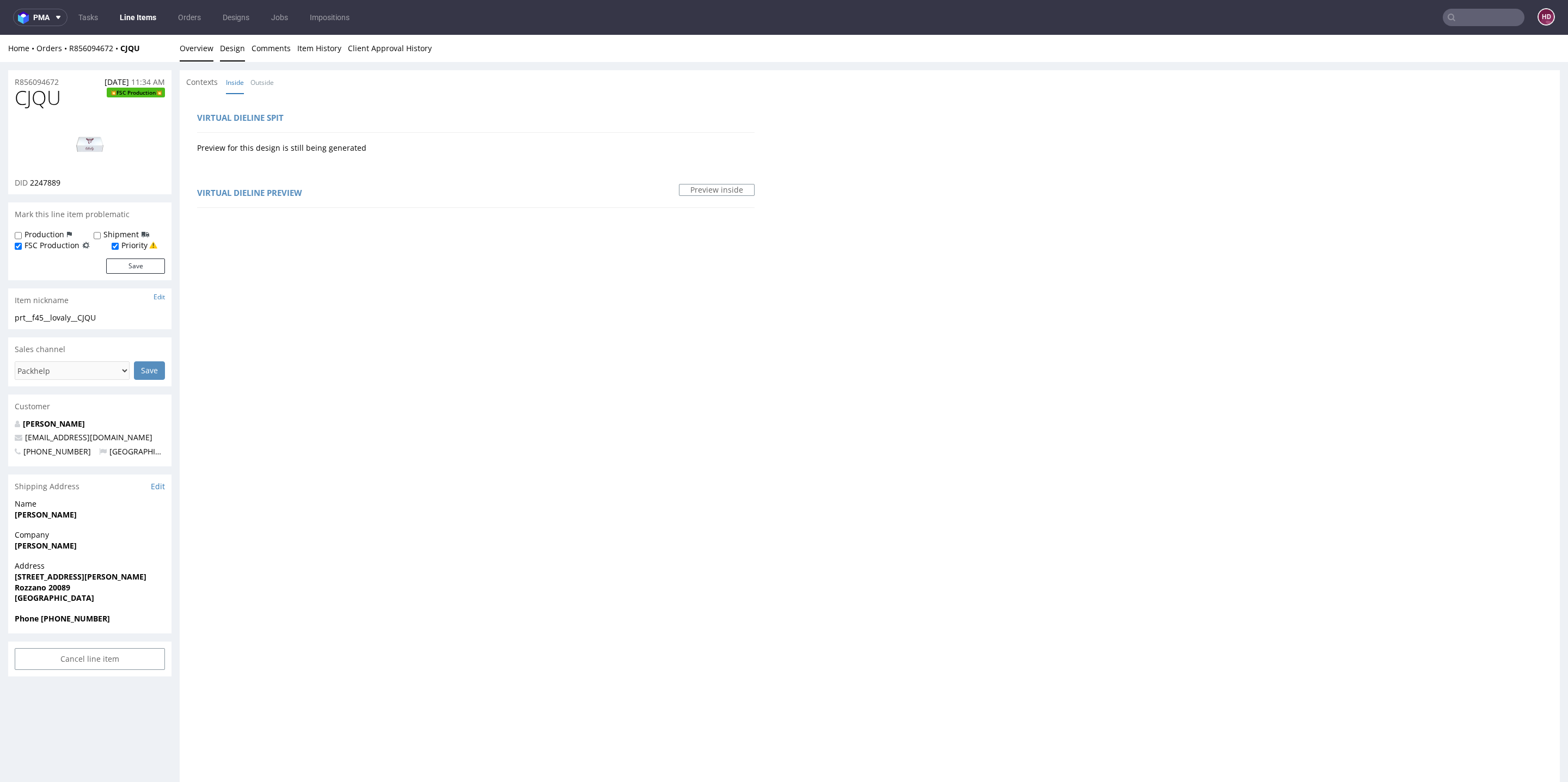
click at [196, 43] on link "Overview" at bounding box center [196, 48] width 33 height 27
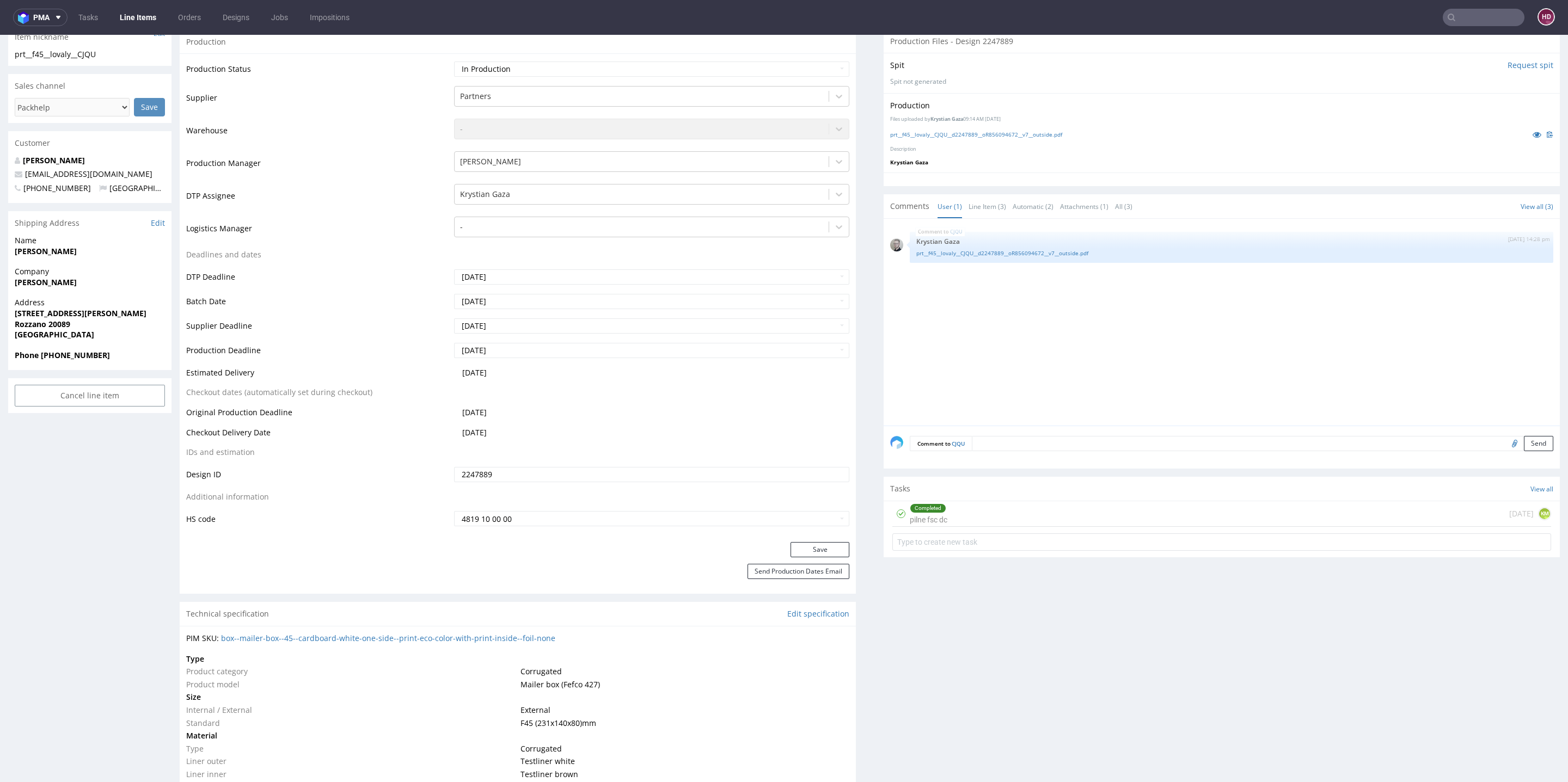
scroll to position [301, 0]
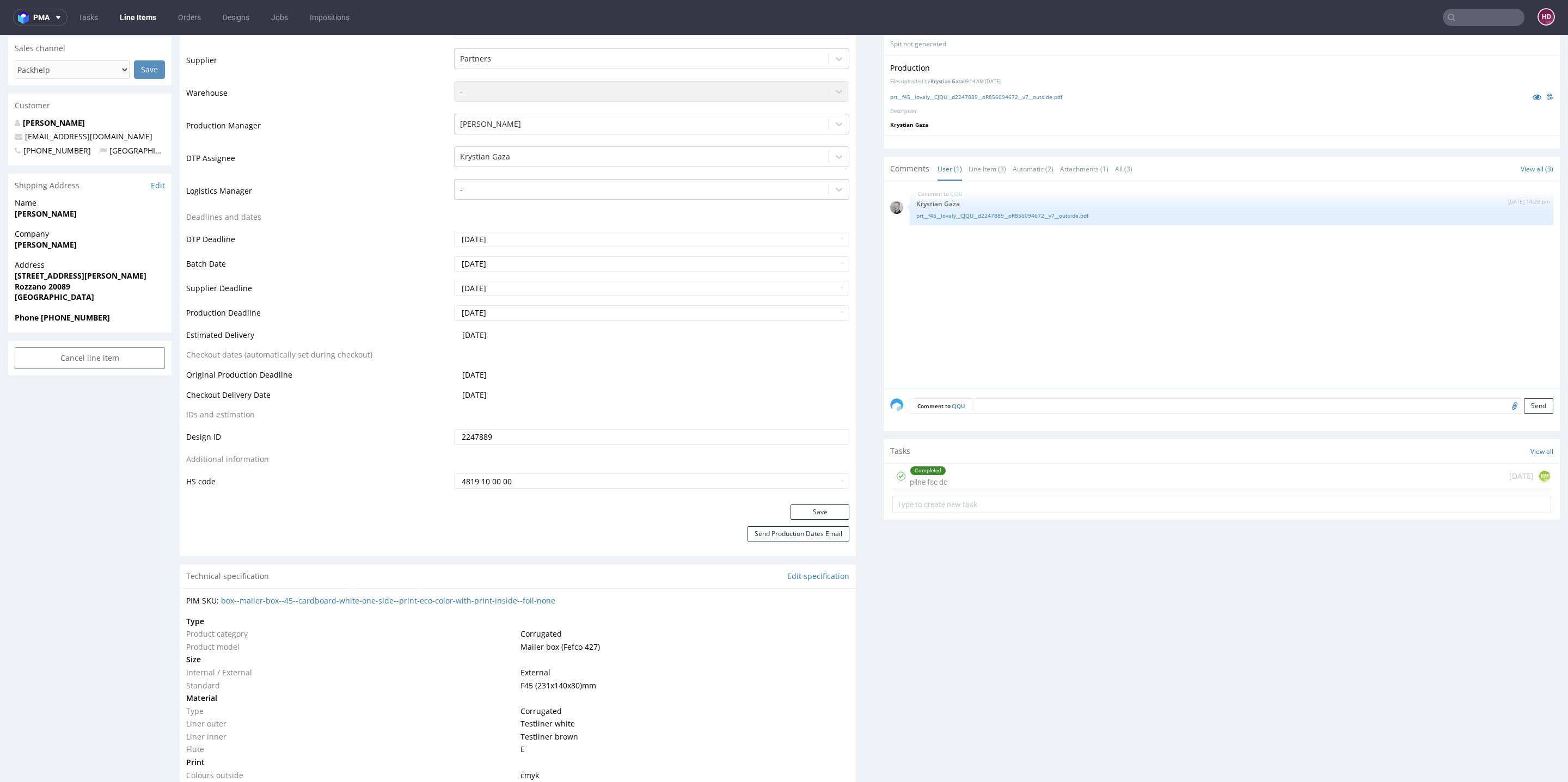
click at [1299, 471] on div "Completed pilne fsc dc 2 days ago KM" at bounding box center [1222, 477] width 659 height 26
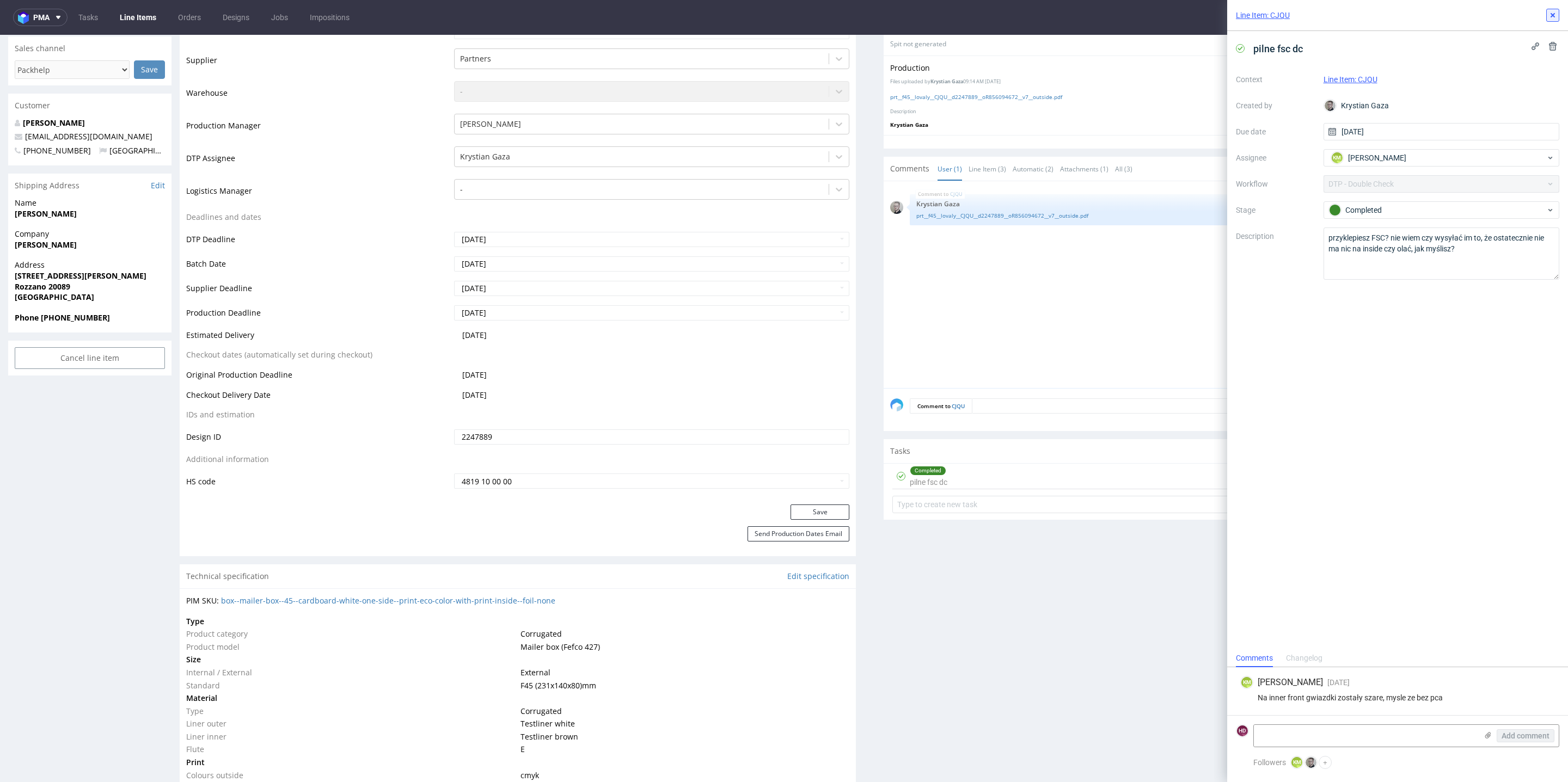
click at [1555, 9] on button at bounding box center [1552, 15] width 13 height 13
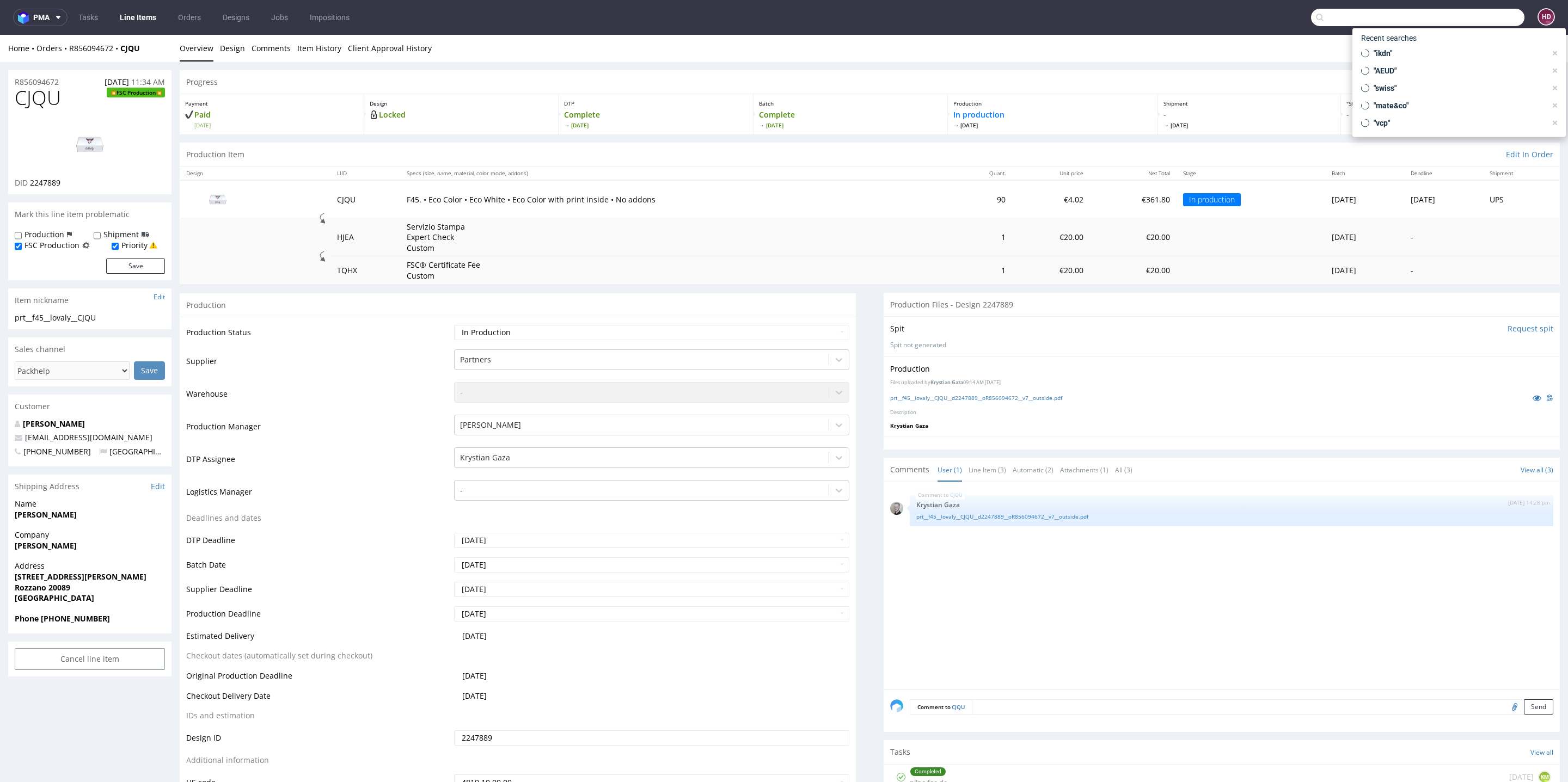
click at [1467, 19] on input "text" at bounding box center [1418, 17] width 214 height 18
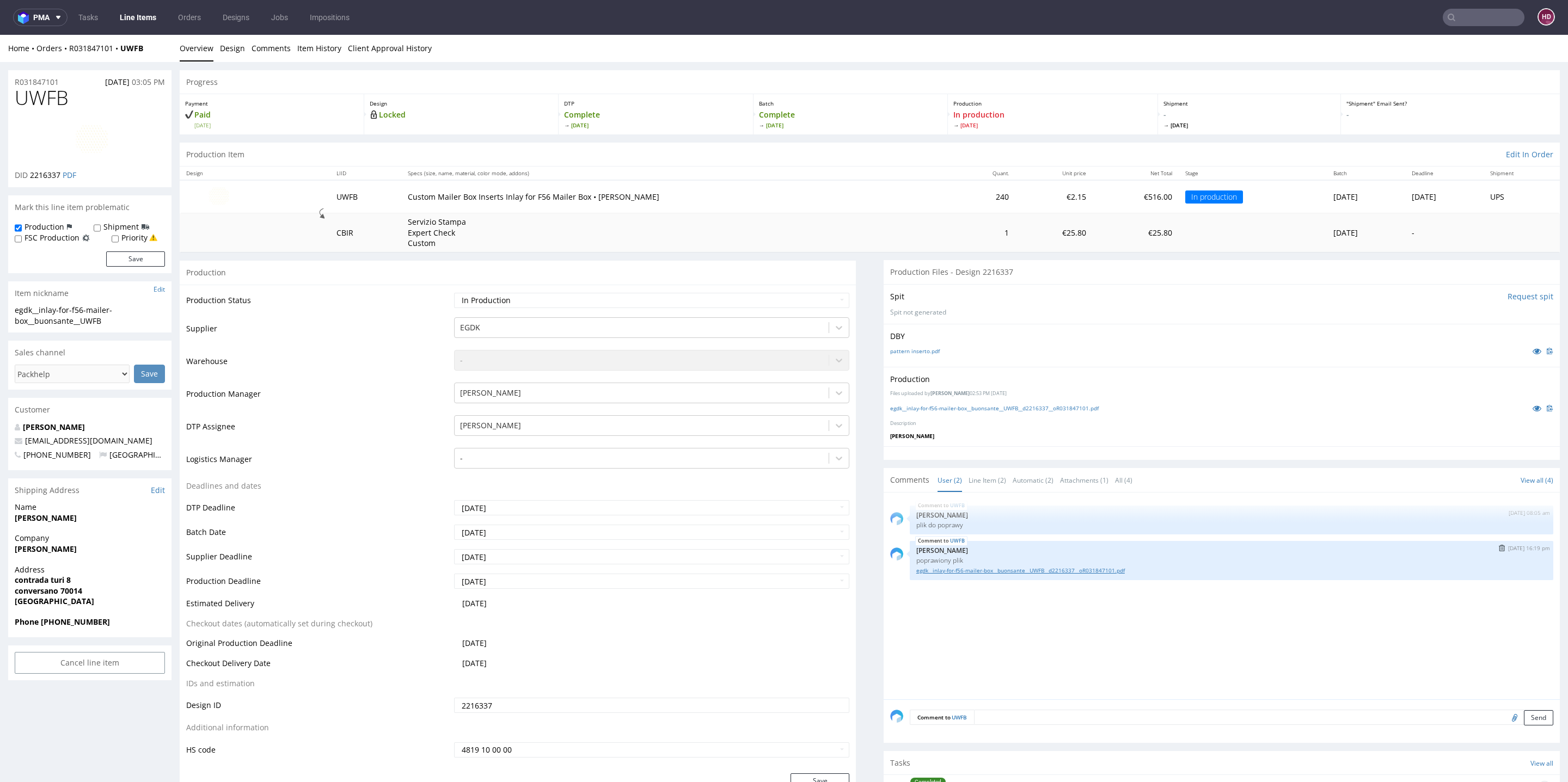
click at [957, 571] on link "egdk__inlay-for-f56-mailer-box__buonsante__UWFB__d2216337__oR031847101.pdf" at bounding box center [1231, 570] width 631 height 8
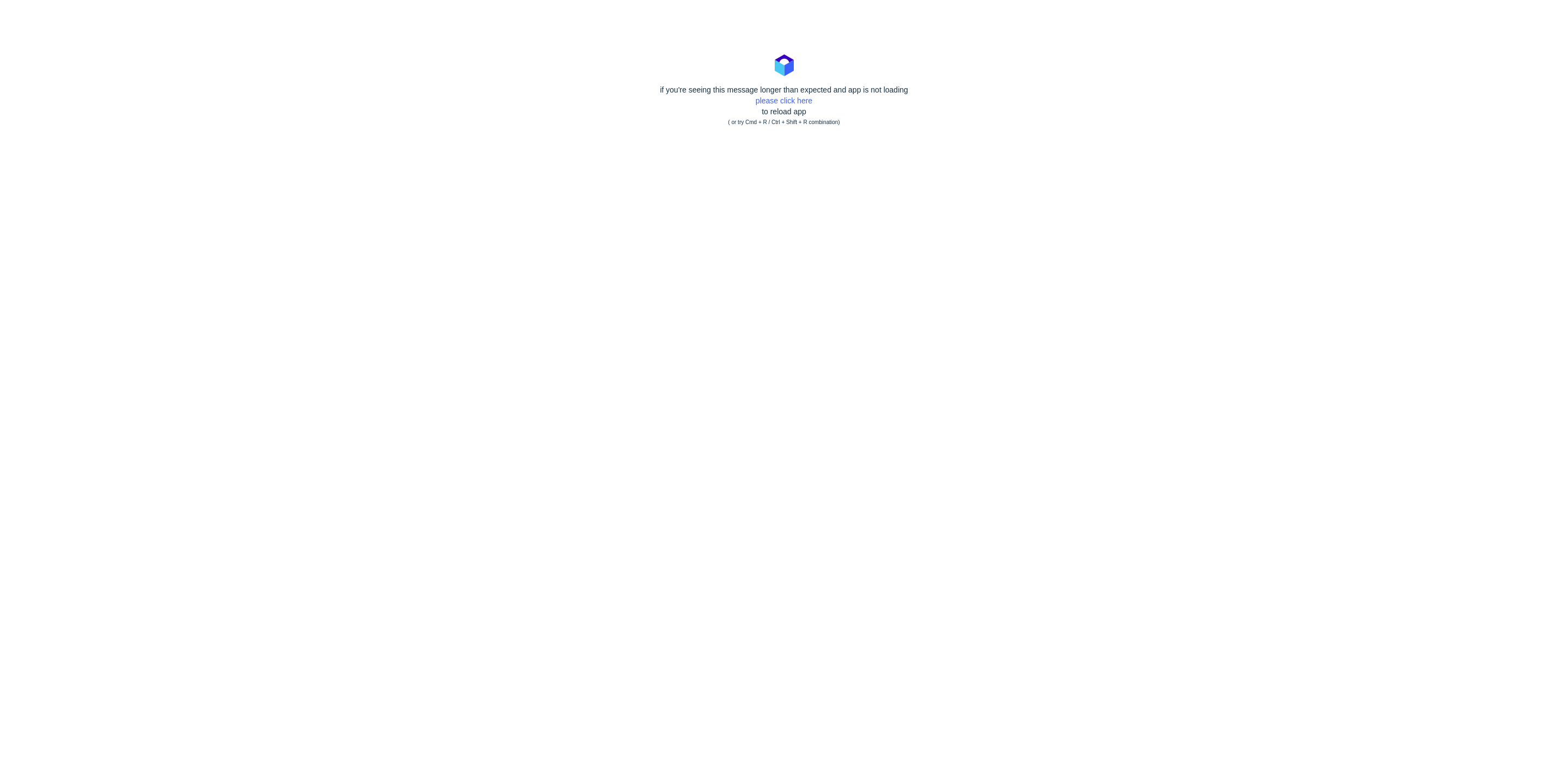
click at [786, 96] on div "if you're seeing this message longer than expected and app is not loading pleas…" at bounding box center [784, 106] width 1568 height 44
click at [786, 102] on link "please click here" at bounding box center [783, 100] width 57 height 9
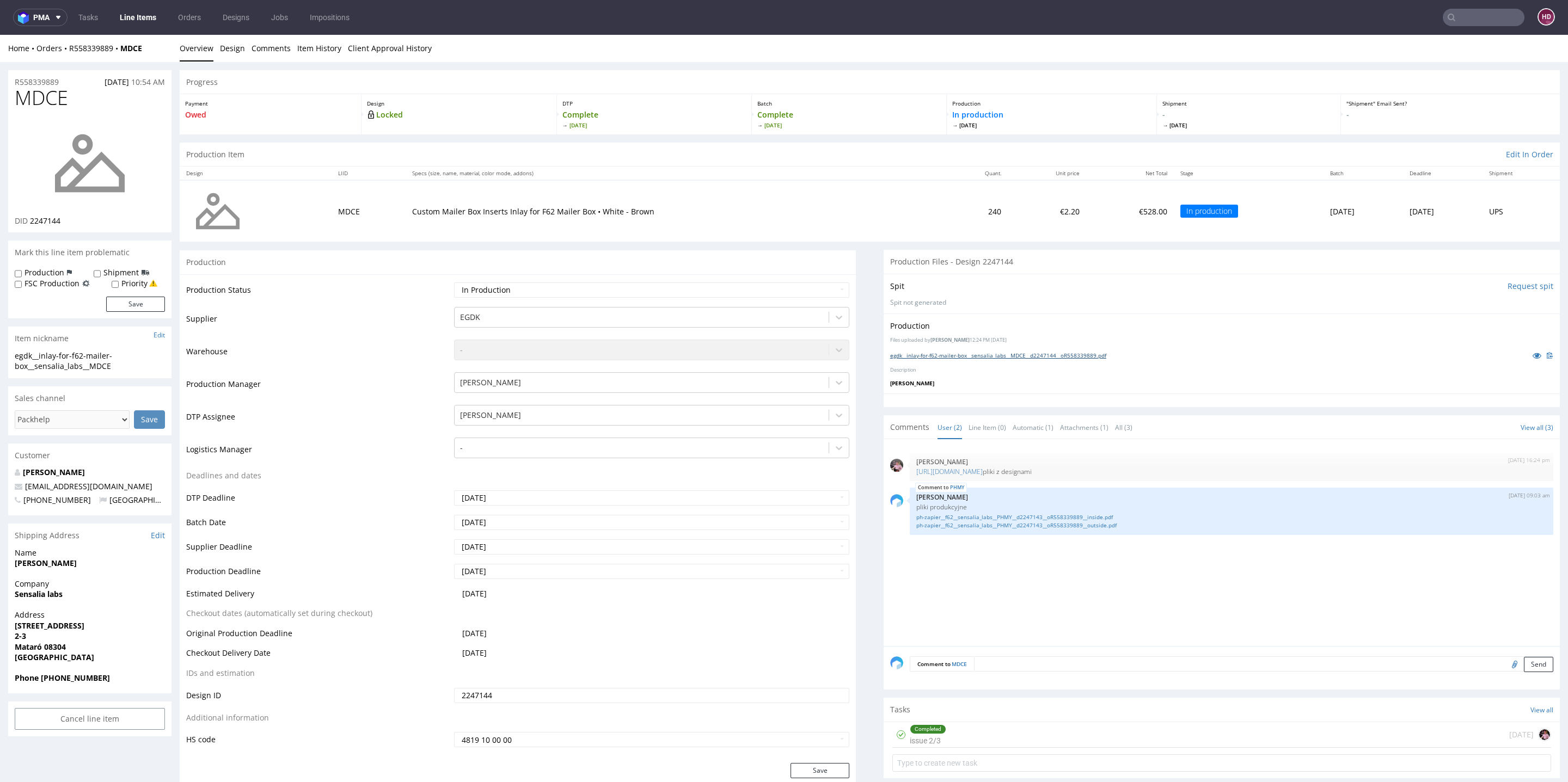
click at [1045, 353] on link "egdk__inlay-for-f62-mailer-box__sensalia_labs__MDCE__d2247144__oR558339889.pdf" at bounding box center [998, 355] width 216 height 8
click at [991, 356] on link "egdk__inlay-for-f62-mailer-box__sensalia_labs__MDCE__d2247144__oR558339889.pdf" at bounding box center [998, 355] width 216 height 8
click at [1112, 654] on div "Comment to MDCE Send" at bounding box center [1222, 668] width 676 height 44
click at [1112, 660] on textarea at bounding box center [1264, 664] width 579 height 15
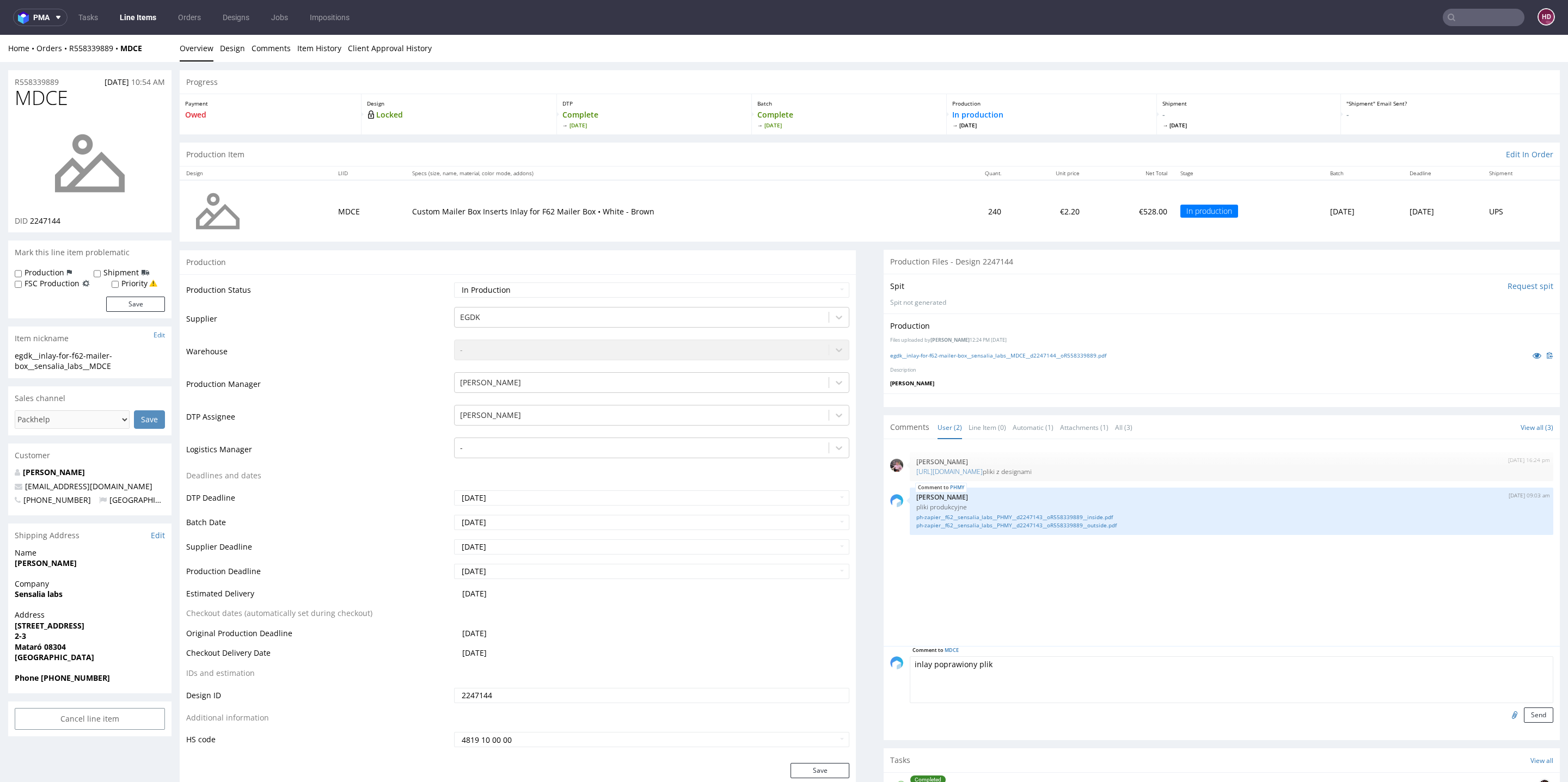
type textarea "inlay poprawiony plik"
click at [1505, 713] on input "file" at bounding box center [1513, 714] width 15 height 14
type input "C:\fakepath\egdk__inlay-for-f62-mailer-box__sensalia_labs__MDCE__d2247144__oR55…"
click at [1524, 716] on button "Send" at bounding box center [1539, 715] width 29 height 15
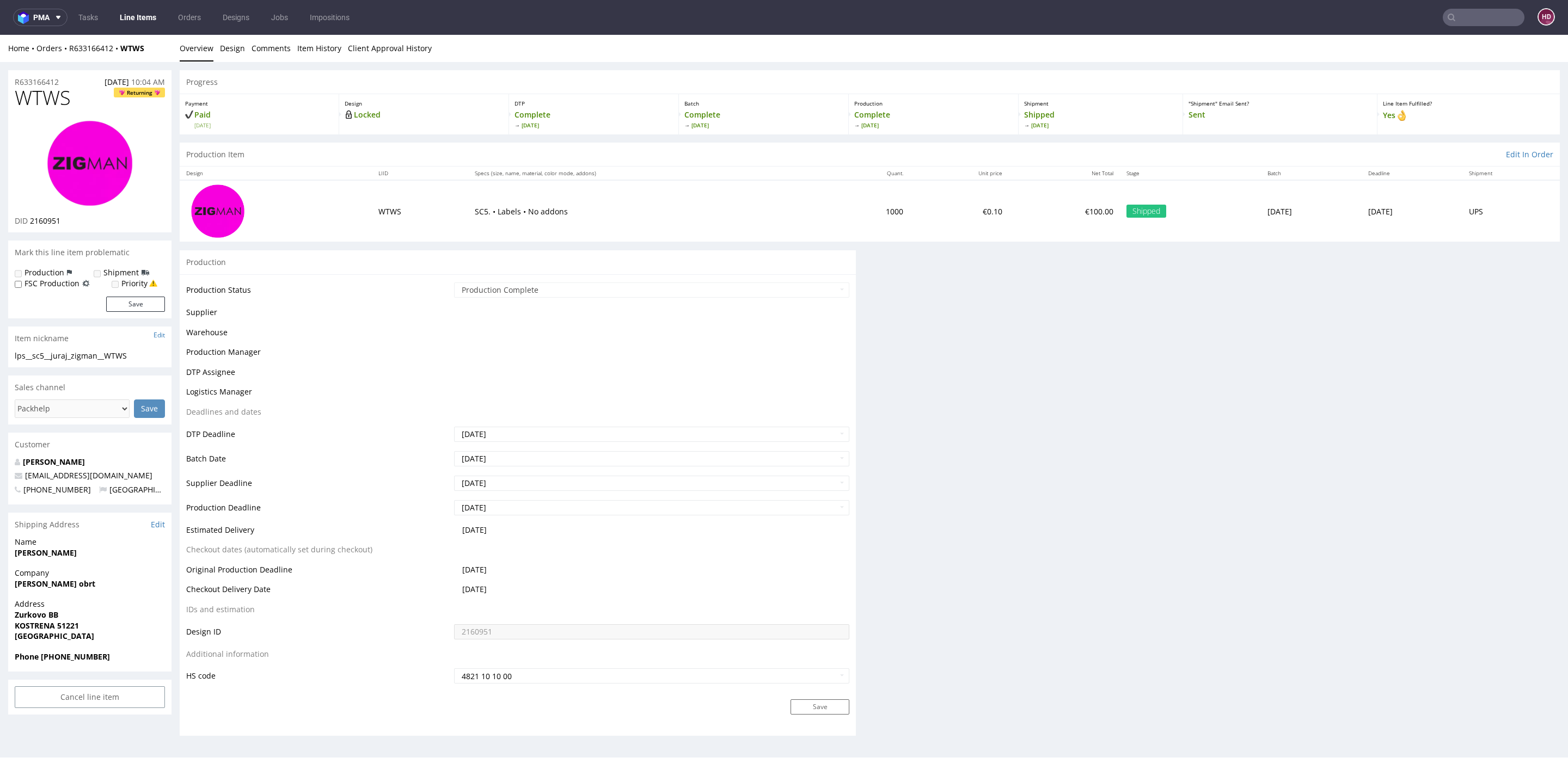
click at [1461, 25] on input "text" at bounding box center [1483, 17] width 82 height 18
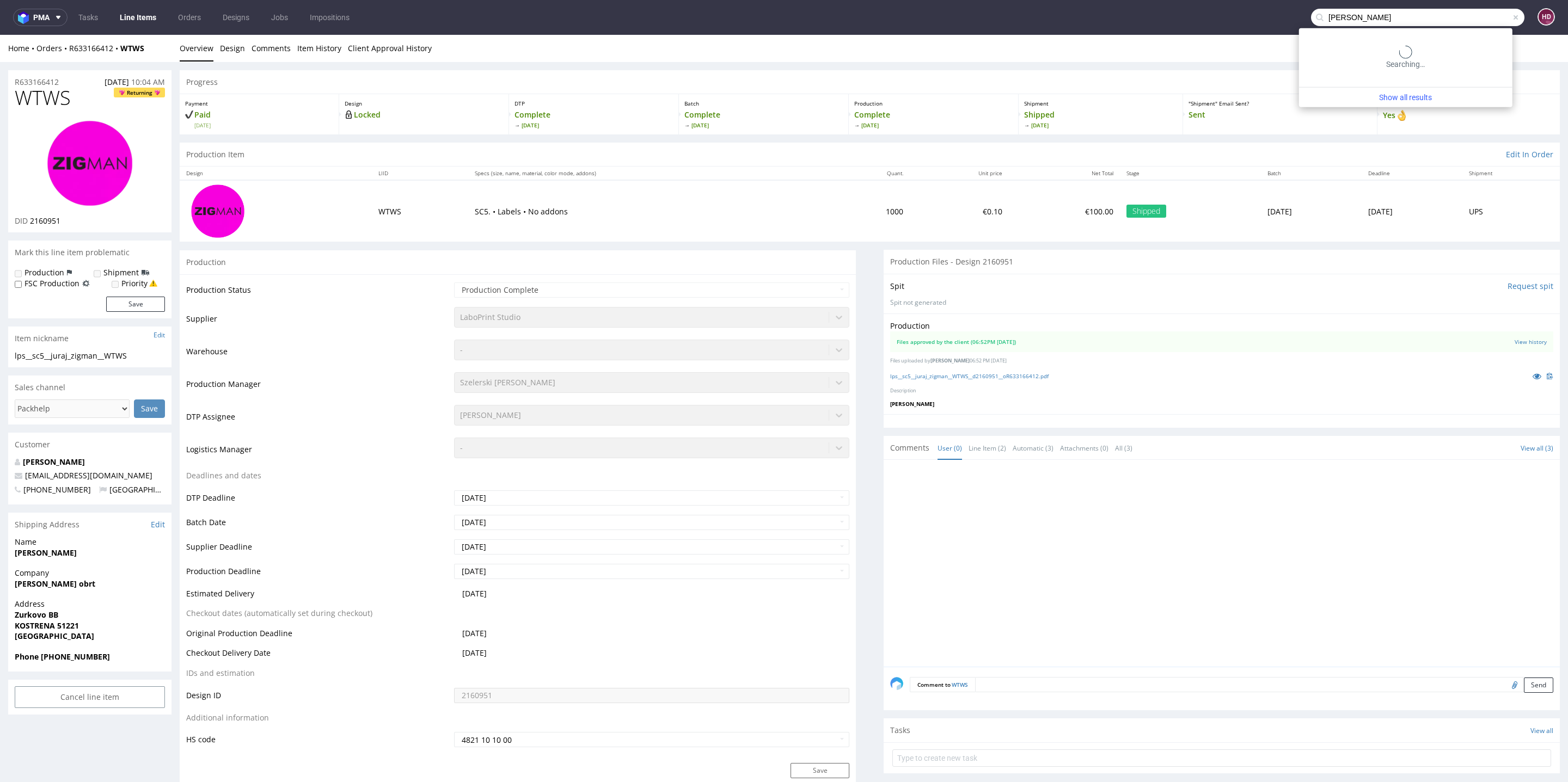
type input "ekey"
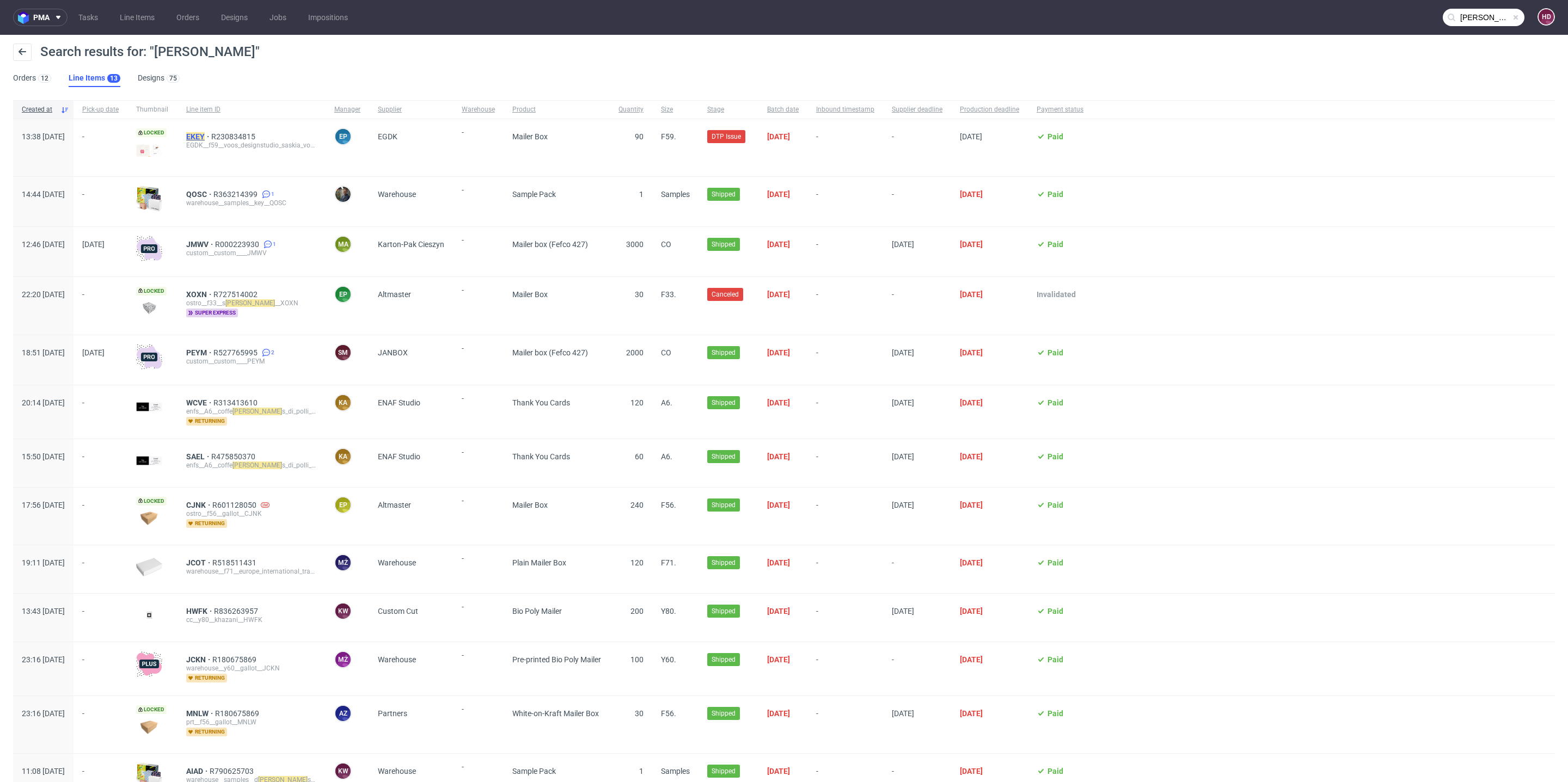
click at [205, 138] on mark "EKEY" at bounding box center [195, 136] width 18 height 9
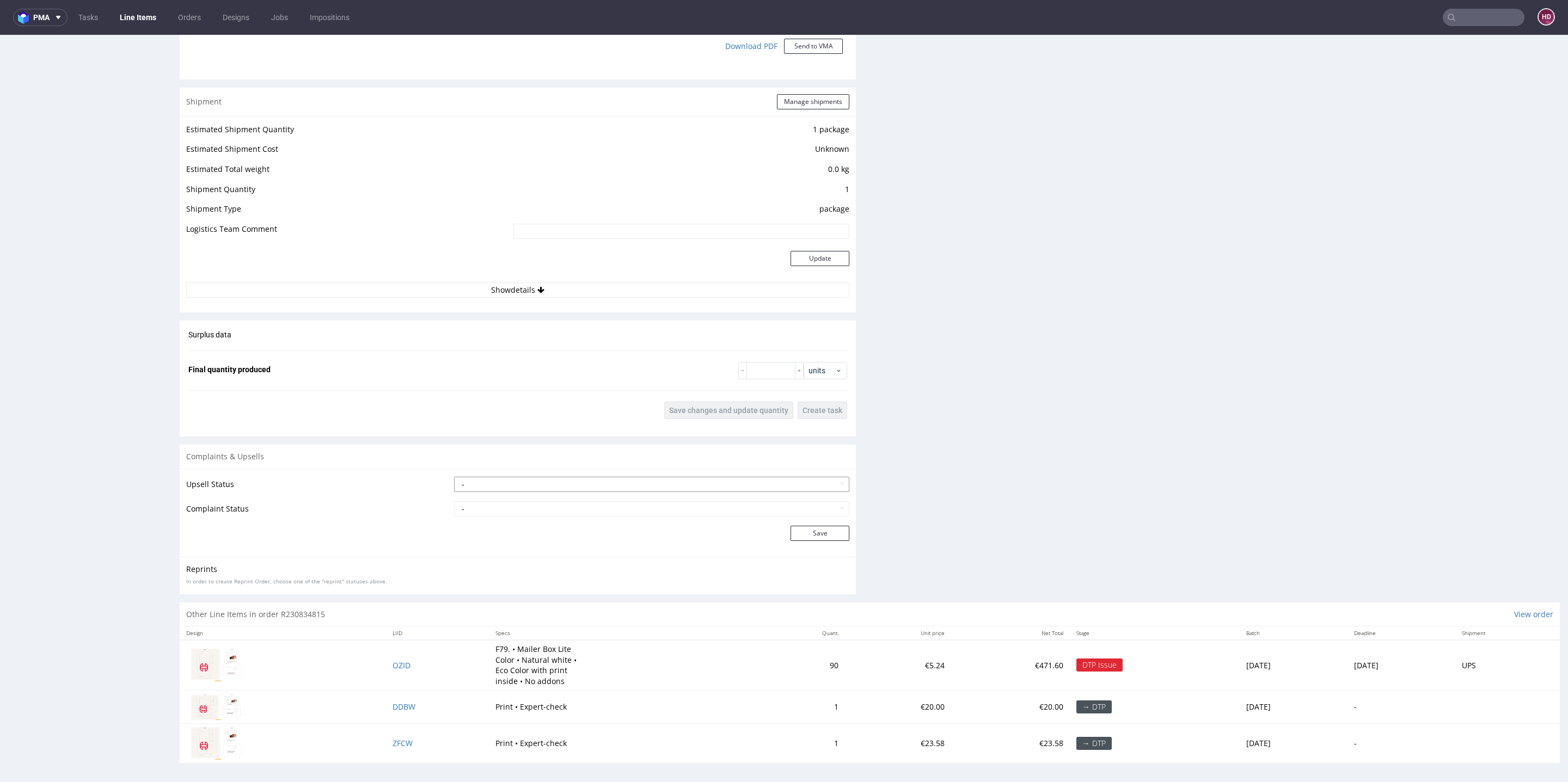
scroll to position [3, 0]
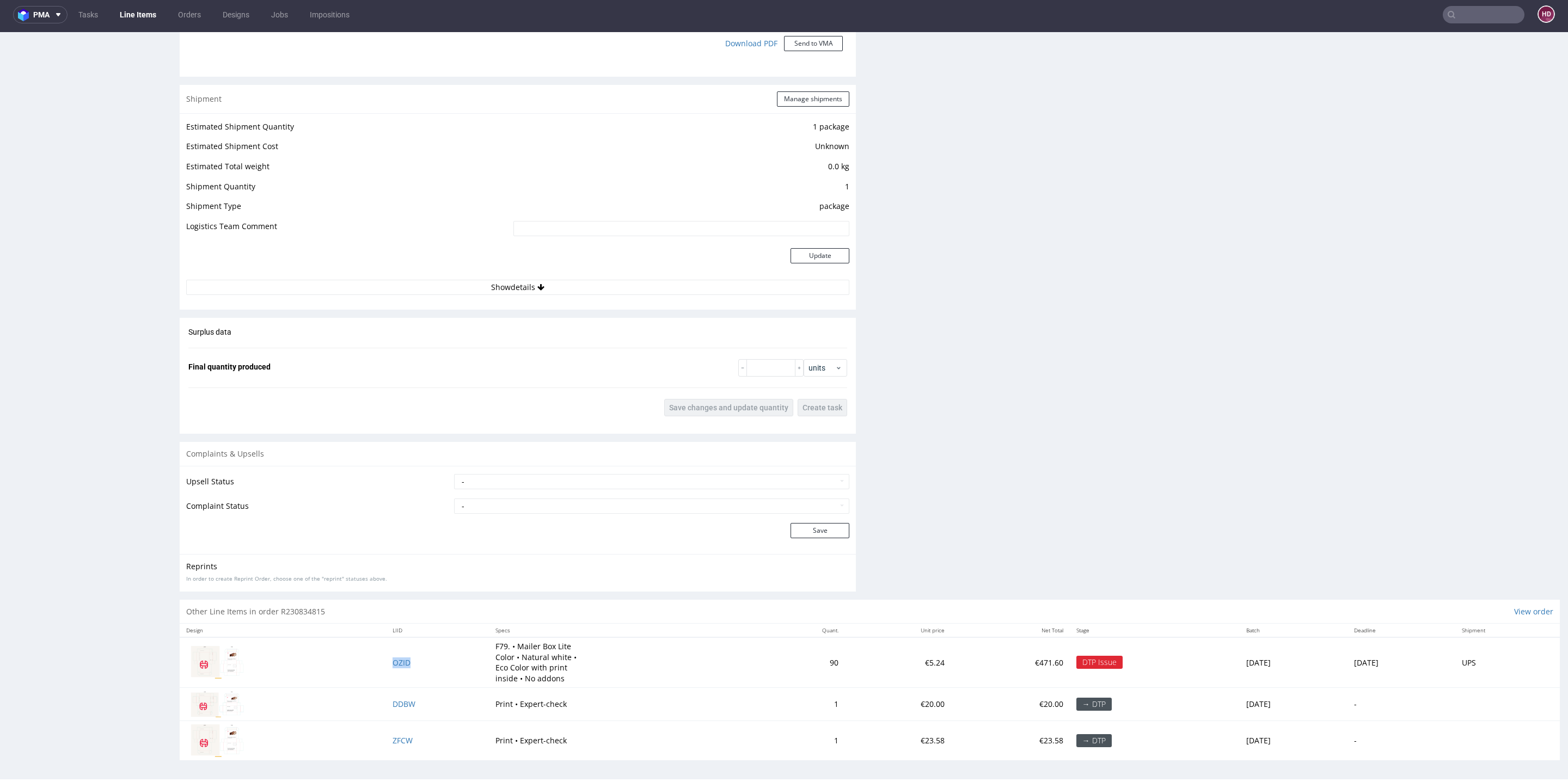
drag, startPoint x: 415, startPoint y: 654, endPoint x: 413, endPoint y: 663, distance: 9.2
click at [413, 663] on td "OZID" at bounding box center [437, 662] width 103 height 50
copy span "OZID"
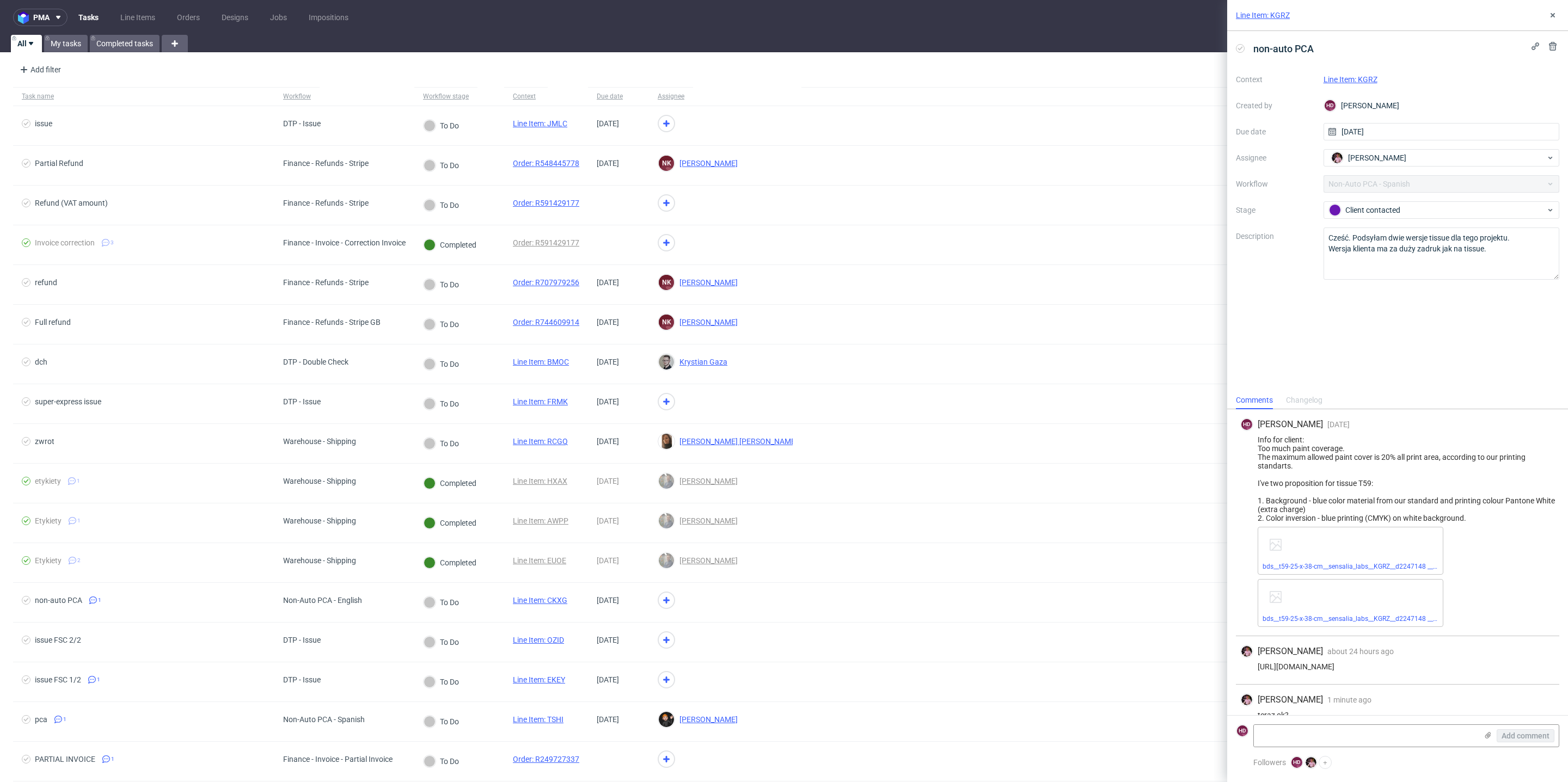
click at [1366, 80] on link "Line Item: KGRZ" at bounding box center [1350, 79] width 54 height 9
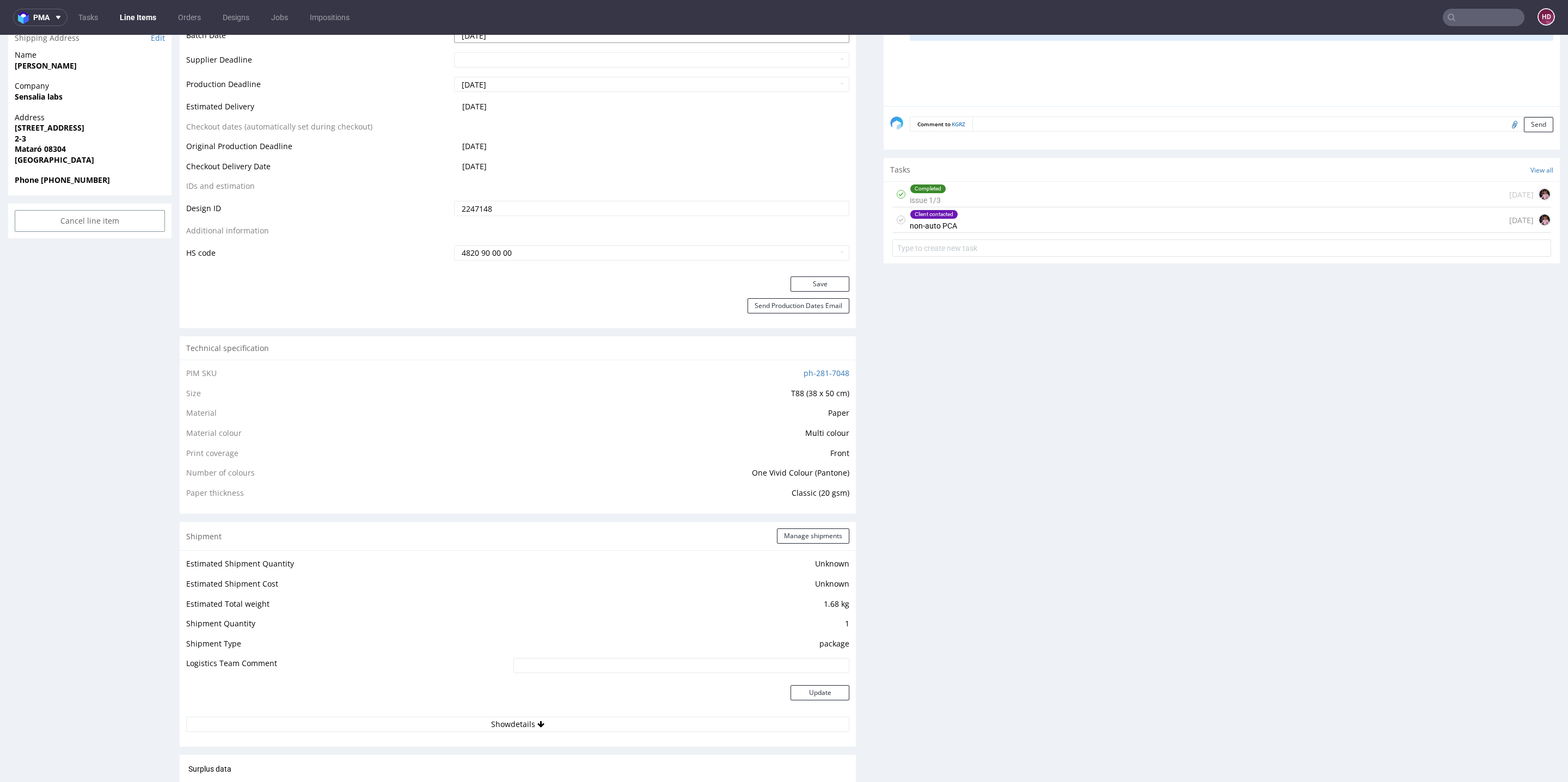
scroll to position [436, 0]
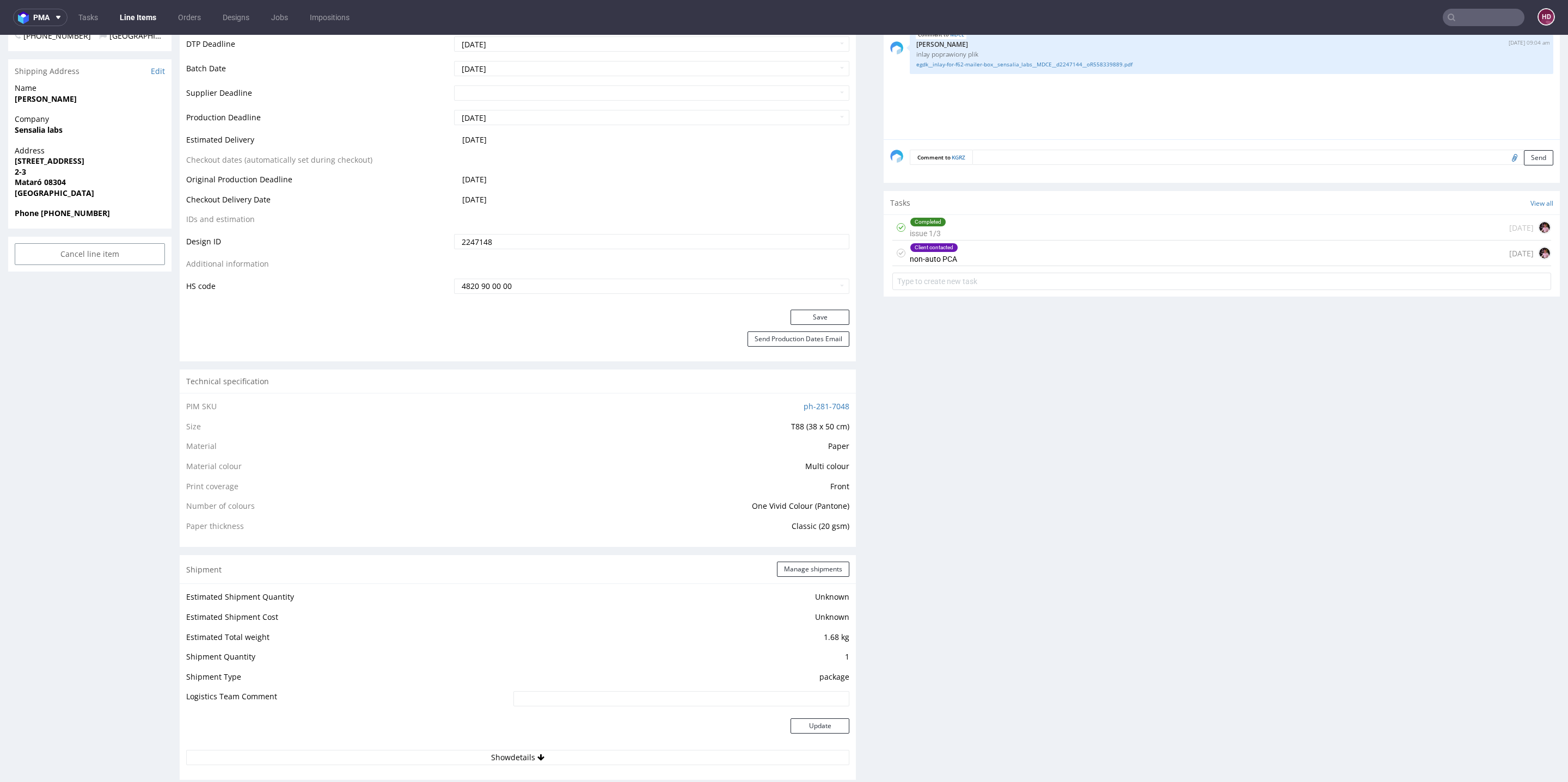
click at [952, 258] on div "Client contacted non-auto PCA 1 day ago" at bounding box center [1222, 253] width 659 height 26
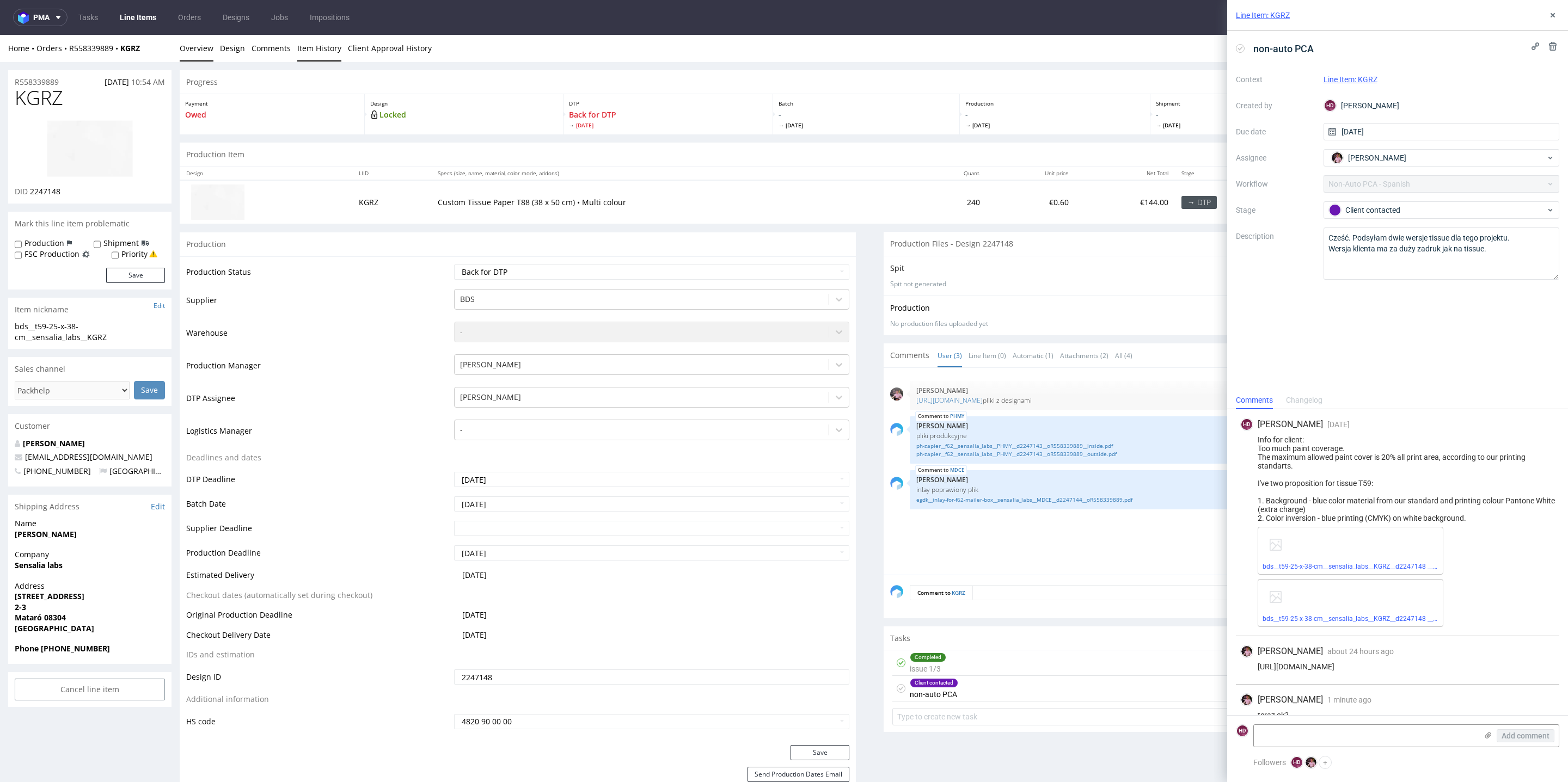
click at [303, 51] on link "Item History" at bounding box center [319, 48] width 44 height 27
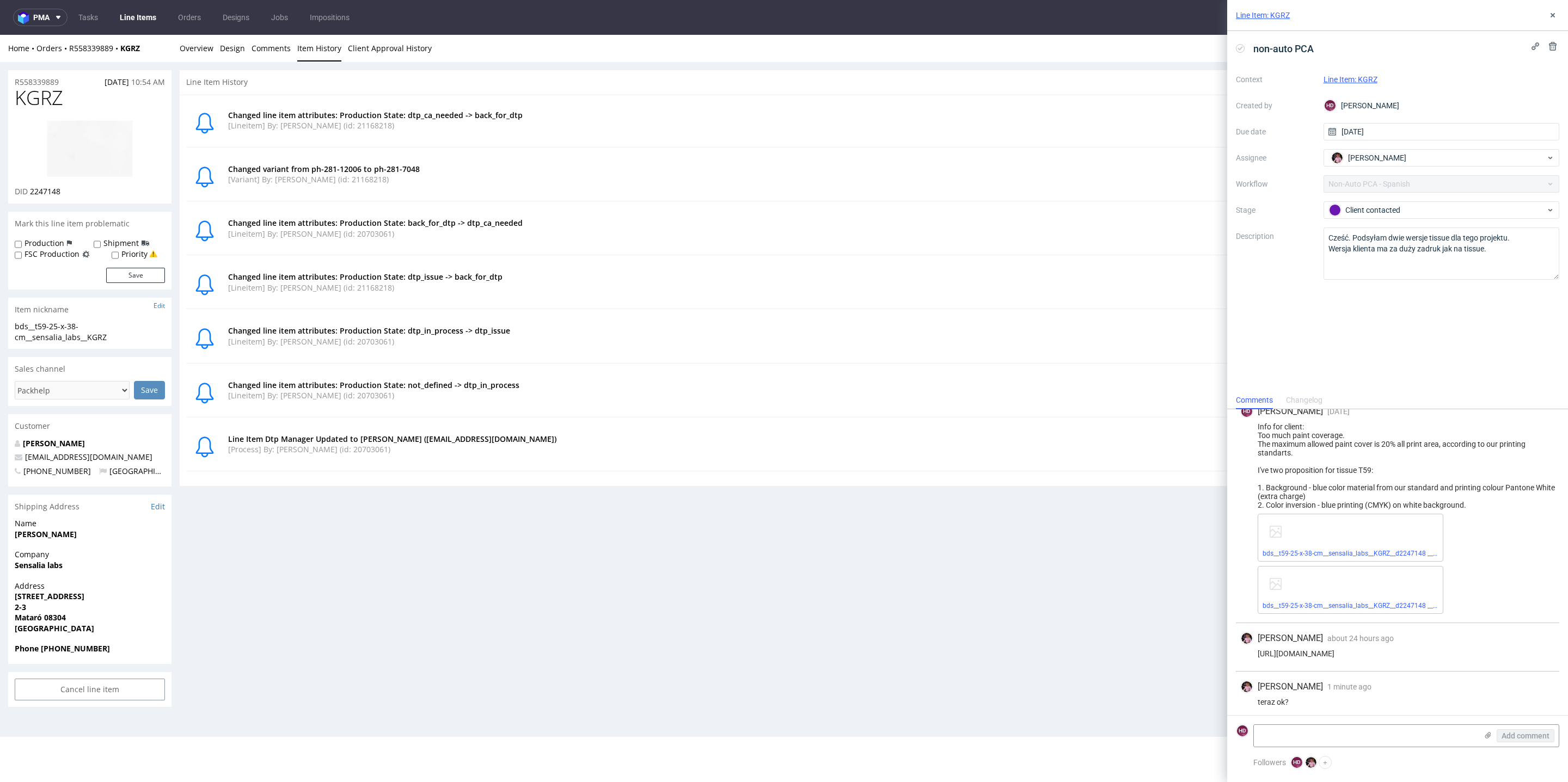
scroll to position [16, 0]
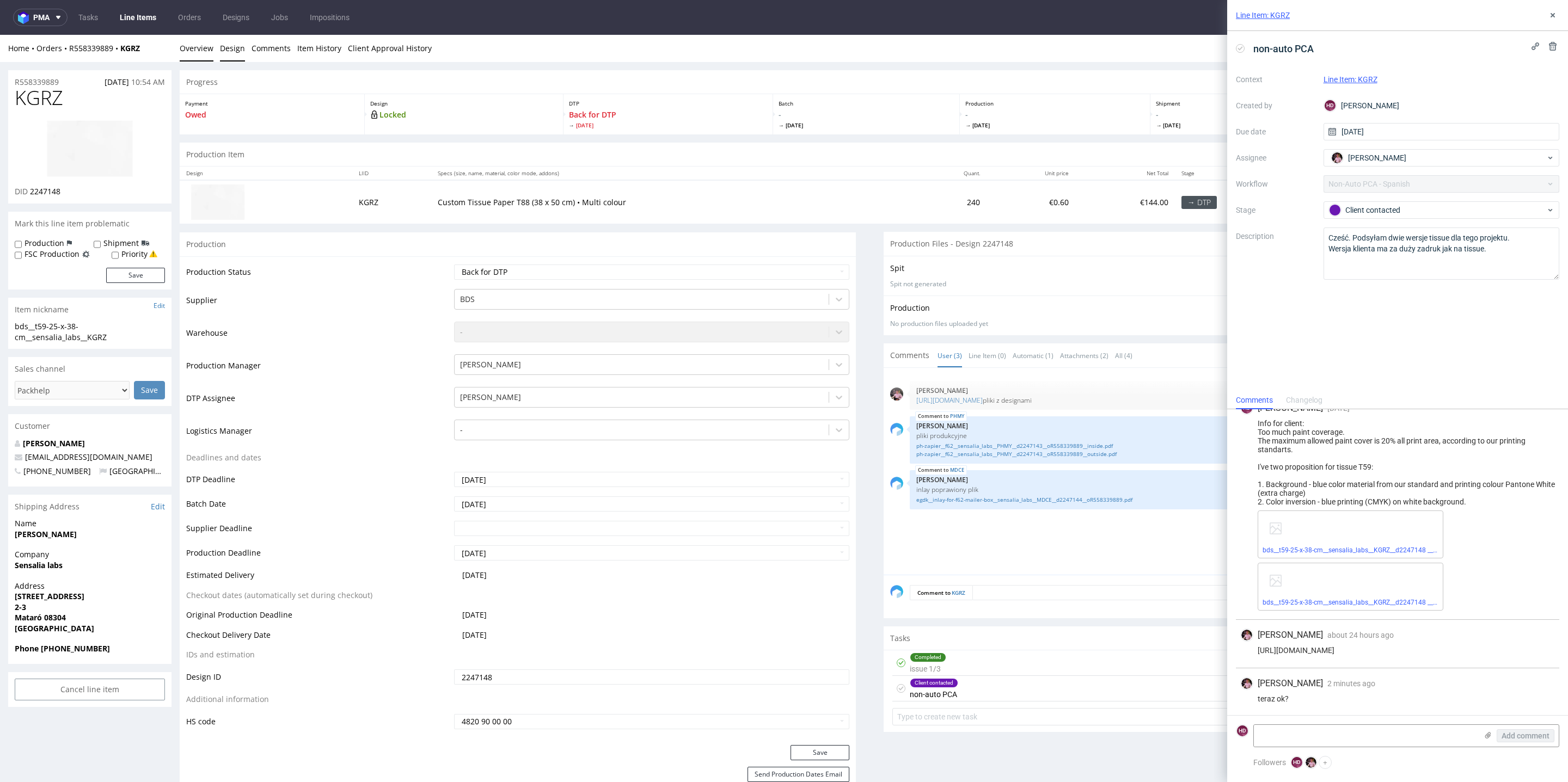
click at [240, 46] on link "Design" at bounding box center [232, 48] width 25 height 27
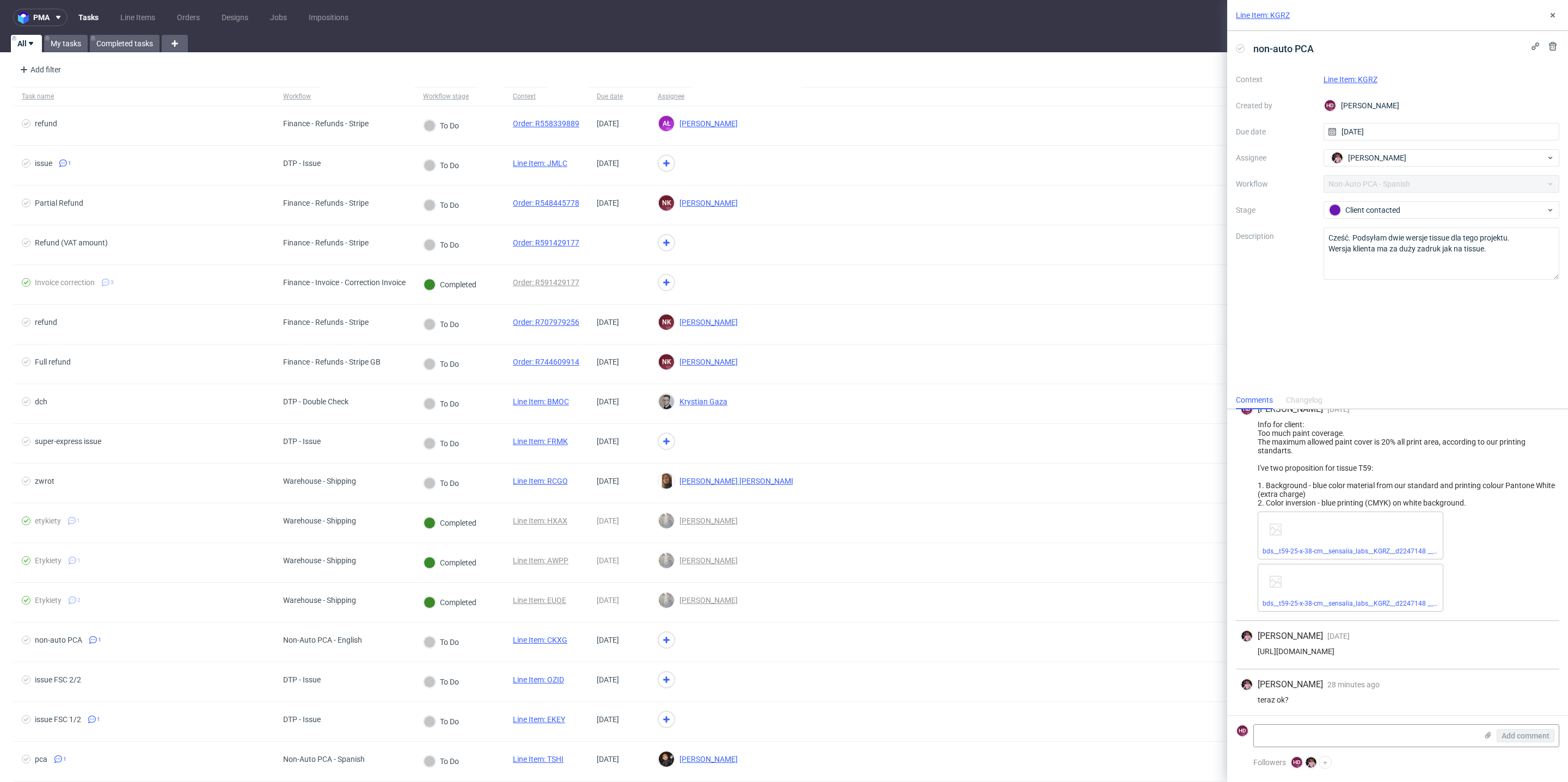
scroll to position [16, 0]
click at [1354, 728] on textarea at bounding box center [1365, 736] width 223 height 22
type textarea "Jeśli chodzi o link z plikami to tak ;) mam wszystko"
click at [1507, 736] on span "Add comment" at bounding box center [1525, 736] width 48 height 8
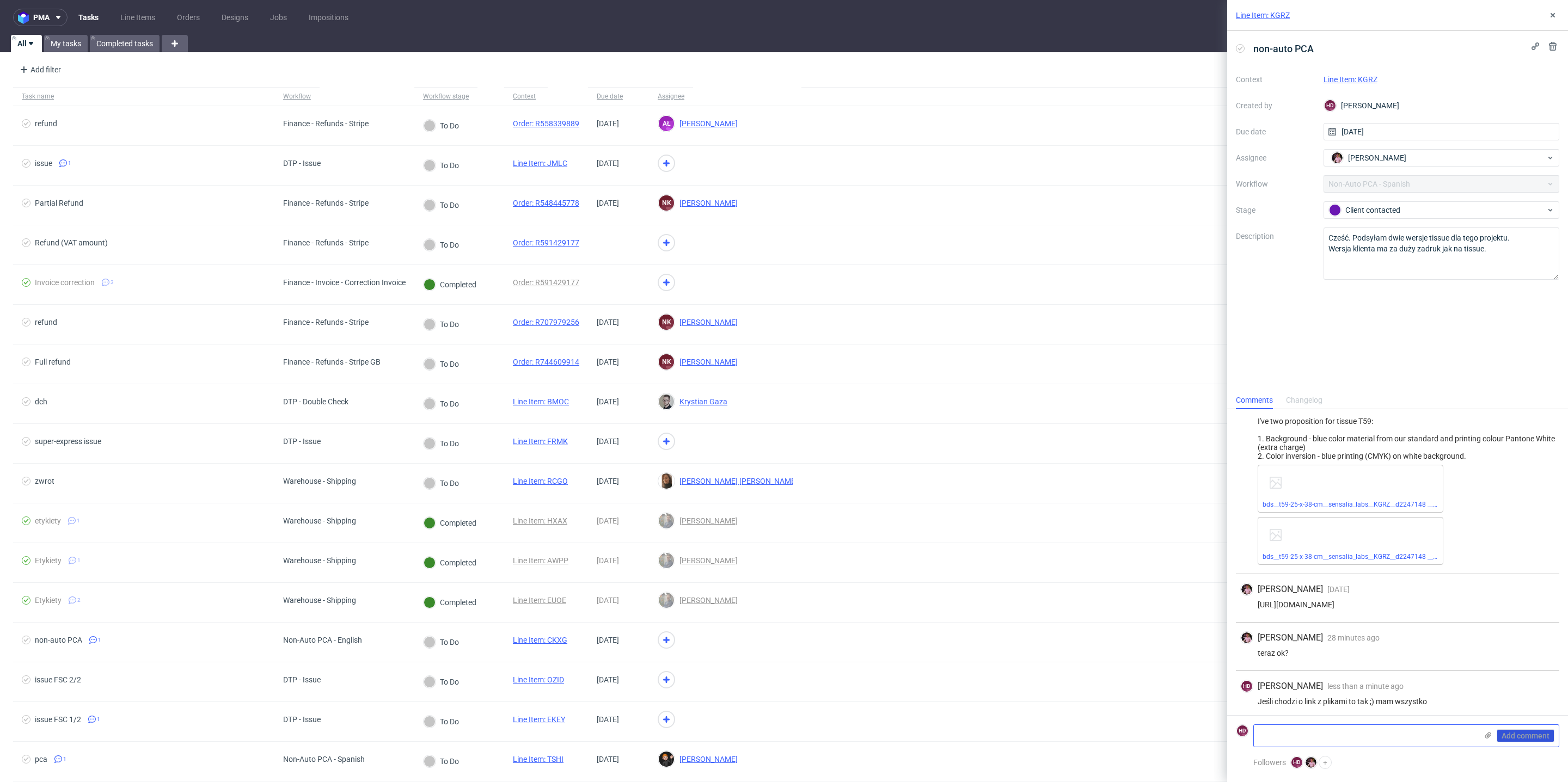
scroll to position [65, 0]
click at [1345, 75] on link "Line Item: KGRZ" at bounding box center [1350, 79] width 54 height 9
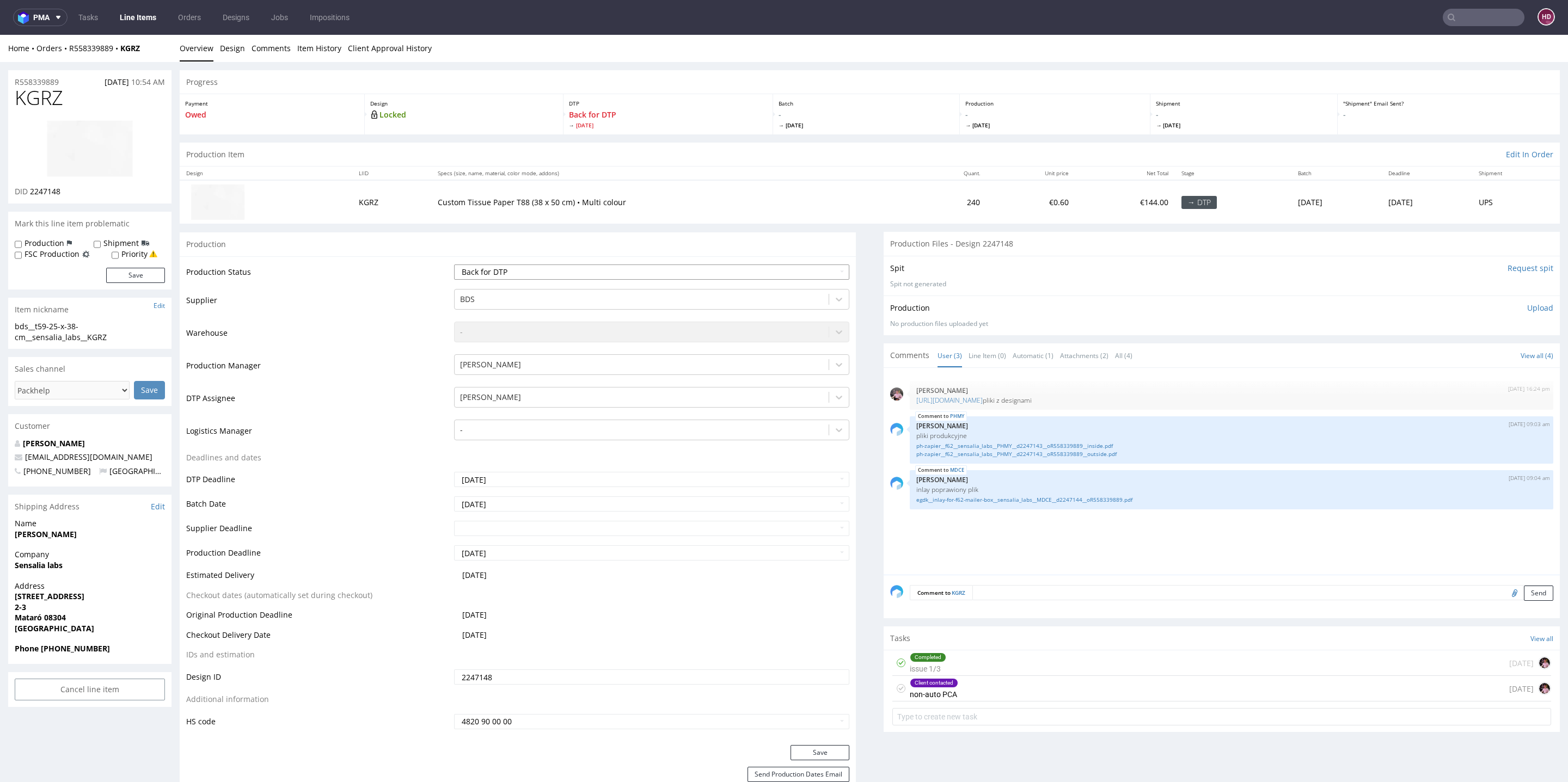
click at [521, 270] on select "Waiting for Artwork Waiting for Diecut Waiting for Mockup Waiting for DTP Waiti…" at bounding box center [651, 272] width 395 height 15
select select "dtp_ca_needed"
click at [454, 265] on select "Waiting for Artwork Waiting for Diecut Waiting for Mockup Waiting for DTP Waiti…" at bounding box center [651, 272] width 395 height 15
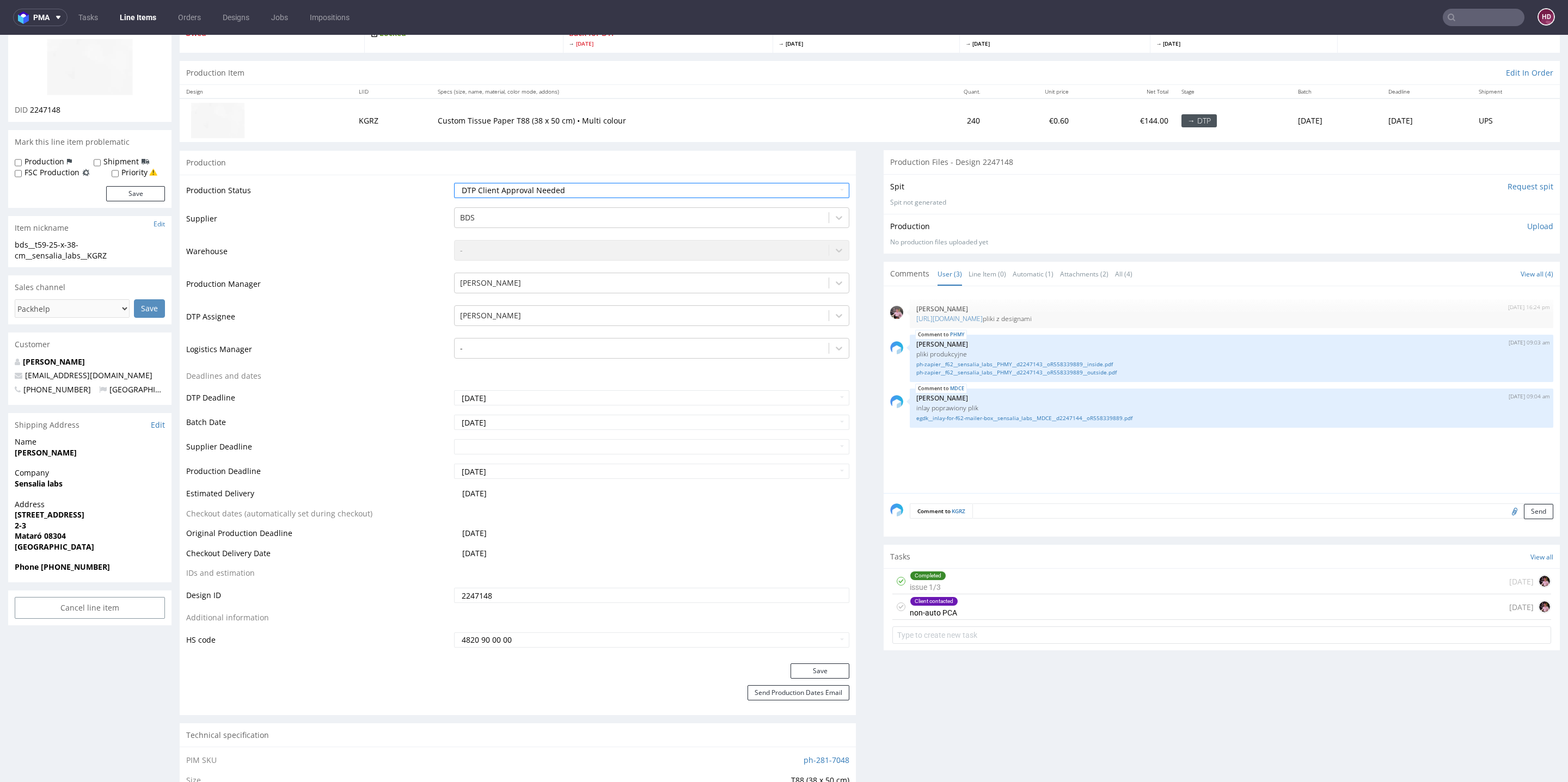
scroll to position [110, 0]
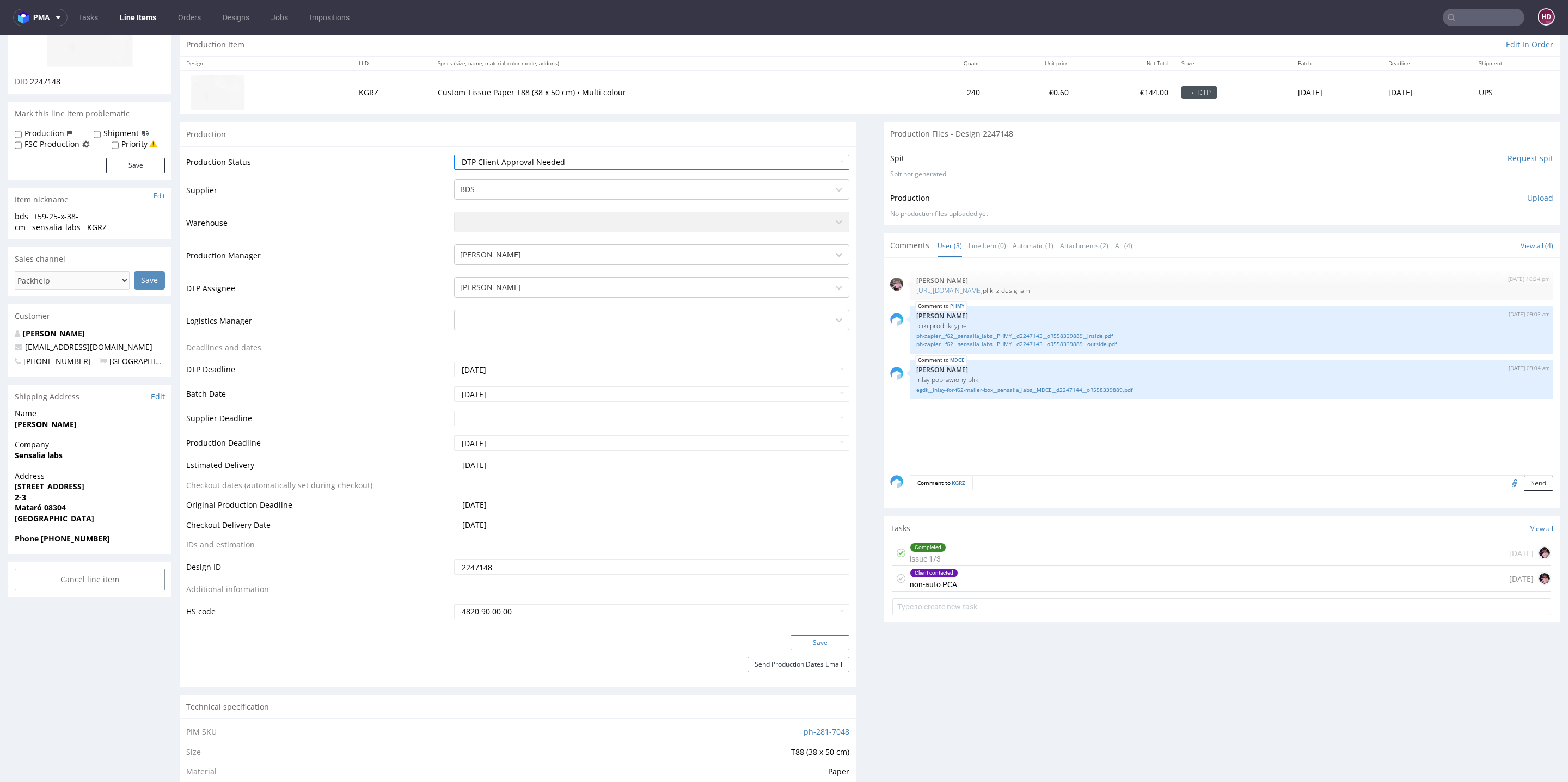
click at [816, 645] on button "Save" at bounding box center [820, 643] width 59 height 15
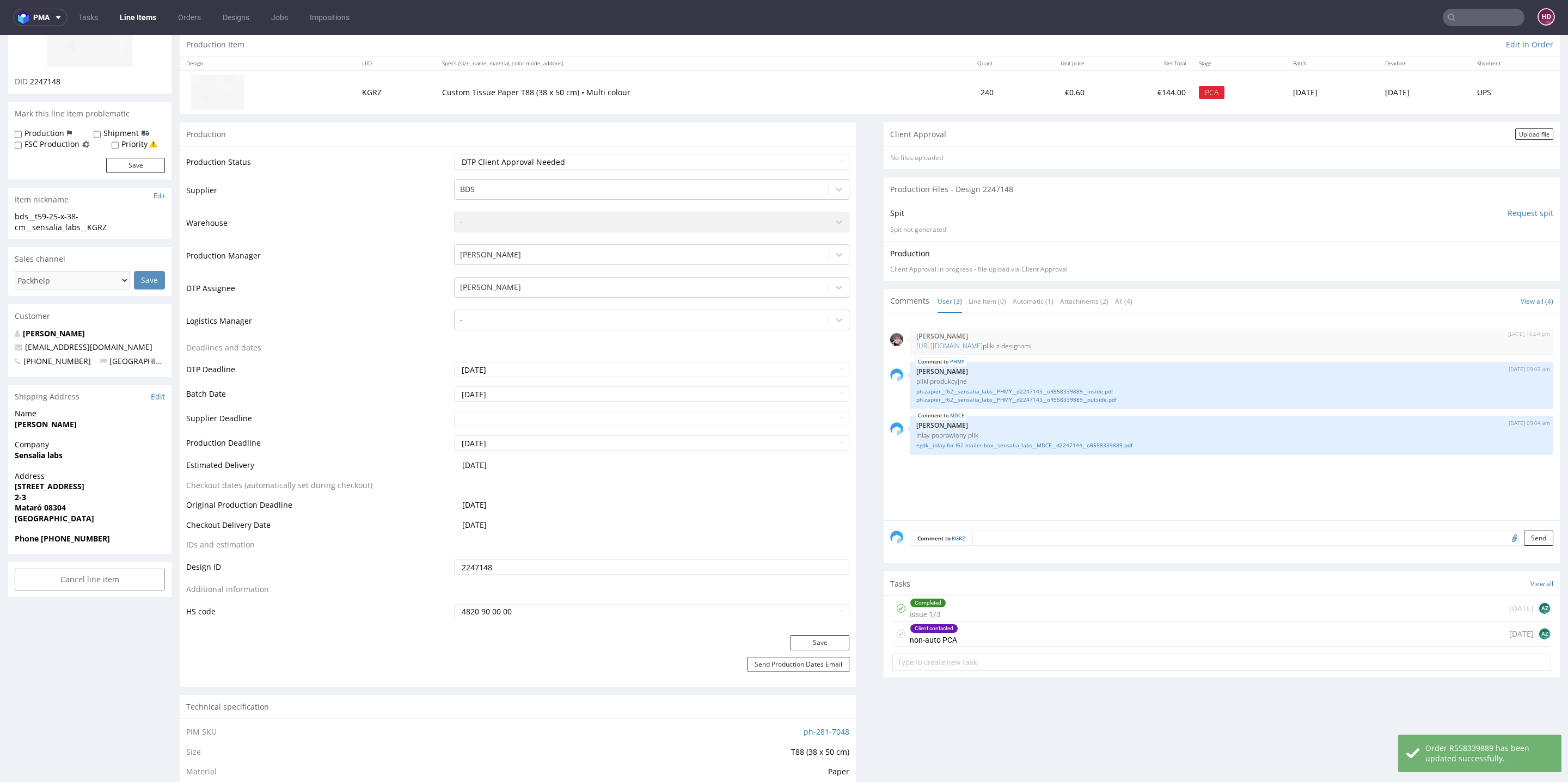
click at [982, 621] on div "Client contacted non-auto PCA 1 day ago AZ" at bounding box center [1222, 634] width 659 height 26
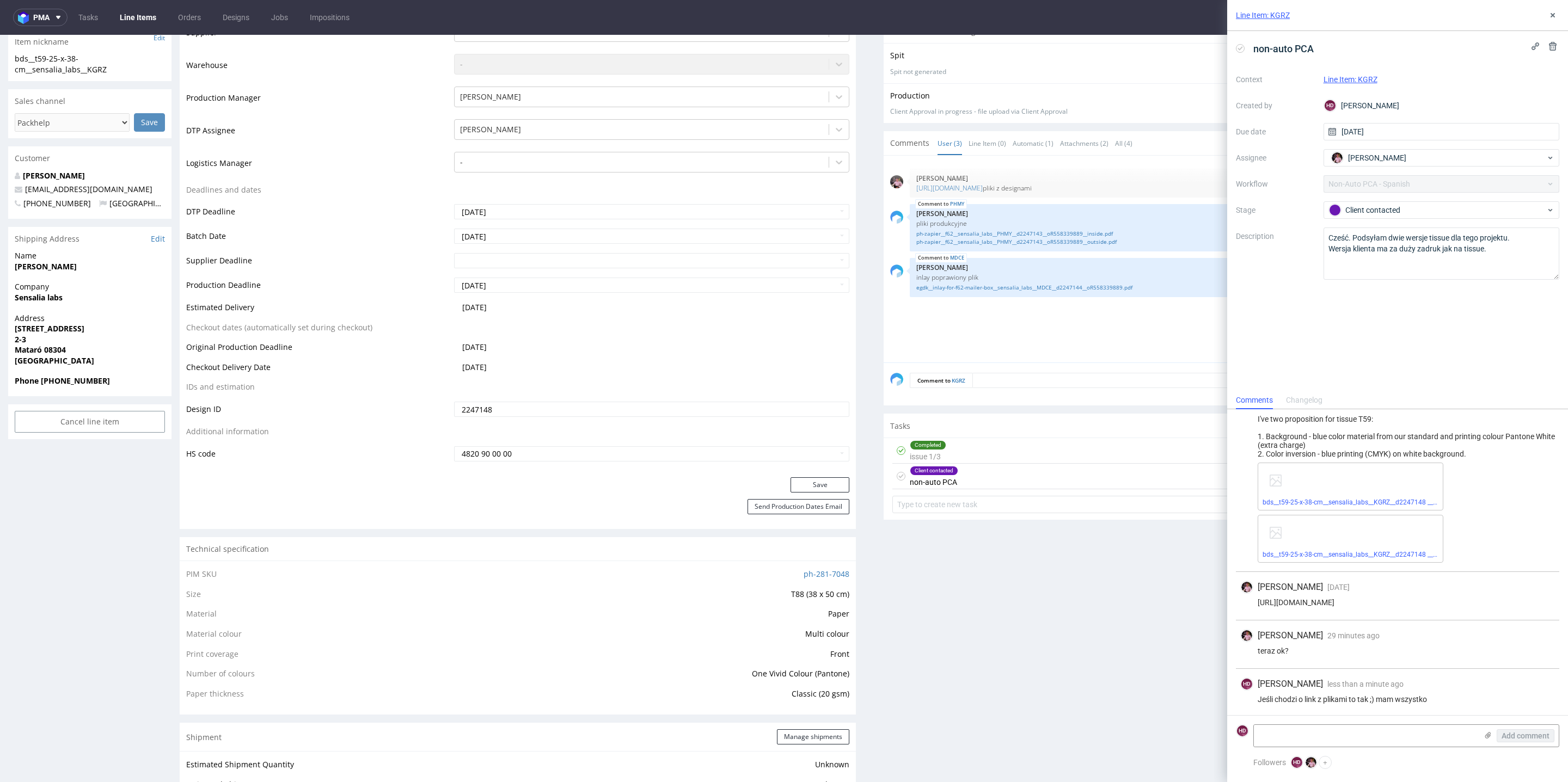
scroll to position [369, 0]
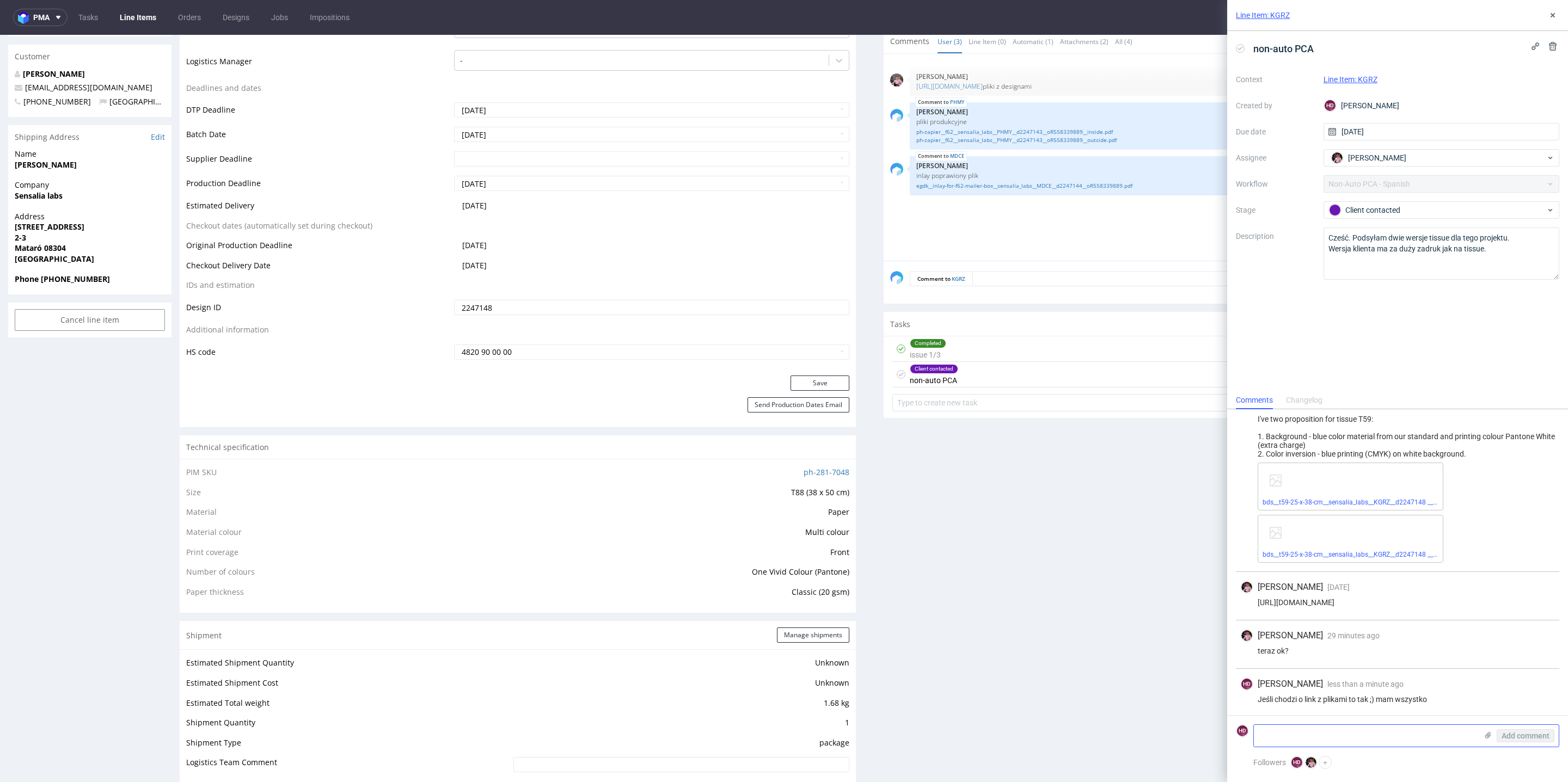
click at [1272, 726] on textarea at bounding box center [1365, 736] width 223 height 22
click at [1282, 728] on textarea "A jeśli o specke - to jest git - pantone zaznaczony o ile klient wybierze wersj…" at bounding box center [1365, 731] width 223 height 30
click at [1385, 741] on textarea "A jeśli chodzi o specke - to jest git - pantone zaznaczony o ile klient wybierz…" at bounding box center [1365, 731] width 223 height 30
type textarea "A jeśli chodzi o specke - to jest git - pantone zaznaczony o ile klient wybierz…"
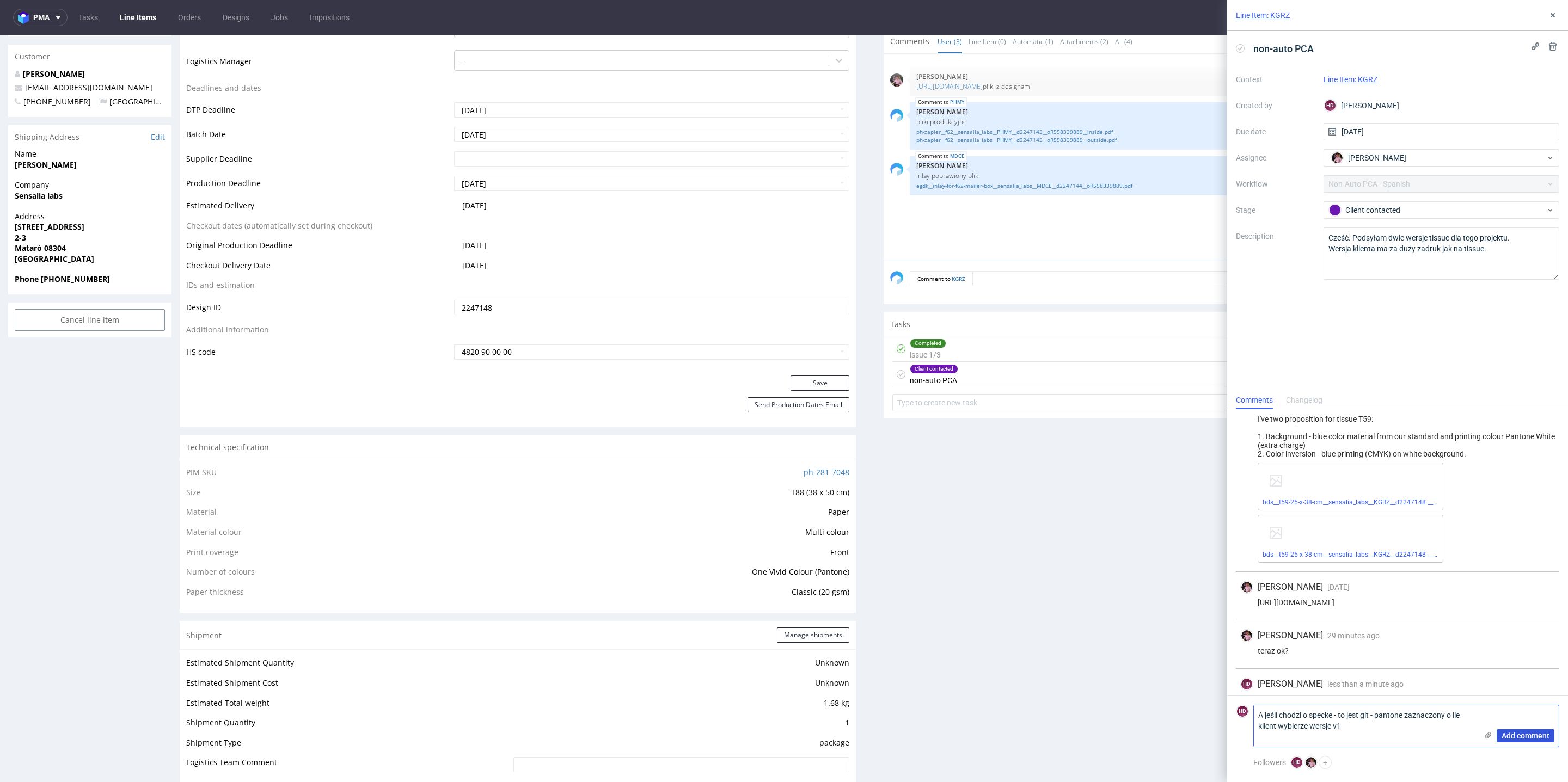
click at [1541, 732] on span "Add comment" at bounding box center [1525, 736] width 48 height 8
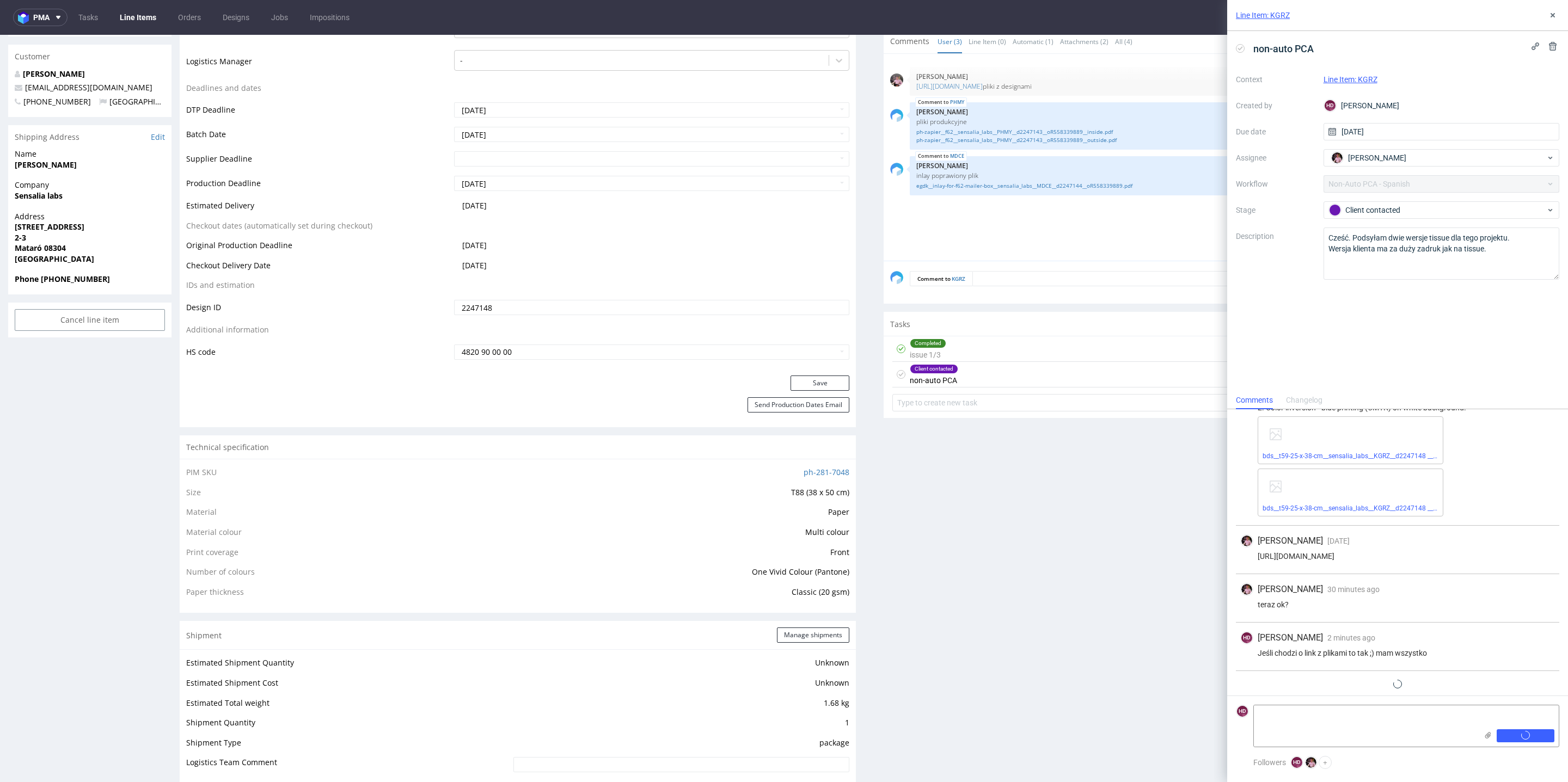
scroll to position [121, 0]
click at [1555, 18] on icon at bounding box center [1553, 15] width 9 height 9
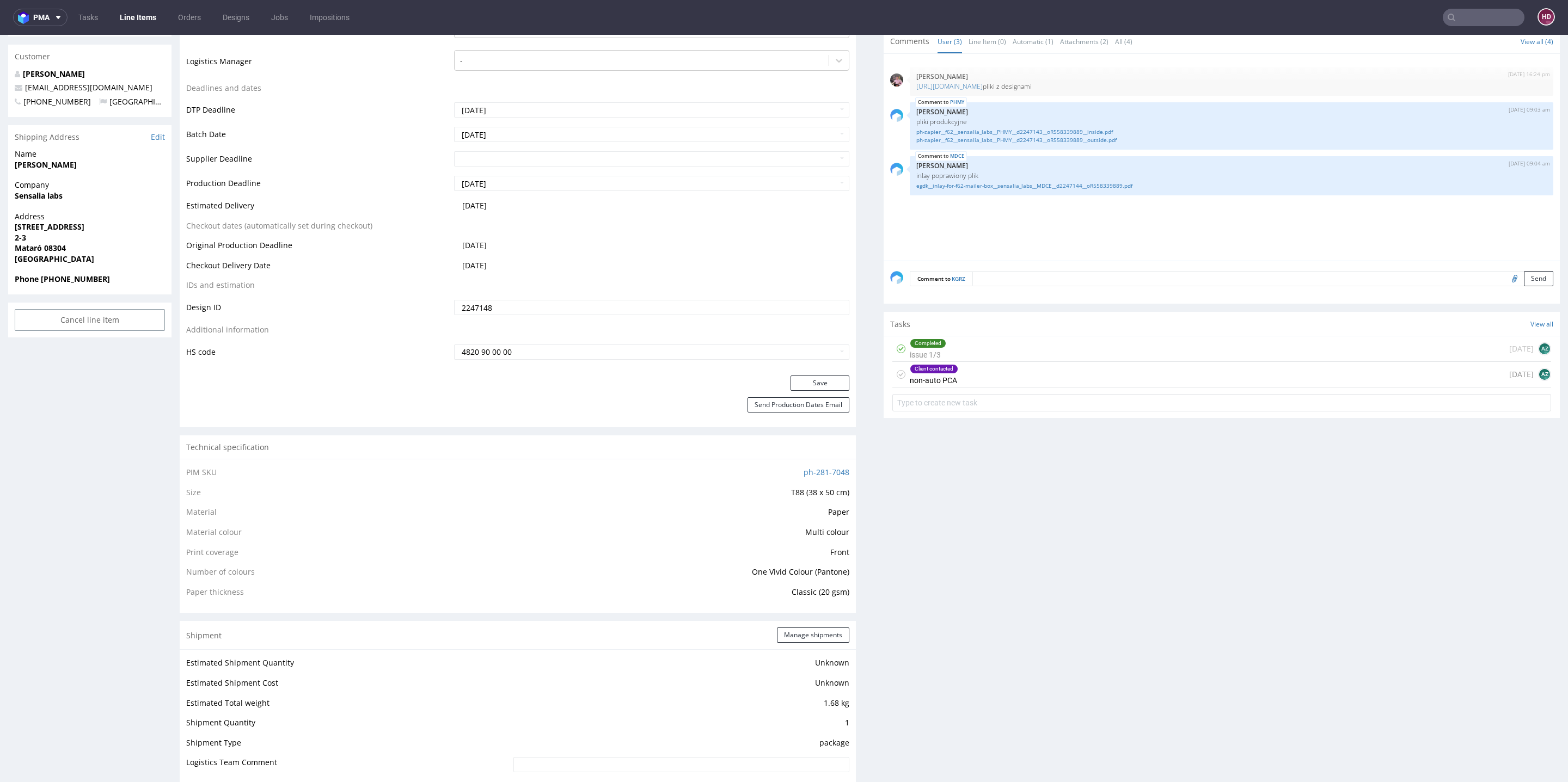
click at [129, 23] on link "Line Items" at bounding box center [138, 17] width 49 height 18
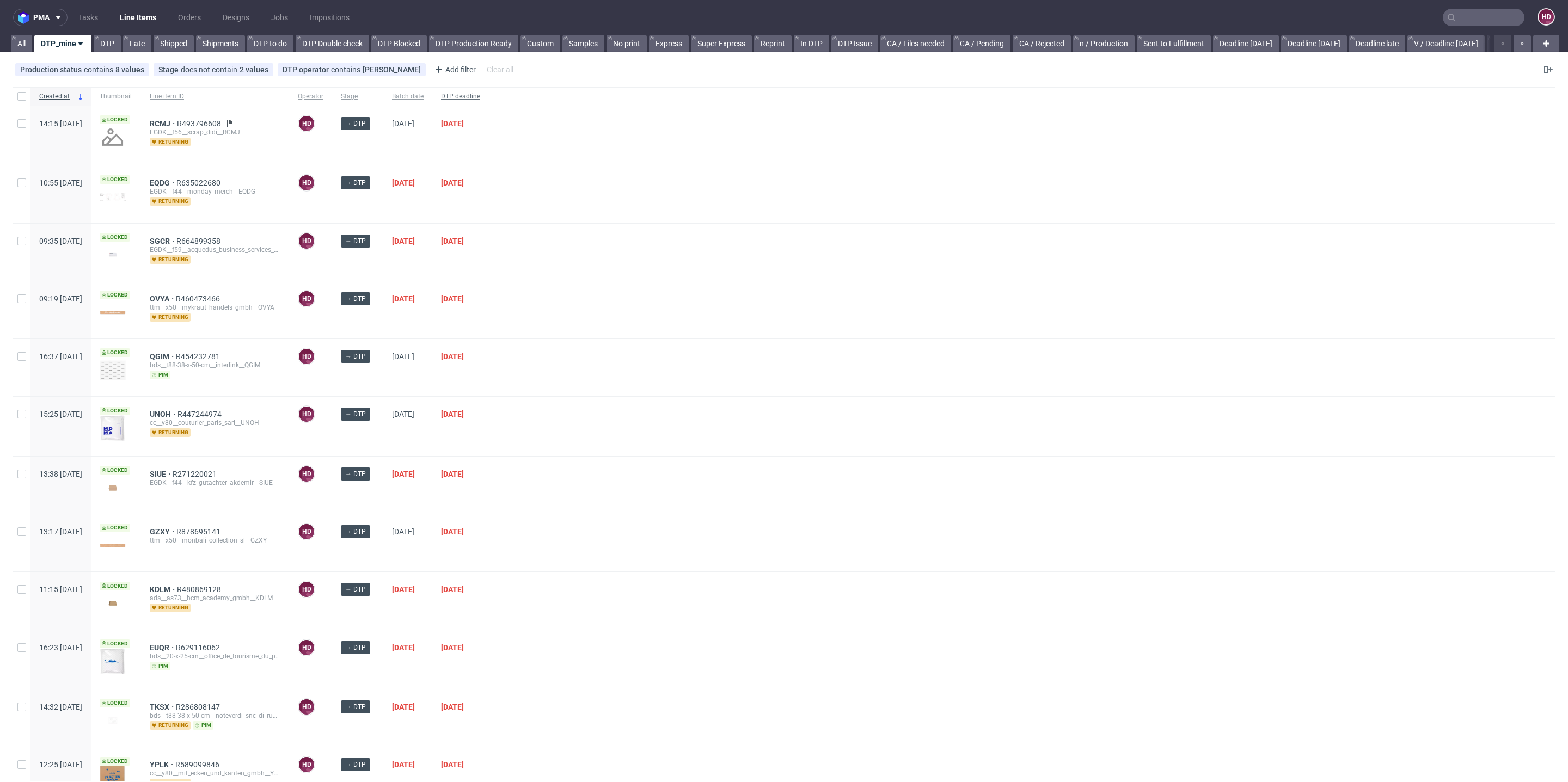
click at [480, 97] on span "DTP deadline" at bounding box center [460, 96] width 39 height 9
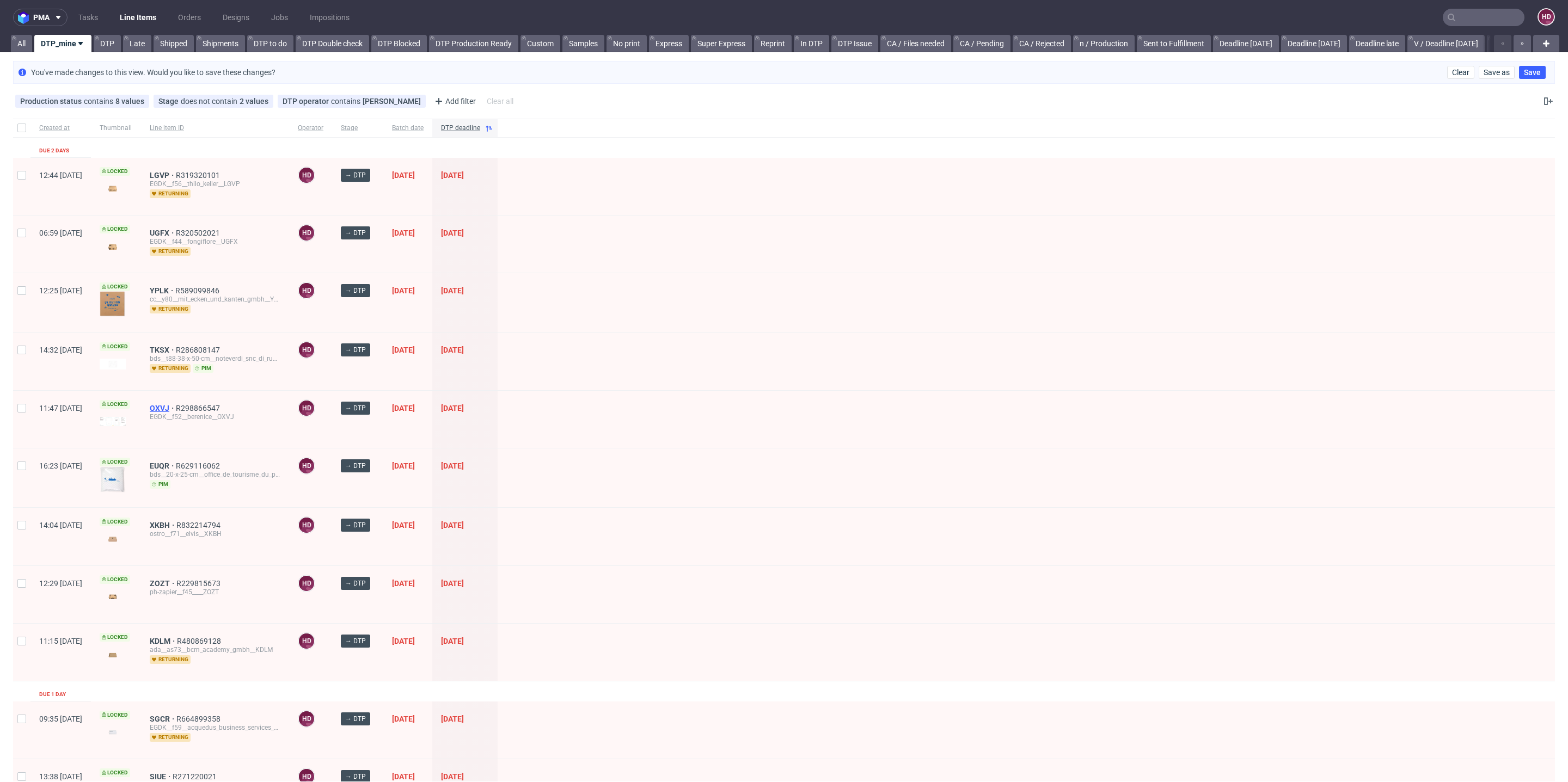
click at [176, 404] on span "OXVJ" at bounding box center [163, 408] width 26 height 9
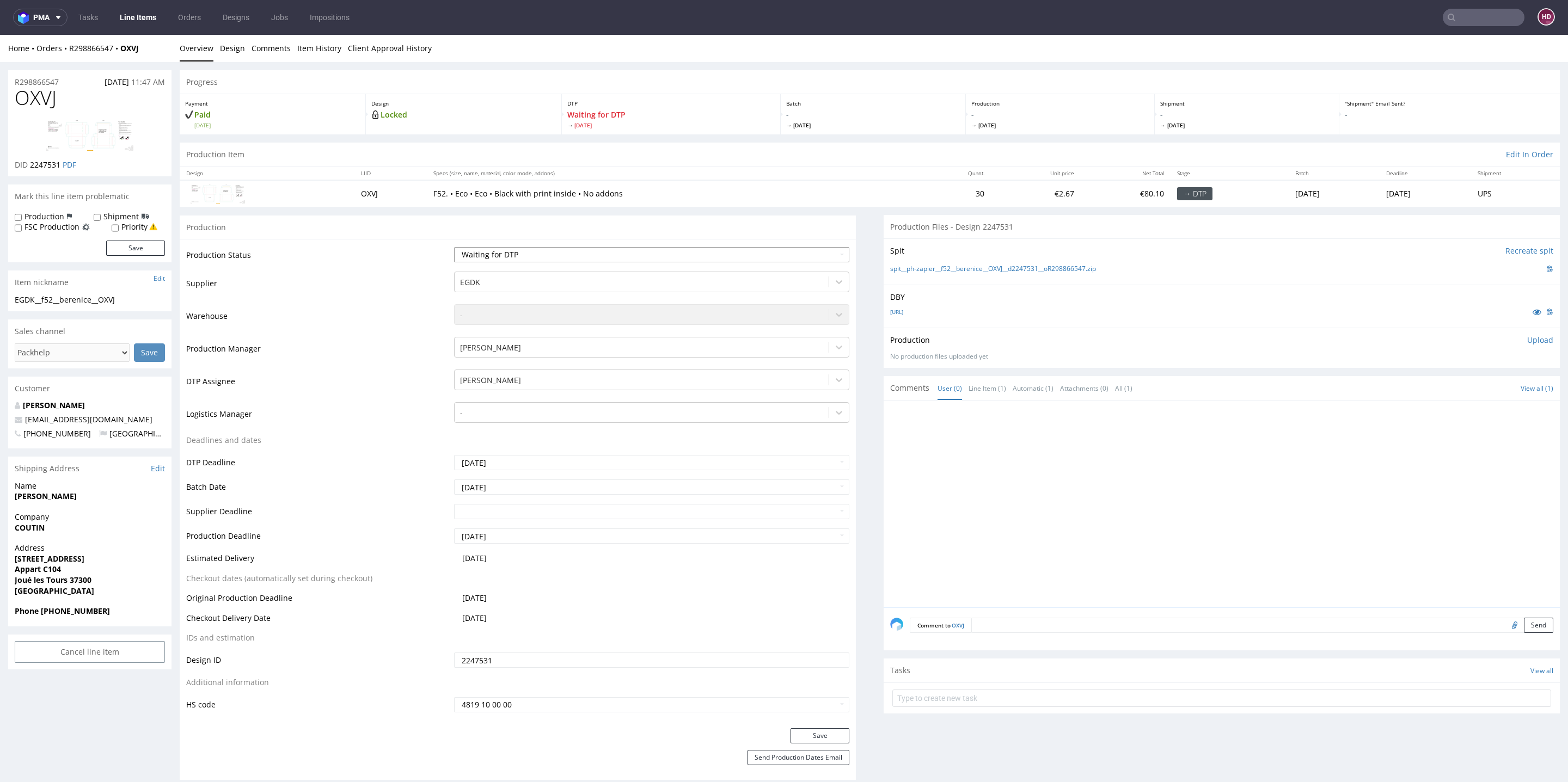
click at [574, 261] on select "Waiting for Artwork Waiting for Diecut Waiting for Mockup Waiting for DTP Waiti…" at bounding box center [651, 254] width 395 height 15
select select "dtp_in_process"
click at [454, 247] on select "Waiting for Artwork Waiting for Diecut Waiting for Mockup Waiting for DTP Waiti…" at bounding box center [651, 254] width 395 height 15
click at [893, 312] on link "Packaging_box.ai" at bounding box center [896, 312] width 13 height 8
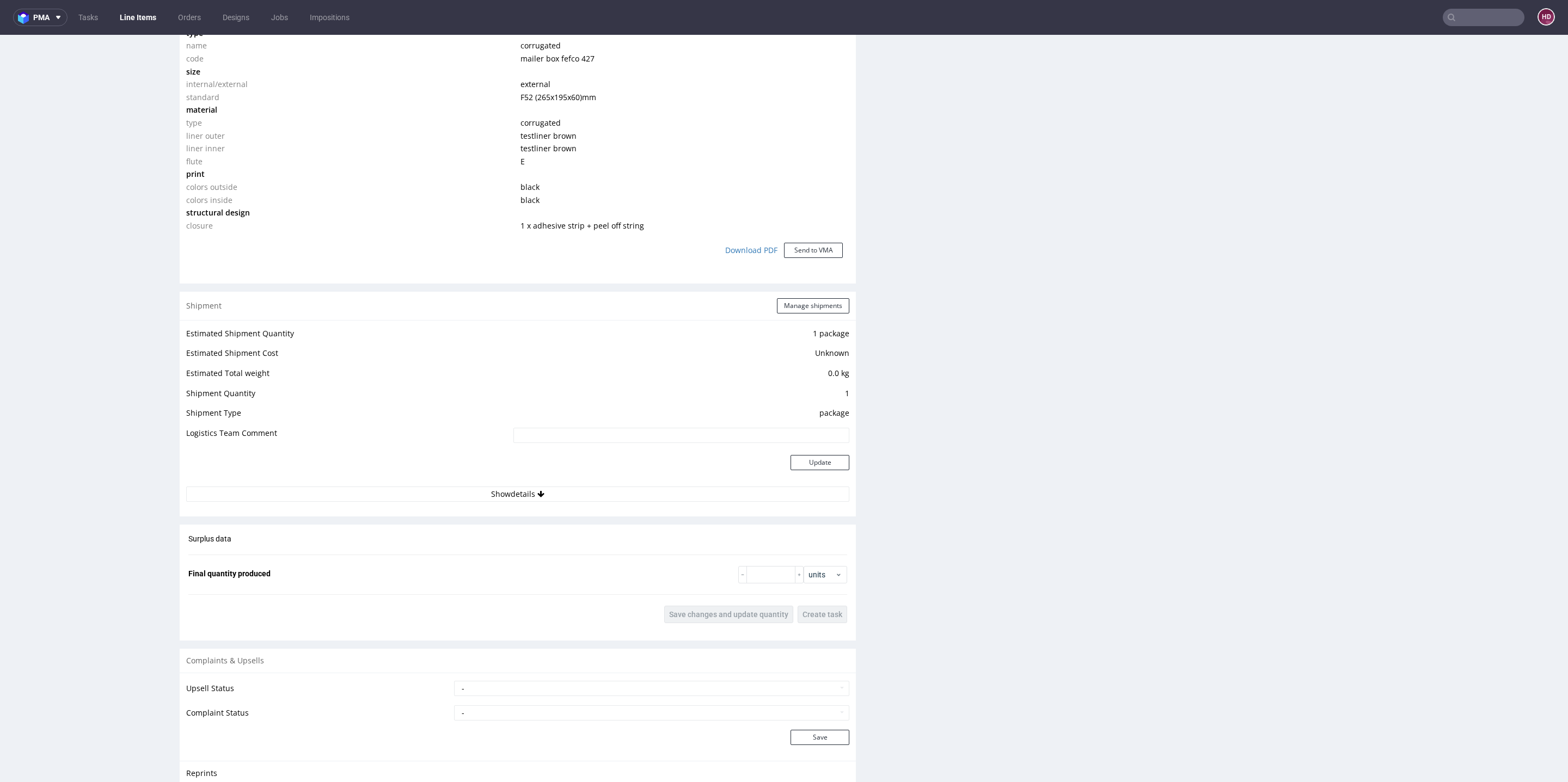
scroll to position [103, 0]
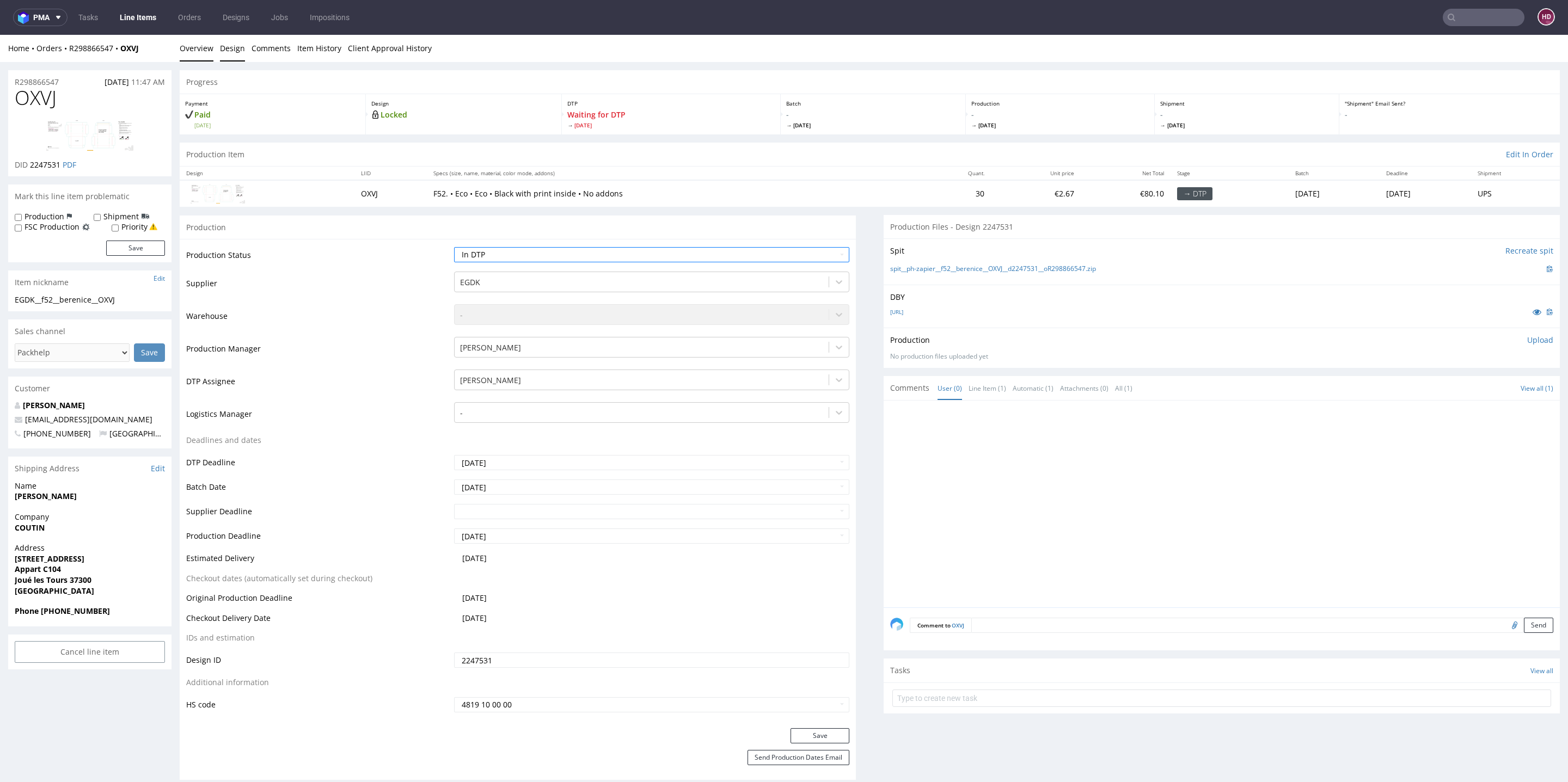
click at [228, 51] on link "Design" at bounding box center [232, 48] width 25 height 27
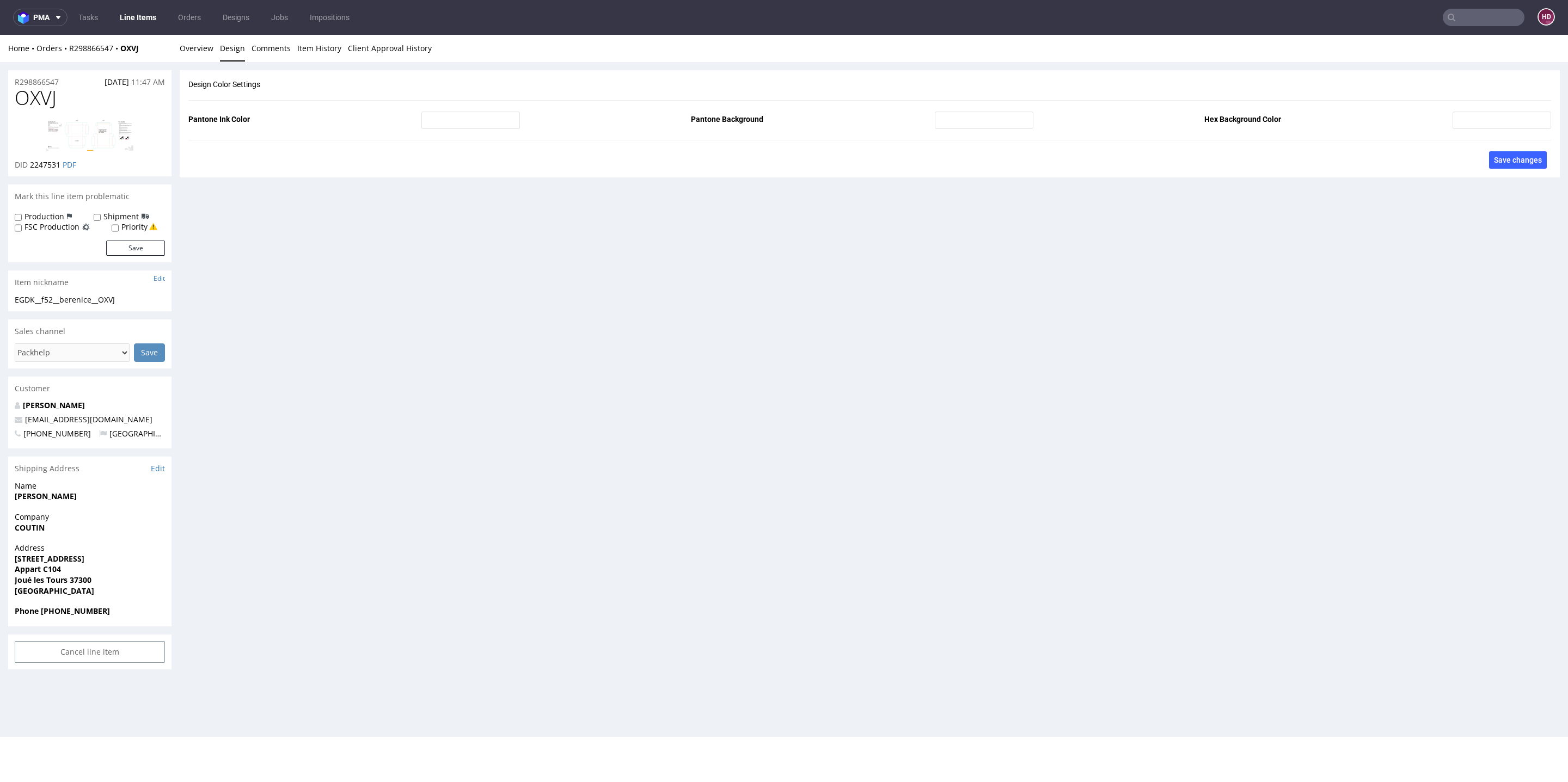
scroll to position [0, 0]
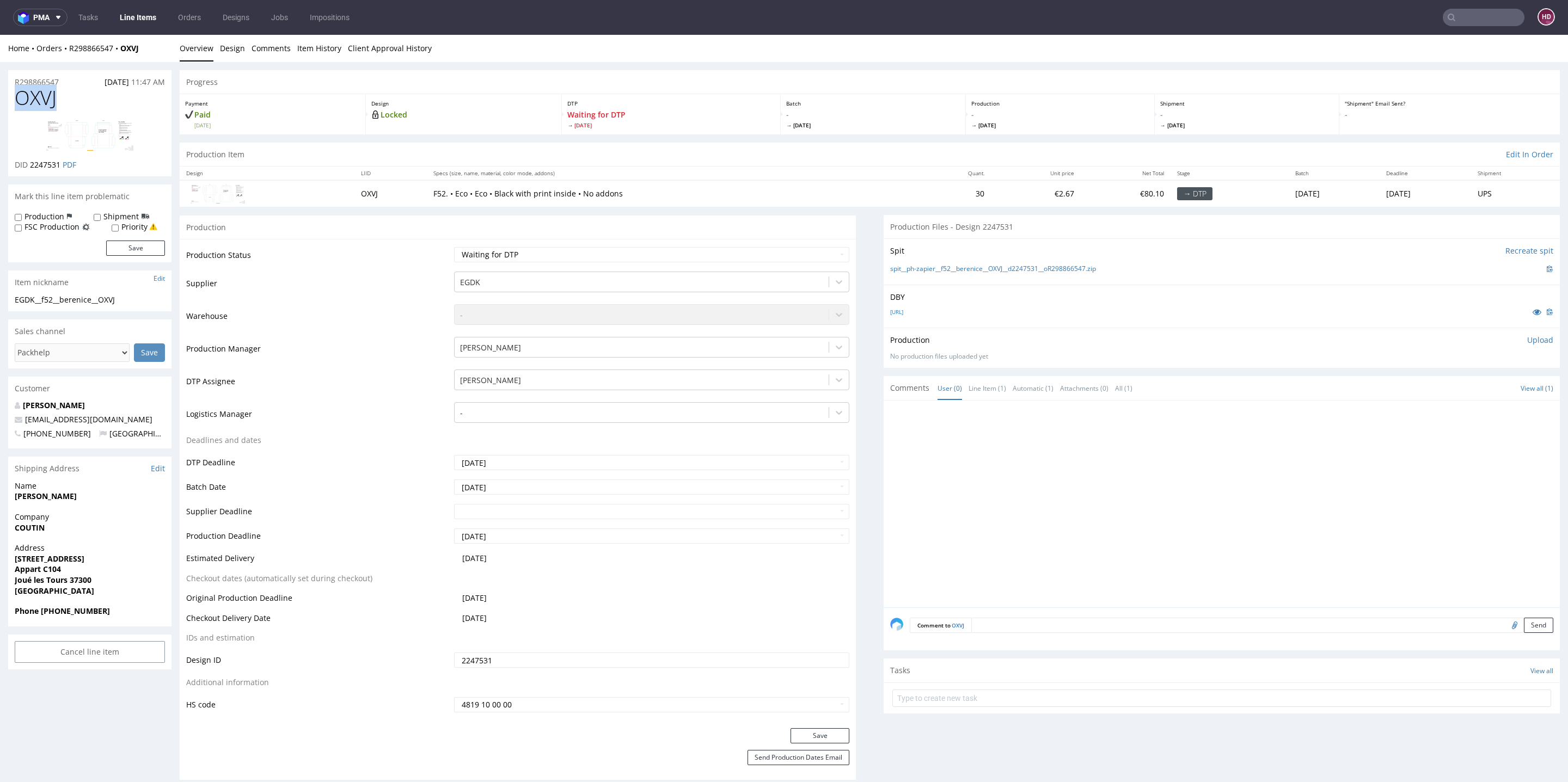
drag, startPoint x: 66, startPoint y: 98, endPoint x: 0, endPoint y: 90, distance: 66.5
drag, startPoint x: 129, startPoint y: 299, endPoint x: 1, endPoint y: 298, distance: 128.0
copy div "EGDK__f52__berenice__OXVJ"
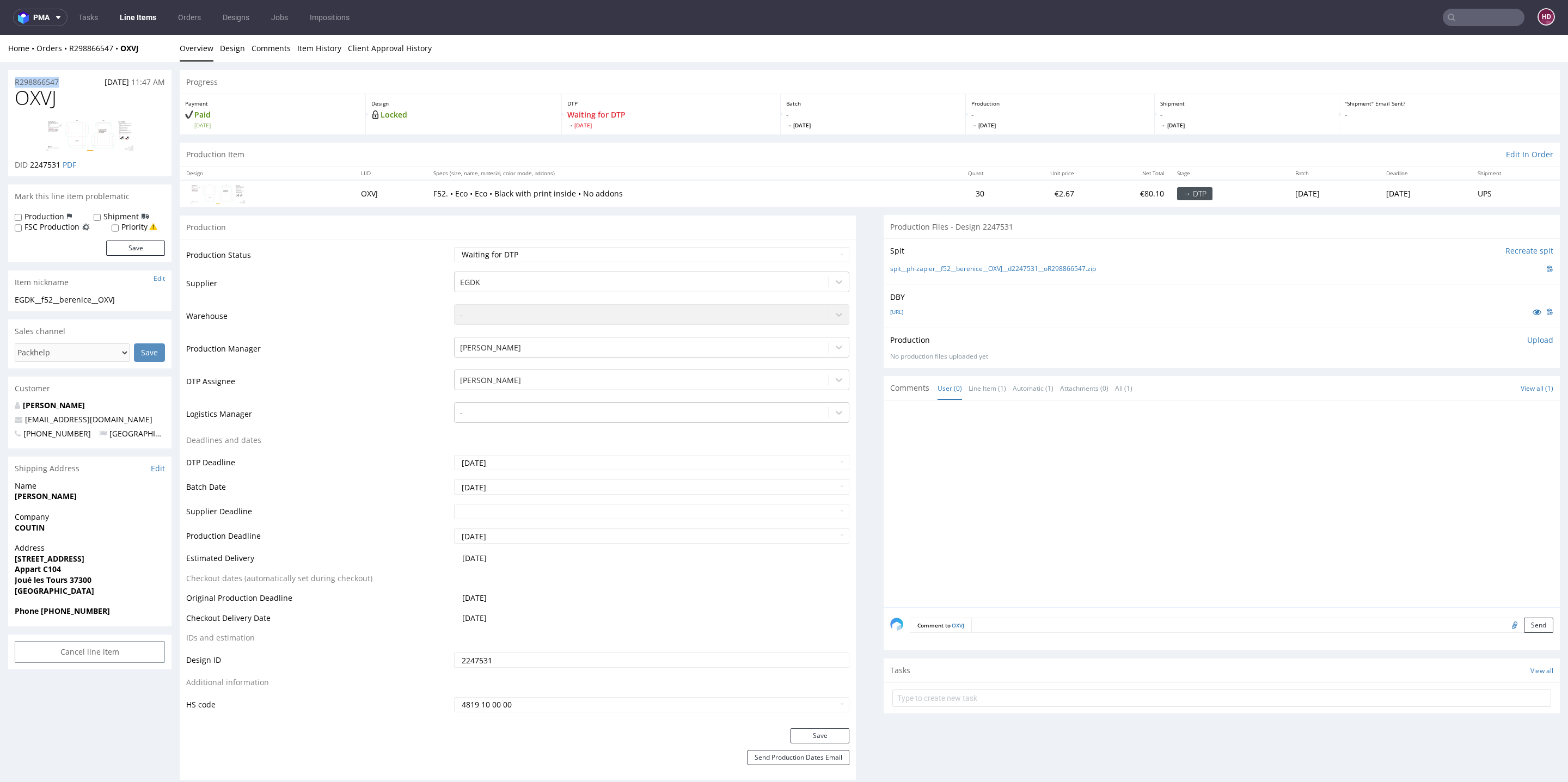
drag, startPoint x: 69, startPoint y: 82, endPoint x: 0, endPoint y: 82, distance: 69.0
copy p "R298866547"
drag, startPoint x: 60, startPoint y: 166, endPoint x: 30, endPoint y: 167, distance: 30.0
click at [30, 167] on p "DID 2247531 PDF" at bounding box center [45, 165] width 61 height 11
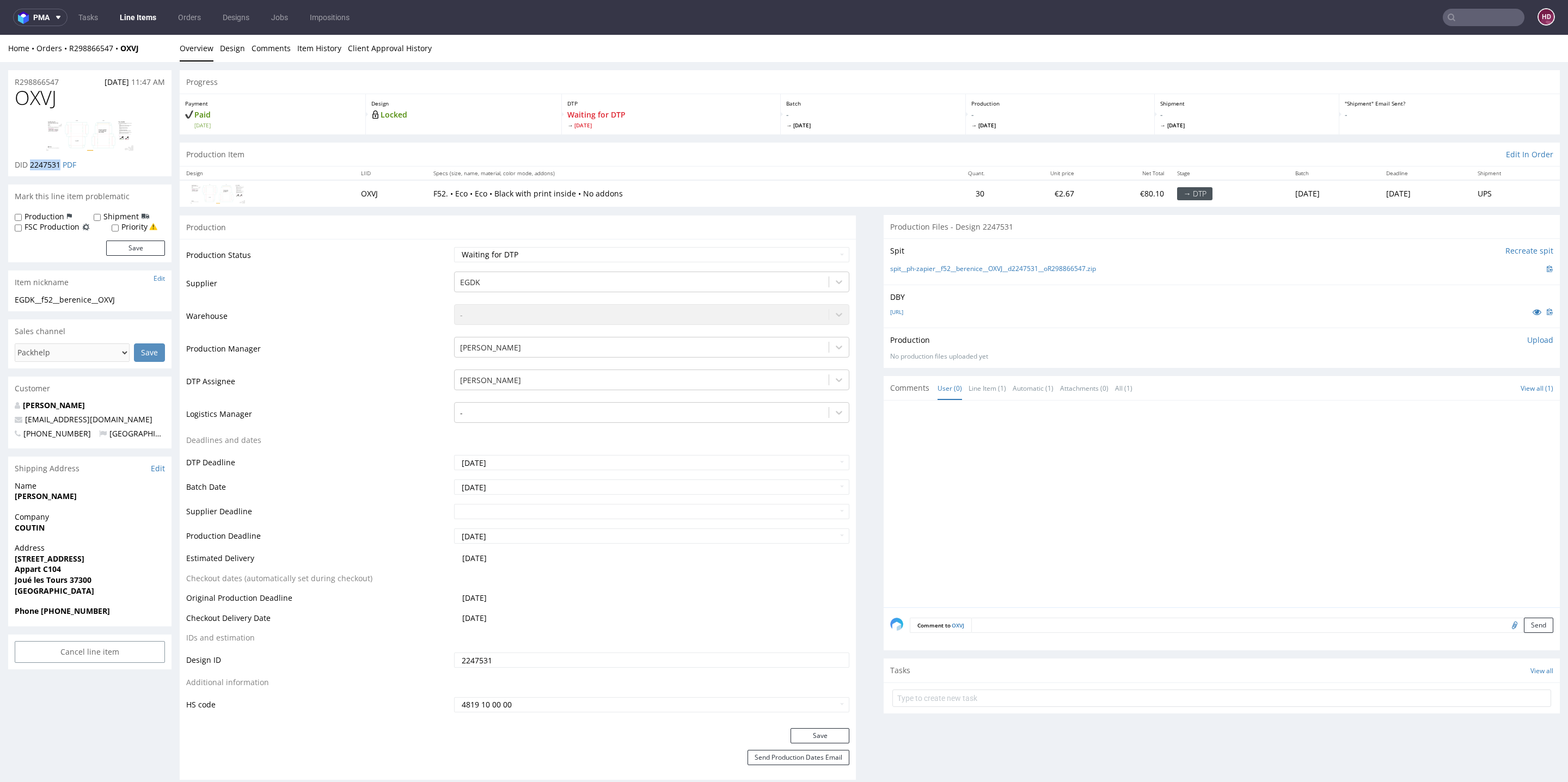
copy span "2247531"
drag, startPoint x: 127, startPoint y: 301, endPoint x: 6, endPoint y: 302, distance: 121.0
copy div "EGDK__f52__berenice__OXVJ"
drag, startPoint x: 68, startPoint y: 82, endPoint x: 7, endPoint y: 82, distance: 61.0
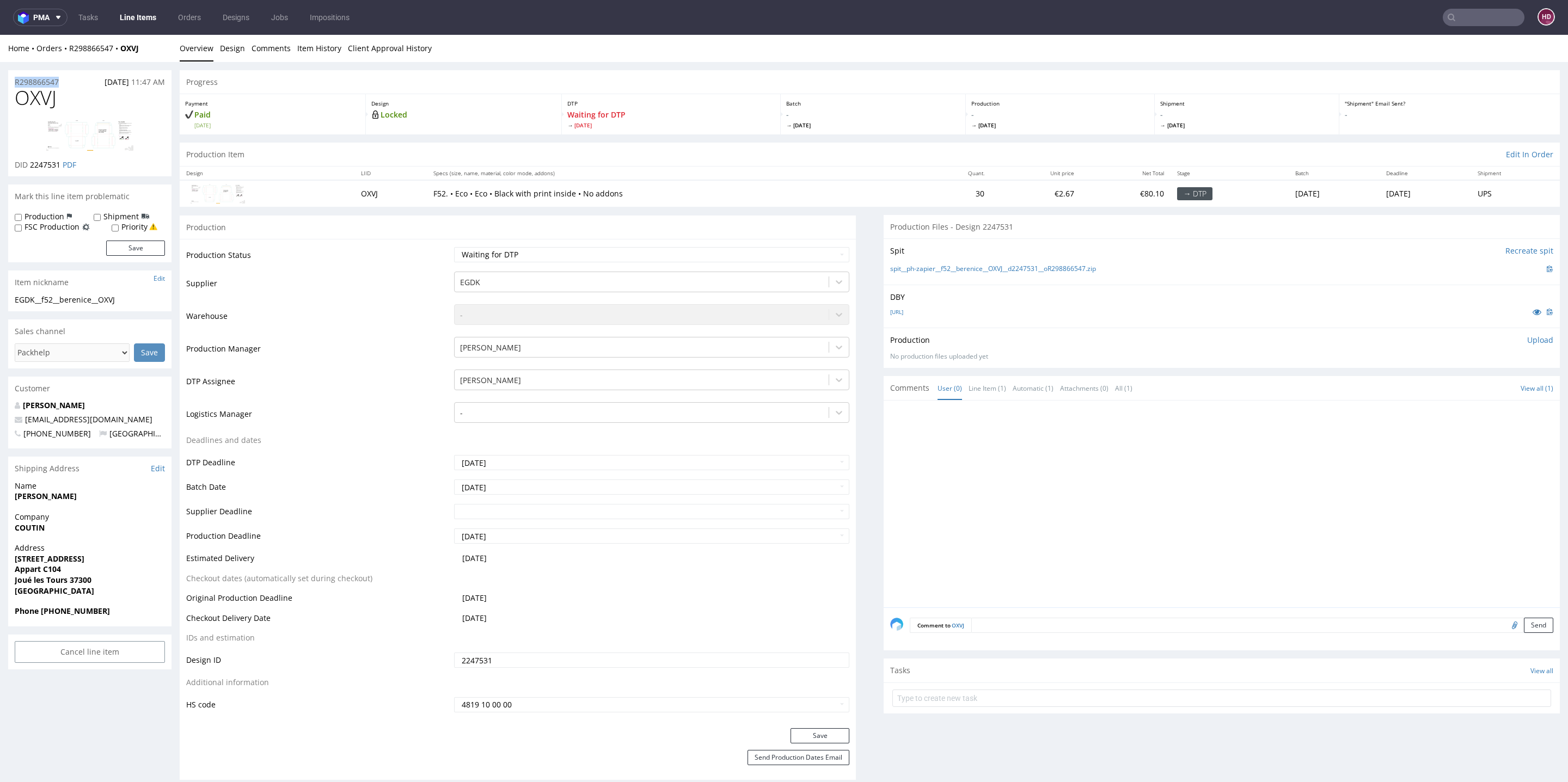
copy p "R298866547"
drag, startPoint x: 60, startPoint y: 164, endPoint x: 30, endPoint y: 163, distance: 30.0
click at [30, 163] on p "DID 2247531 PDF" at bounding box center [45, 165] width 61 height 11
copy span "2247531"
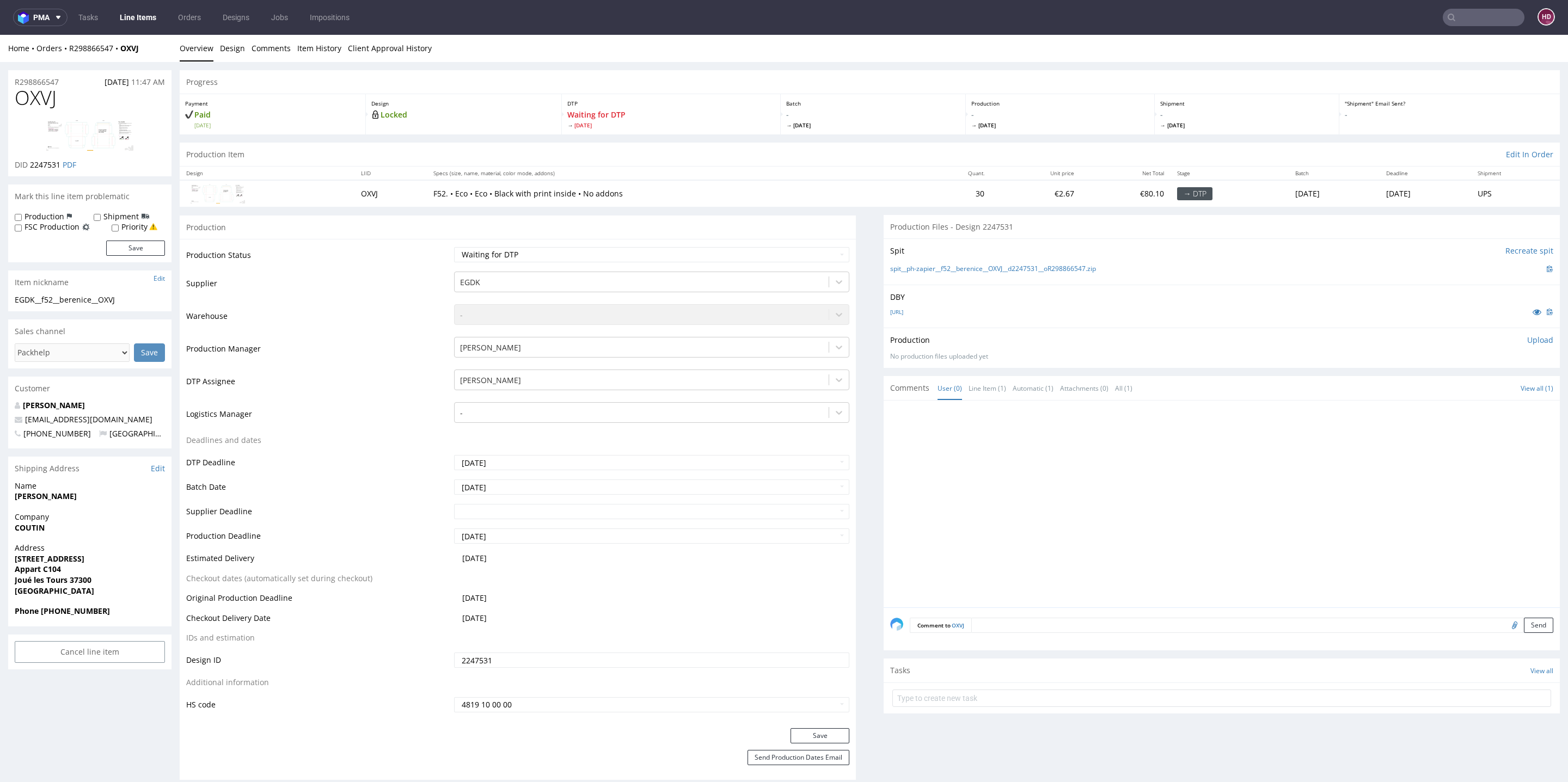
click at [30, 133] on div at bounding box center [89, 135] width 150 height 49
click at [37, 130] on div at bounding box center [89, 135] width 150 height 49
click at [67, 121] on img at bounding box center [89, 135] width 87 height 31
click at [1527, 337] on p "Upload" at bounding box center [1540, 340] width 26 height 11
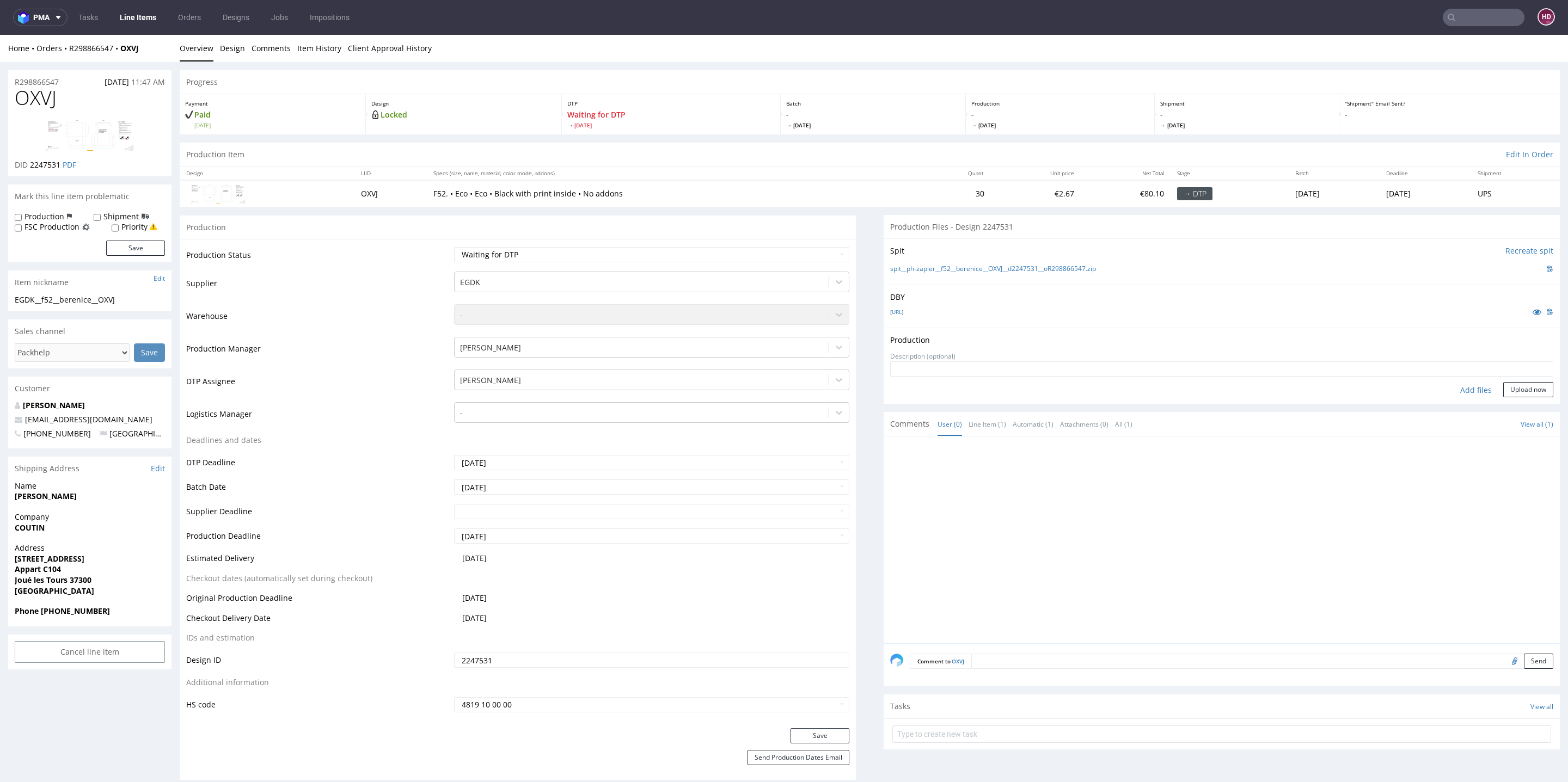
click at [1455, 389] on div "Add files" at bounding box center [1475, 390] width 54 height 16
type input "C:\fakepath\EGDK__f52__berenice__OXVJ__d2247531__oR298866547__outside.pdf"
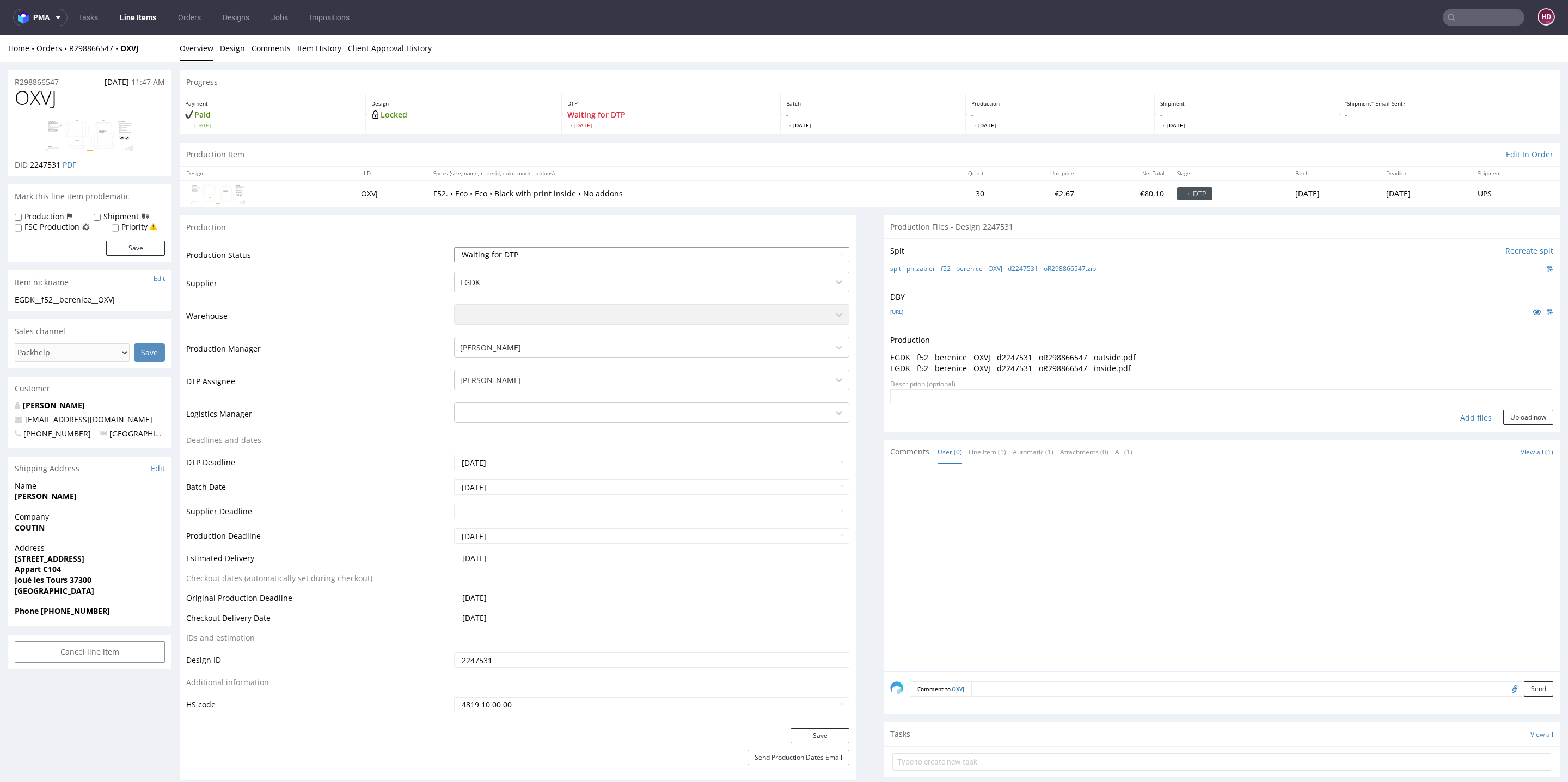
click at [611, 256] on select "Waiting for Artwork Waiting for Diecut Waiting for Mockup Waiting for DTP Waiti…" at bounding box center [651, 254] width 395 height 15
click at [454, 247] on select "Waiting for Artwork Waiting for Diecut Waiting for Mockup Waiting for DTP Waiti…" at bounding box center [651, 254] width 395 height 15
click at [568, 265] on td "Waiting for Artwork Waiting for Diecut Waiting for Mockup Waiting for DTP Waiti…" at bounding box center [650, 258] width 398 height 24
click at [572, 259] on select "Waiting for Artwork Waiting for Diecut Waiting for Mockup Waiting for DTP Waiti…" at bounding box center [651, 254] width 395 height 15
select select "dtp_production_ready"
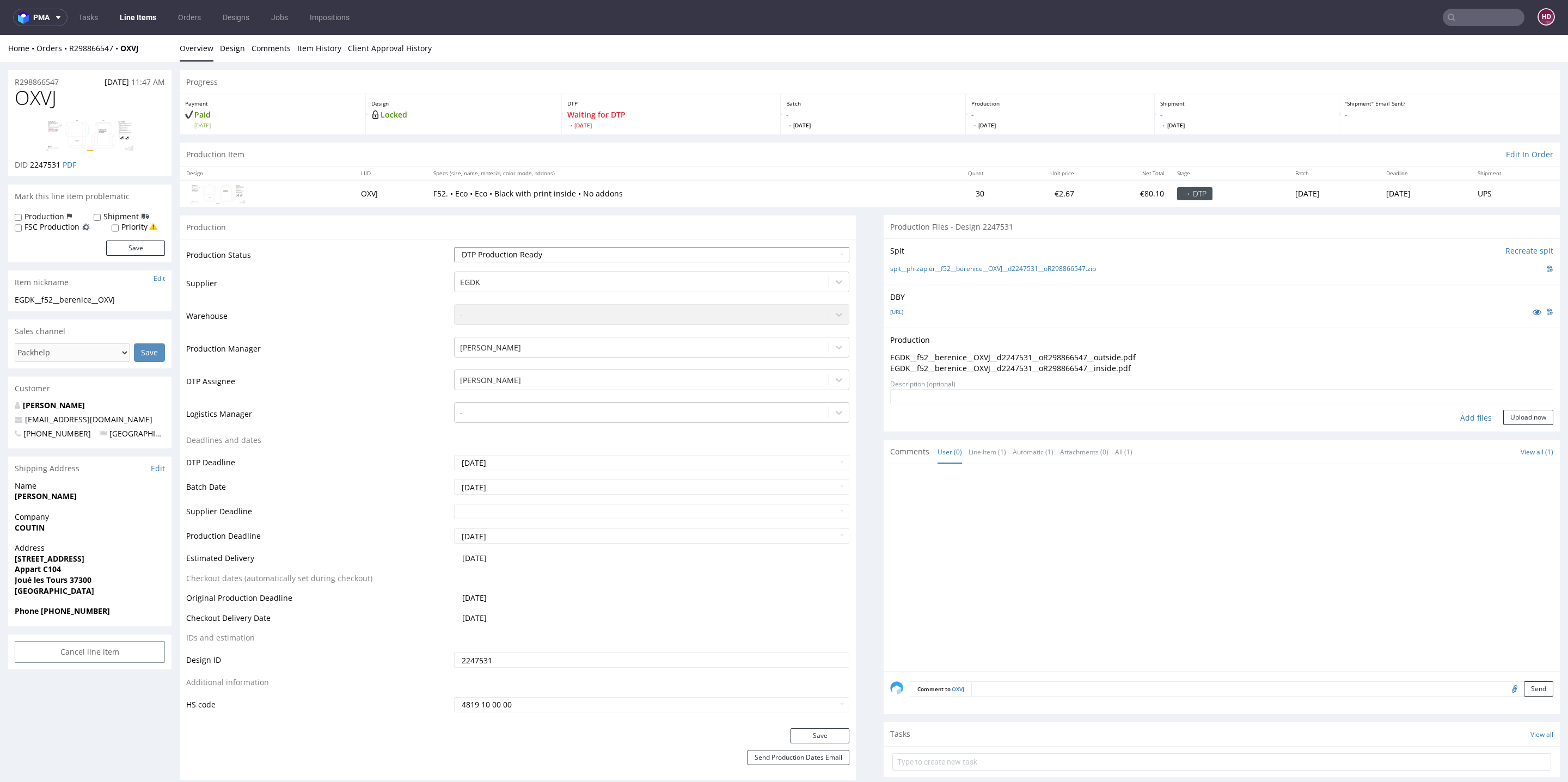
click at [454, 247] on select "Waiting for Artwork Waiting for Diecut Waiting for Mockup Waiting for DTP Waiti…" at bounding box center [651, 254] width 395 height 15
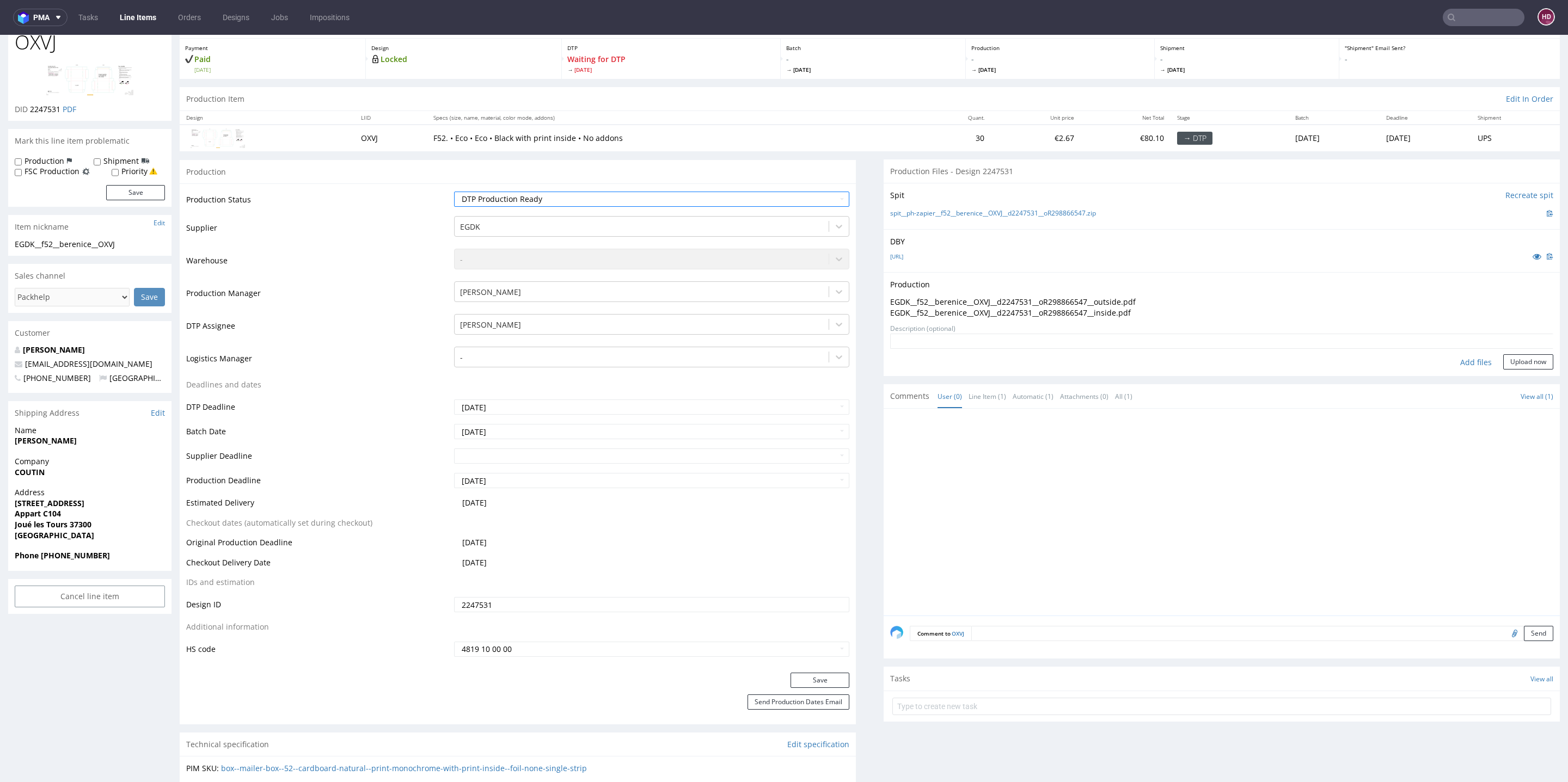
scroll to position [158, 0]
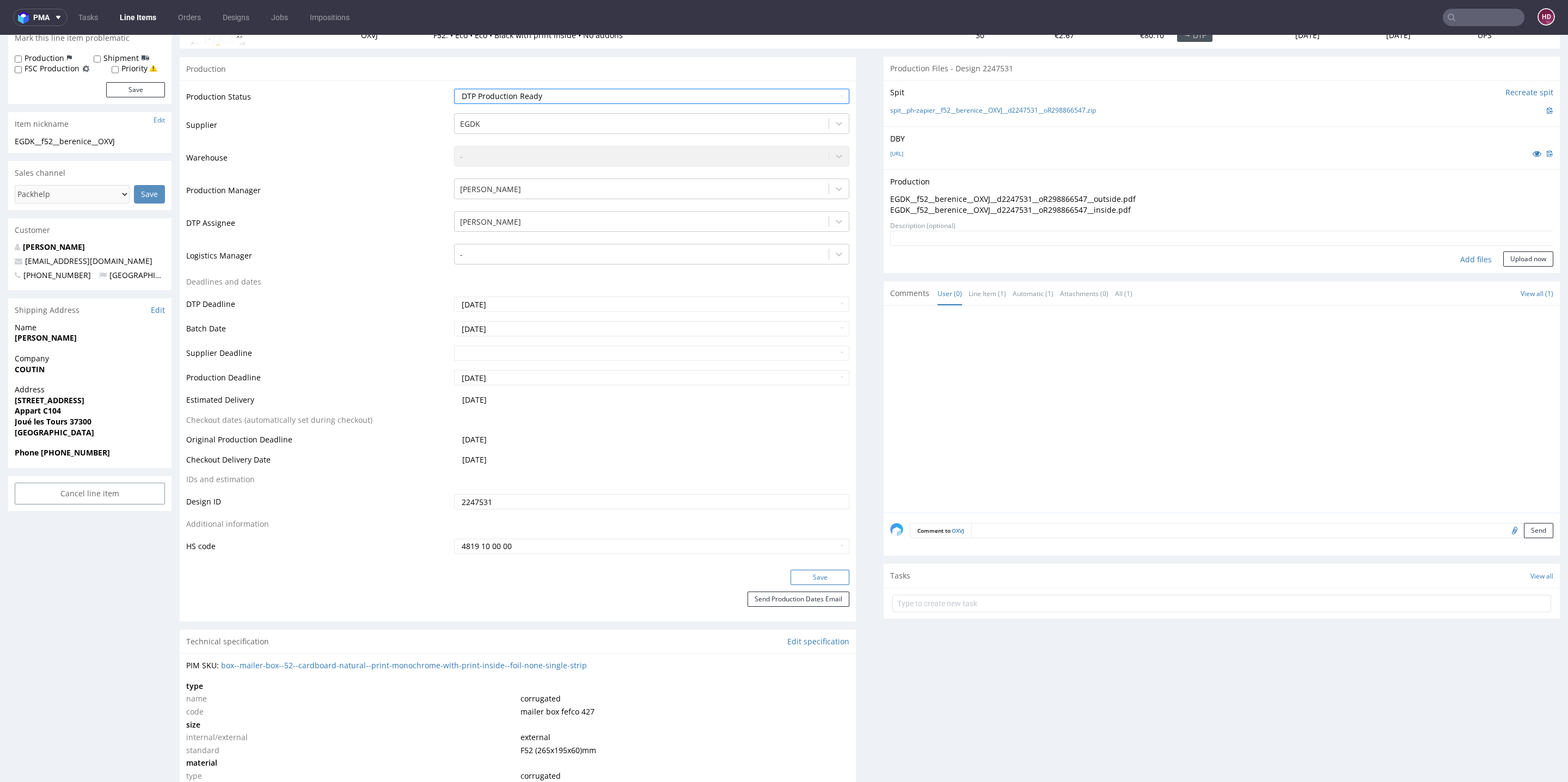
click at [802, 570] on button "Save" at bounding box center [820, 577] width 59 height 15
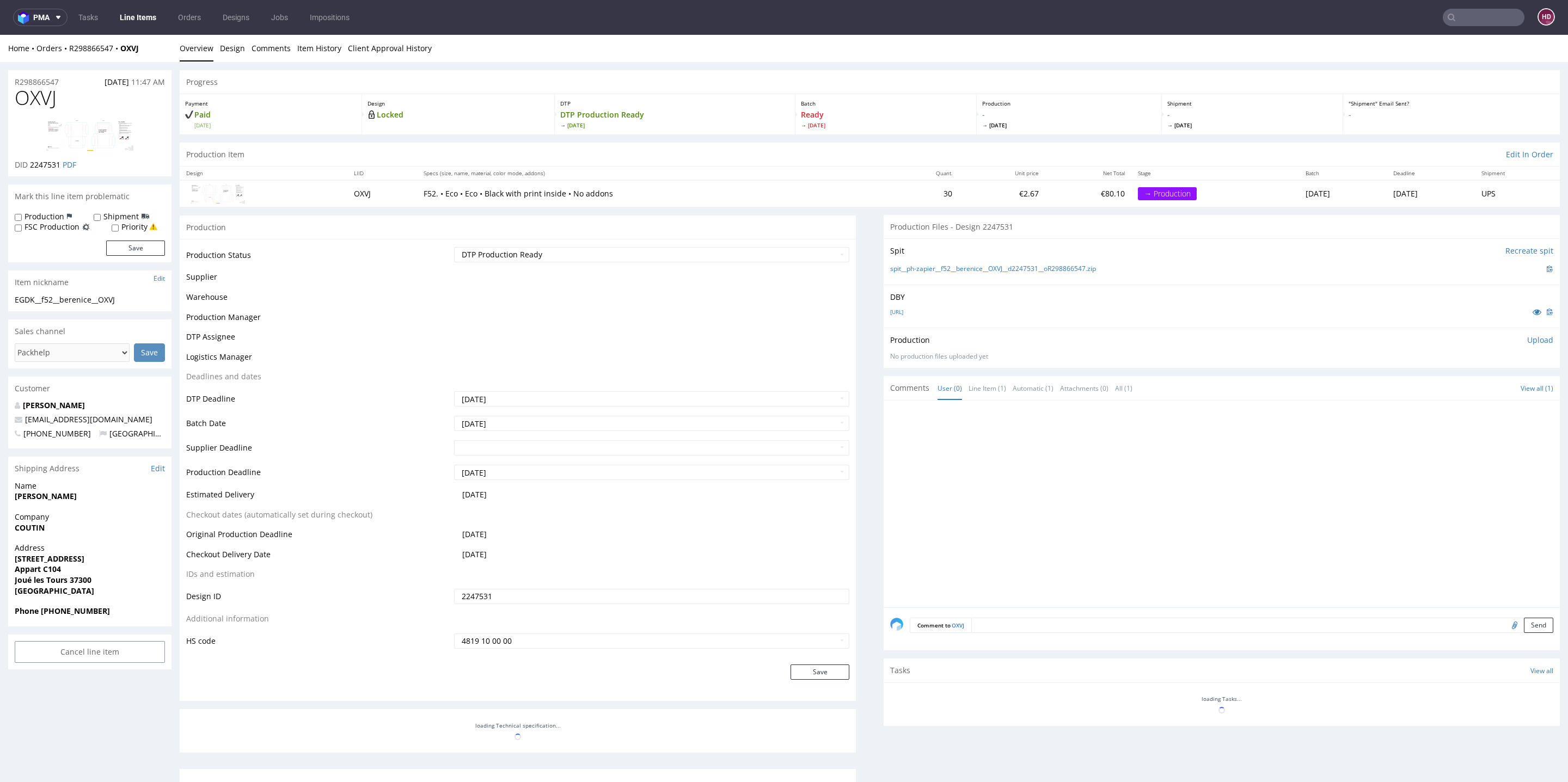
scroll to position [151, 0]
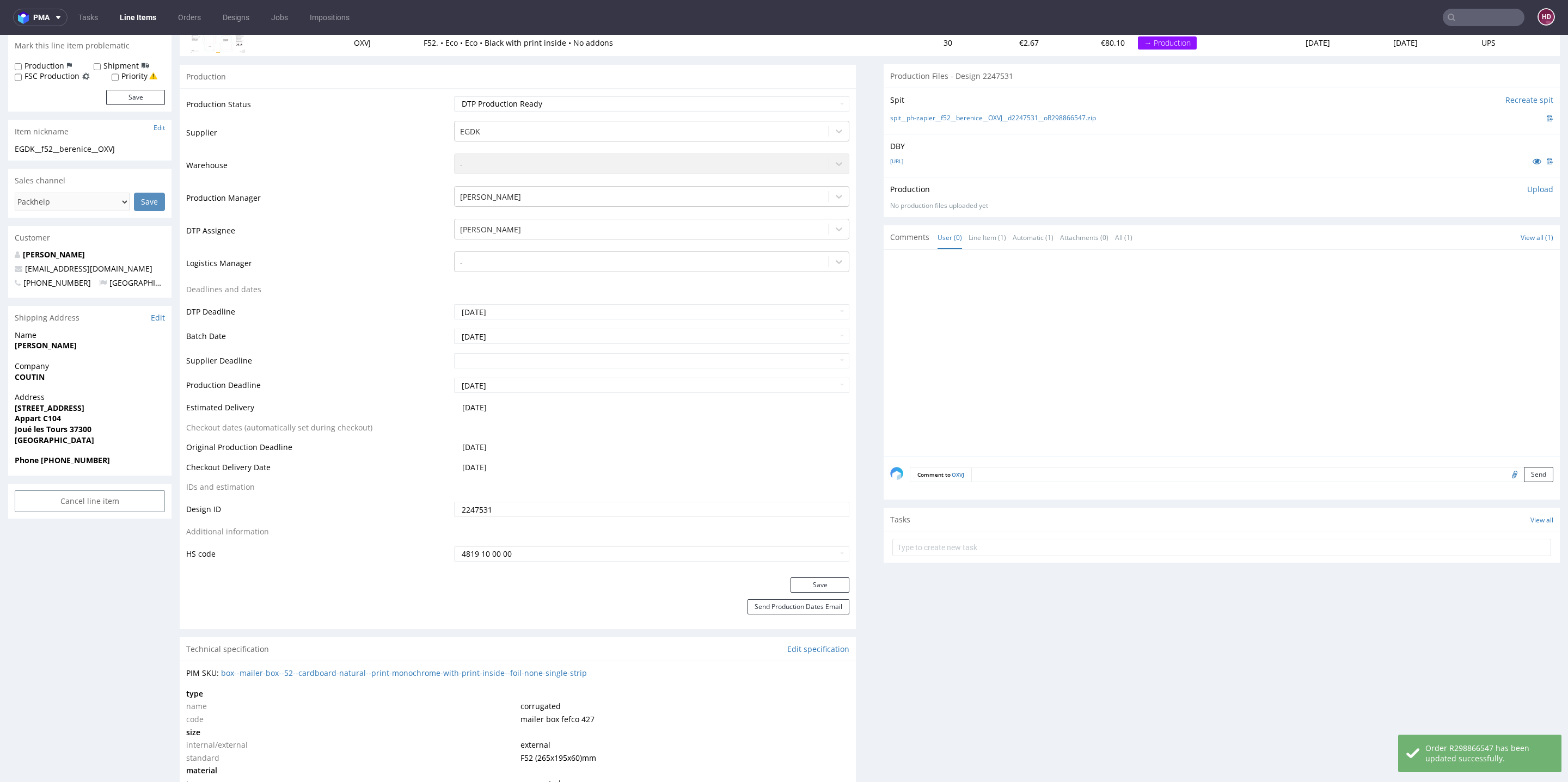
click at [1527, 188] on p "Upload" at bounding box center [1540, 189] width 26 height 11
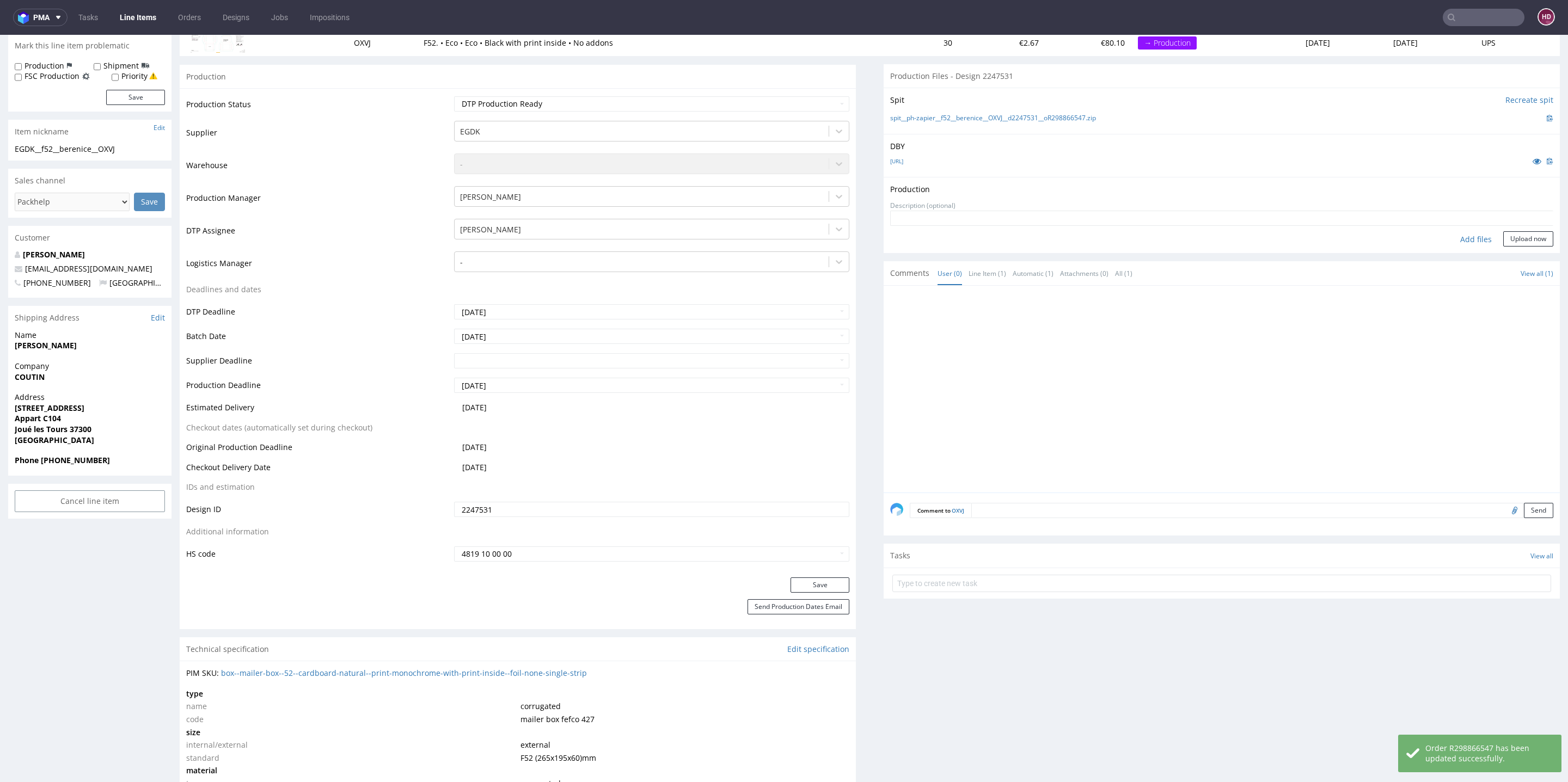
click at [1452, 238] on div "Add files" at bounding box center [1475, 239] width 54 height 16
type input "C:\fakepath\EGDK__f52__berenice__OXVJ__d2247531__oR298866547__outside.pdf"
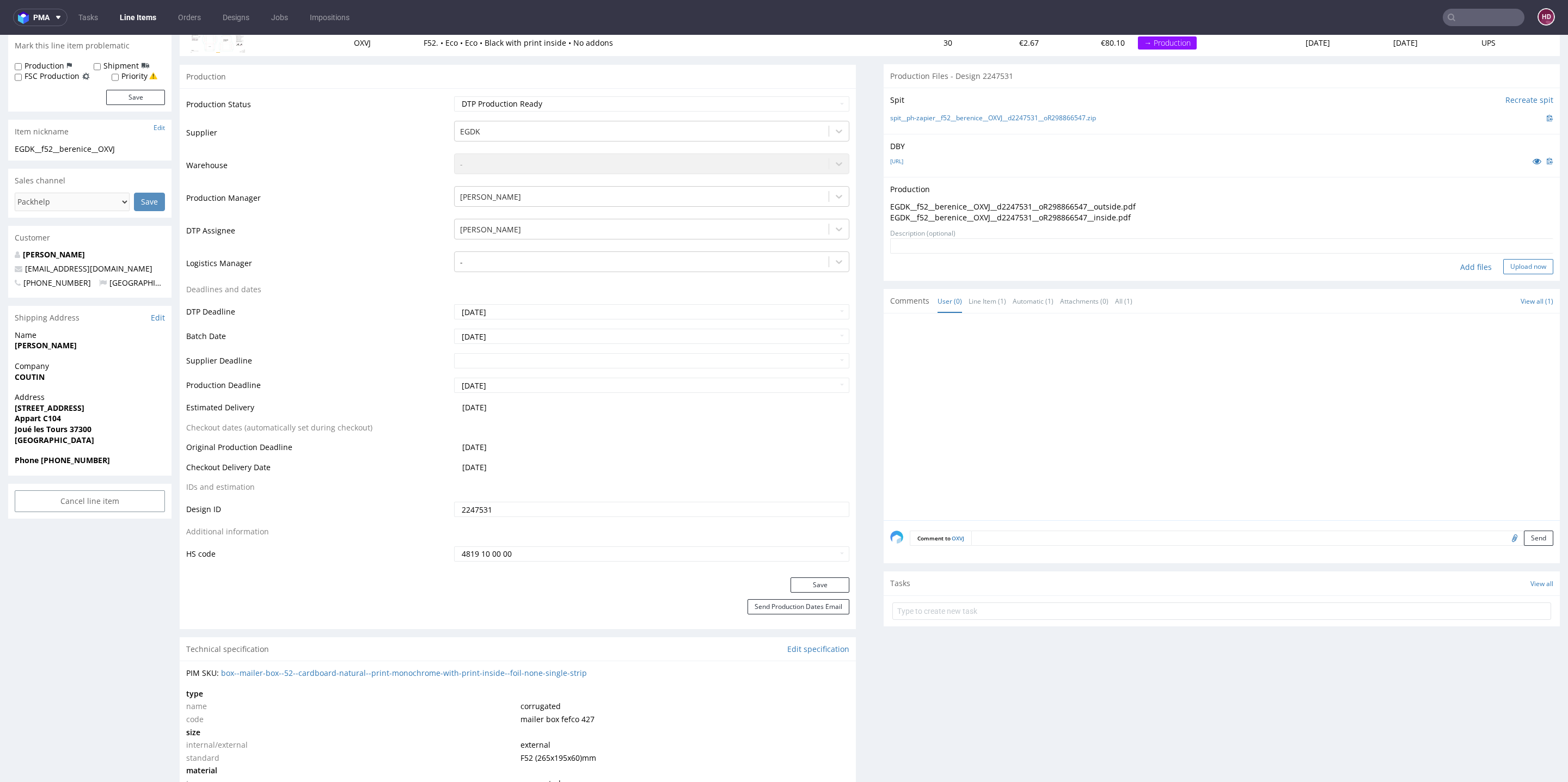
click at [1508, 267] on button "Upload now" at bounding box center [1528, 267] width 50 height 15
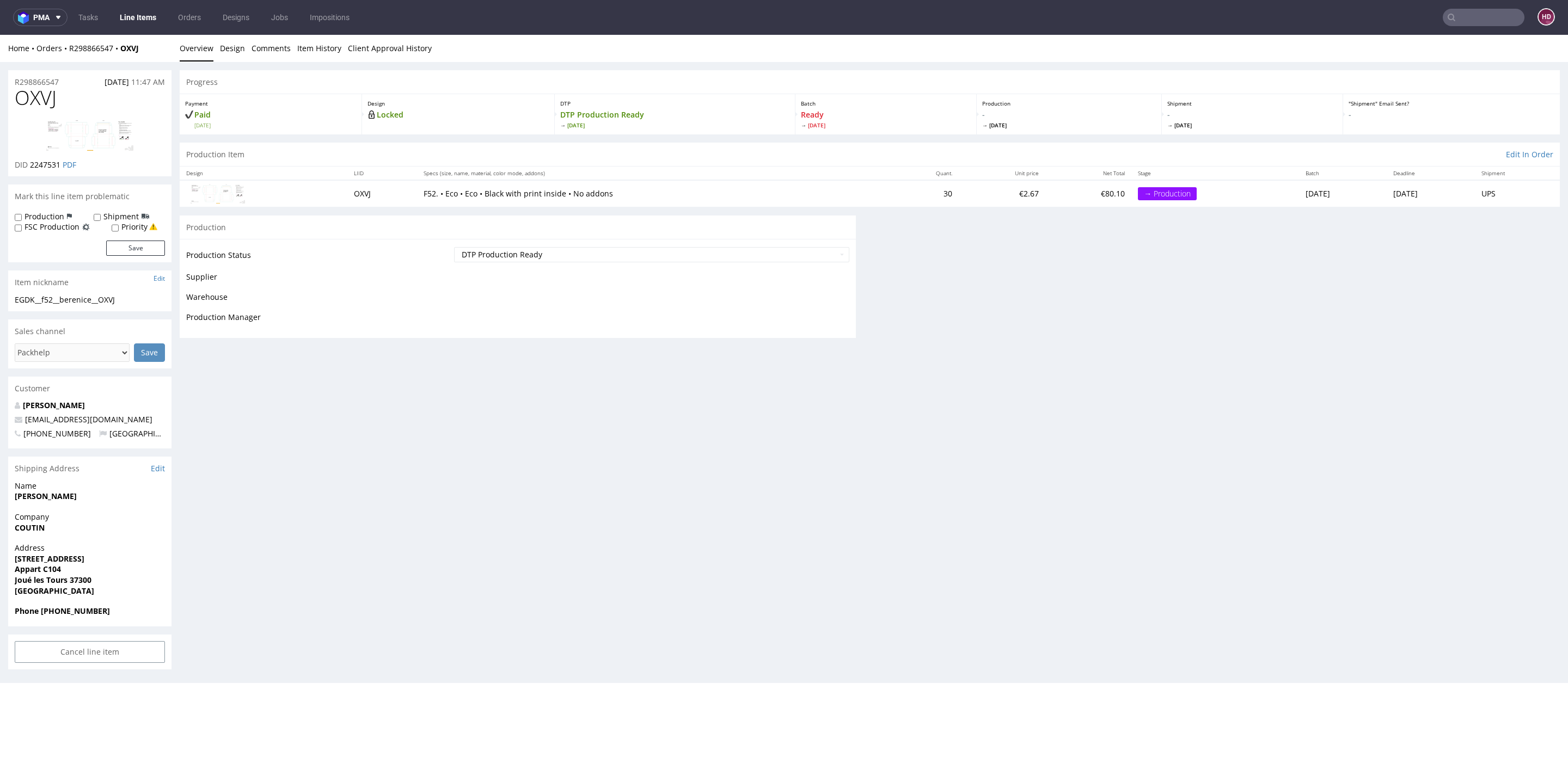
scroll to position [0, 0]
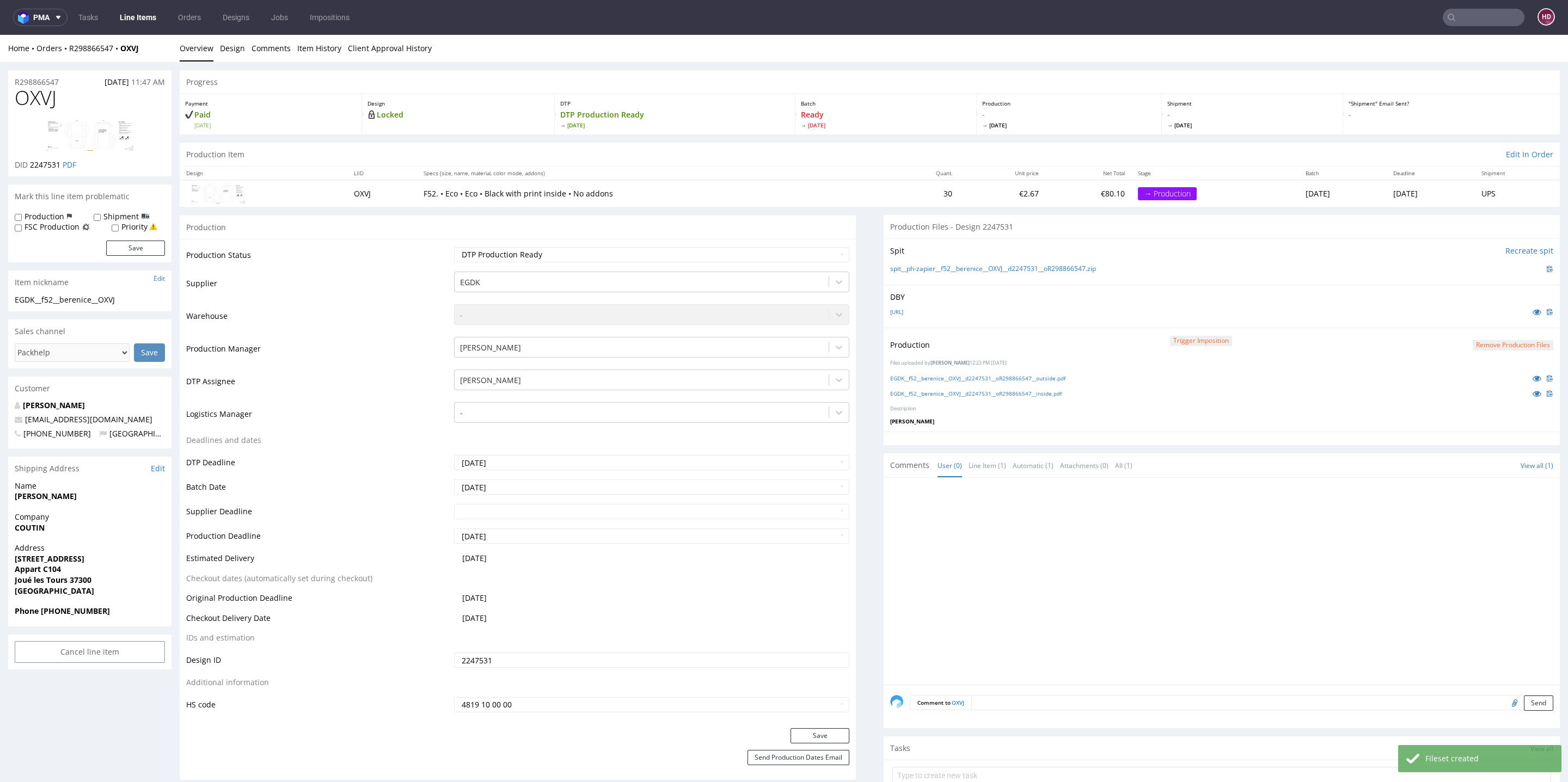
click at [995, 382] on div "EGDK__f52__berenice__OXVJ__d2247531__oR298866547__outside.pdf" at bounding box center [1221, 379] width 663 height 12
click at [994, 379] on link "EGDK__f52__berenice__OXVJ__d2247531__oR298866547__outside.pdf" at bounding box center [978, 378] width 175 height 8
click at [1486, 340] on button "Remove production files" at bounding box center [1513, 345] width 80 height 10
click at [1470, 319] on link "Yes" at bounding box center [1471, 320] width 31 height 16
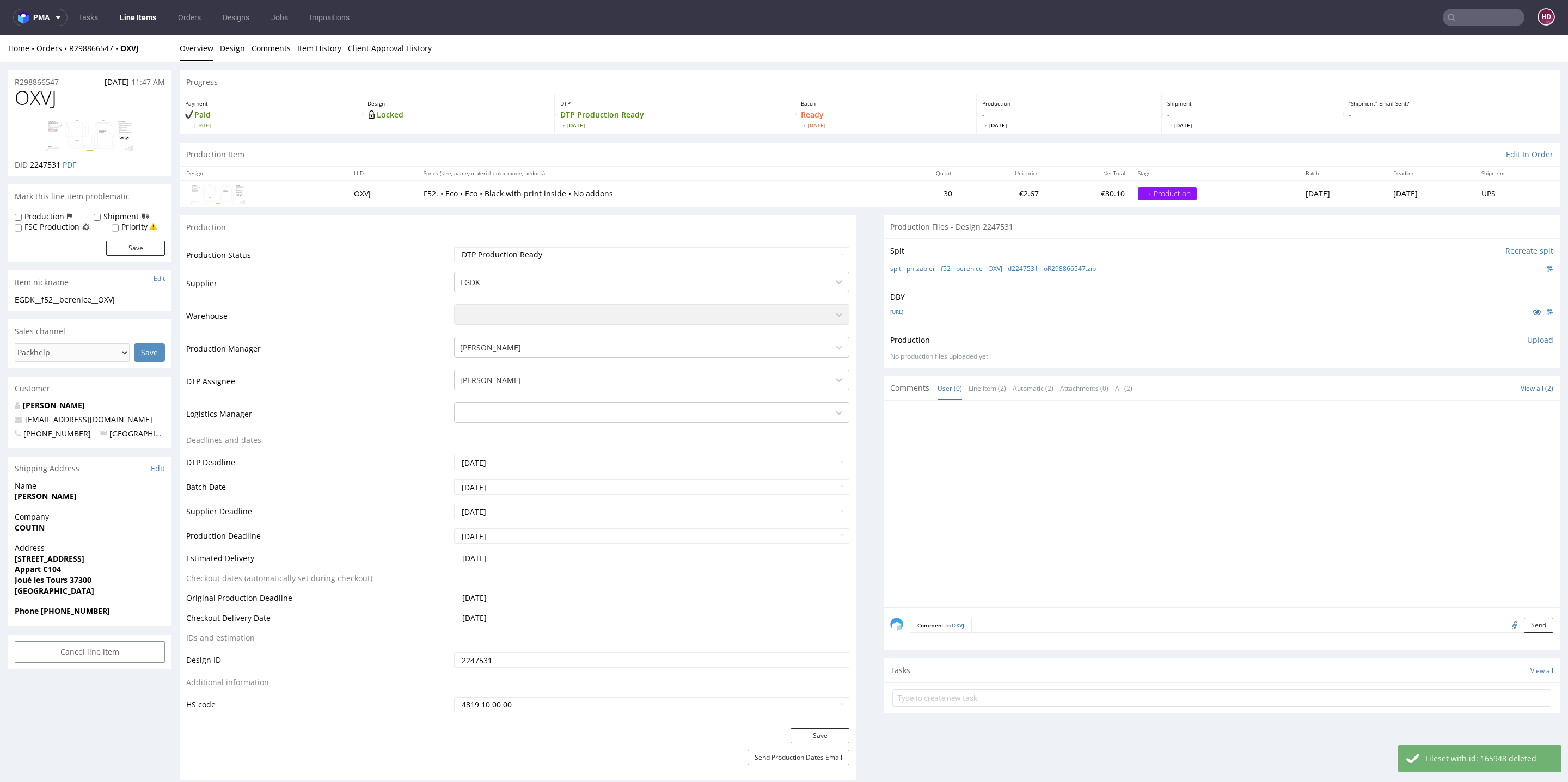
click at [1527, 337] on p "Upload" at bounding box center [1540, 340] width 26 height 11
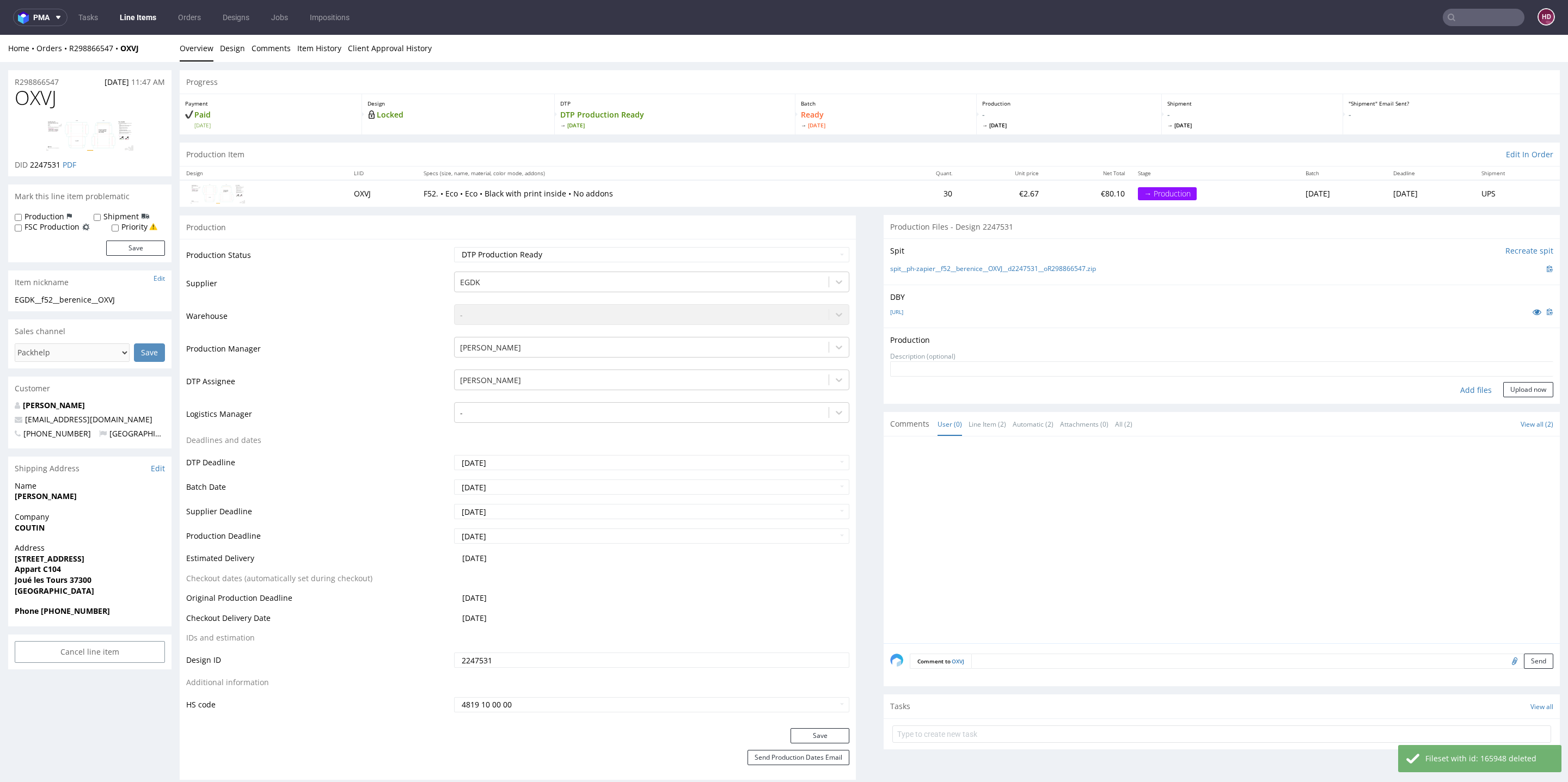
click at [1463, 385] on div "Add files" at bounding box center [1475, 390] width 54 height 16
type input "C:\fakepath\EGDK__f52__berenice__OXVJ__d2247531__oR298866547__inside.pdf"
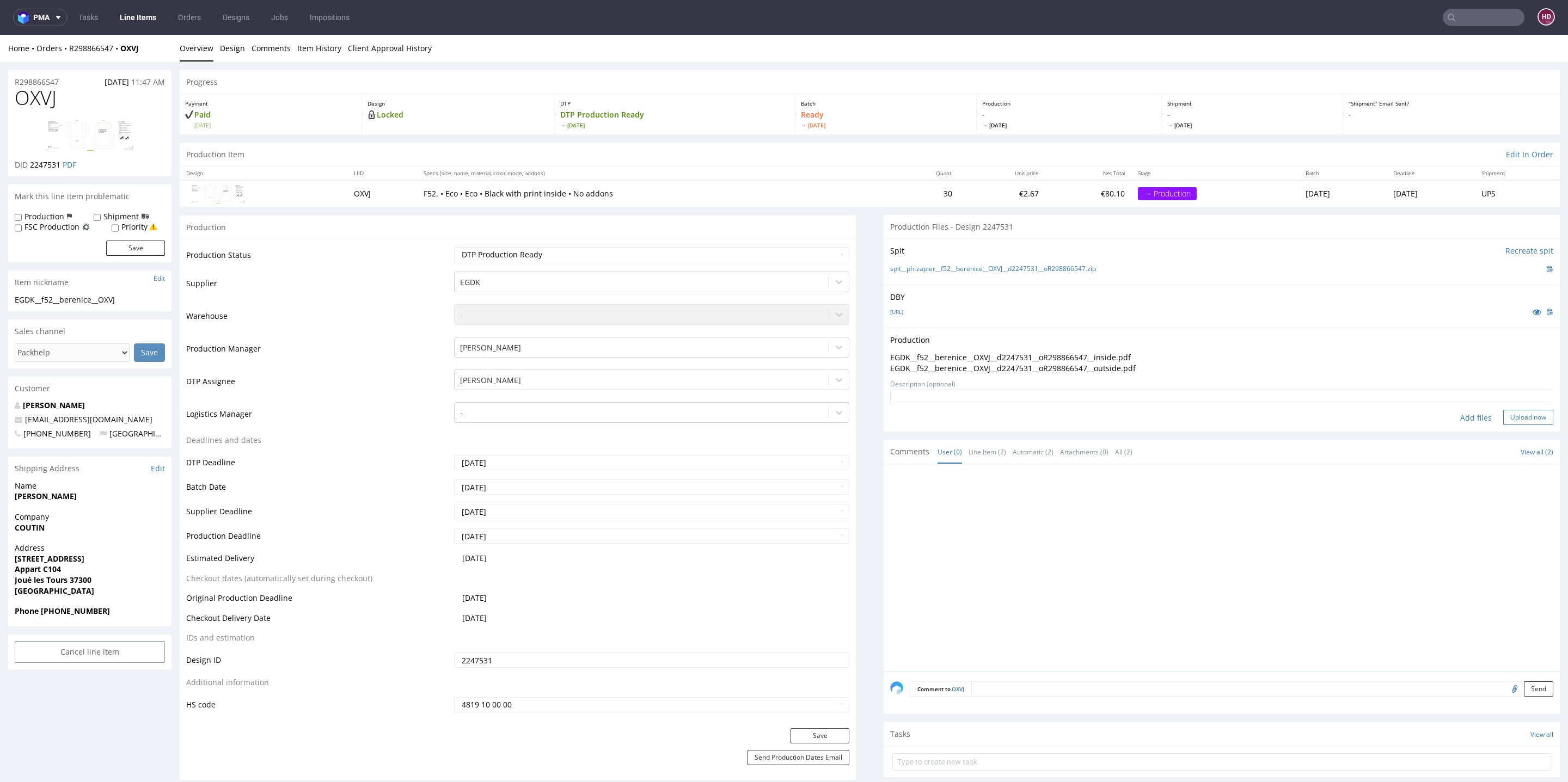
click at [1503, 417] on button "Upload now" at bounding box center [1528, 417] width 50 height 15
click at [134, 18] on link "Line Items" at bounding box center [138, 17] width 49 height 18
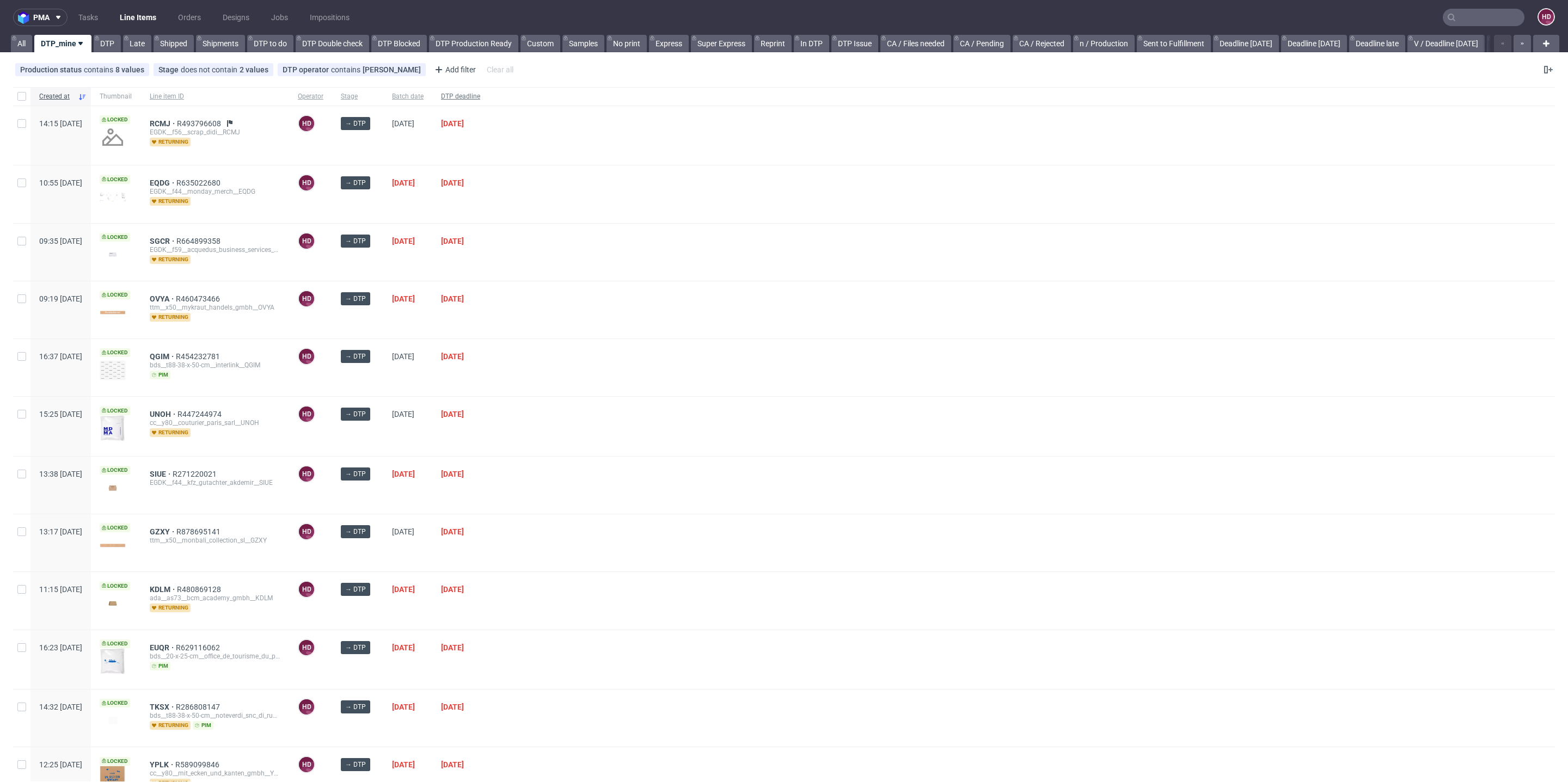
click at [480, 97] on span "DTP deadline" at bounding box center [460, 96] width 39 height 9
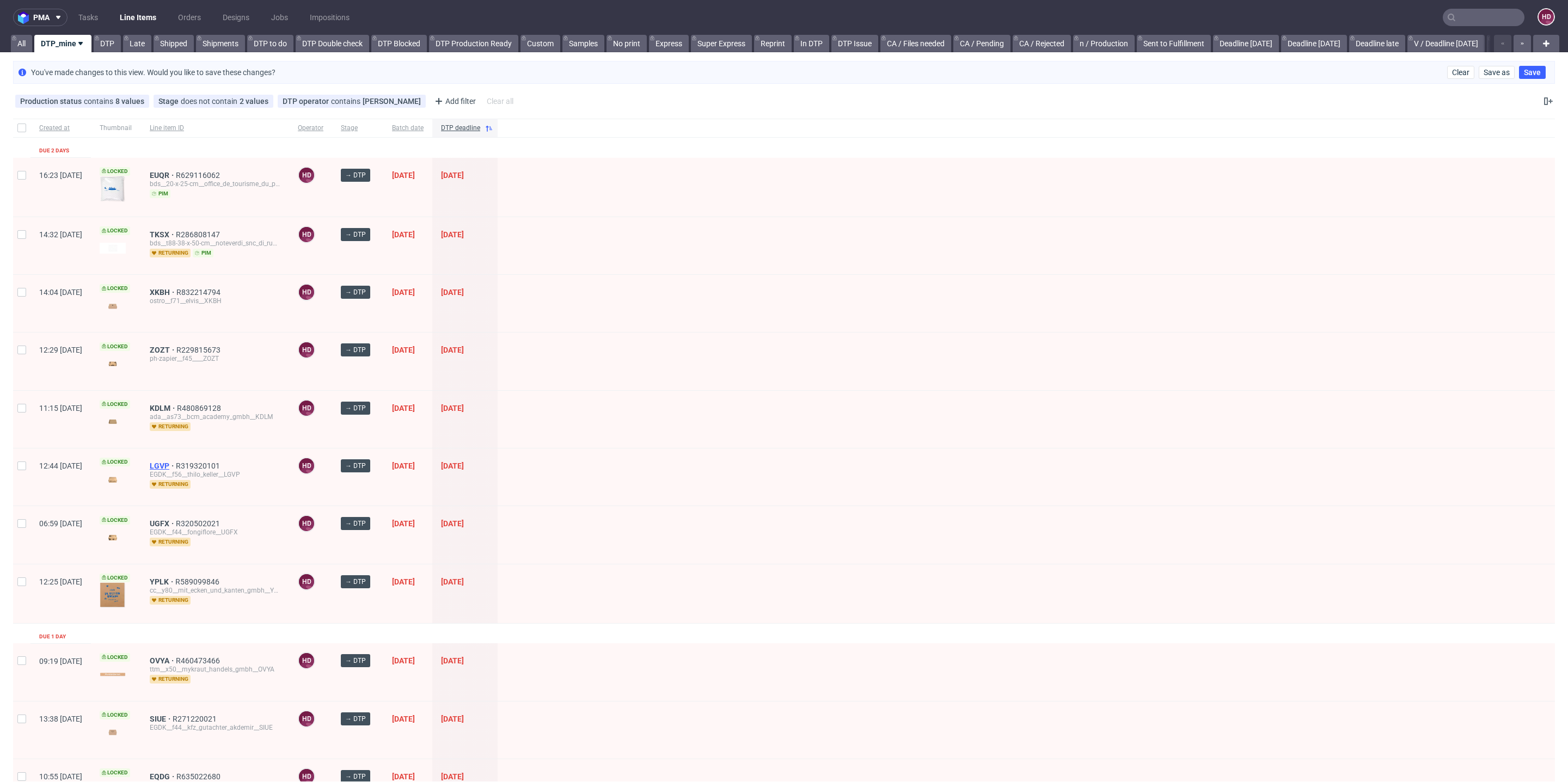
click at [176, 461] on span "LGVP" at bounding box center [163, 466] width 26 height 9
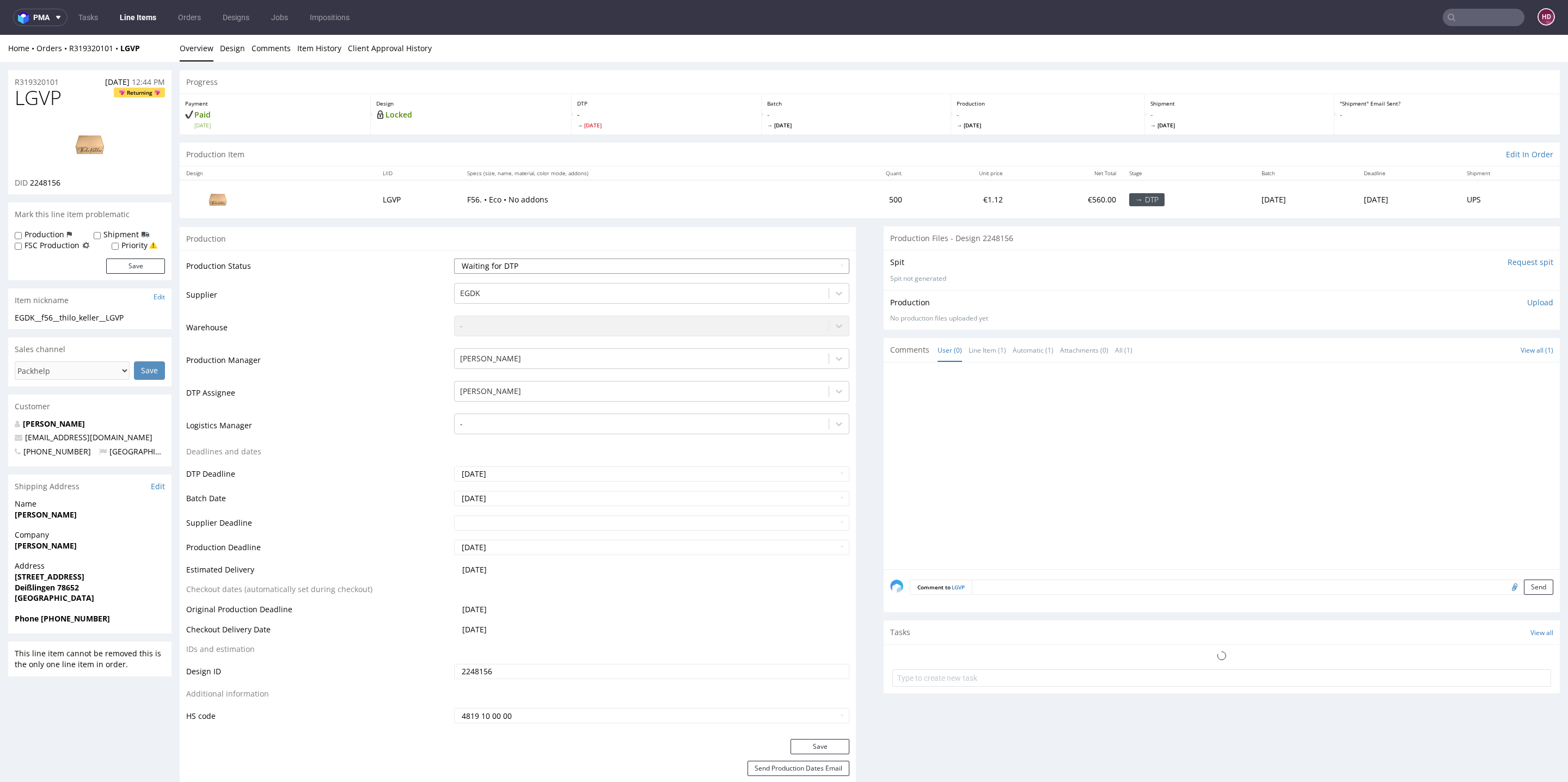
click at [566, 270] on select "Waiting for Artwork Waiting for Diecut Waiting for Mockup Waiting for DTP Waiti…" at bounding box center [651, 266] width 395 height 15
select select "dtp_in_process"
click at [454, 259] on select "Waiting for Artwork Waiting for Diecut Waiting for Mockup Waiting for DTP Waiti…" at bounding box center [651, 266] width 395 height 15
click at [69, 100] on h1 "LGVP Returning" at bounding box center [89, 98] width 150 height 22
drag, startPoint x: 69, startPoint y: 100, endPoint x: 0, endPoint y: 105, distance: 69.2
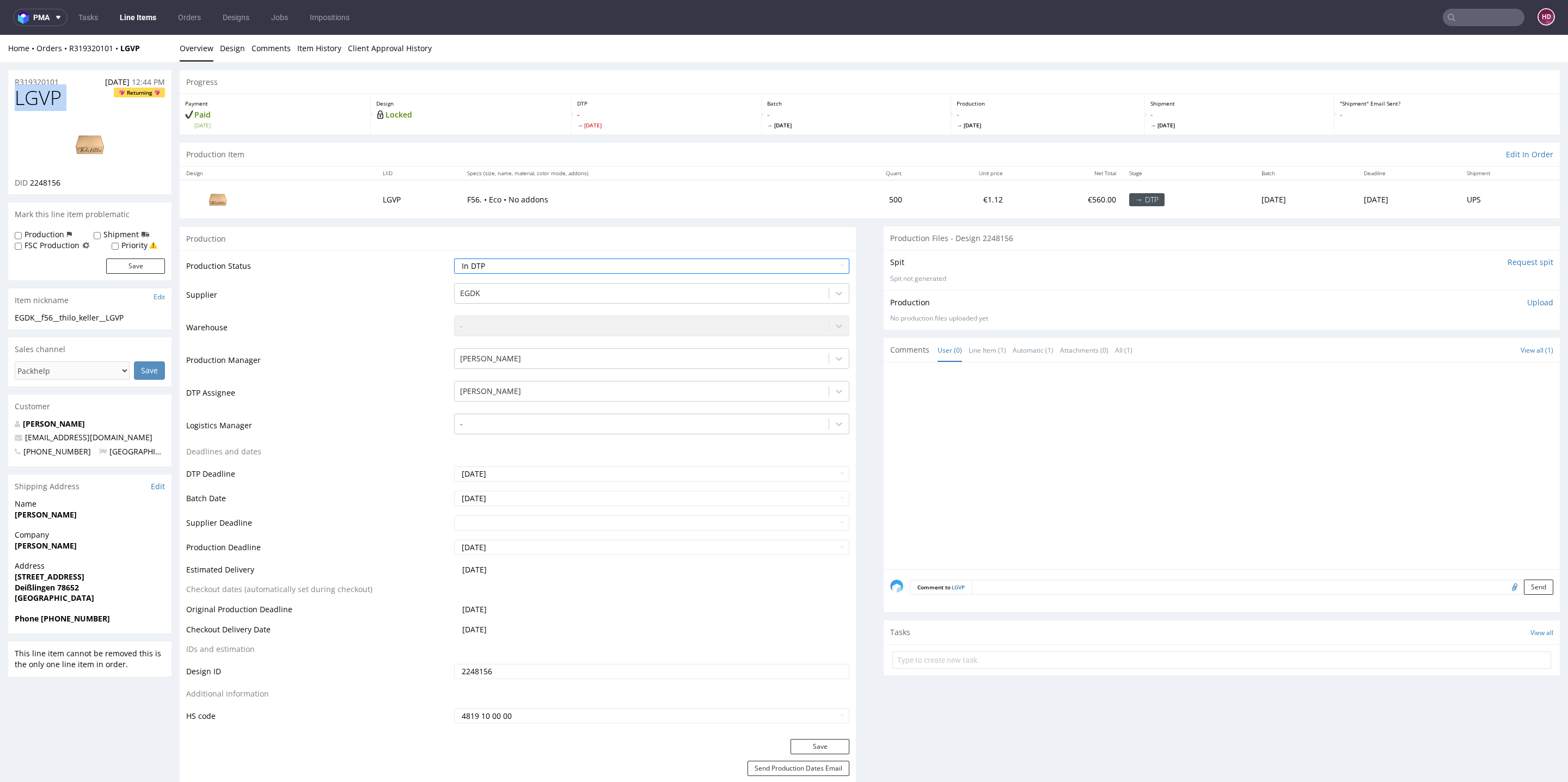
drag, startPoint x: 76, startPoint y: 184, endPoint x: 30, endPoint y: 182, distance: 46.0
click at [30, 182] on div "DID 2248156" at bounding box center [89, 183] width 150 height 11
copy span "2248156"
click at [98, 151] on img at bounding box center [89, 144] width 87 height 49
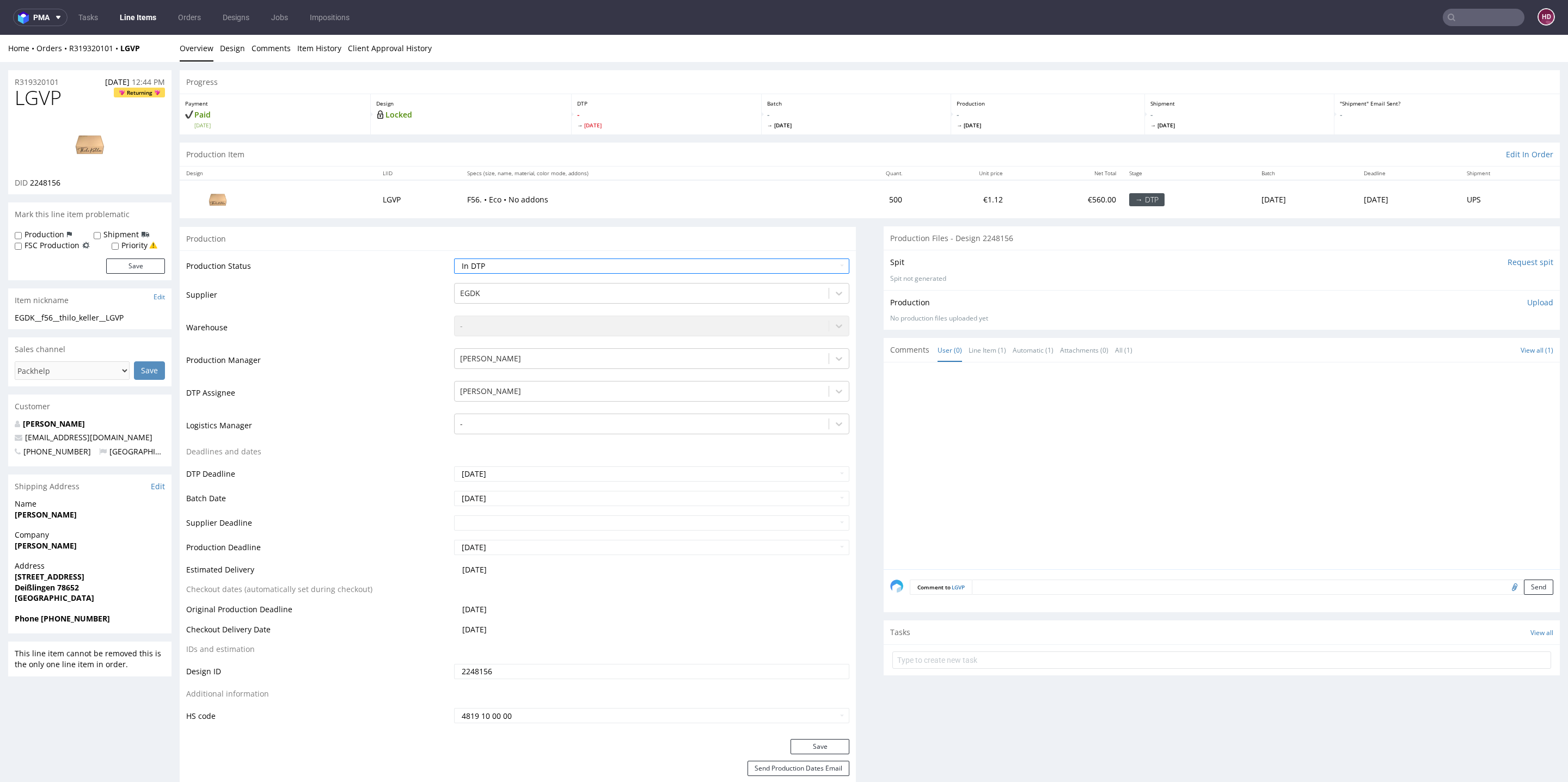
click at [77, 99] on h1 "LGVP Returning" at bounding box center [89, 98] width 150 height 22
drag, startPoint x: 35, startPoint y: 96, endPoint x: 0, endPoint y: 92, distance: 35.2
copy span "LGVP"
click at [135, 317] on div "EGDK__f56__thilo_keller__LGVP" at bounding box center [89, 318] width 150 height 11
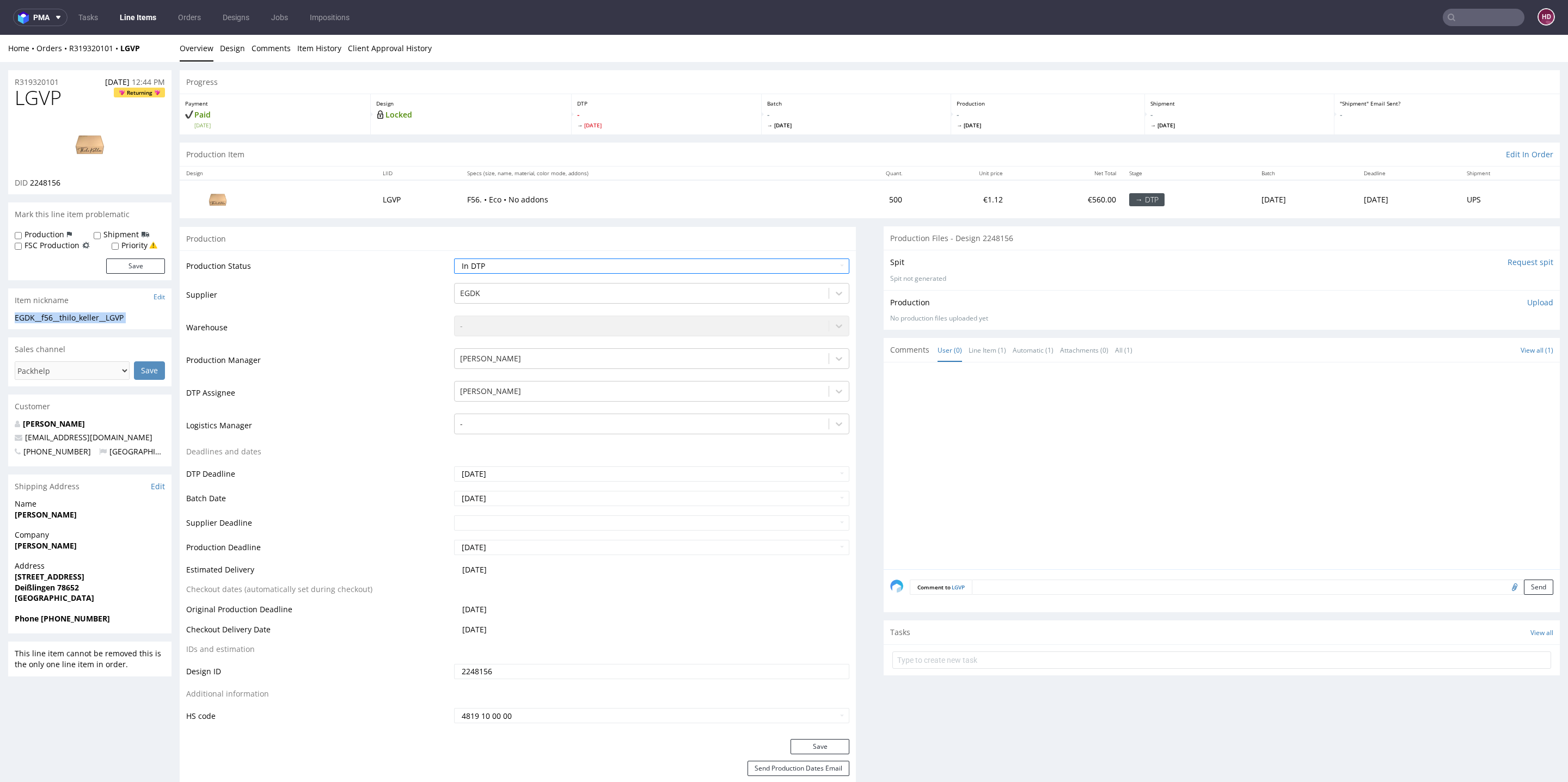
drag, startPoint x: 135, startPoint y: 317, endPoint x: 24, endPoint y: 318, distance: 111.0
copy section "EGDK__f56__thilo_keller__LGVP Update"
drag, startPoint x: 32, startPoint y: 85, endPoint x: 0, endPoint y: 84, distance: 32.0
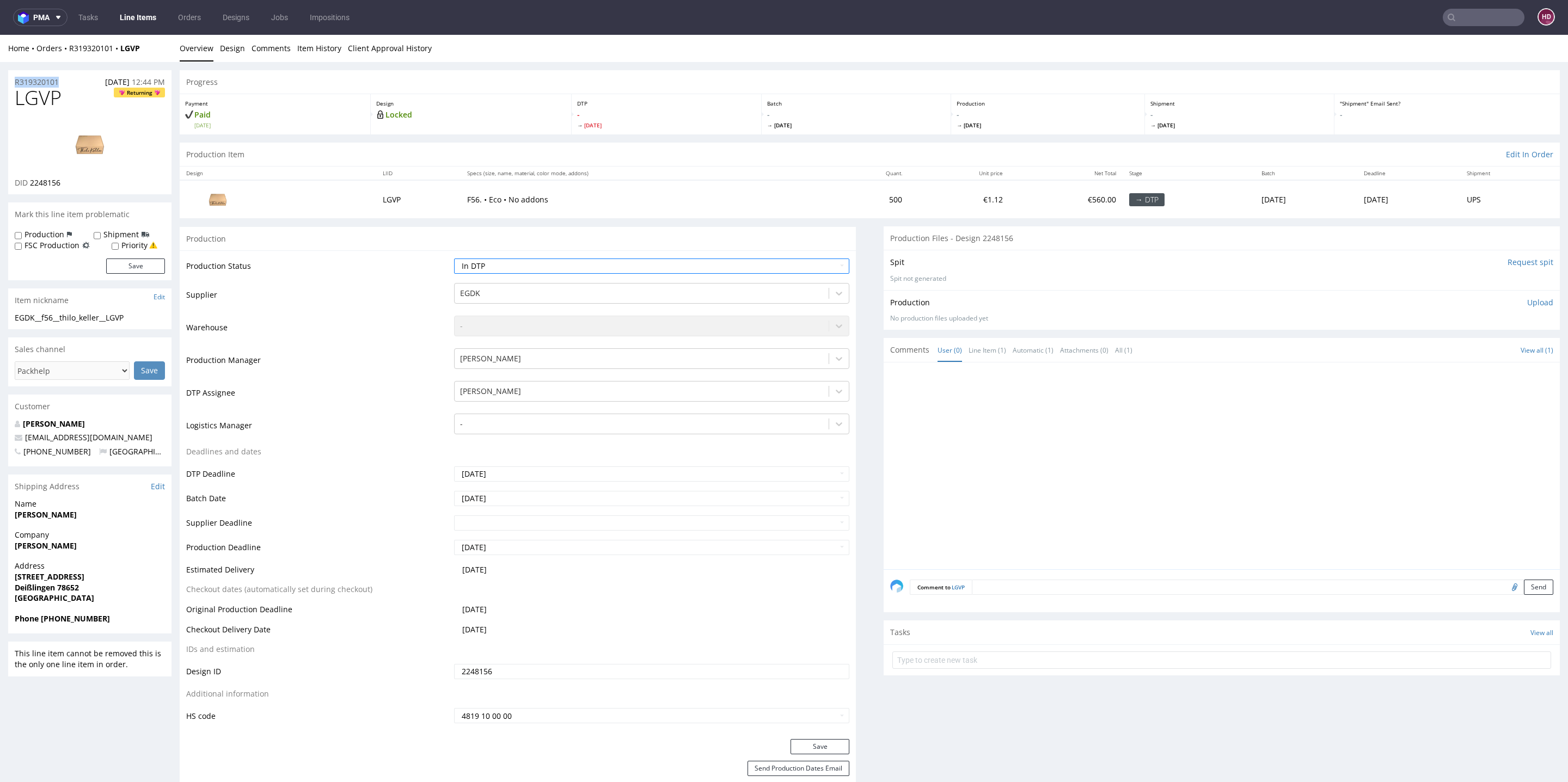
copy p "R319320101"
drag, startPoint x: 93, startPoint y: 183, endPoint x: 30, endPoint y: 180, distance: 63.1
click at [30, 180] on div "DID 2248156" at bounding box center [89, 183] width 150 height 11
click at [1527, 302] on p "Upload" at bounding box center [1540, 302] width 26 height 11
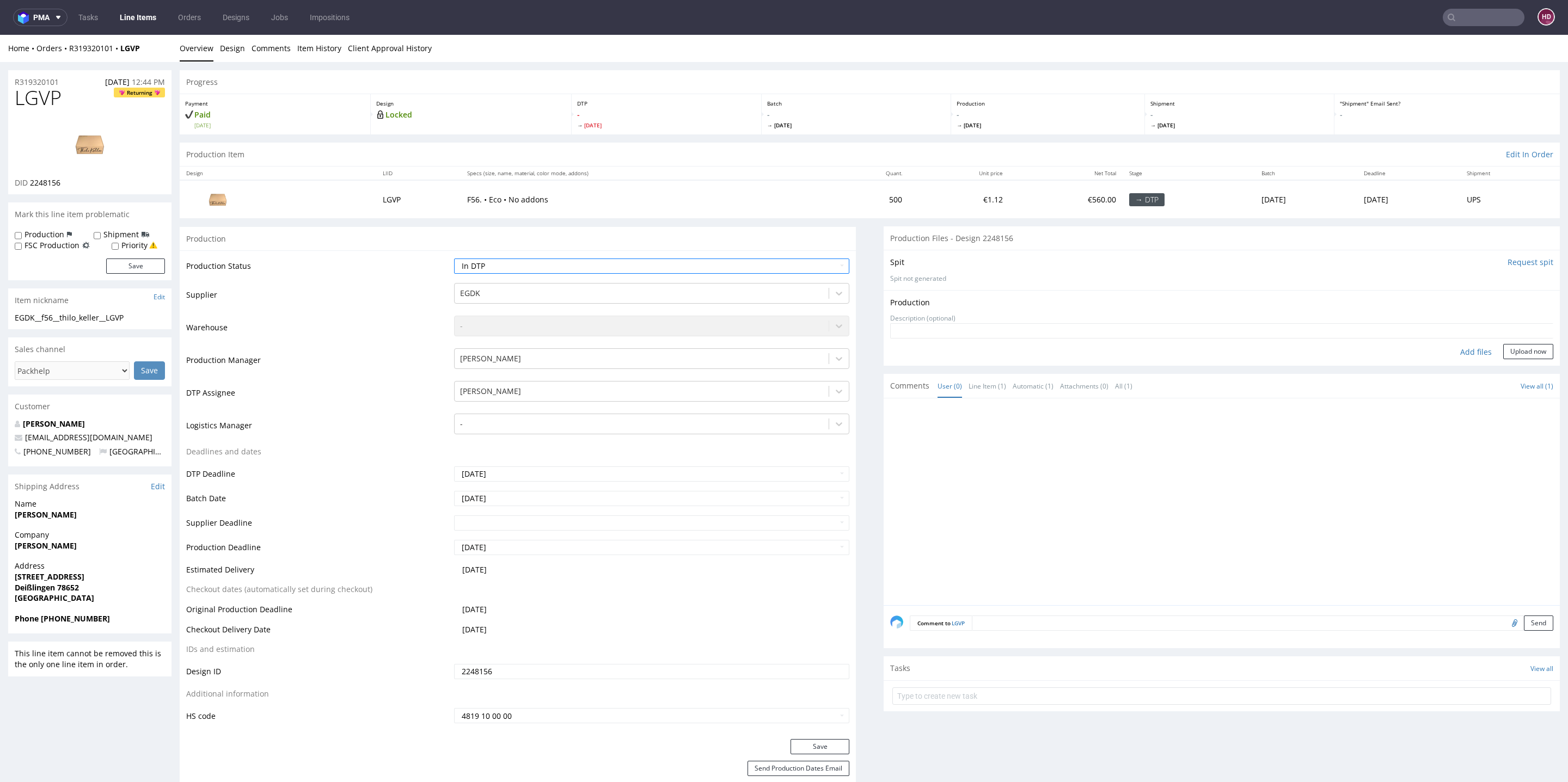
click at [1462, 347] on div "Add files" at bounding box center [1475, 352] width 54 height 16
type input "C:\fakepath\ EGDK__f56__thilo_keller__LGVP__d2248156__oR319320101.pdf"
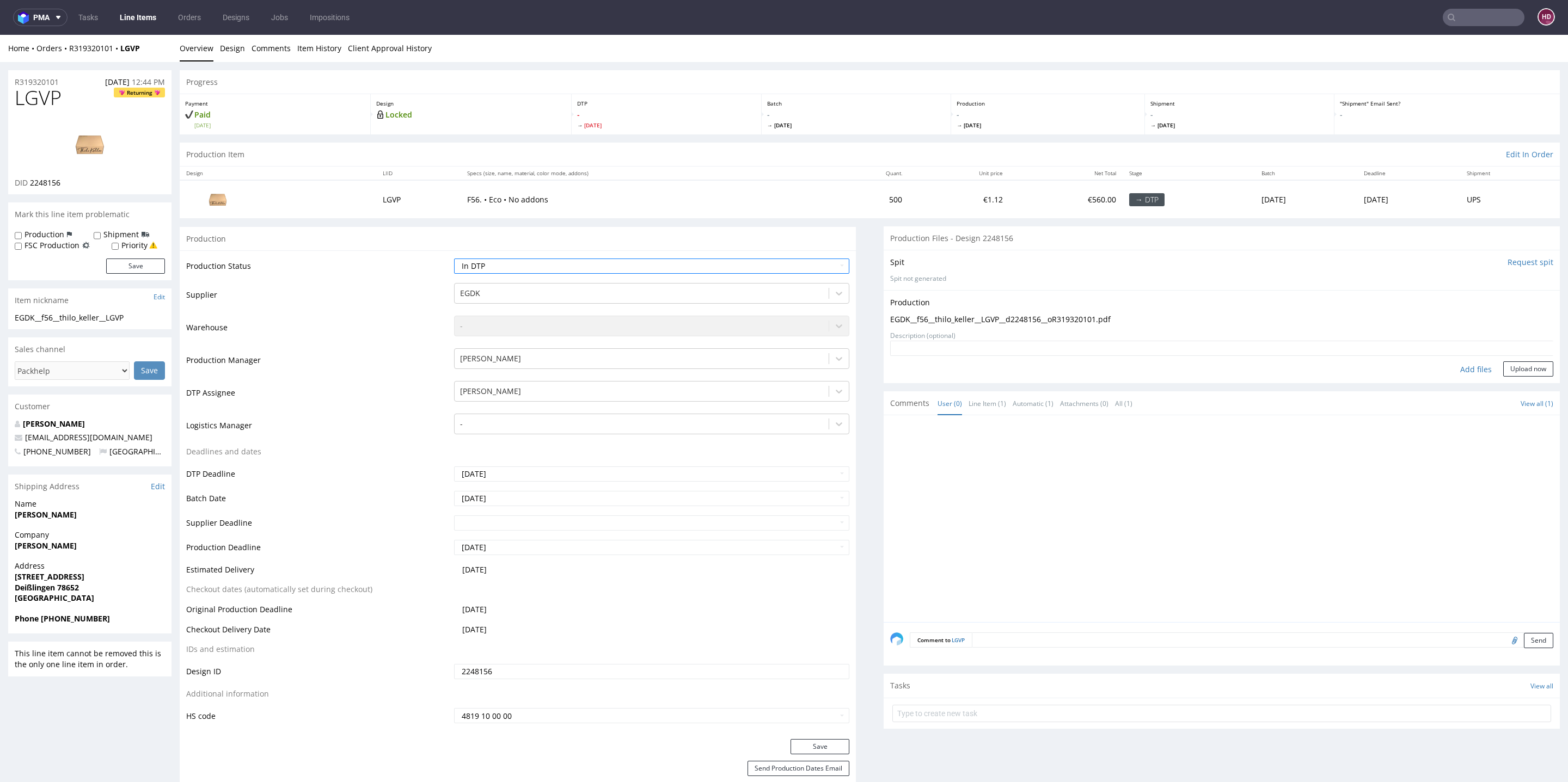
click at [1493, 358] on form "Add files Upload now" at bounding box center [1221, 358] width 663 height 36
click at [637, 260] on select "Waiting for Artwork Waiting for Diecut Waiting for Mockup Waiting for DTP Waiti…" at bounding box center [651, 266] width 395 height 15
click at [1503, 371] on button "Upload now" at bounding box center [1528, 369] width 50 height 15
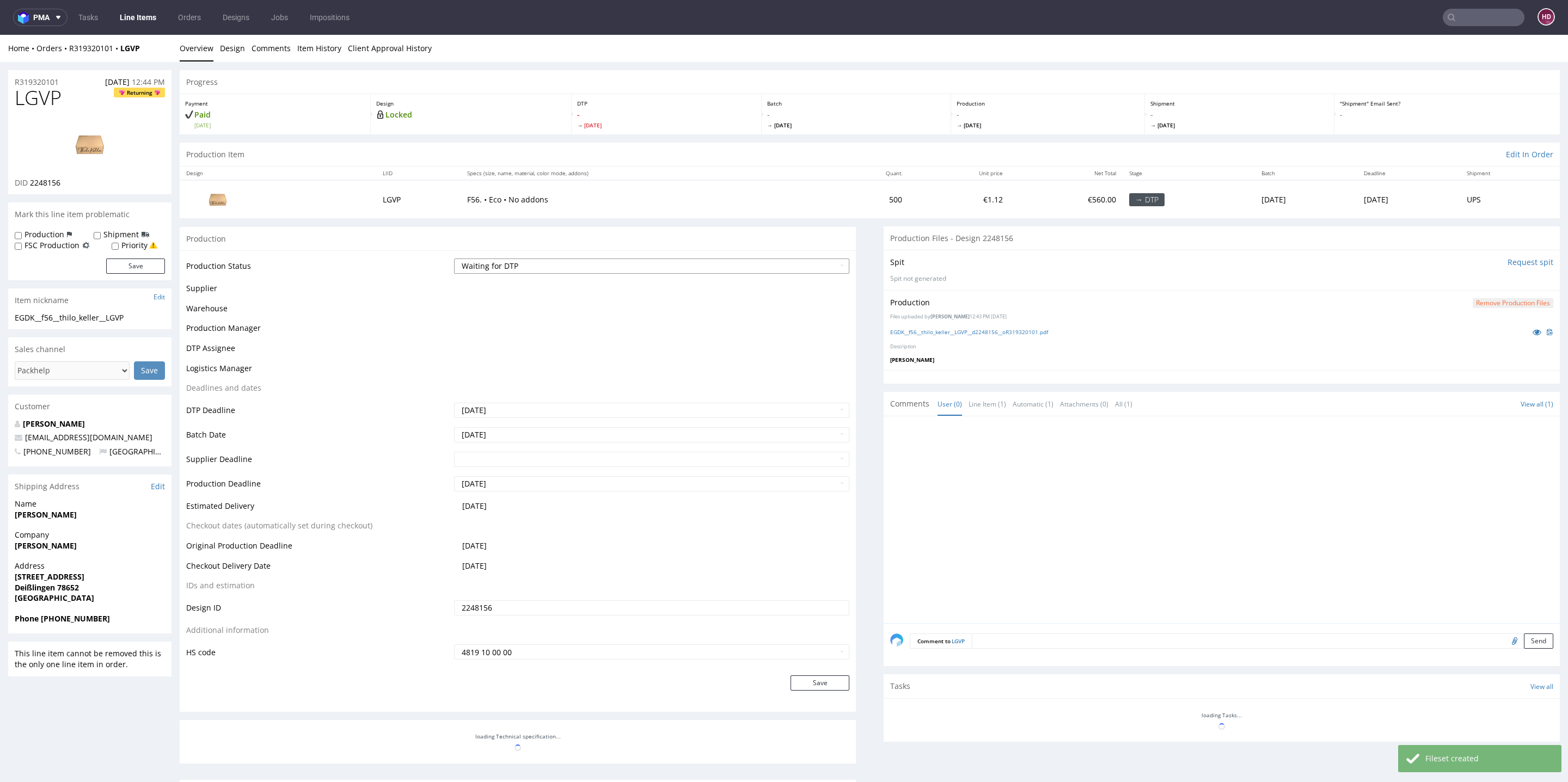
click at [544, 265] on select "Waiting for Artwork Waiting for Diecut Waiting for Mockup Waiting for DTP Waiti…" at bounding box center [651, 266] width 395 height 15
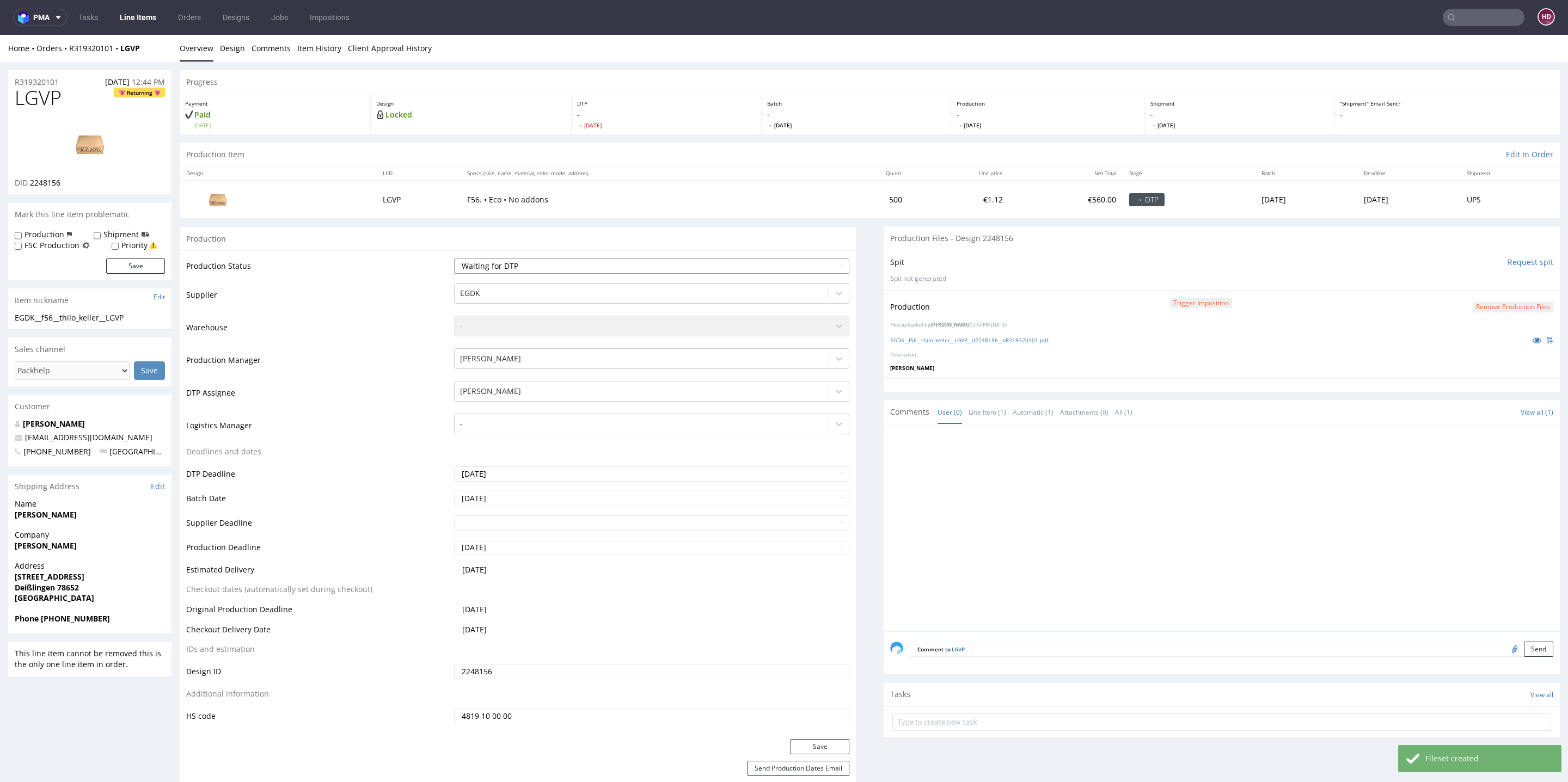
select select "dtp_production_ready"
click at [454, 259] on select "Waiting for Artwork Waiting for Diecut Waiting for Mockup Waiting for DTP Waiti…" at bounding box center [651, 266] width 395 height 15
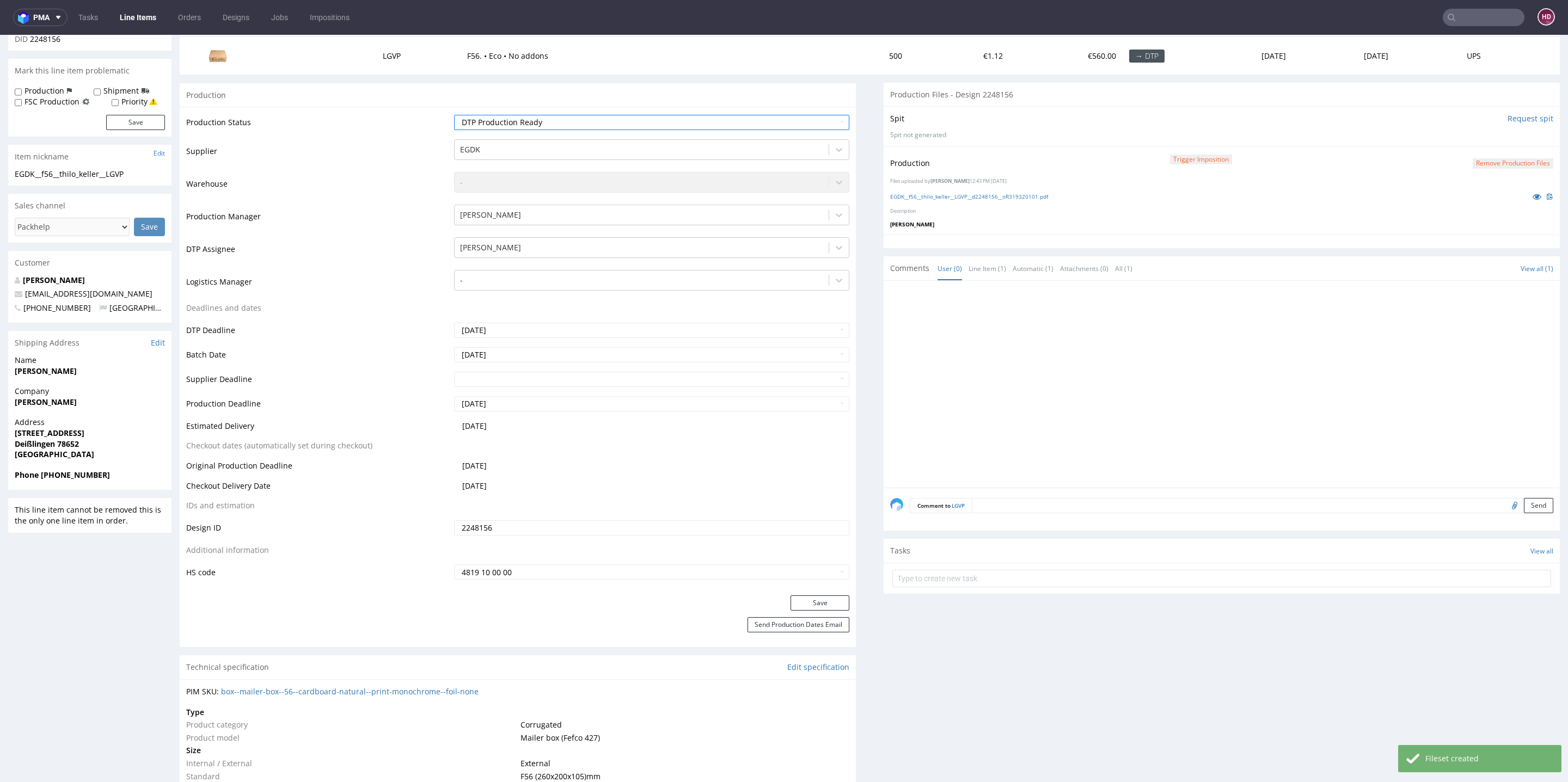
scroll to position [147, 0]
click at [799, 598] on button "Save" at bounding box center [820, 599] width 59 height 15
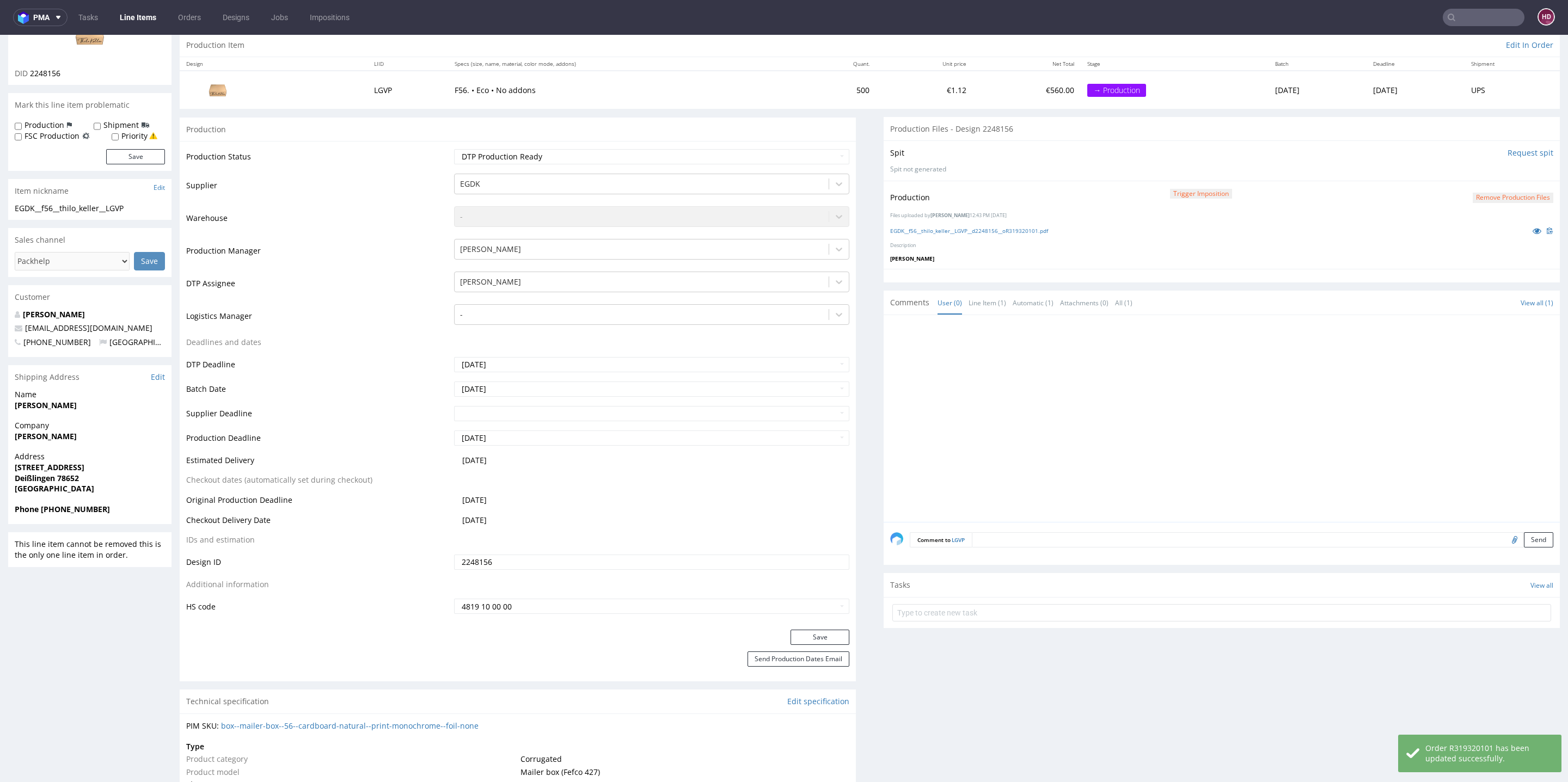
scroll to position [0, 0]
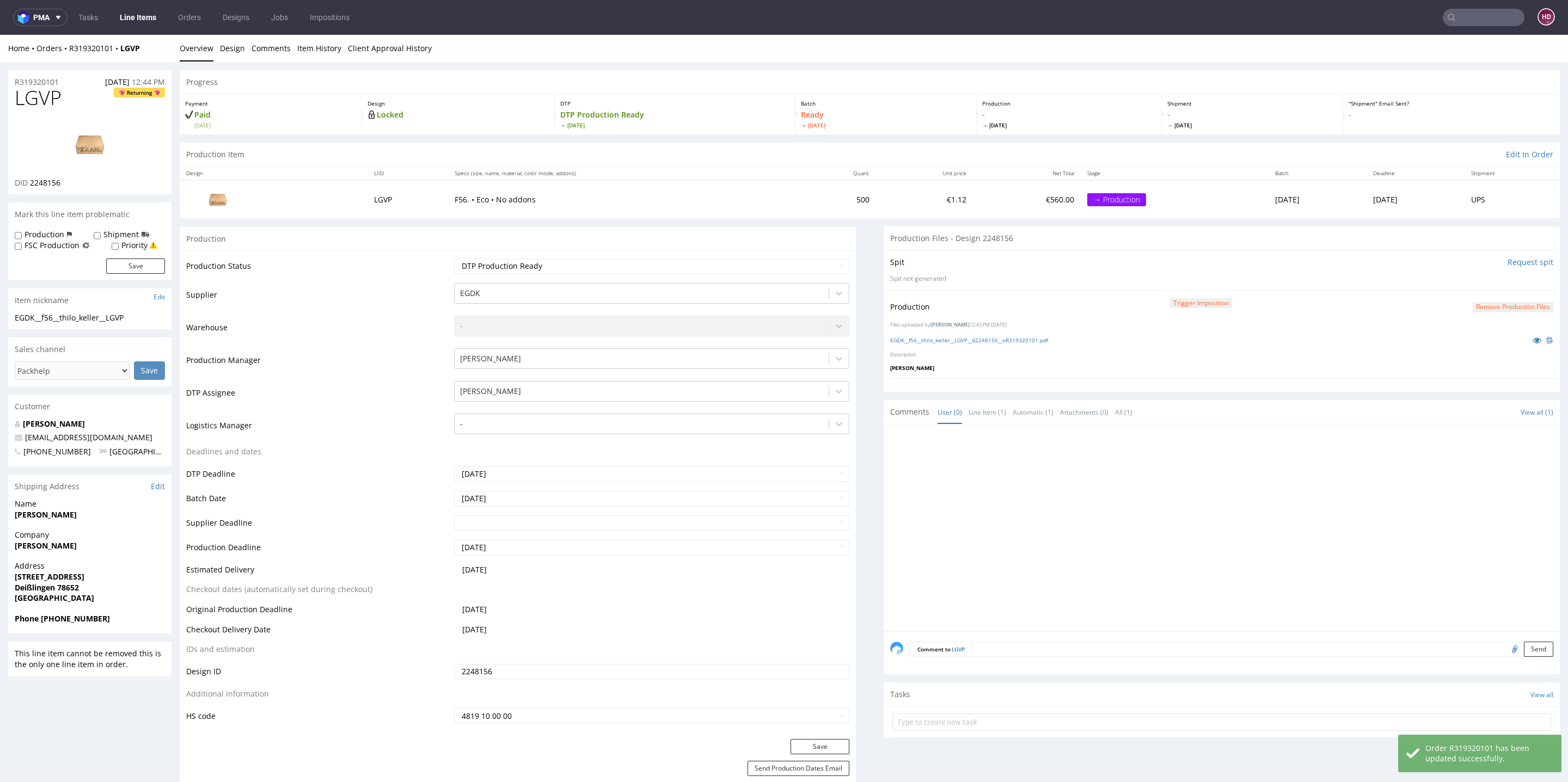
click at [143, 13] on link "Line Items" at bounding box center [138, 17] width 49 height 18
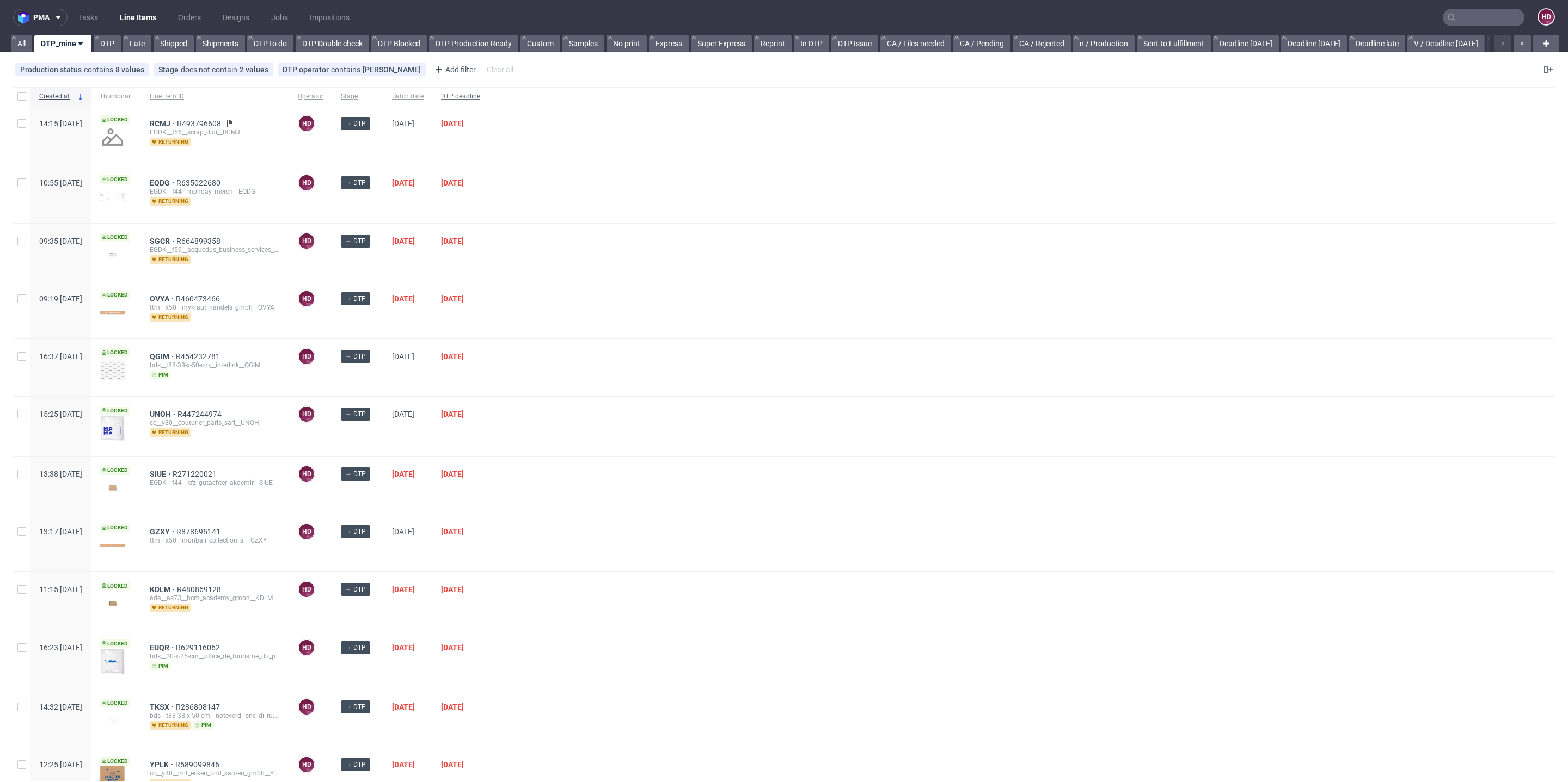
click at [489, 90] on div "DTP deadline" at bounding box center [460, 96] width 57 height 18
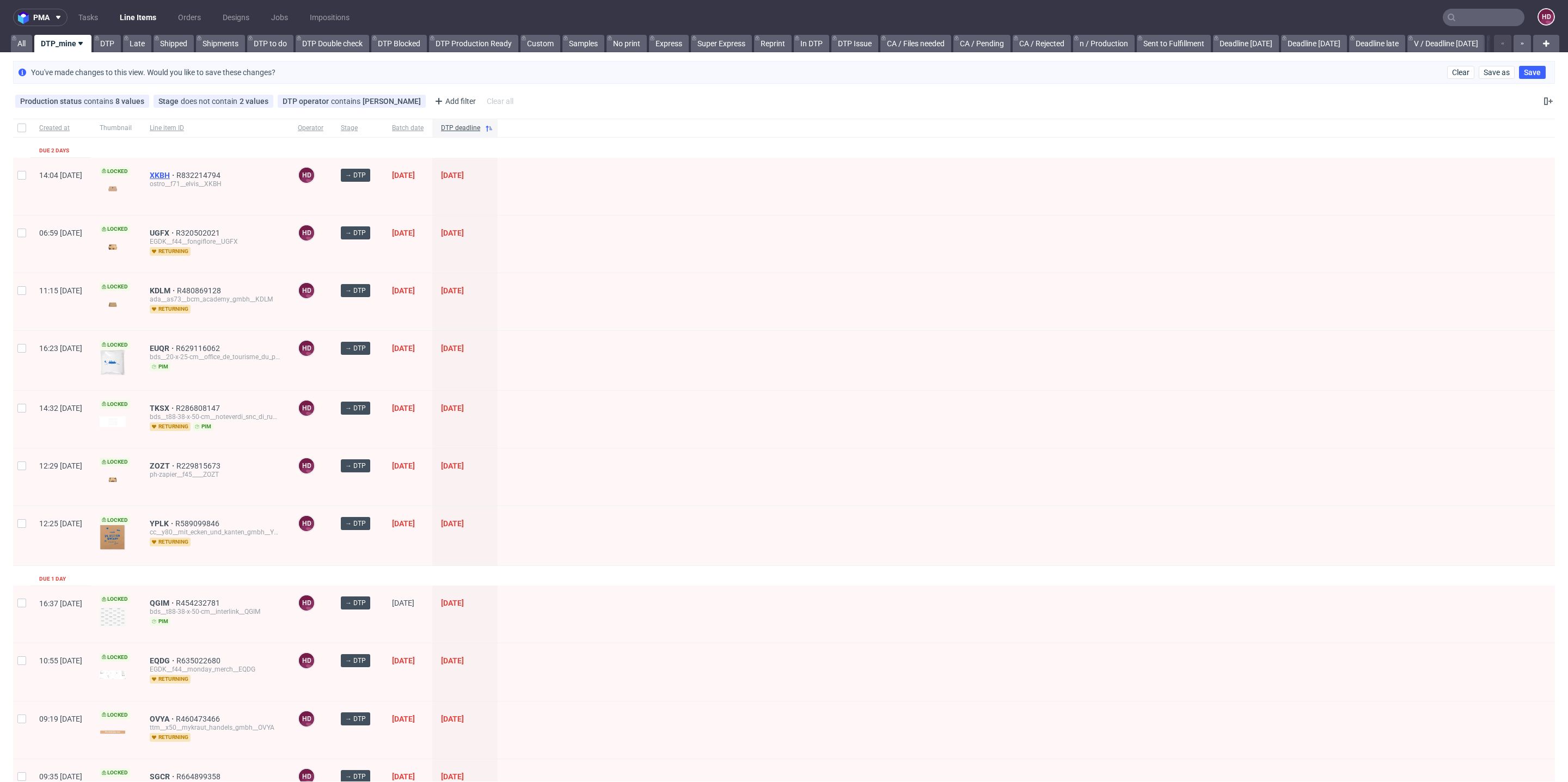
click at [177, 171] on span "XKBH" at bounding box center [163, 175] width 27 height 9
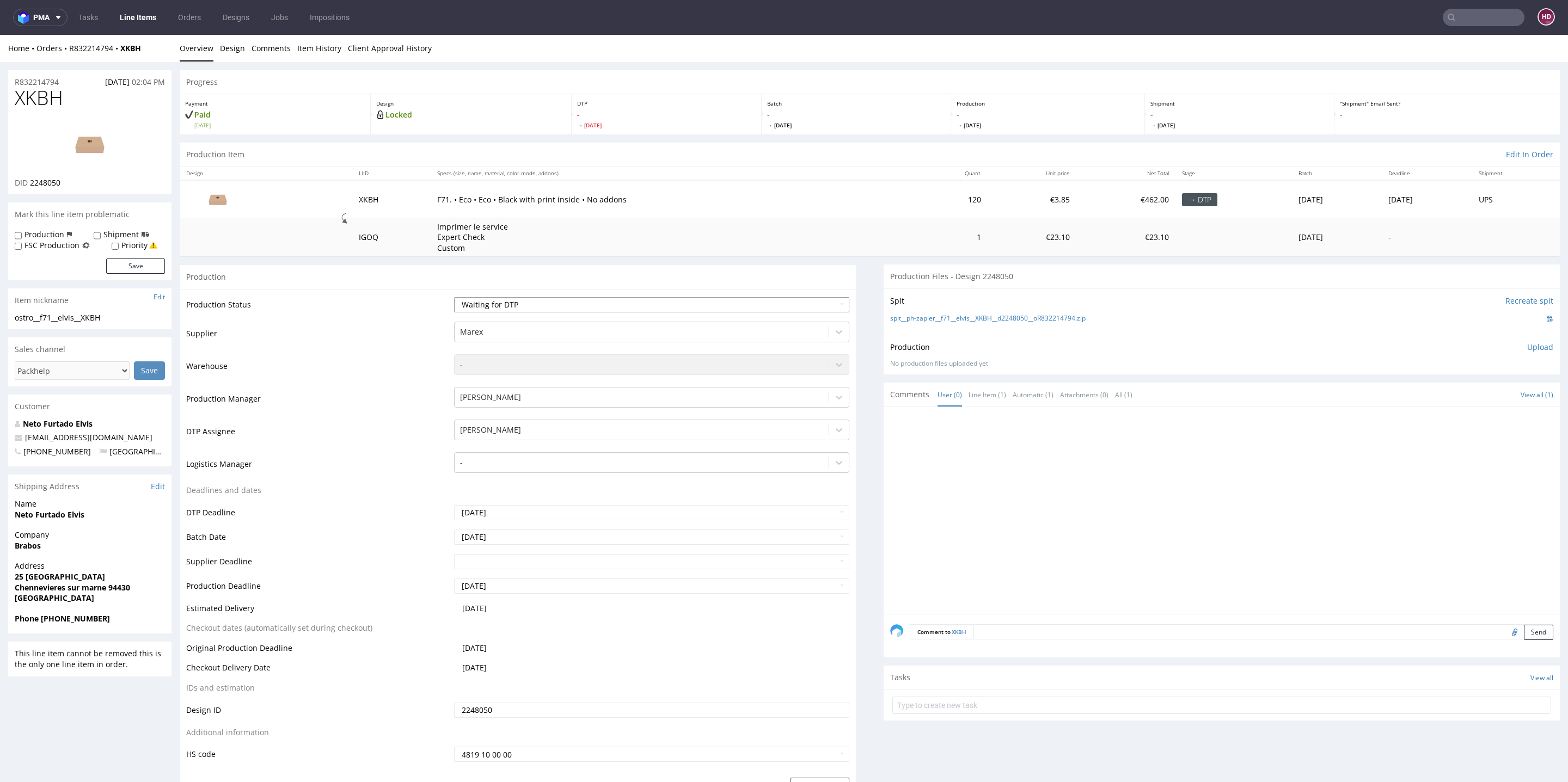
click at [612, 307] on select "Waiting for Artwork Waiting for Diecut Waiting for Mockup Waiting for DTP Waiti…" at bounding box center [651, 304] width 395 height 15
select select "dtp_in_process"
click at [454, 297] on select "Waiting for Artwork Waiting for Diecut Waiting for Mockup Waiting for DTP Waiti…" at bounding box center [651, 304] width 395 height 15
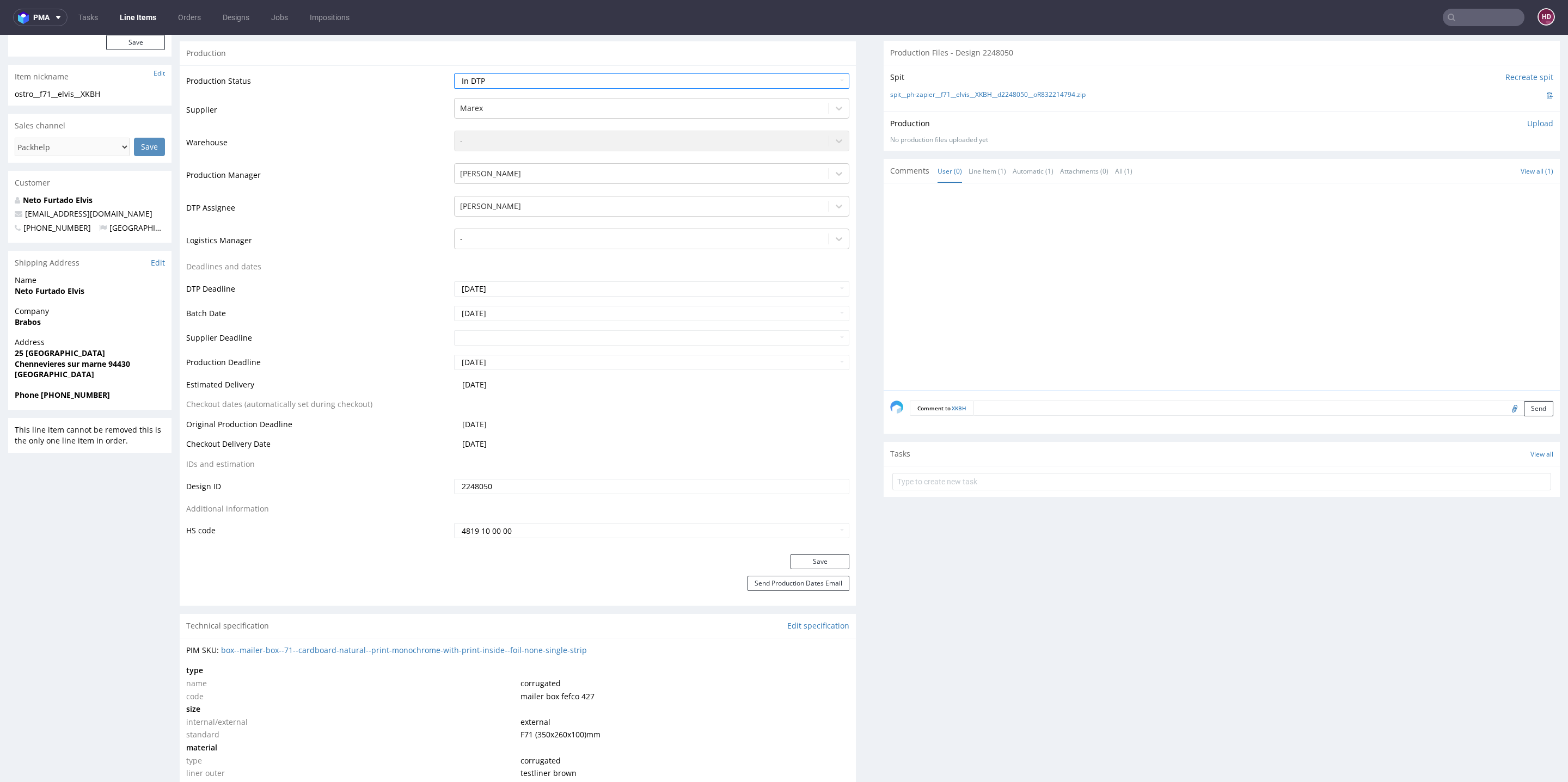
scroll to position [487, 0]
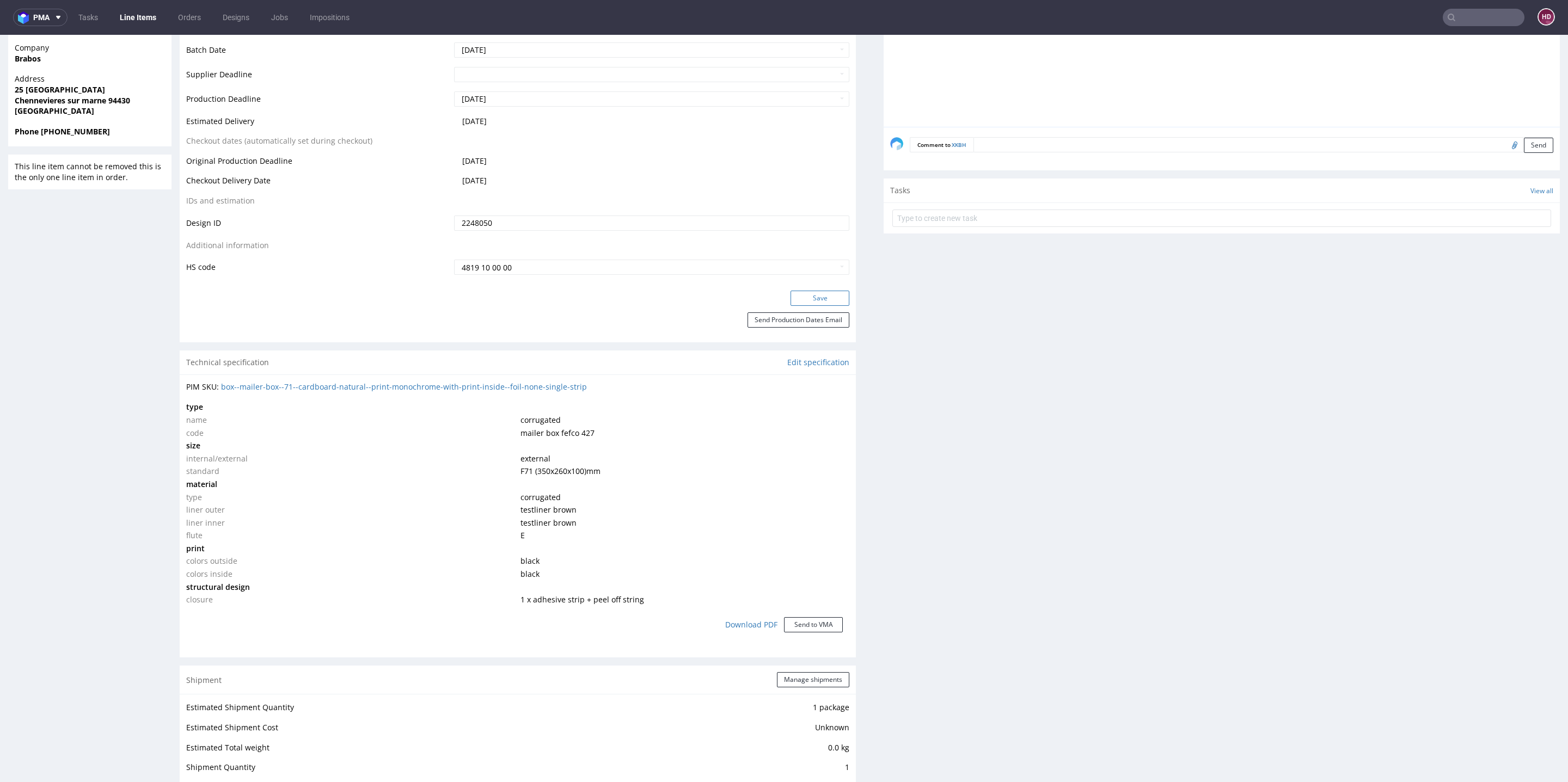
click at [791, 295] on button "Save" at bounding box center [820, 298] width 59 height 15
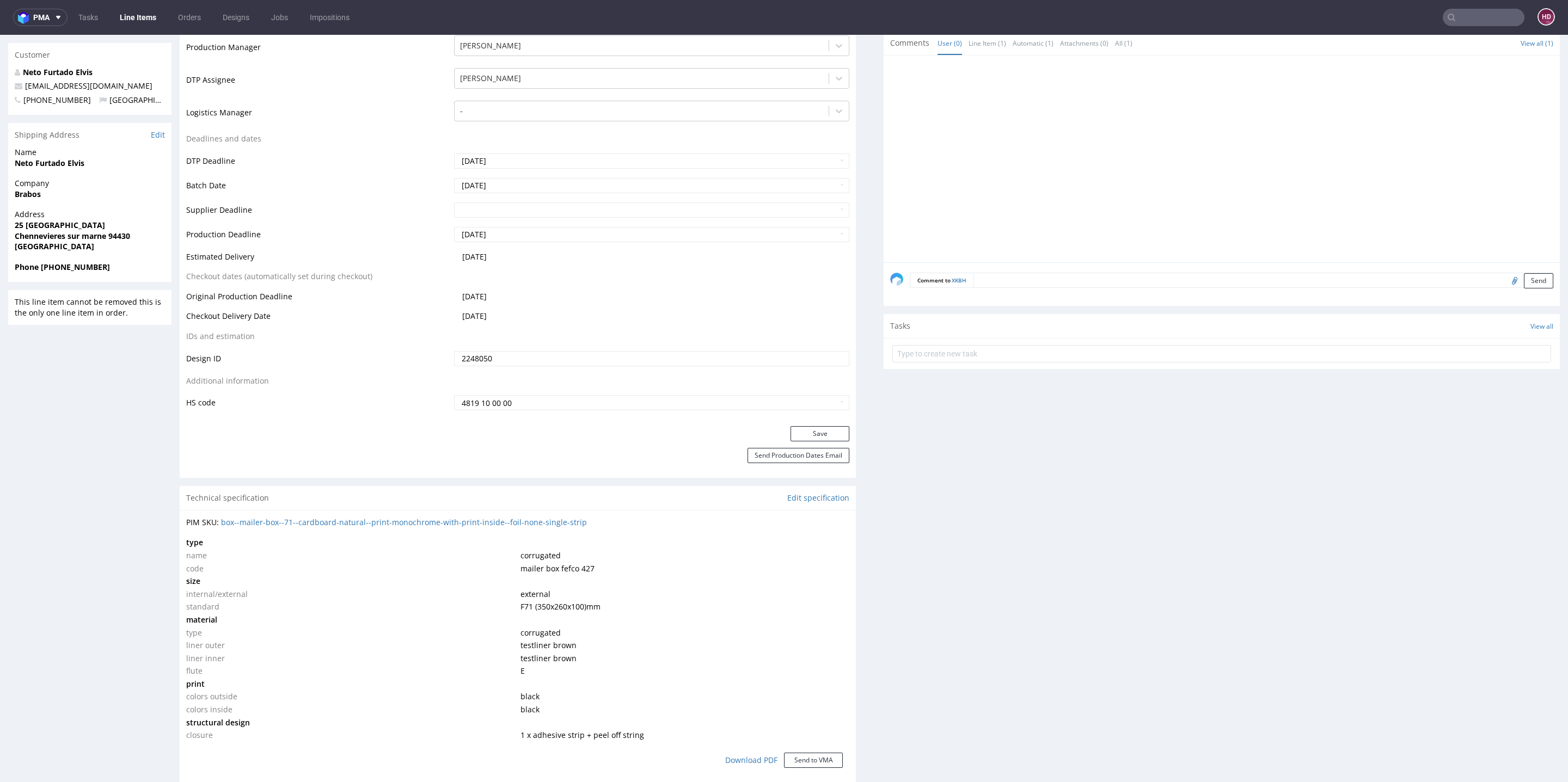
scroll to position [0, 0]
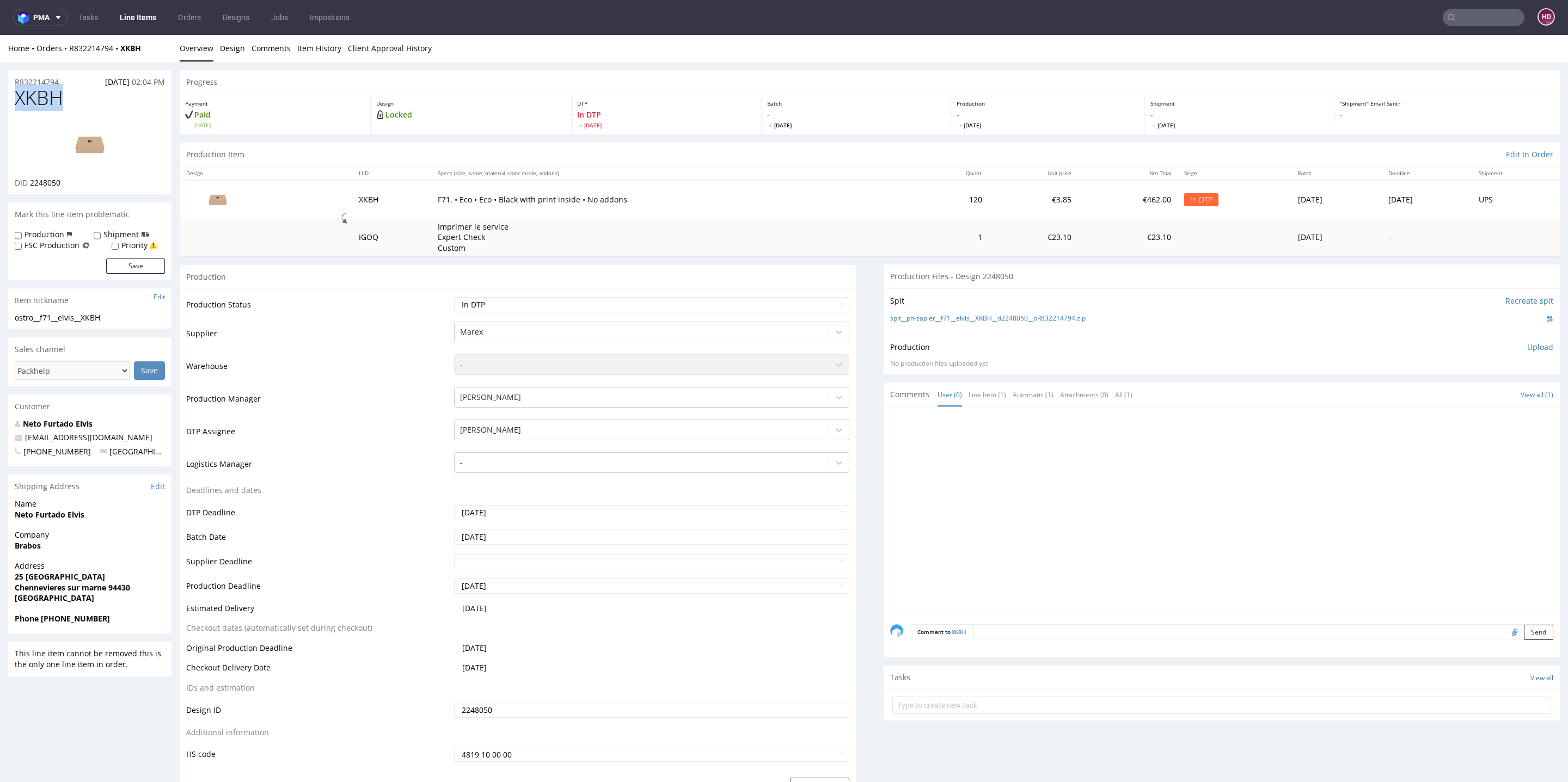
drag, startPoint x: 70, startPoint y: 101, endPoint x: 0, endPoint y: 90, distance: 70.9
click at [65, 184] on div "DID 2248050" at bounding box center [89, 183] width 150 height 11
drag, startPoint x: 55, startPoint y: 183, endPoint x: 29, endPoint y: 181, distance: 26.1
click at [29, 181] on div "DID 2248050" at bounding box center [89, 183] width 150 height 11
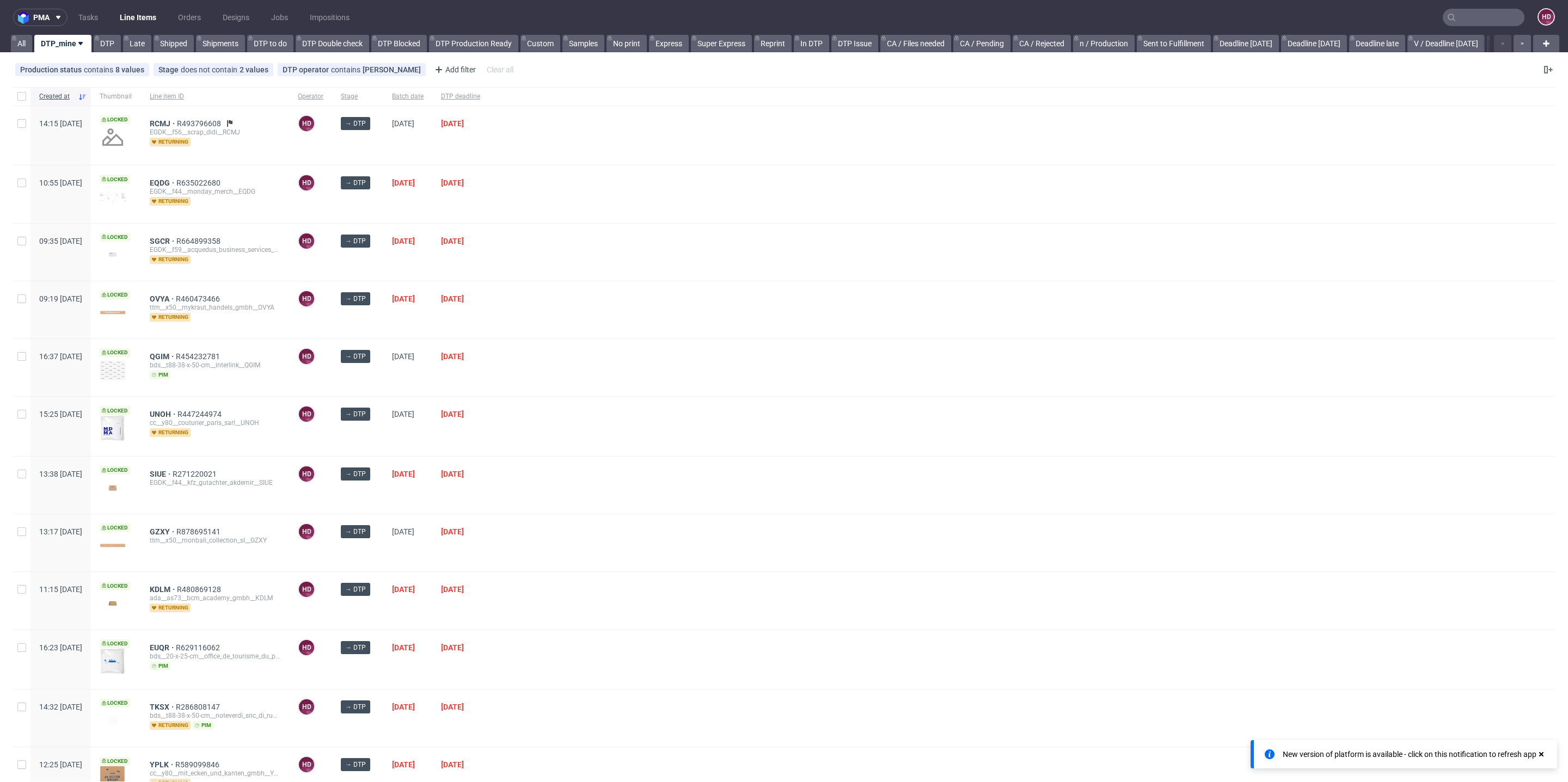
scroll to position [23, 0]
click at [480, 95] on span "DTP deadline" at bounding box center [460, 96] width 39 height 9
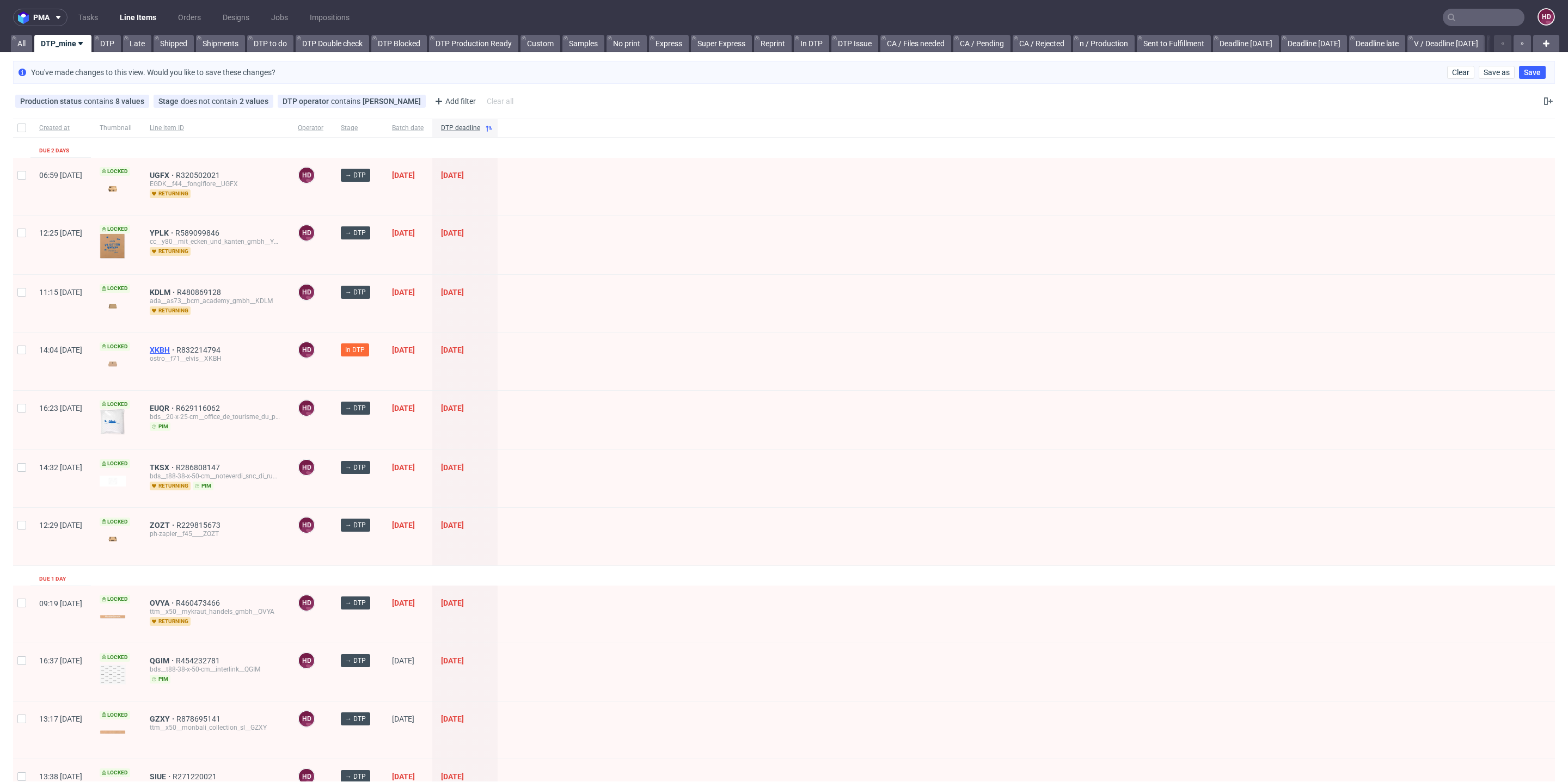
click at [177, 348] on span "XKBH" at bounding box center [163, 350] width 27 height 9
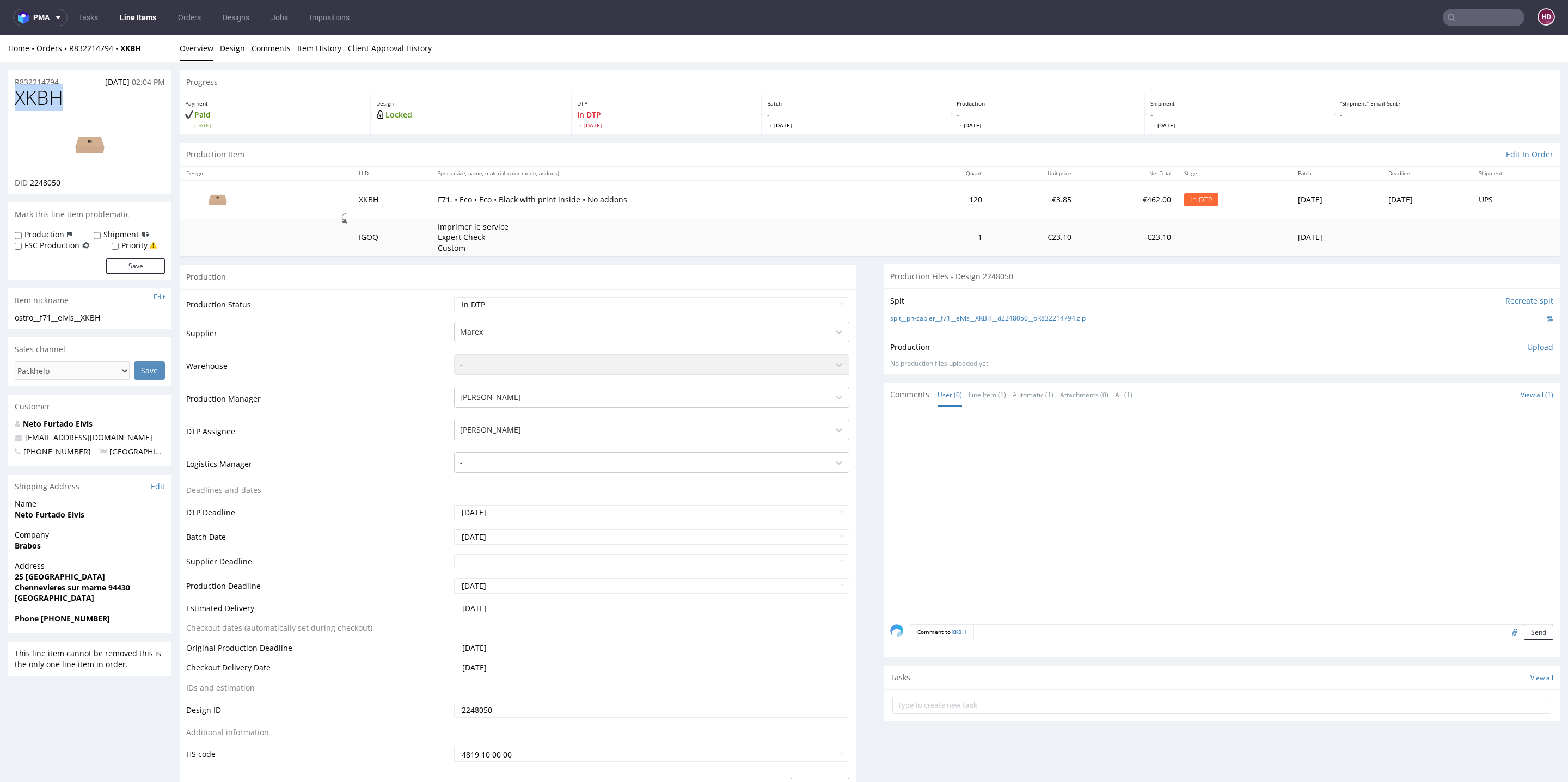
drag, startPoint x: 69, startPoint y: 100, endPoint x: 8, endPoint y: 94, distance: 61.3
click at [8, 94] on div "XKBH DID 2248050" at bounding box center [89, 141] width 163 height 107
copy span "XKBH"
click at [93, 143] on img at bounding box center [89, 144] width 87 height 49
click at [234, 47] on link "Design" at bounding box center [232, 48] width 25 height 27
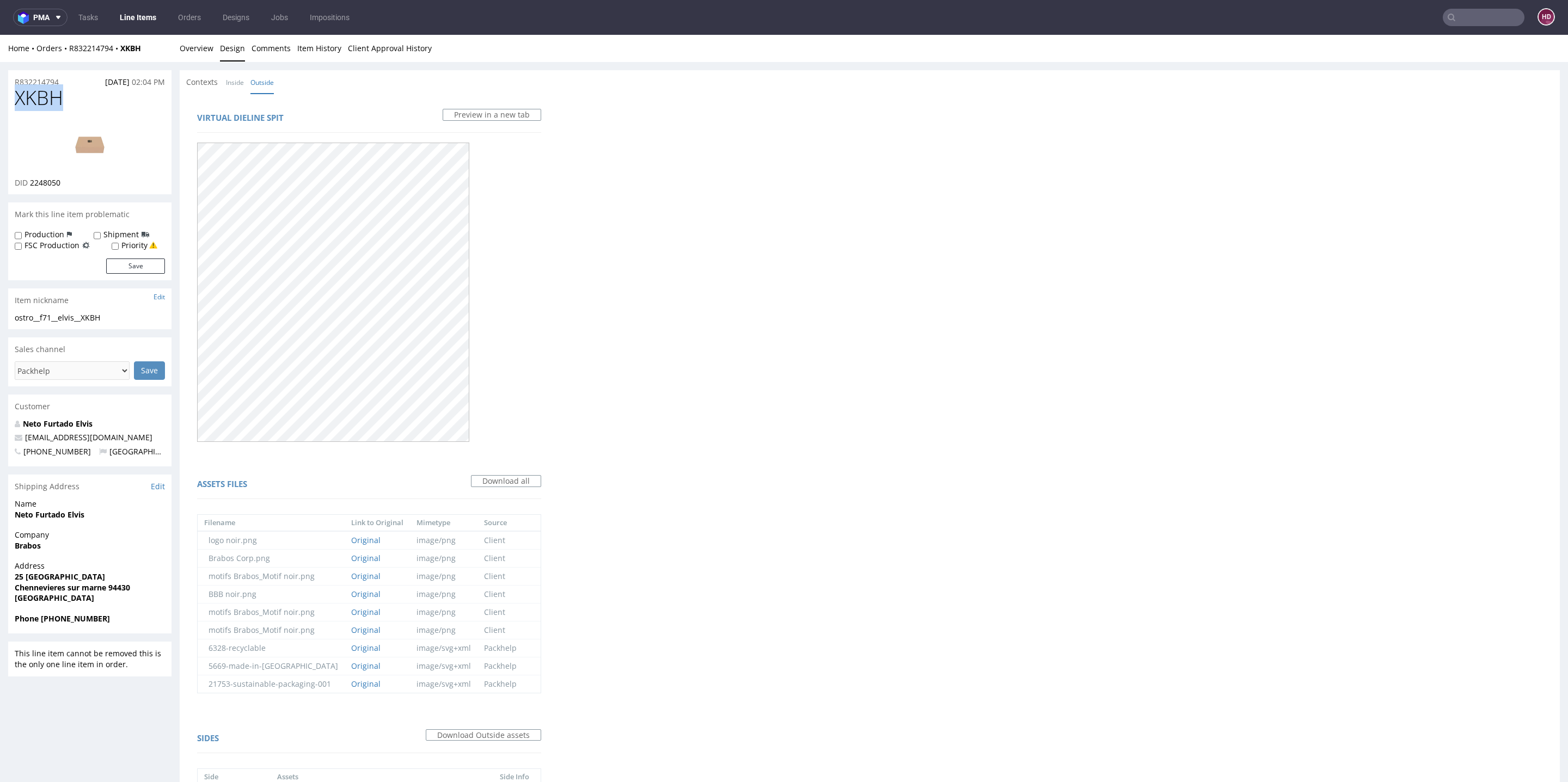
click at [123, 315] on div "ostro__f71__elvis__XKBH" at bounding box center [89, 318] width 150 height 11
drag, startPoint x: 117, startPoint y: 315, endPoint x: 8, endPoint y: 316, distance: 109.0
copy div "ostro__f71__elvis__XKBH Update"
drag, startPoint x: 80, startPoint y: 83, endPoint x: 0, endPoint y: 83, distance: 80.0
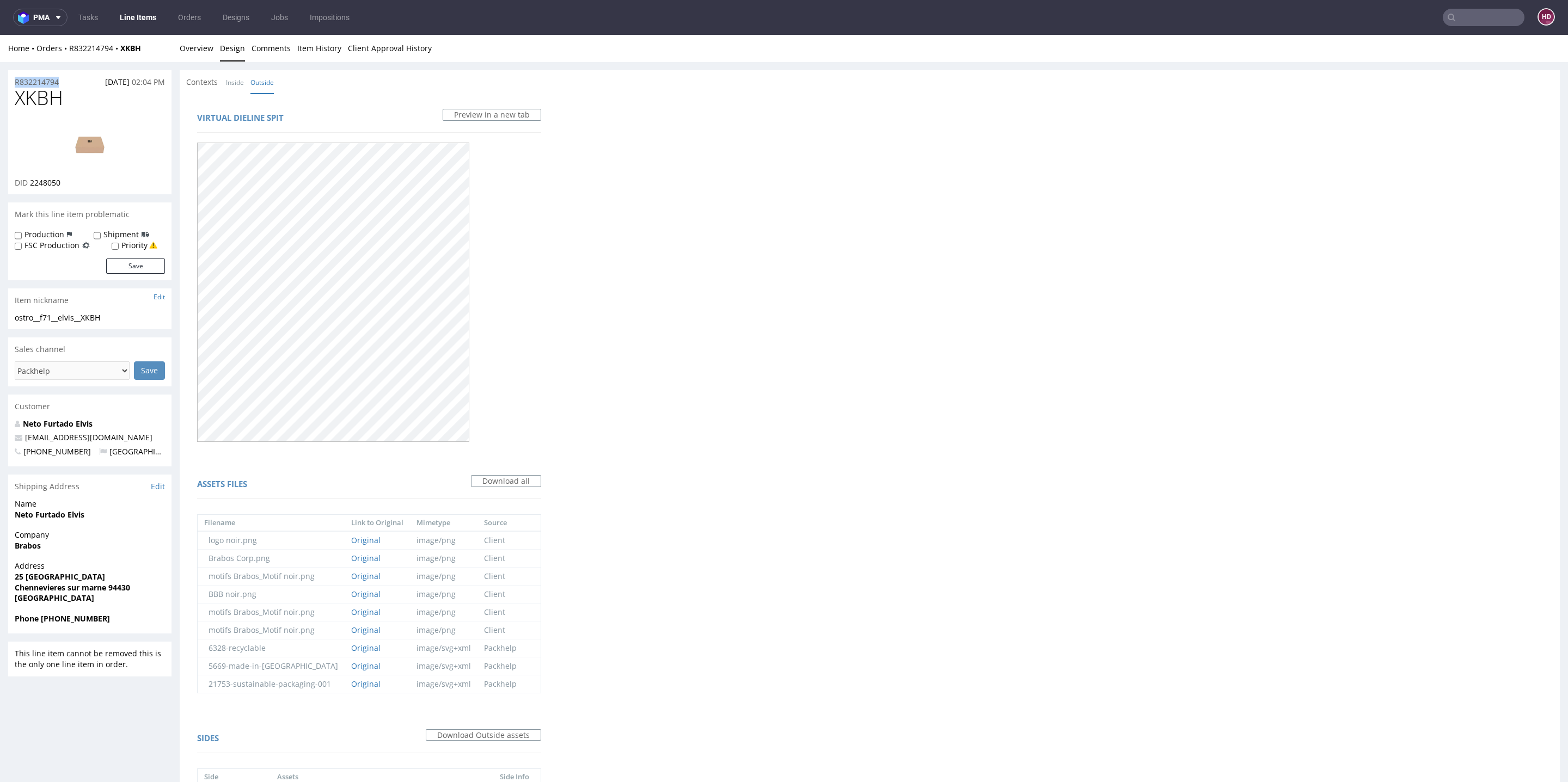
copy p "R832214794"
drag, startPoint x: 67, startPoint y: 179, endPoint x: 29, endPoint y: 180, distance: 38.0
click at [29, 178] on div "DID 2248050" at bounding box center [89, 183] width 150 height 11
click at [29, 181] on p "DID 2248050" at bounding box center [37, 183] width 46 height 11
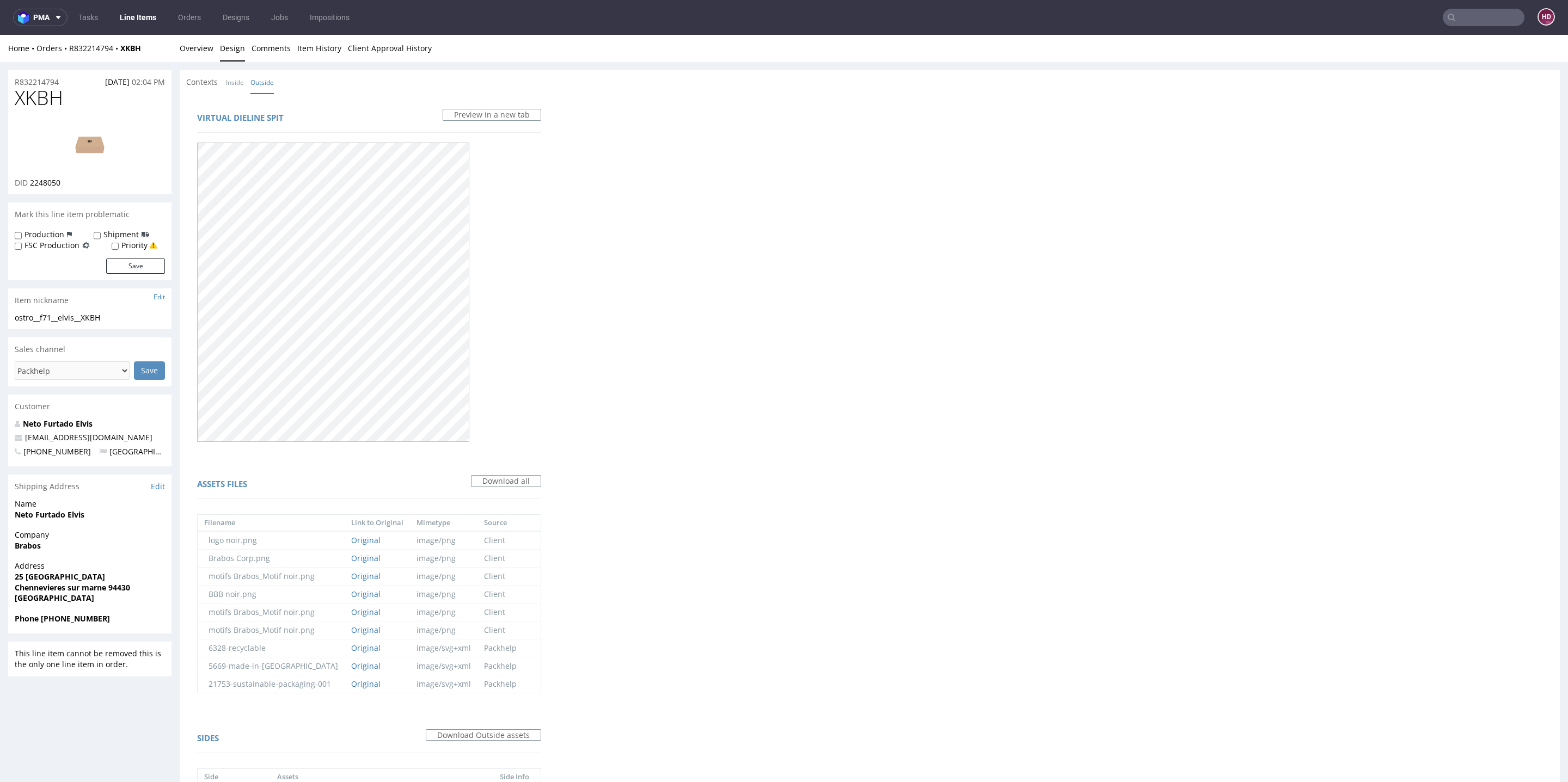
drag, startPoint x: 29, startPoint y: 183, endPoint x: 72, endPoint y: 184, distance: 43.0
click at [72, 184] on div "DID 2248050" at bounding box center [89, 183] width 150 height 11
drag, startPoint x: 63, startPoint y: 183, endPoint x: 31, endPoint y: 183, distance: 32.0
click at [31, 183] on div "DID 2248050" at bounding box center [89, 183] width 150 height 11
copy span "2248050"
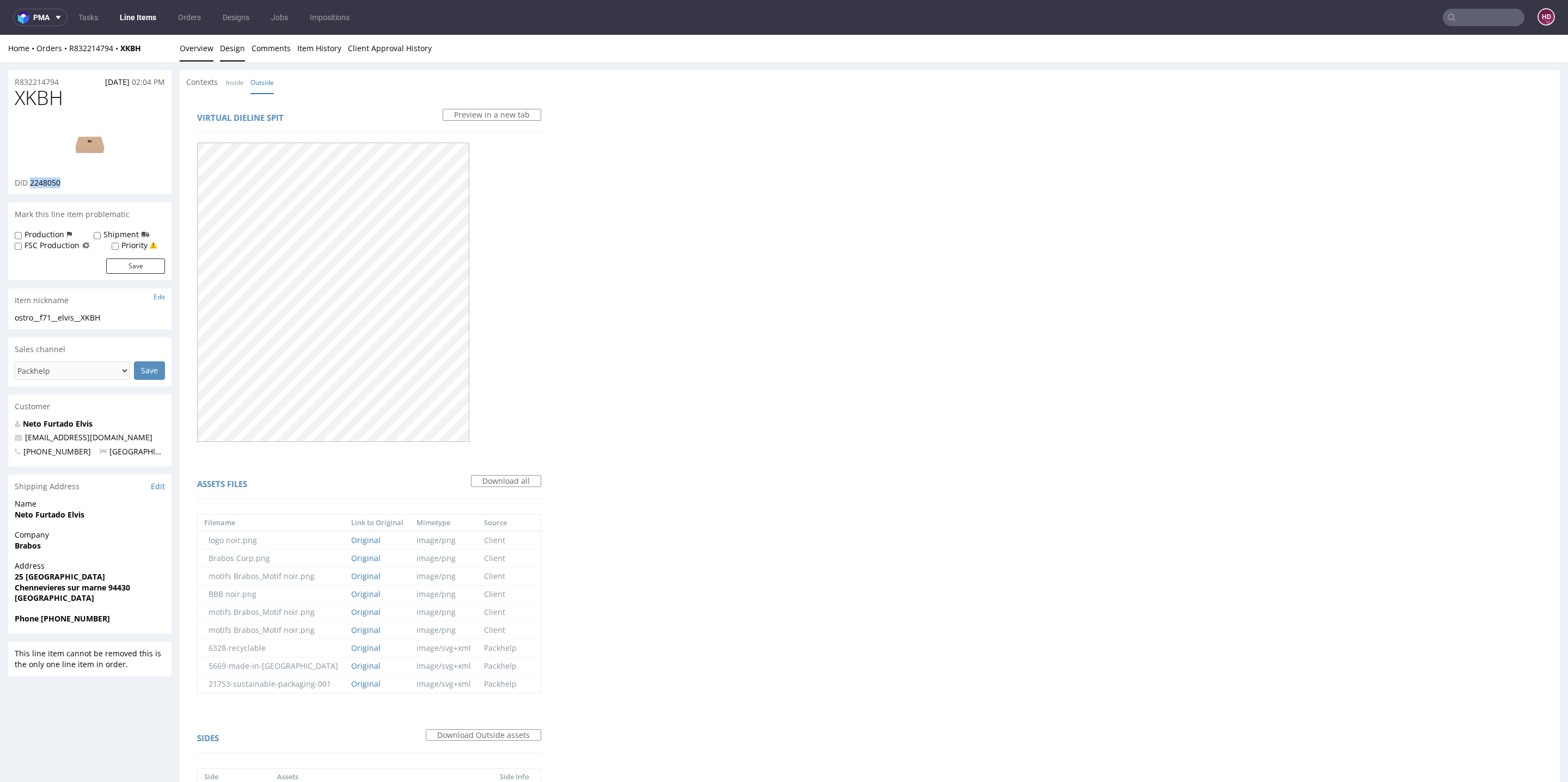
click at [203, 51] on link "Overview" at bounding box center [196, 48] width 33 height 27
